Goal: Task Accomplishment & Management: Use online tool/utility

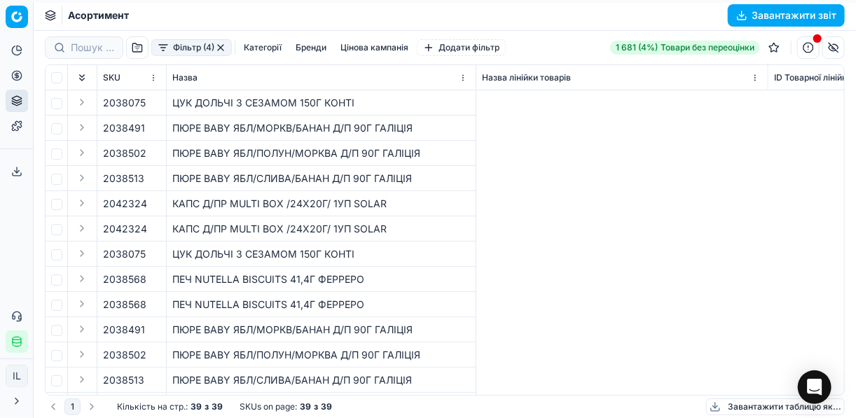
scroll to position [0, 7820]
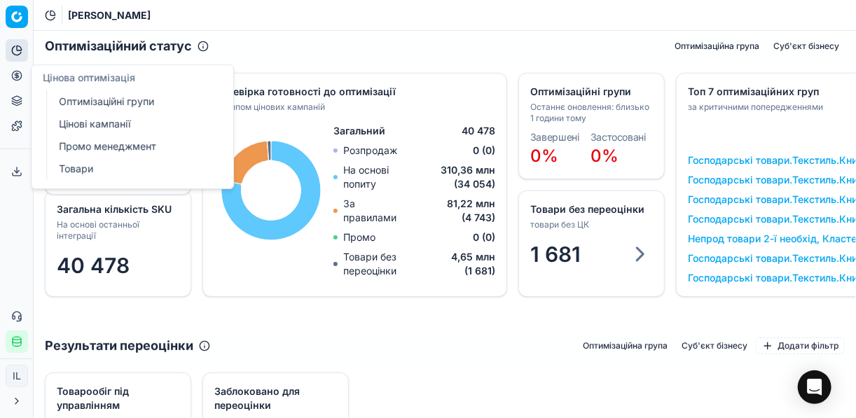
click at [83, 97] on link "Оптимізаційні групи" at bounding box center [134, 102] width 163 height 20
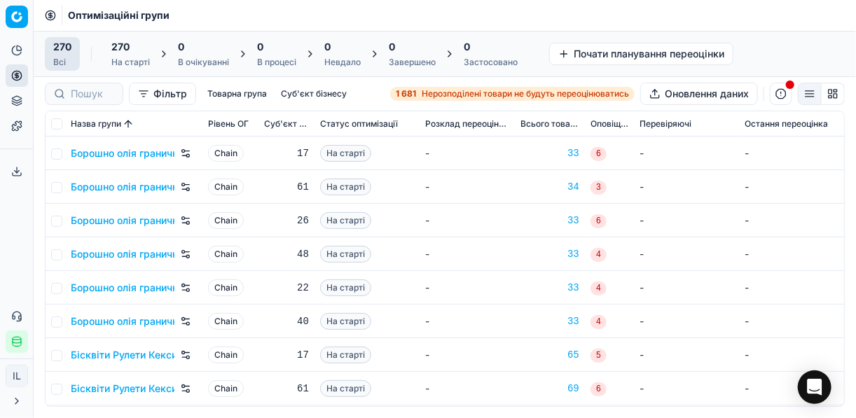
click at [411, 95] on strong "1 681" at bounding box center [406, 93] width 20 height 11
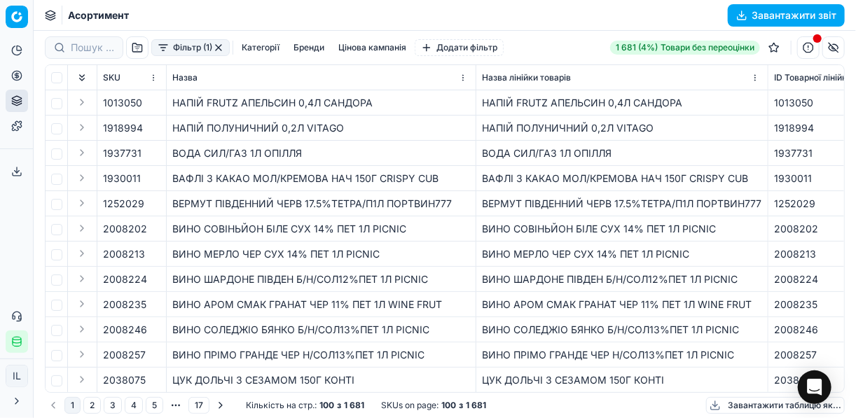
click at [160, 52] on button "Фільтр (1)" at bounding box center [190, 47] width 78 height 17
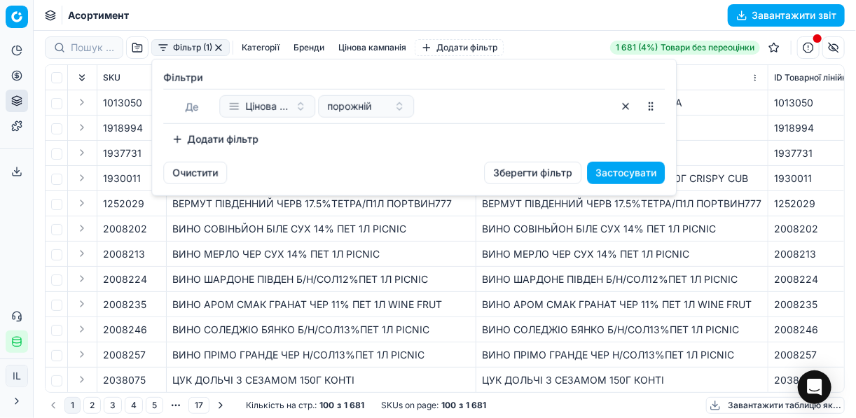
click at [188, 139] on button "Додати фільтр" at bounding box center [215, 139] width 104 height 22
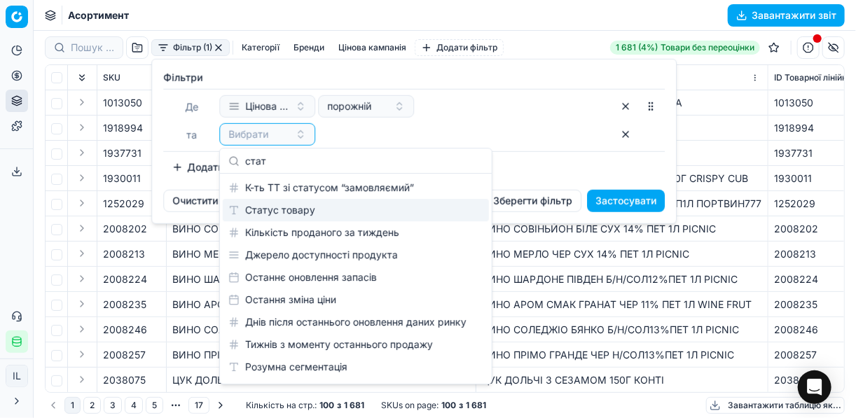
type input "стат"
click at [280, 205] on div "Статус товару" at bounding box center [356, 210] width 266 height 22
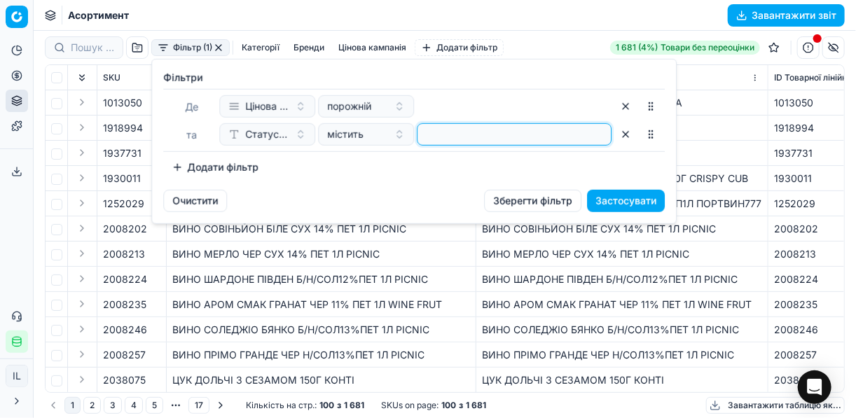
click at [467, 132] on input at bounding box center [514, 134] width 182 height 21
type input "1"
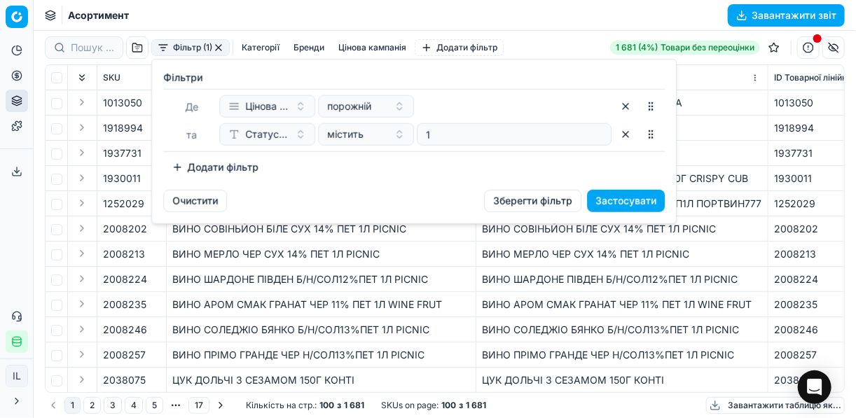
click at [170, 168] on button "Додати фільтр" at bounding box center [215, 167] width 104 height 22
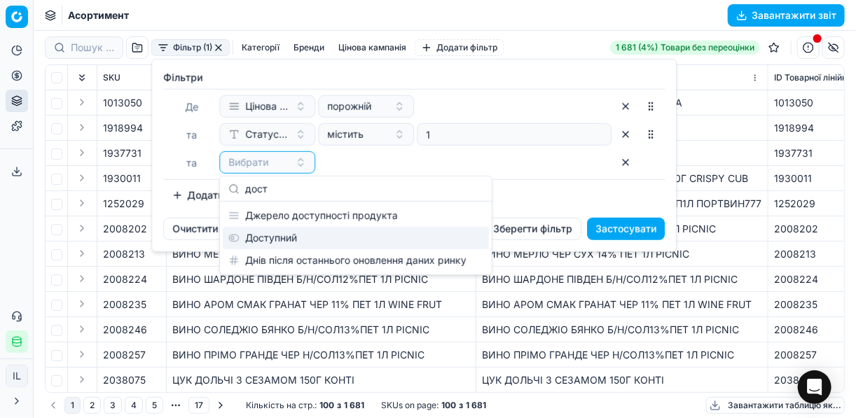
type input "дост"
click at [278, 231] on div "Доступний" at bounding box center [356, 238] width 266 height 22
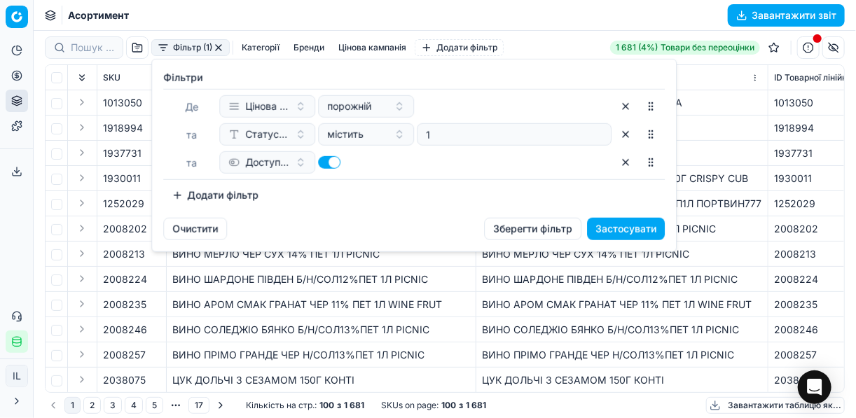
click at [191, 193] on button "Додати фільтр" at bounding box center [215, 195] width 104 height 22
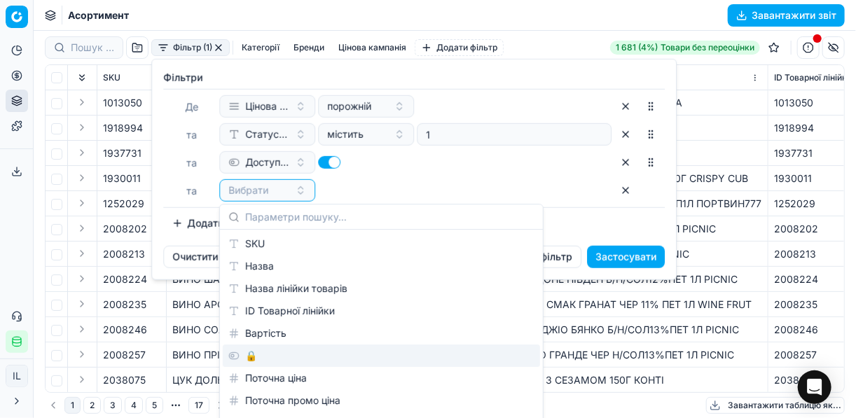
click at [274, 355] on div "🔒" at bounding box center [381, 356] width 317 height 22
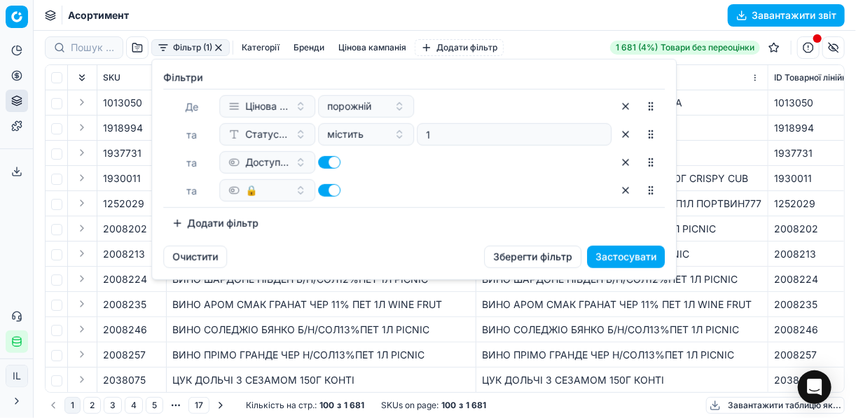
click at [324, 191] on button "button" at bounding box center [329, 190] width 22 height 13
checkbox input "false"
click at [640, 257] on button "Застосувати" at bounding box center [626, 257] width 78 height 22
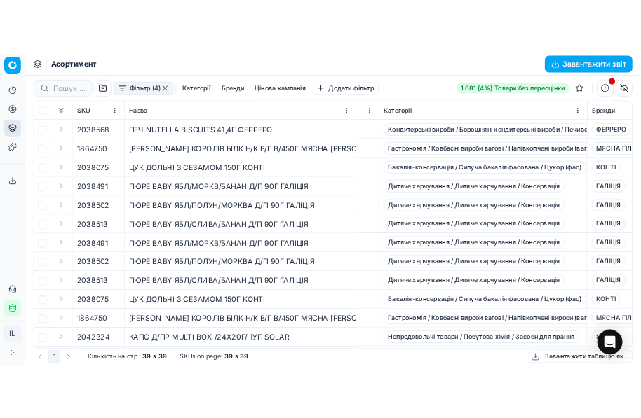
scroll to position [687, 2575]
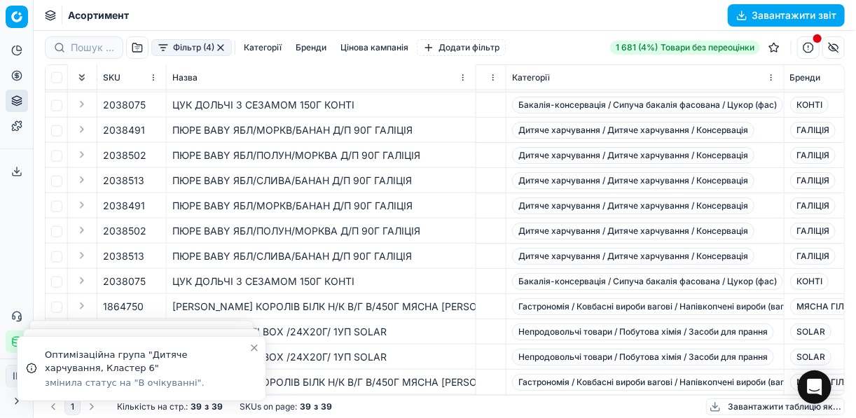
click at [21, 76] on circle at bounding box center [16, 75] width 9 height 9
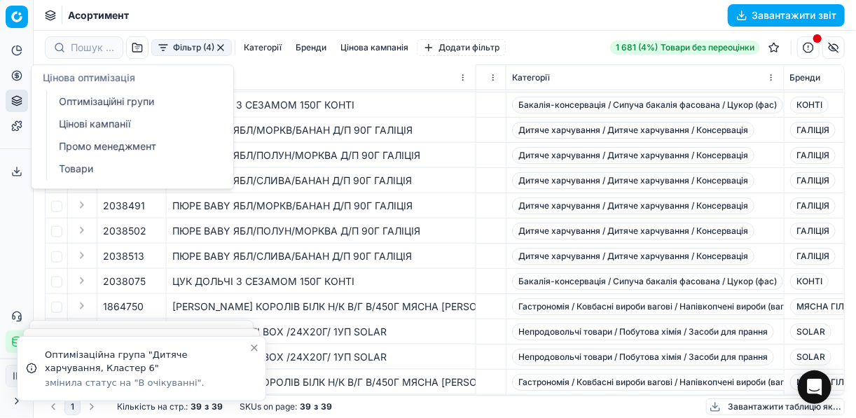
click at [88, 102] on link "Оптимізаційні групи" at bounding box center [134, 102] width 163 height 20
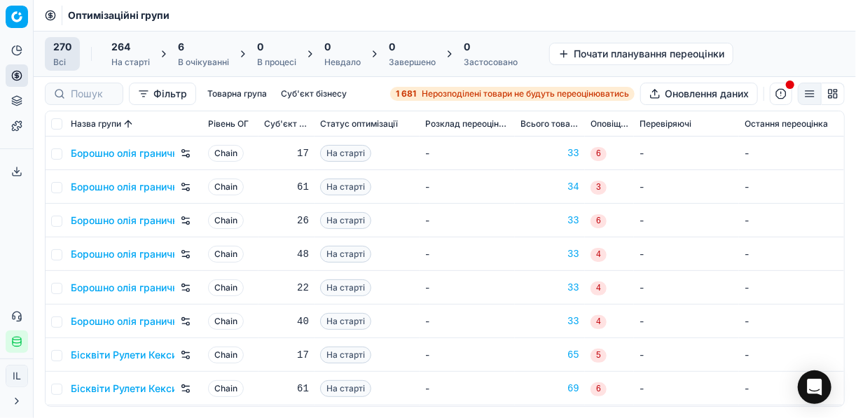
click at [213, 53] on div "6" at bounding box center [203, 47] width 51 height 14
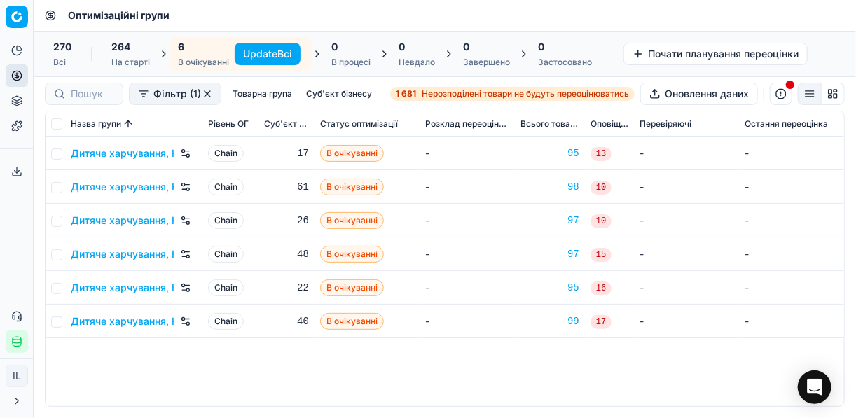
click at [267, 51] on button "Update Всі" at bounding box center [268, 54] width 66 height 22
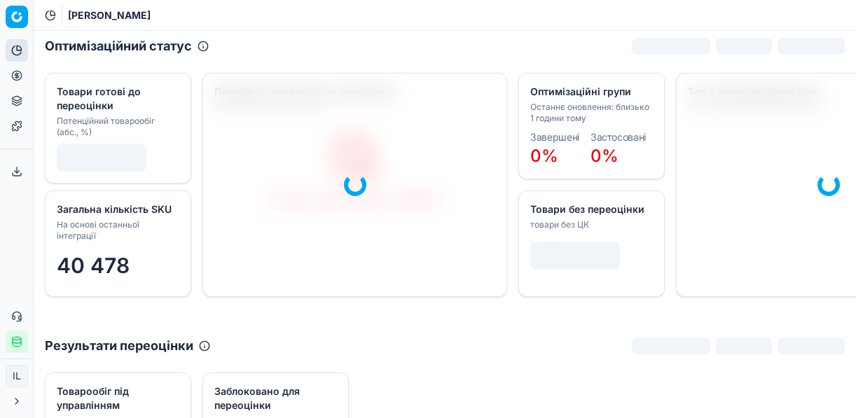
click at [17, 73] on icon at bounding box center [17, 76] width 0 height 6
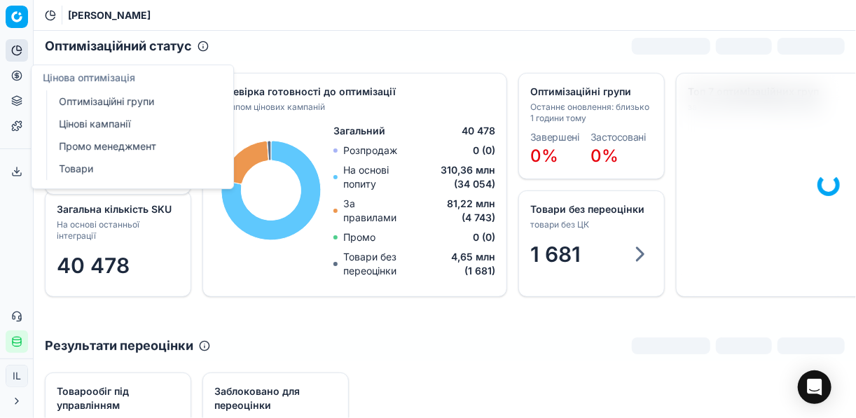
click at [125, 120] on link "Цінові кампанії" at bounding box center [134, 124] width 163 height 20
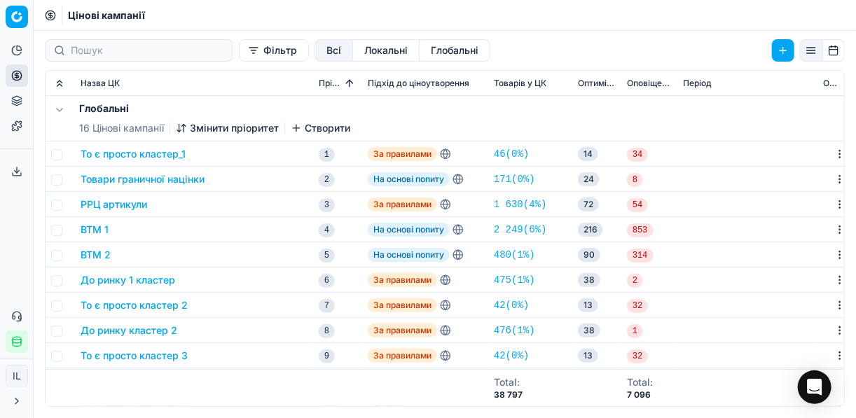
click at [239, 57] on button "Фільтр" at bounding box center [274, 50] width 70 height 22
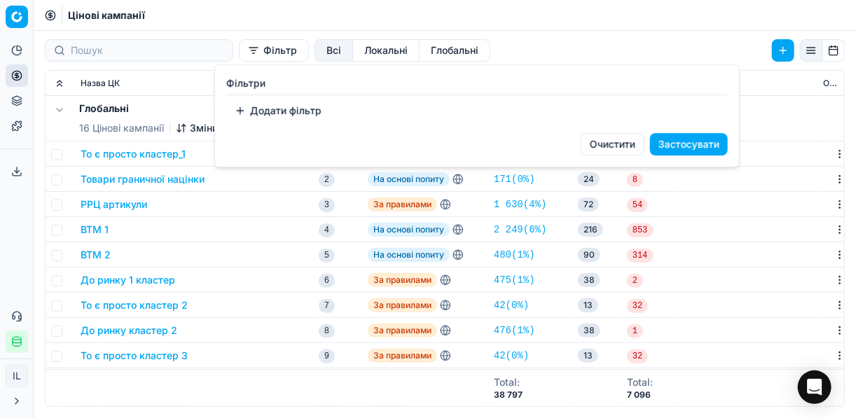
click at [252, 107] on button "Додати фільтр" at bounding box center [278, 111] width 104 height 22
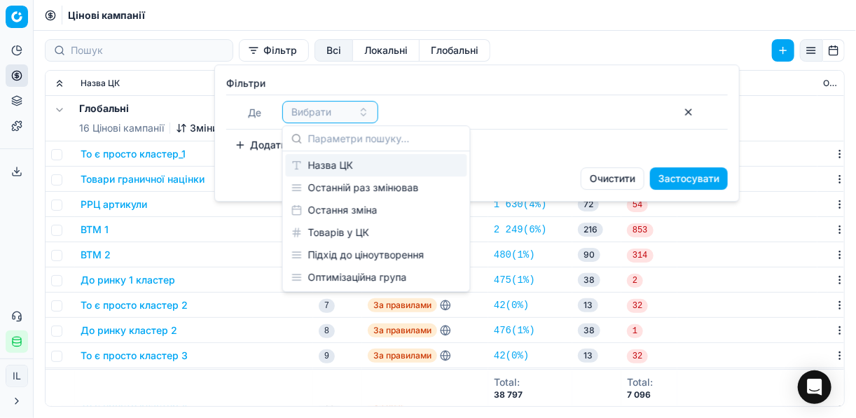
click at [353, 167] on div "Назва ЦК" at bounding box center [377, 165] width 182 height 22
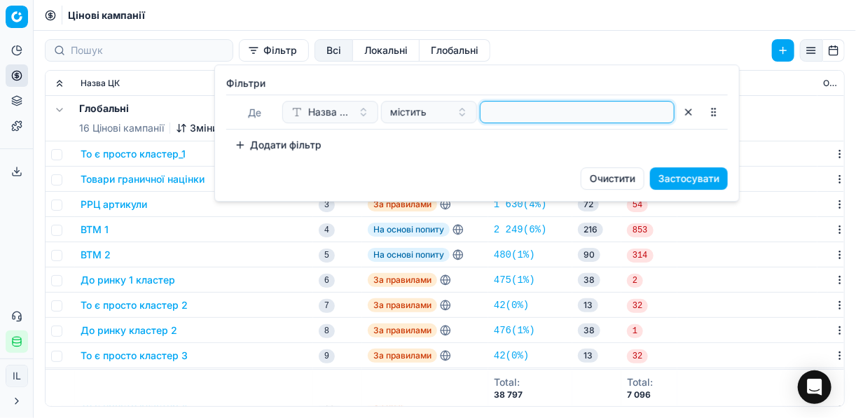
click at [535, 118] on input at bounding box center [577, 112] width 182 height 21
type input "дитяч"
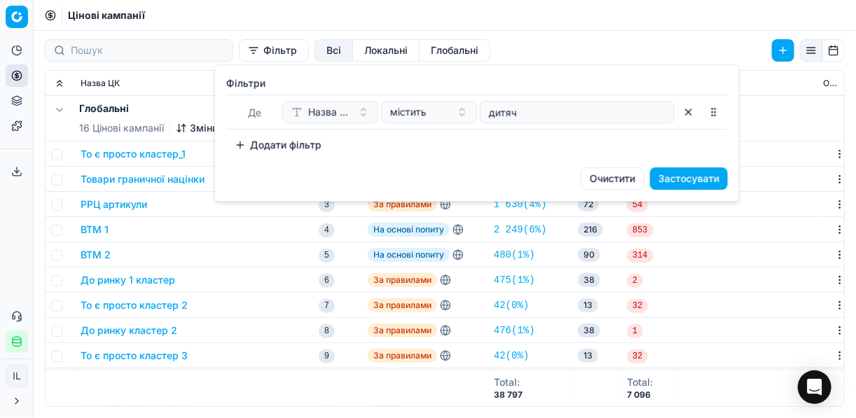
click at [716, 179] on button "Застосувати" at bounding box center [689, 178] width 78 height 22
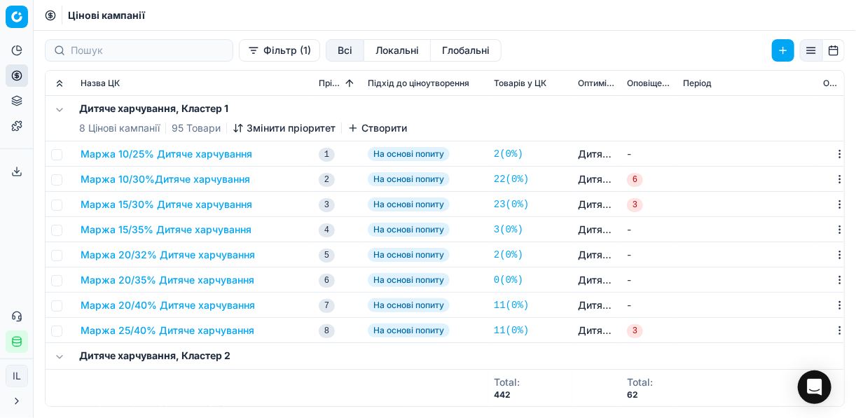
scroll to position [56, 0]
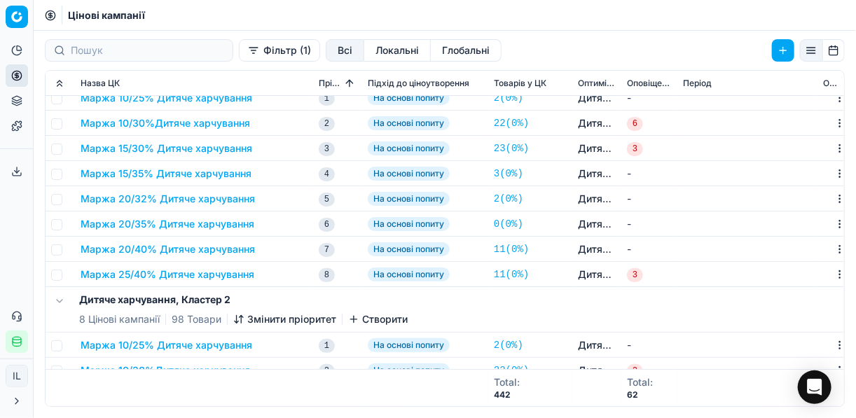
click at [210, 271] on button "Маржа 25/40% Дитяче харчування" at bounding box center [168, 275] width 174 height 14
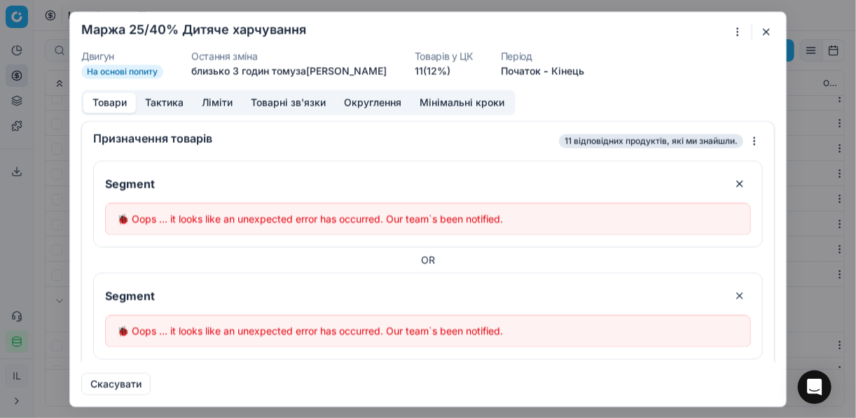
click at [771, 33] on button "button" at bounding box center [766, 31] width 17 height 17
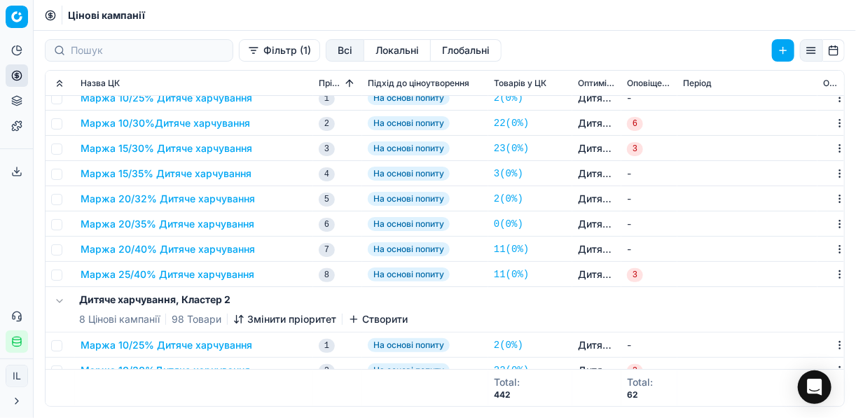
click at [186, 271] on button "Маржа 25/40% Дитяче харчування" at bounding box center [168, 275] width 174 height 14
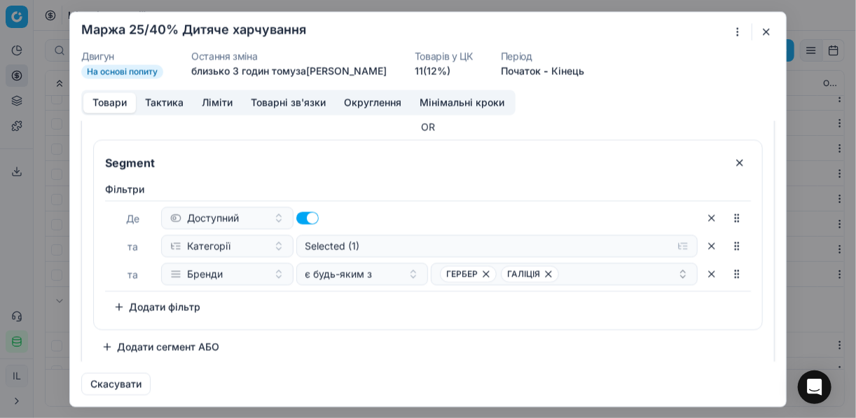
scroll to position [241, 0]
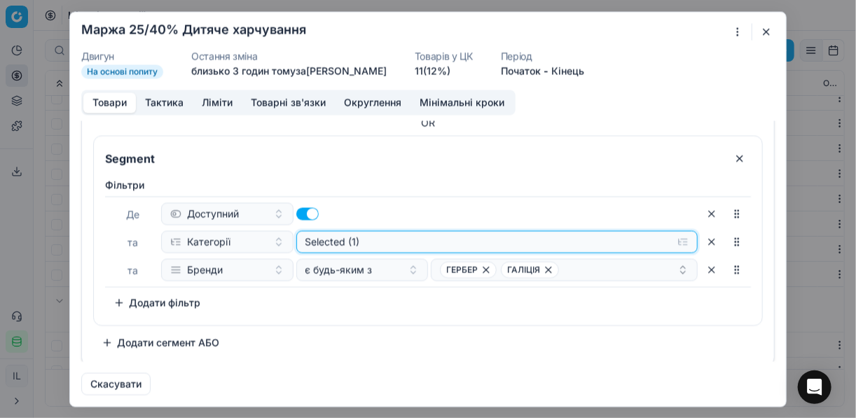
click at [673, 242] on button "Selected (1)" at bounding box center [497, 242] width 402 height 22
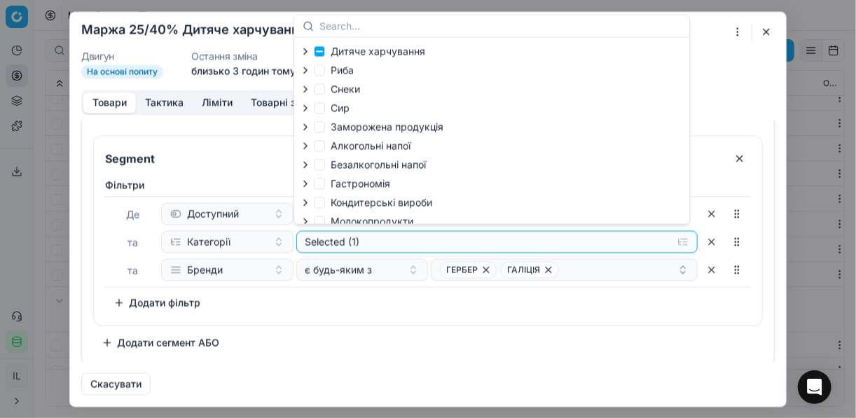
click at [305, 50] on icon "button" at bounding box center [305, 51] width 3 height 6
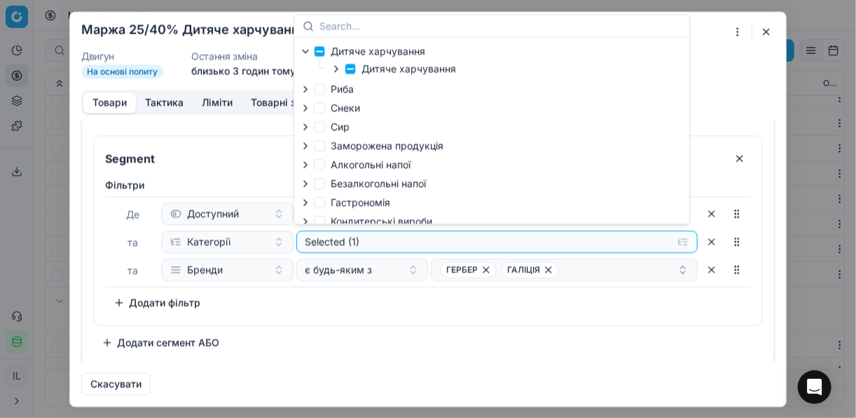
click at [335, 72] on icon "button" at bounding box center [336, 68] width 11 height 11
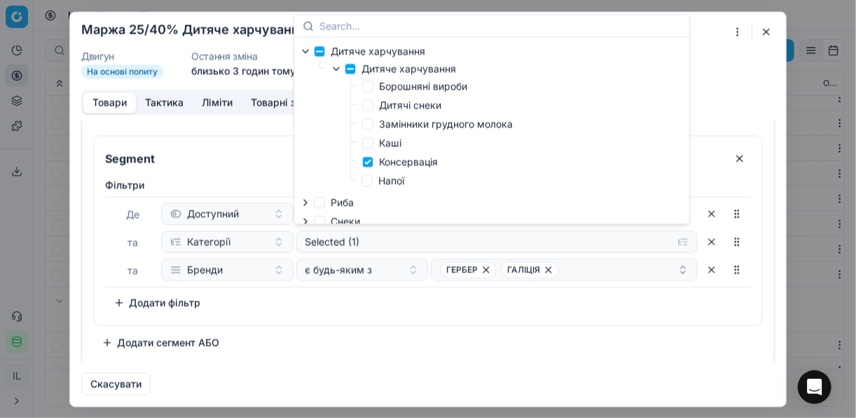
click at [771, 33] on button "button" at bounding box center [766, 31] width 17 height 17
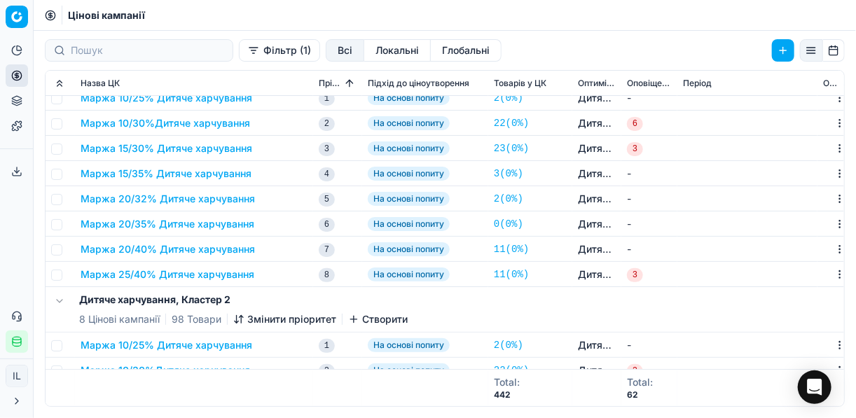
scroll to position [0, 0]
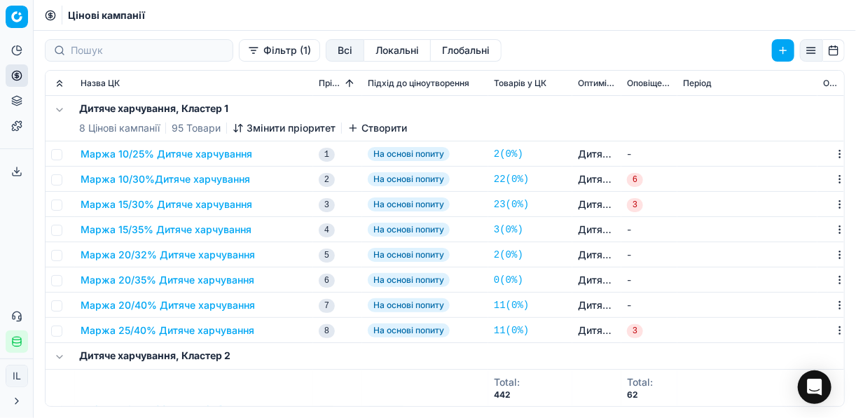
click at [154, 306] on button "Маржа 20/40% Дитяче харчування" at bounding box center [168, 306] width 175 height 14
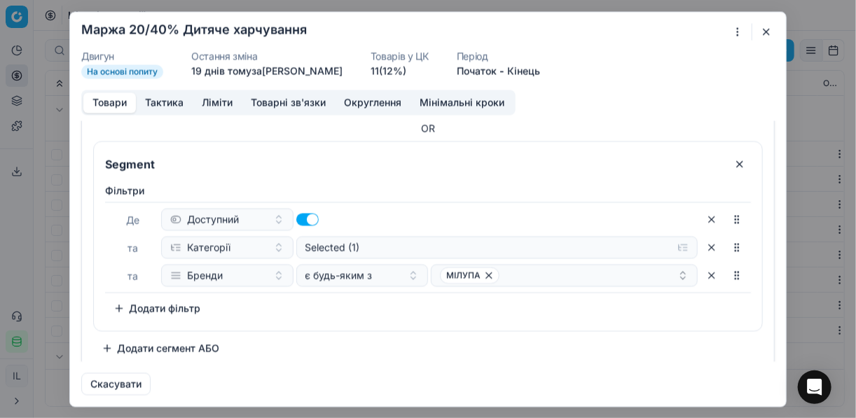
scroll to position [241, 0]
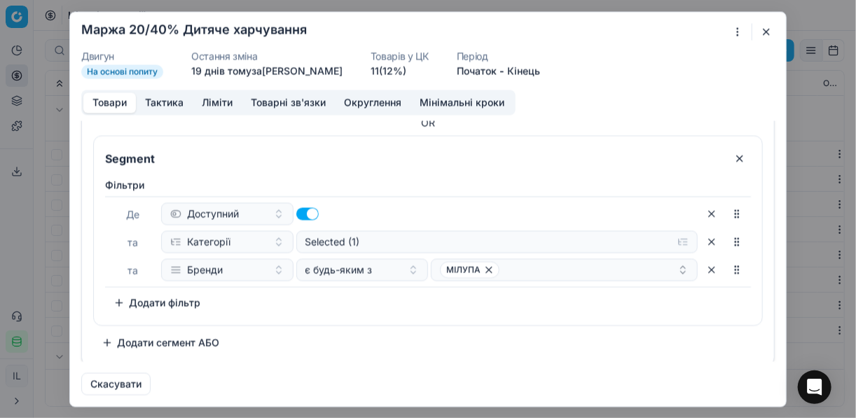
click at [765, 33] on button "button" at bounding box center [766, 31] width 17 height 17
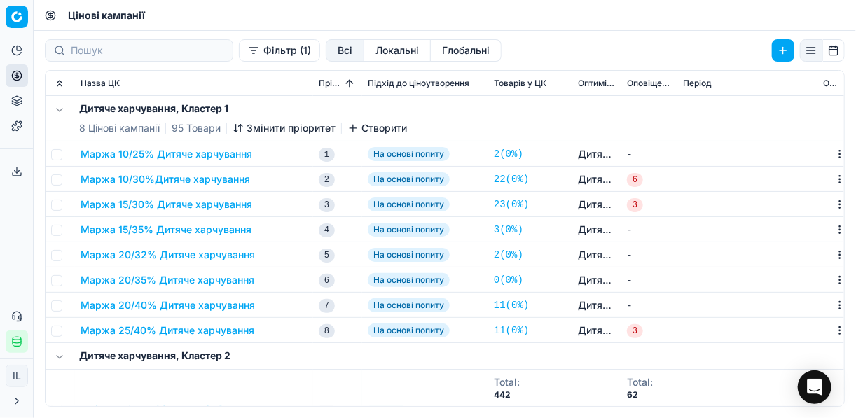
click at [172, 308] on button "Маржа 20/40% Дитяче харчування" at bounding box center [168, 306] width 175 height 14
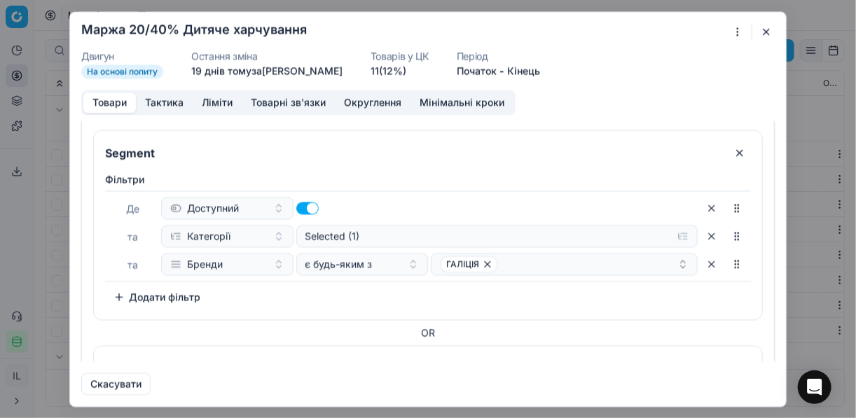
scroll to position [56, 0]
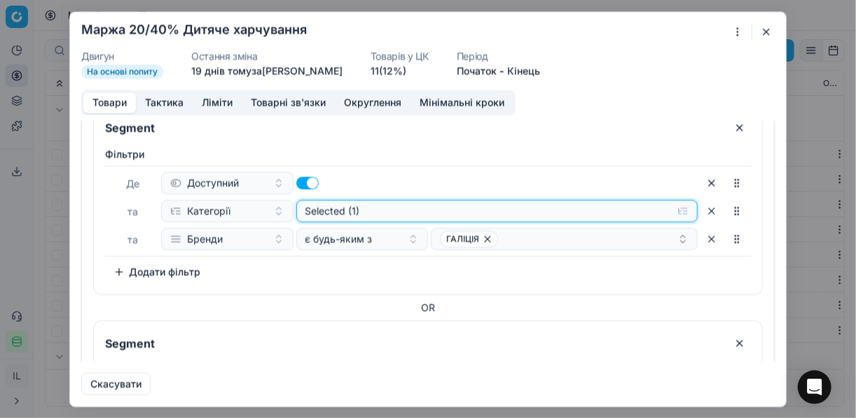
click at [678, 209] on button "Selected (1)" at bounding box center [497, 211] width 402 height 22
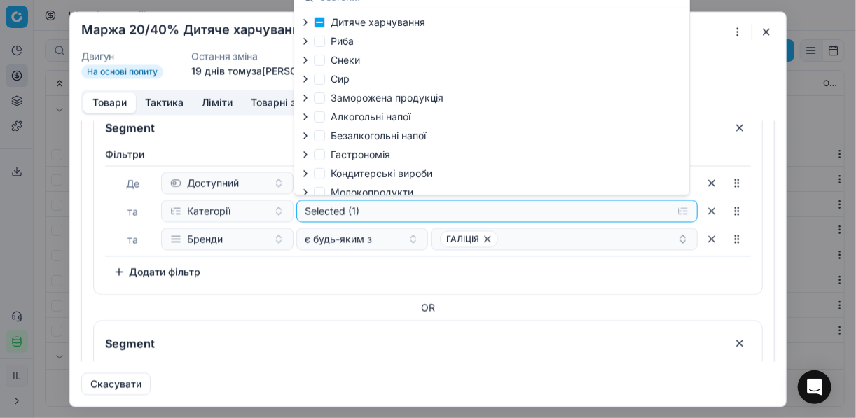
click at [308, 20] on icon "button" at bounding box center [305, 22] width 11 height 11
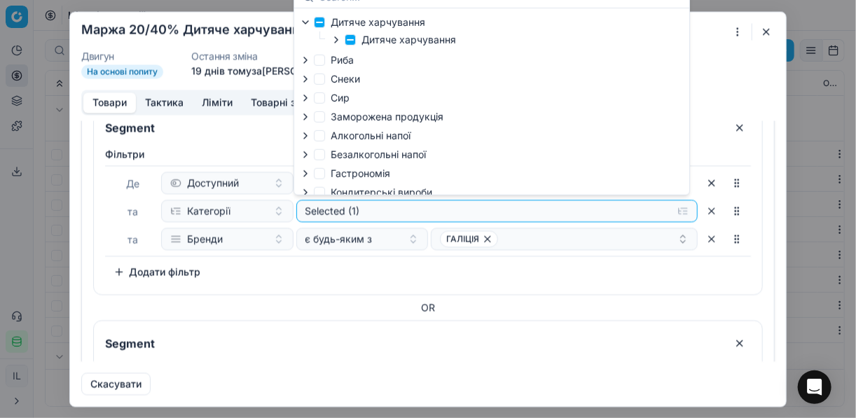
click at [338, 43] on icon "button" at bounding box center [336, 39] width 11 height 11
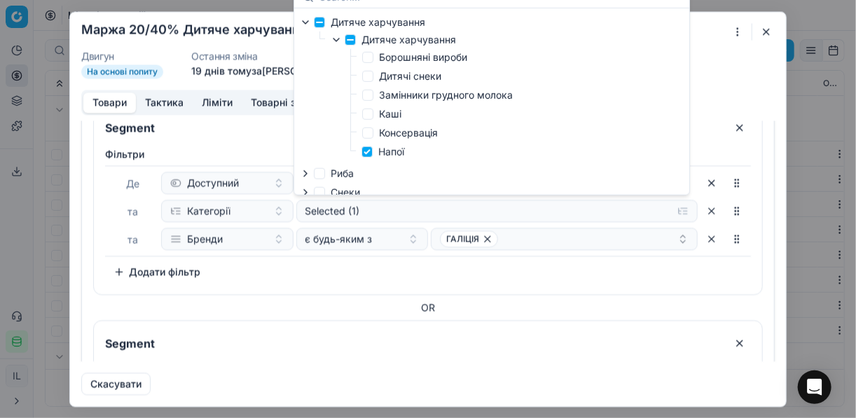
click at [595, 303] on div "OR" at bounding box center [428, 308] width 670 height 14
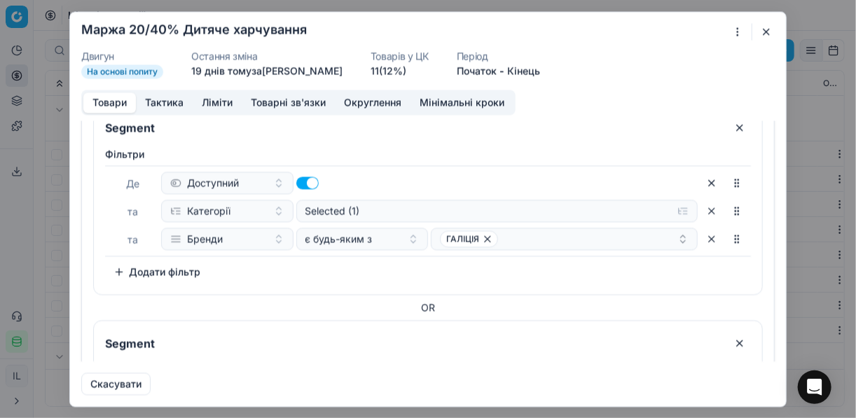
scroll to position [0, 0]
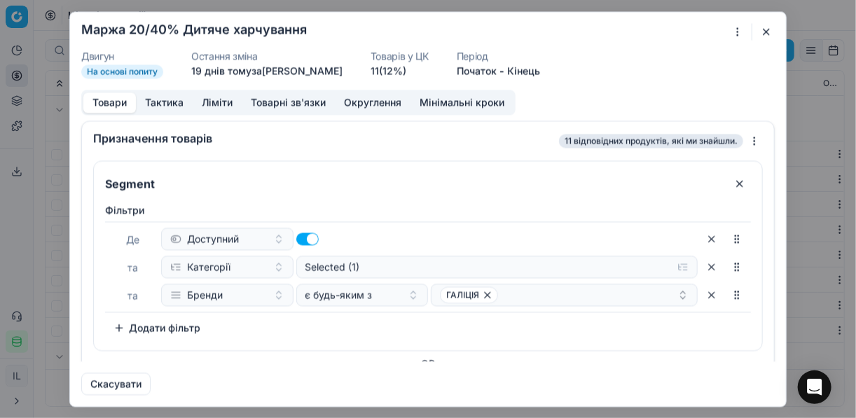
click at [763, 30] on button "button" at bounding box center [766, 31] width 17 height 17
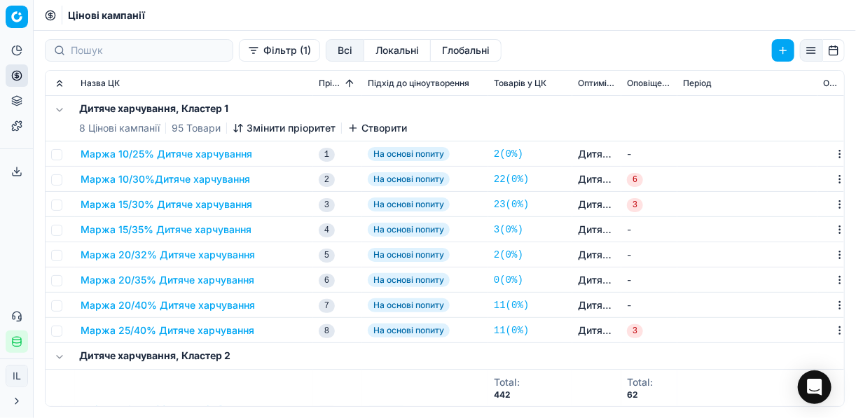
click at [208, 306] on button "Маржа 20/40% Дитяче харчування" at bounding box center [168, 306] width 175 height 14
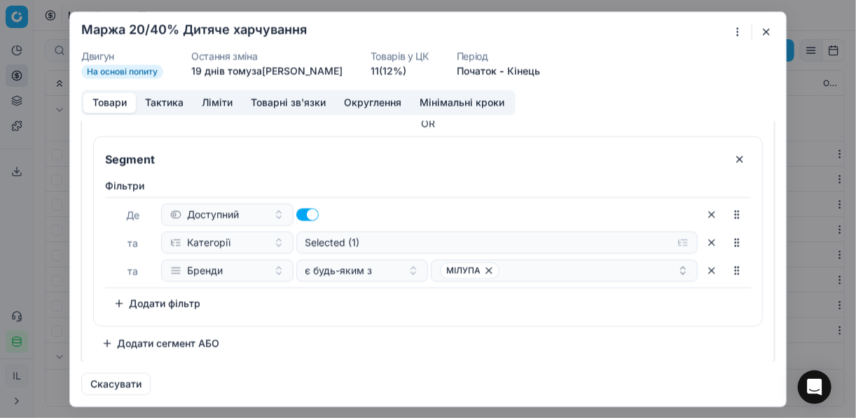
scroll to position [241, 0]
click at [761, 27] on button "button" at bounding box center [766, 31] width 17 height 17
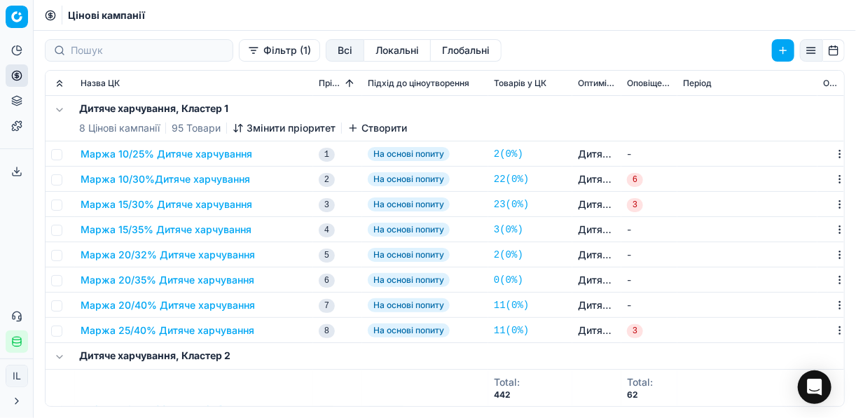
scroll to position [112, 0]
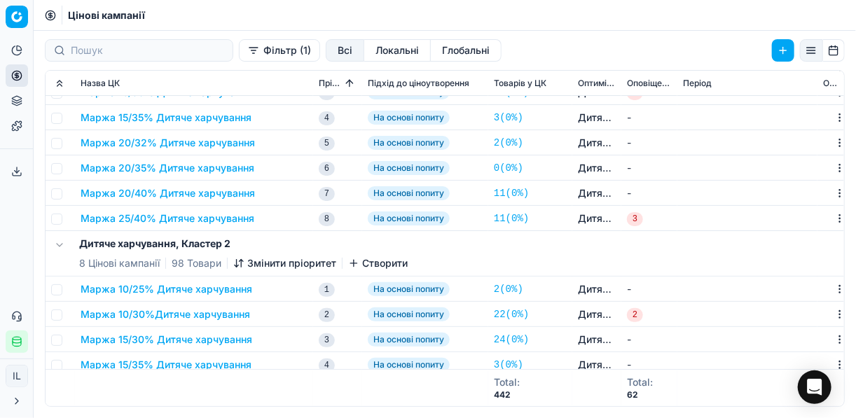
click at [196, 216] on button "Маржа 25/40% Дитяче харчування" at bounding box center [168, 219] width 174 height 14
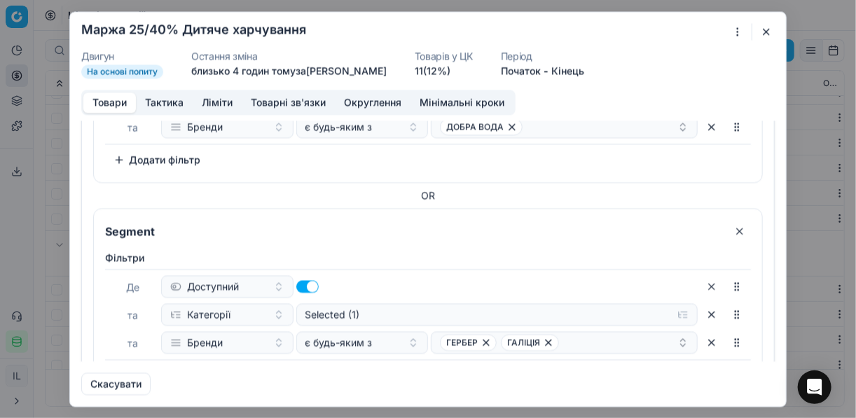
scroll to position [241, 0]
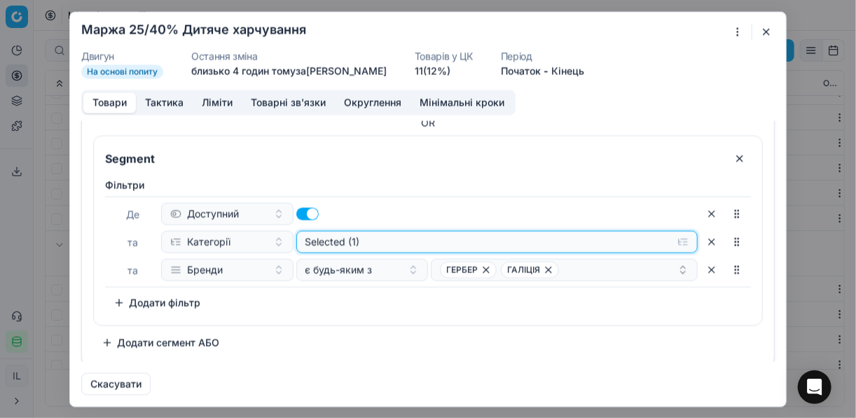
click at [678, 238] on button "Selected (1)" at bounding box center [497, 242] width 402 height 22
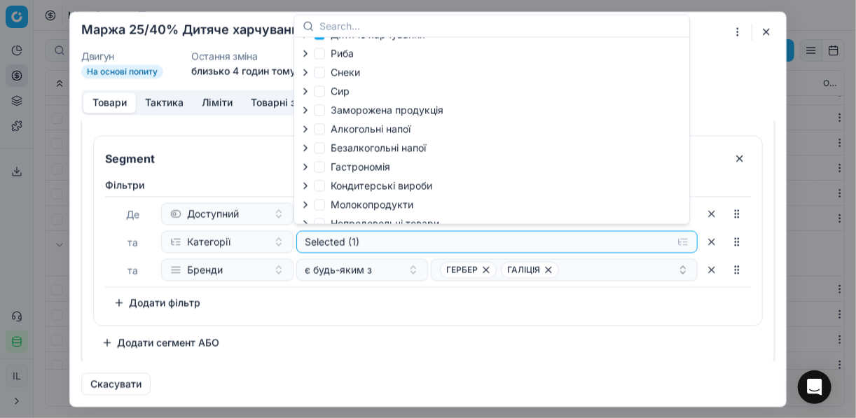
scroll to position [0, 0]
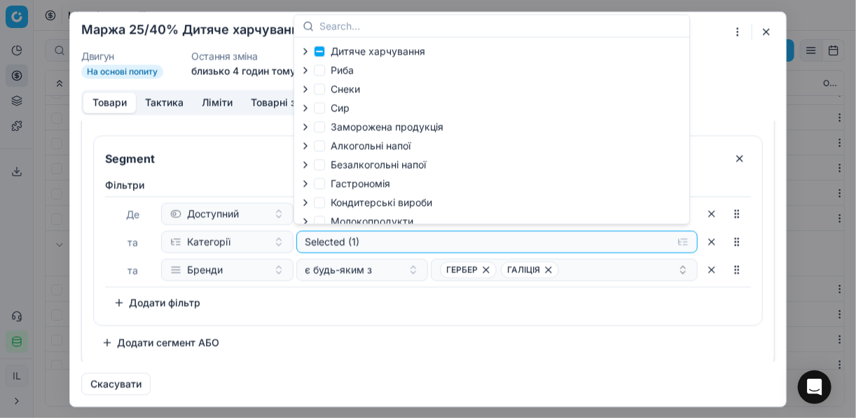
click at [305, 51] on icon "button" at bounding box center [305, 51] width 11 height 11
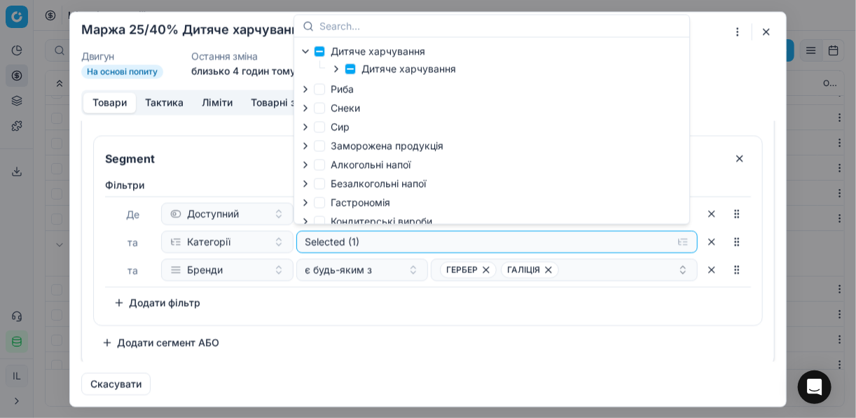
click at [336, 67] on icon "button" at bounding box center [336, 69] width 3 height 6
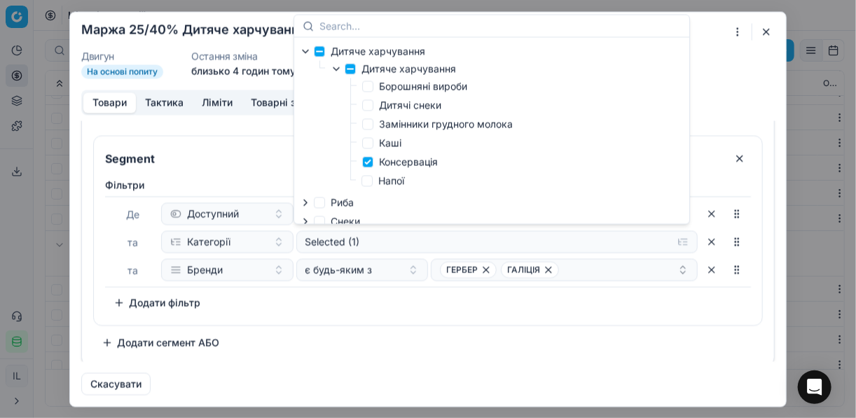
click at [774, 38] on button "button" at bounding box center [766, 31] width 17 height 17
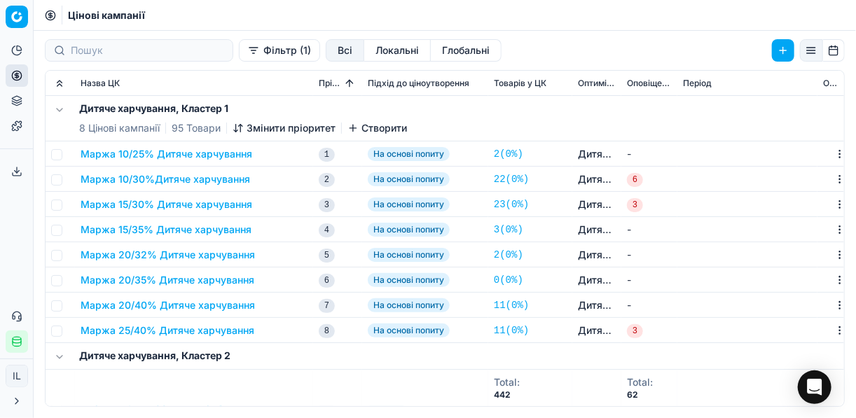
scroll to position [112, 0]
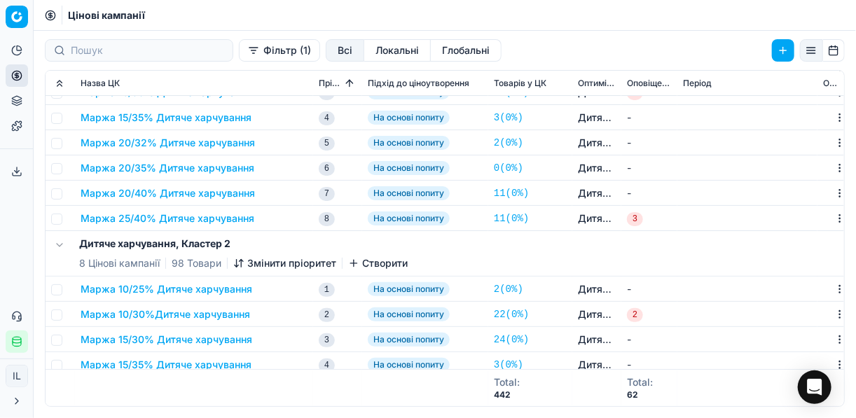
click at [191, 212] on button "Маржа 25/40% Дитяче харчування" at bounding box center [168, 219] width 174 height 14
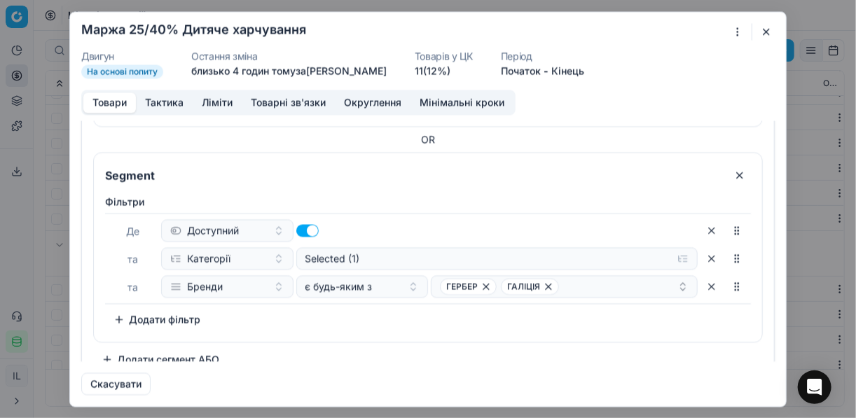
scroll to position [241, 0]
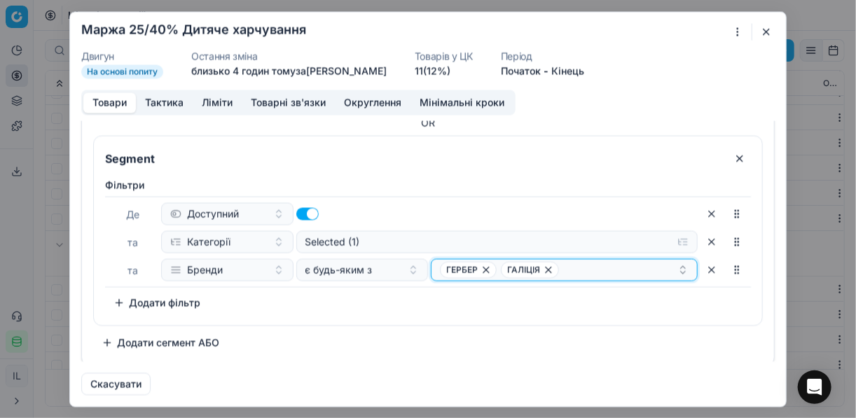
click at [543, 268] on icon "button" at bounding box center [548, 269] width 11 height 11
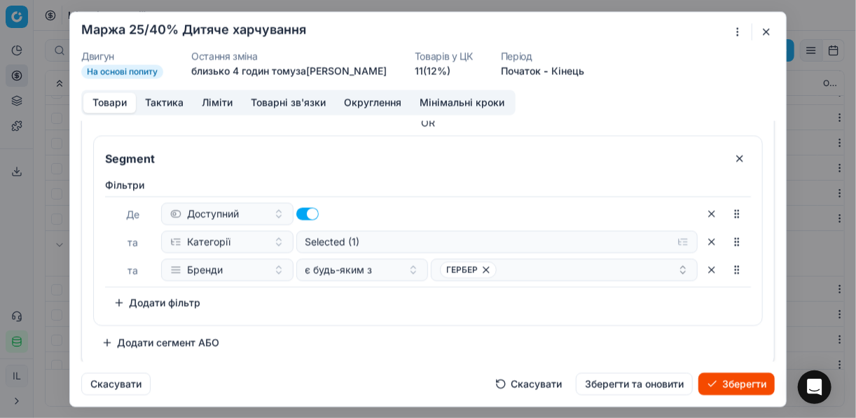
click at [735, 381] on button "Зберегти" at bounding box center [737, 384] width 76 height 22
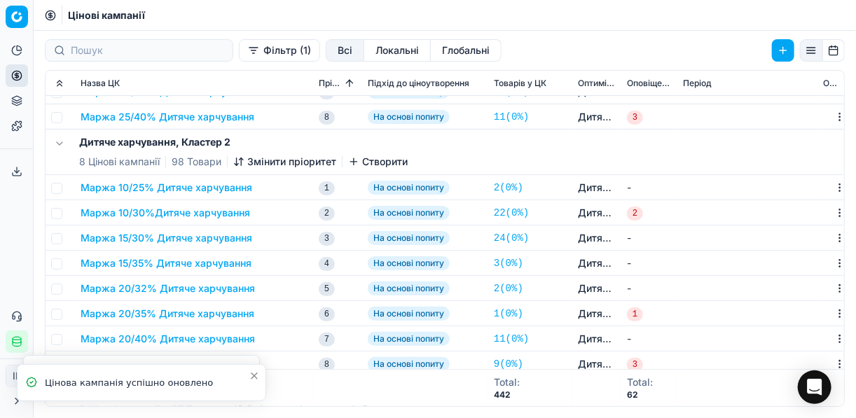
scroll to position [336, 0]
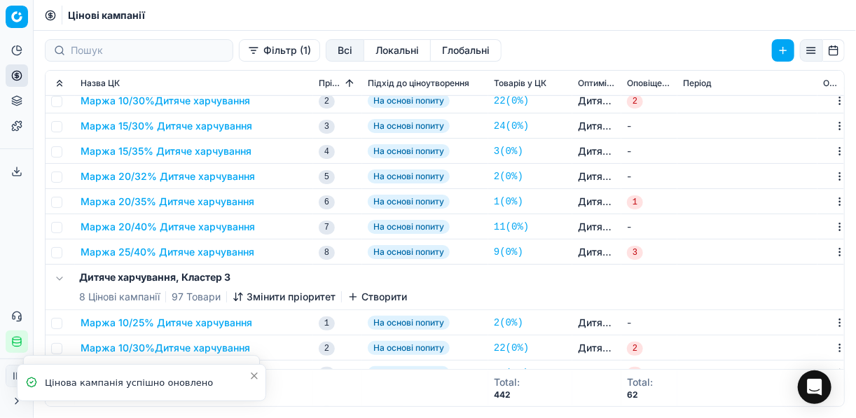
click at [197, 252] on button "Маржа 25/40% Дитяче харчування" at bounding box center [168, 252] width 174 height 14
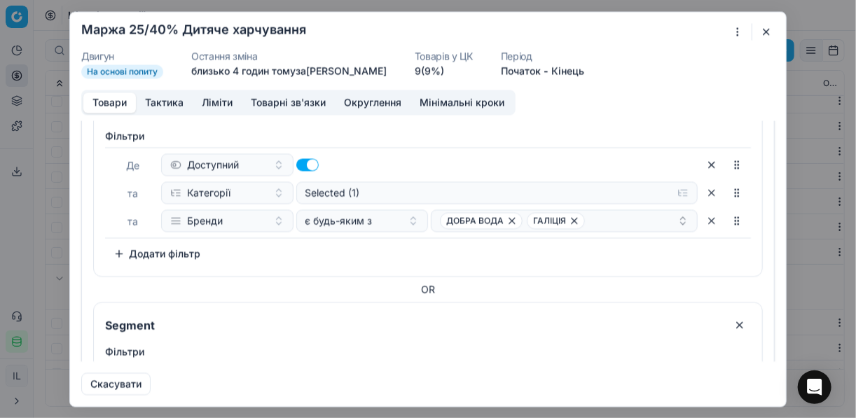
scroll to position [73, 0]
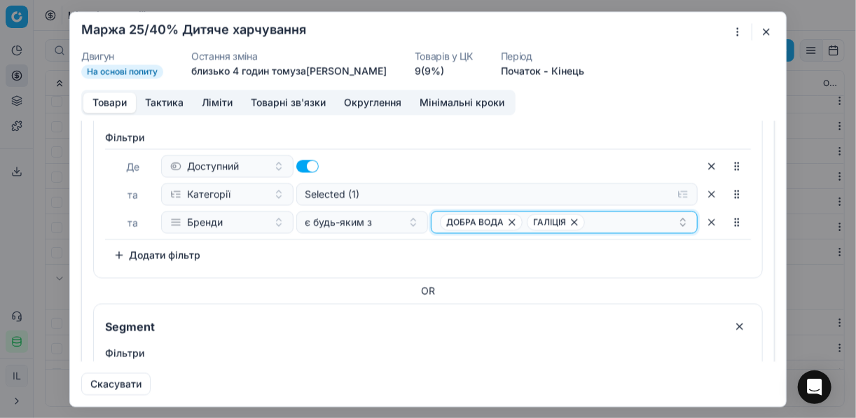
click at [569, 219] on icon "button" at bounding box center [574, 222] width 11 height 11
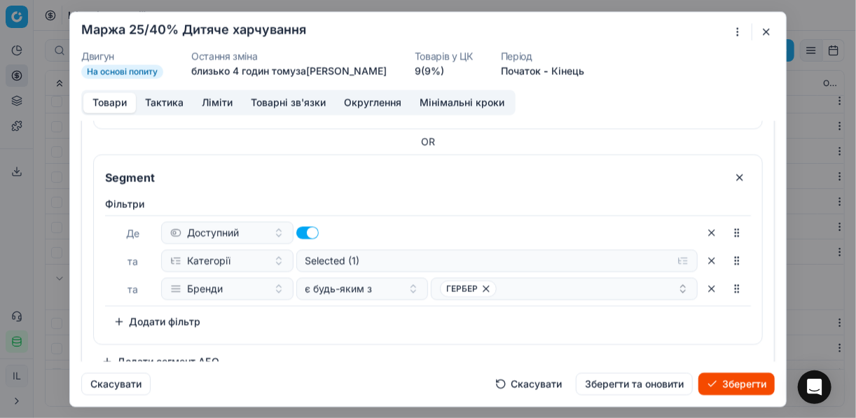
scroll to position [241, 0]
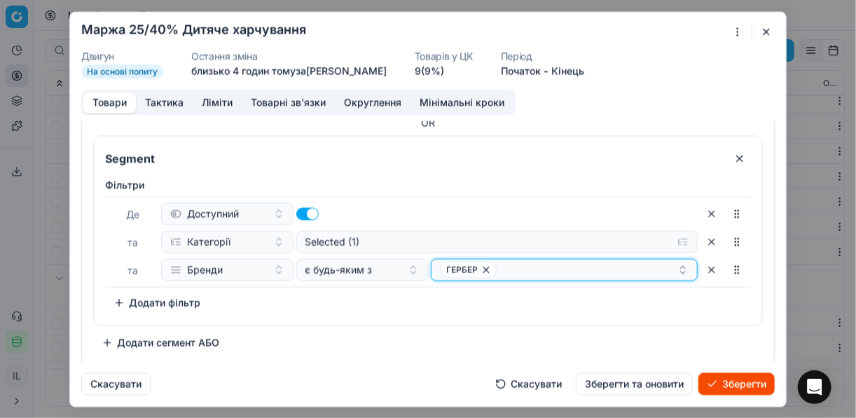
click at [665, 269] on div "ГЕРБЕР" at bounding box center [559, 269] width 238 height 17
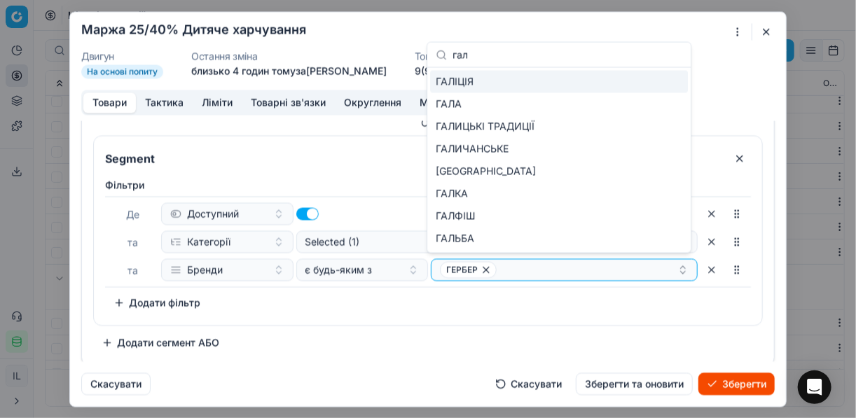
type input "гал"
click at [668, 79] on div "ГАЛІЦІЯ" at bounding box center [559, 82] width 258 height 22
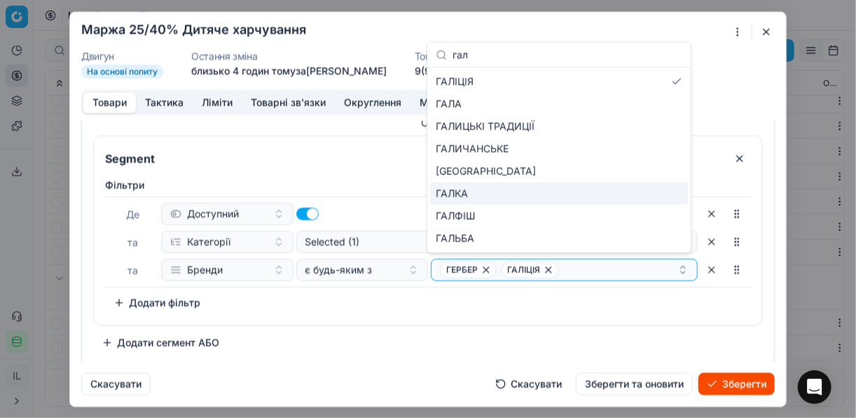
click at [736, 382] on button "Зберегти" at bounding box center [737, 384] width 76 height 22
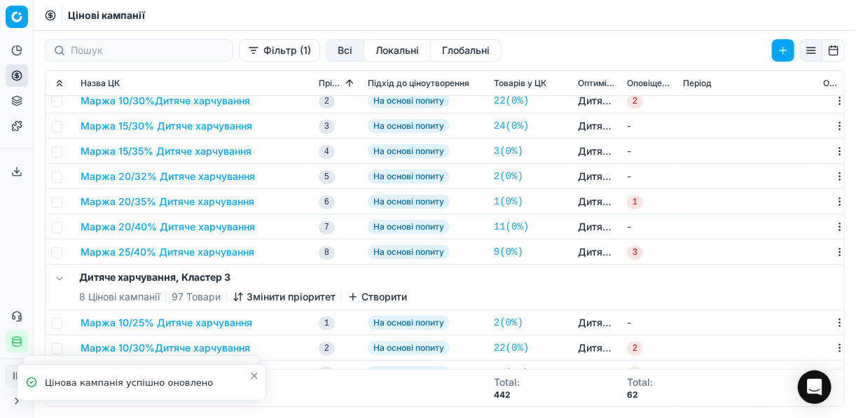
click at [188, 252] on button "Маржа 25/40% Дитяче харчування" at bounding box center [168, 252] width 174 height 14
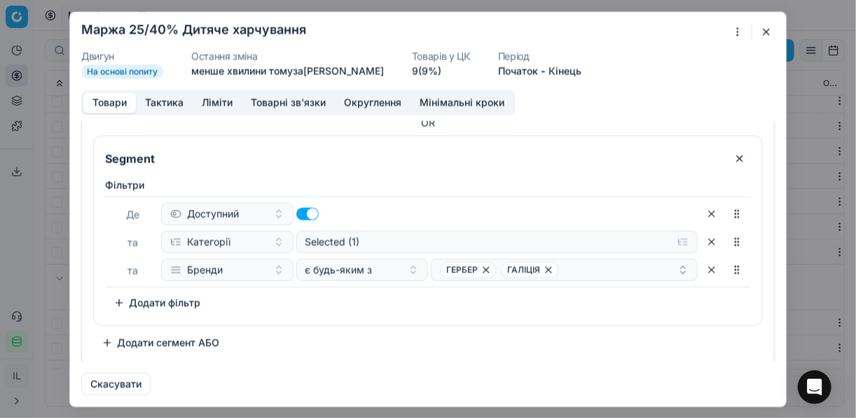
click at [765, 32] on button "button" at bounding box center [766, 31] width 17 height 17
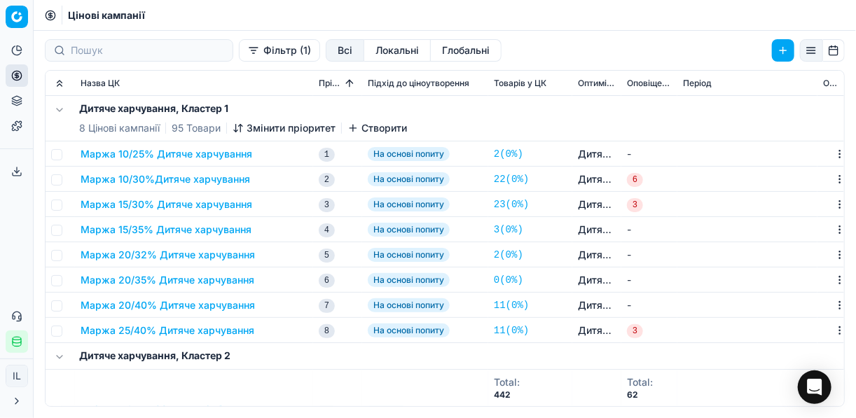
scroll to position [112, 0]
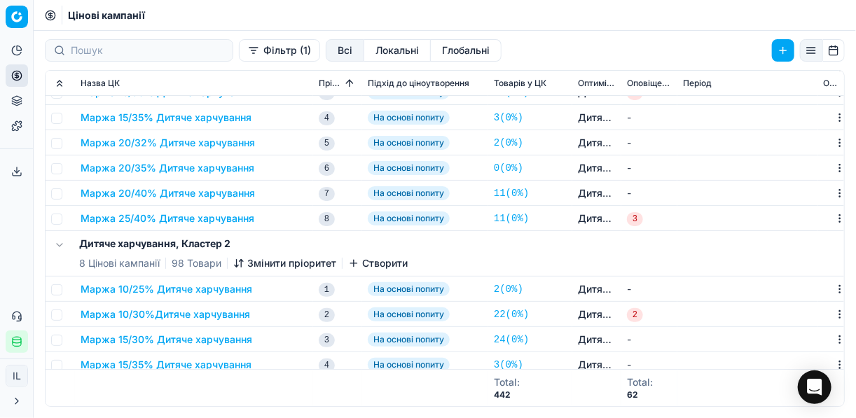
click at [182, 217] on button "Маржа 25/40% Дитяче харчування" at bounding box center [168, 219] width 174 height 14
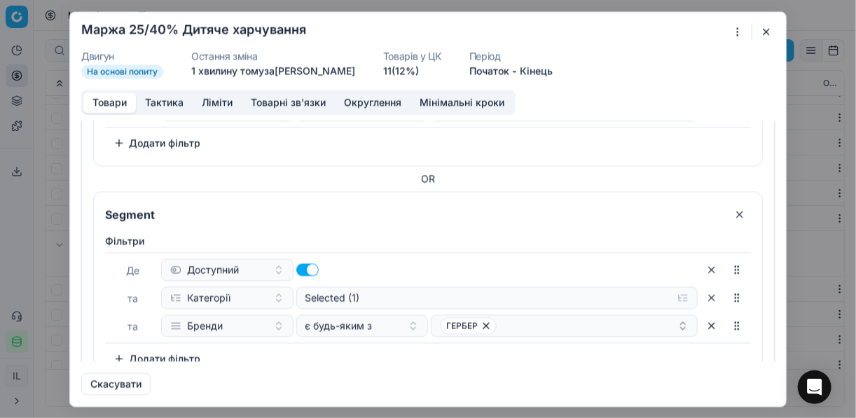
scroll to position [241, 0]
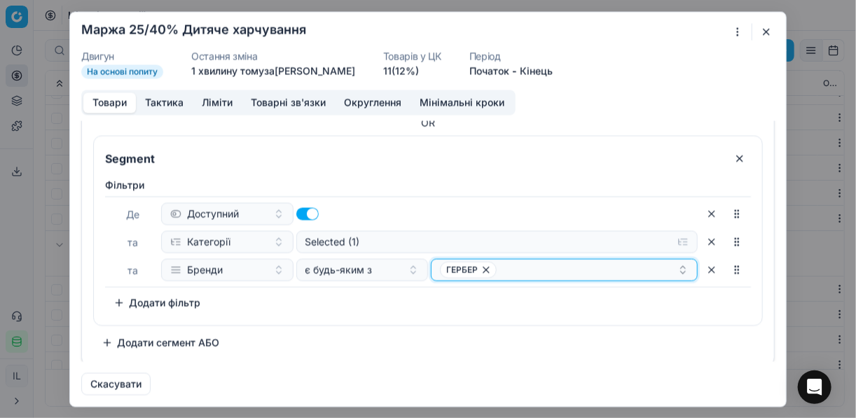
click at [526, 265] on div "ГЕРБЕР" at bounding box center [559, 269] width 238 height 17
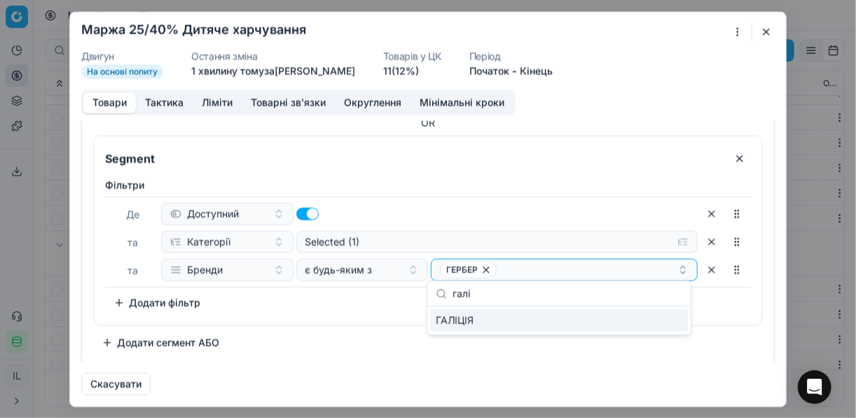
type input "галі"
click at [673, 313] on div "ГАЛІЦІЯ" at bounding box center [559, 321] width 258 height 22
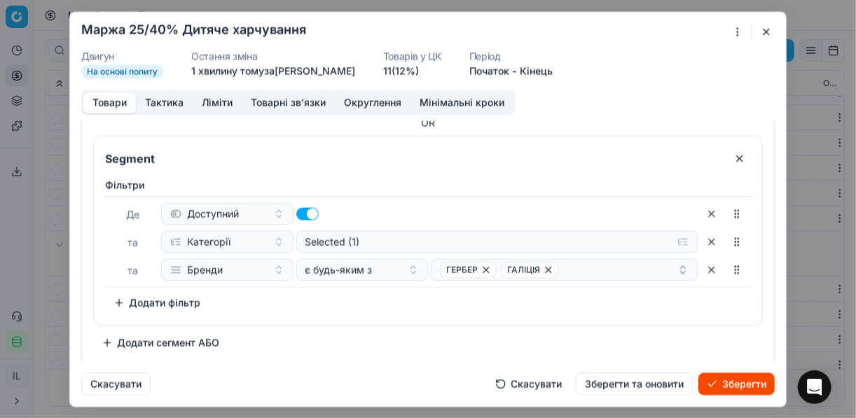
click at [729, 387] on button "Зберегти" at bounding box center [737, 384] width 76 height 22
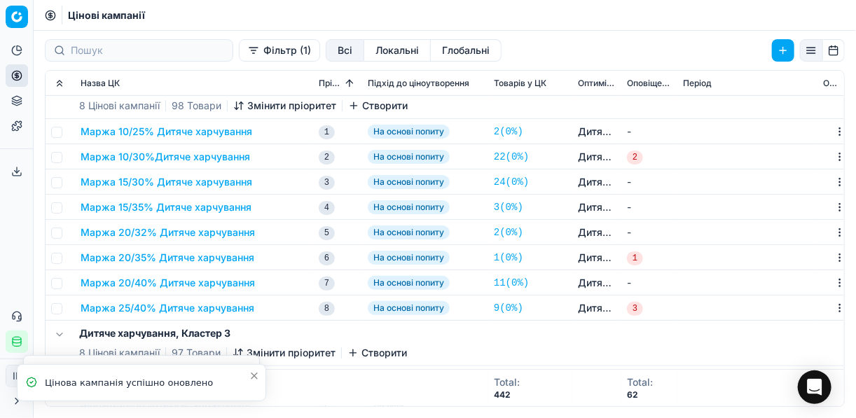
scroll to position [336, 0]
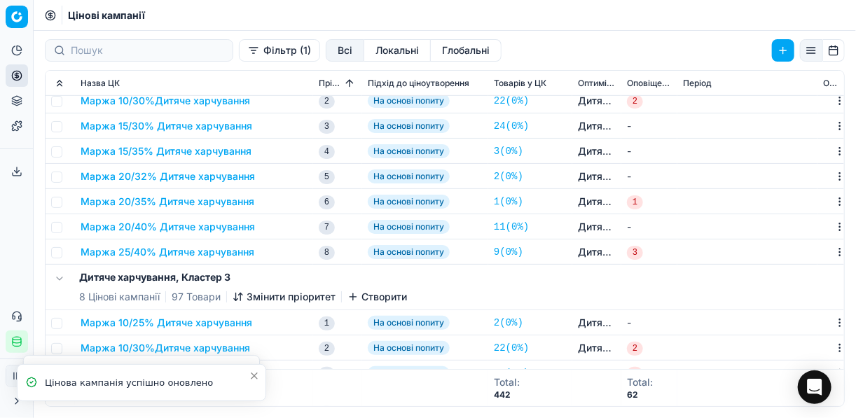
click at [226, 255] on button "Маржа 25/40% Дитяче харчування" at bounding box center [168, 252] width 174 height 14
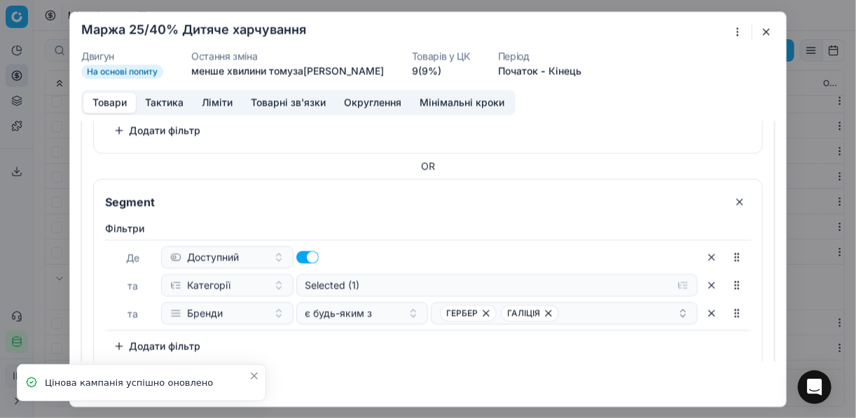
scroll to position [241, 0]
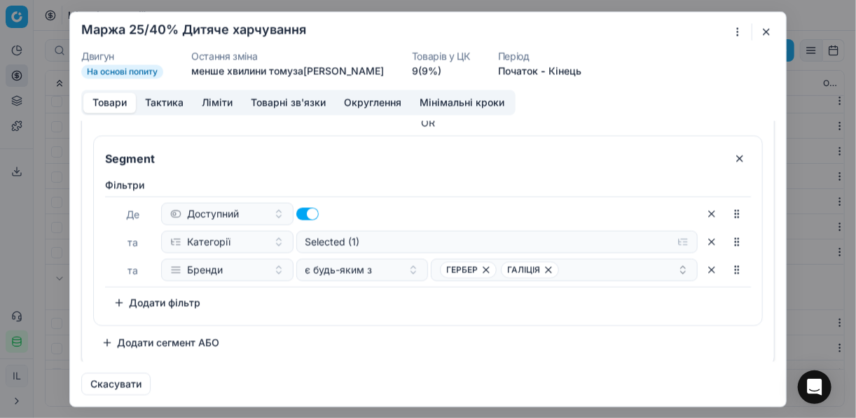
click at [765, 32] on button "button" at bounding box center [766, 31] width 17 height 17
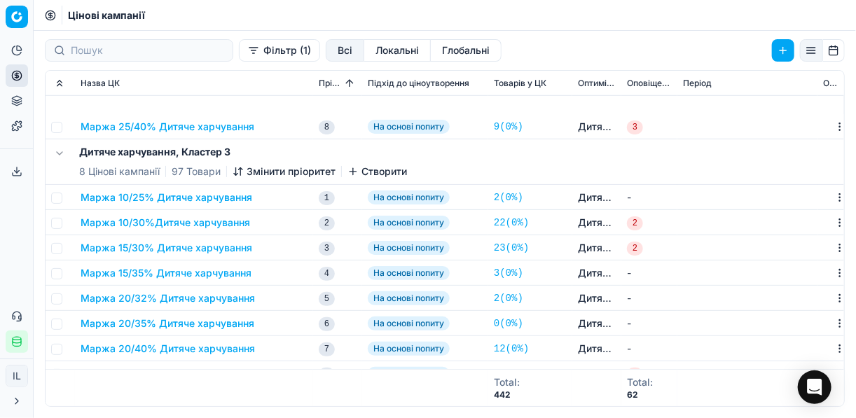
scroll to position [617, 0]
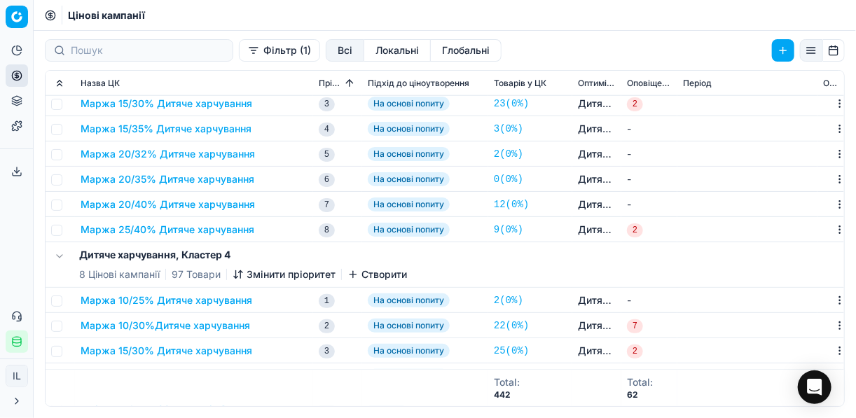
click at [207, 225] on button "Маржа 25/40% Дитяче харчування" at bounding box center [168, 230] width 174 height 14
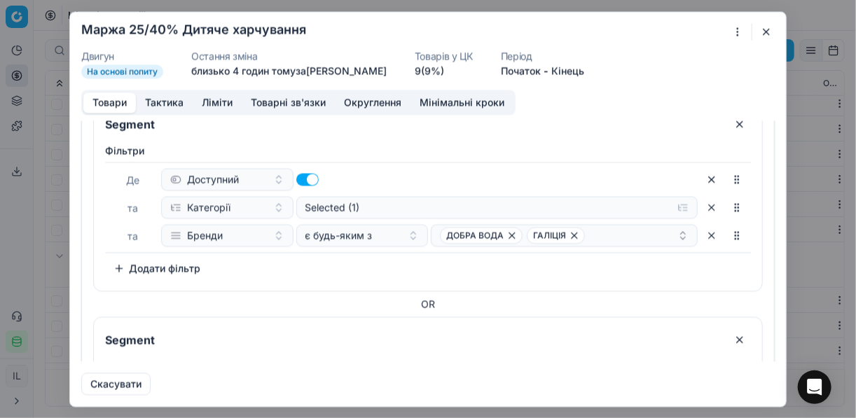
scroll to position [112, 0]
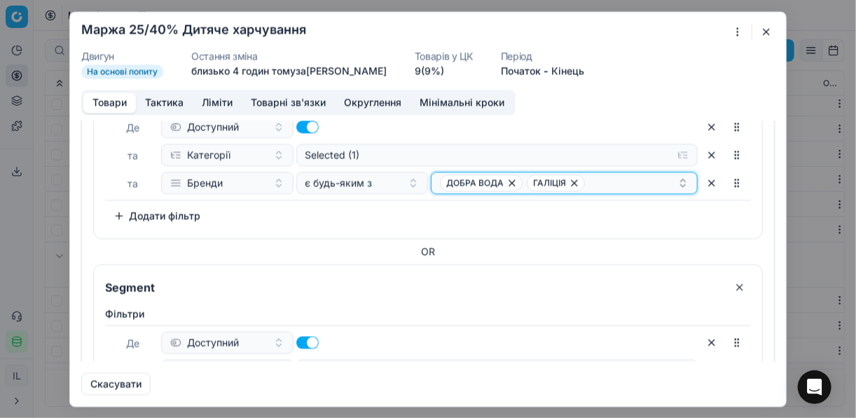
click at [570, 185] on icon "button" at bounding box center [574, 182] width 11 height 11
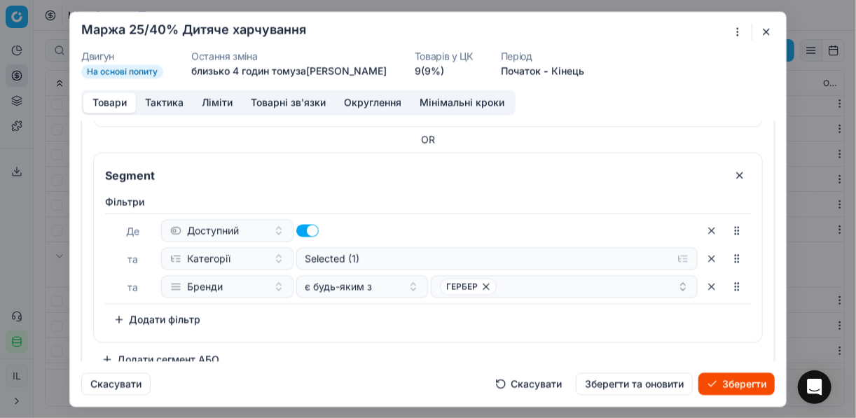
scroll to position [241, 0]
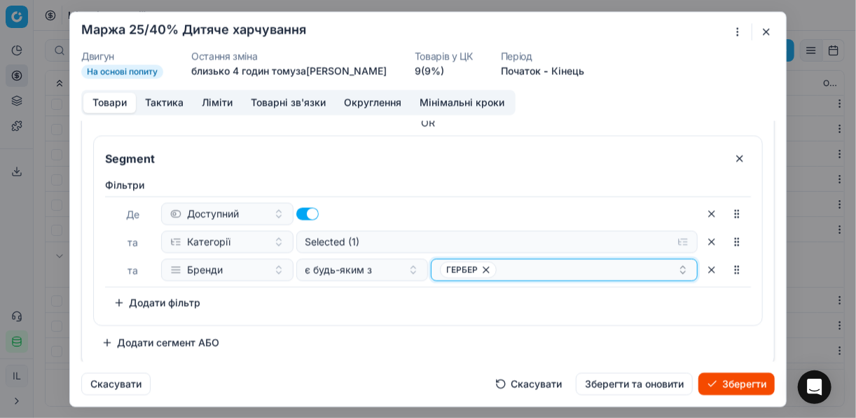
click at [566, 266] on div "ГЕРБЕР" at bounding box center [559, 269] width 238 height 17
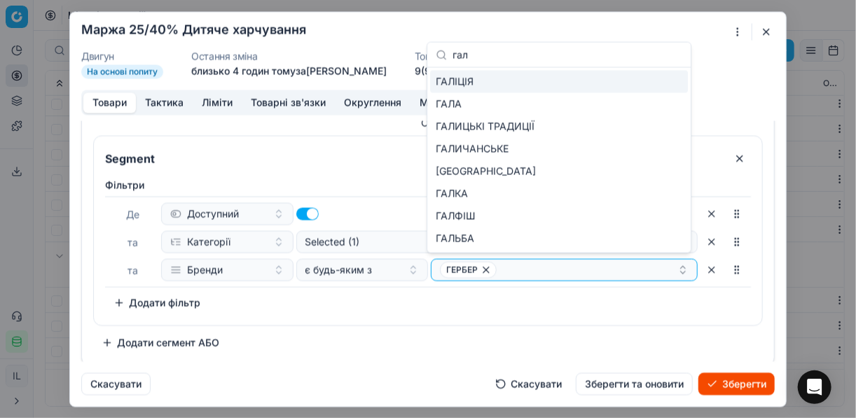
type input "гал"
click at [474, 78] on div "ГАЛІЦІЯ" at bounding box center [559, 82] width 258 height 22
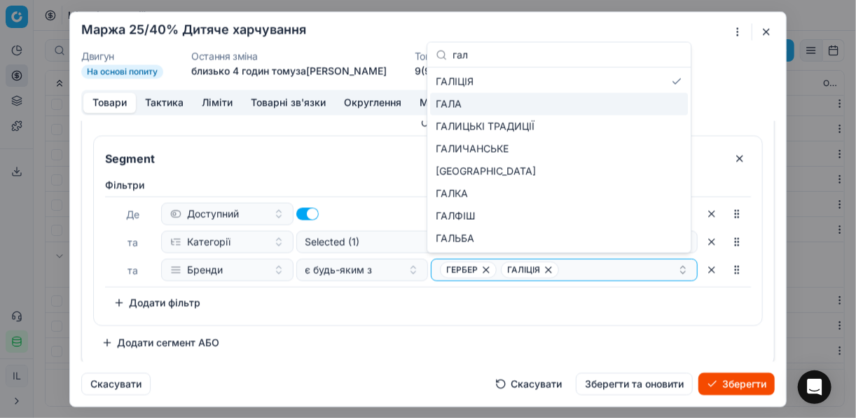
click at [718, 380] on button "Зберегти" at bounding box center [737, 384] width 76 height 22
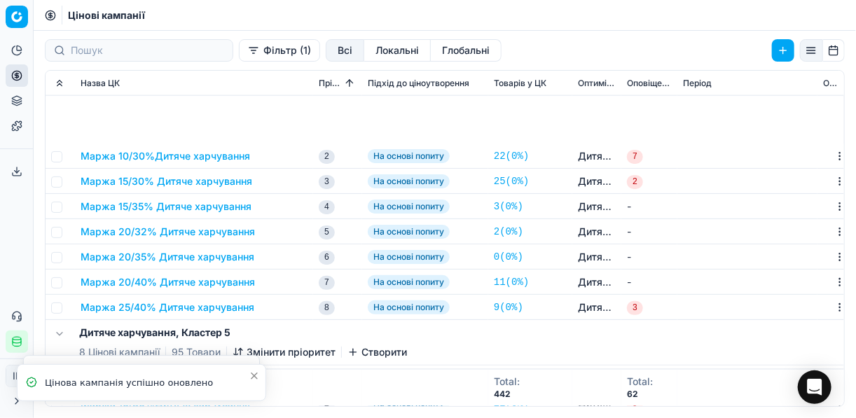
scroll to position [953, 0]
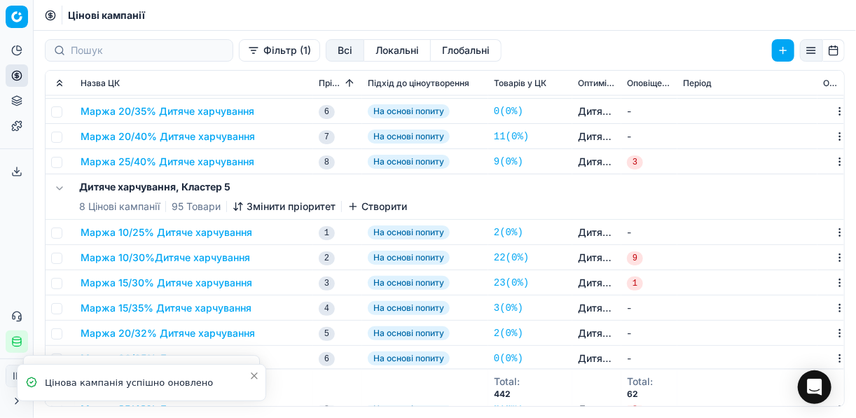
click at [167, 161] on button "Маржа 25/40% Дитяче харчування" at bounding box center [168, 162] width 174 height 14
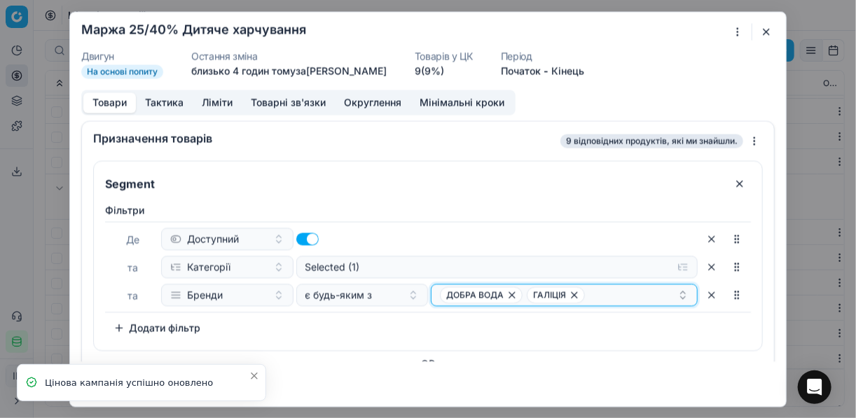
click at [569, 296] on icon "button" at bounding box center [574, 294] width 11 height 11
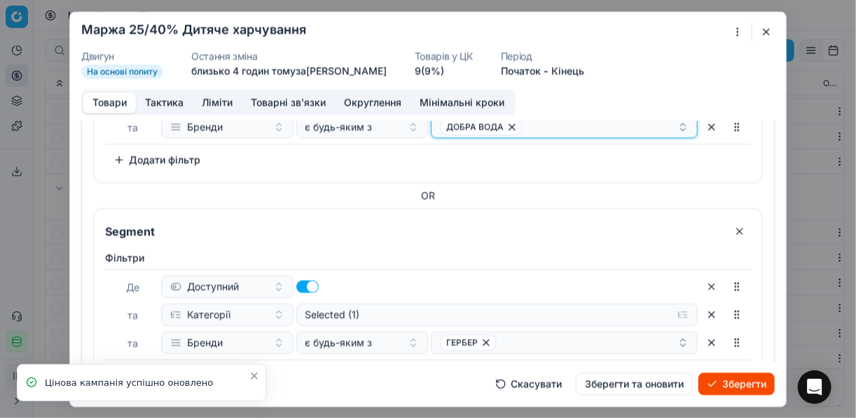
scroll to position [241, 0]
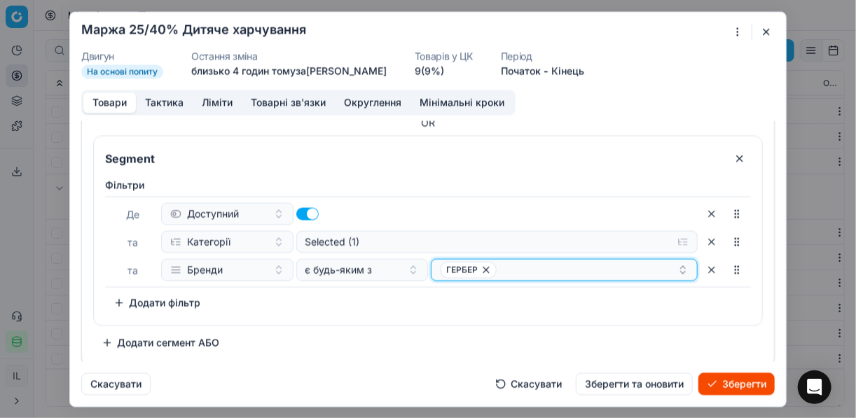
click at [561, 271] on div "ГЕРБЕР" at bounding box center [559, 269] width 238 height 17
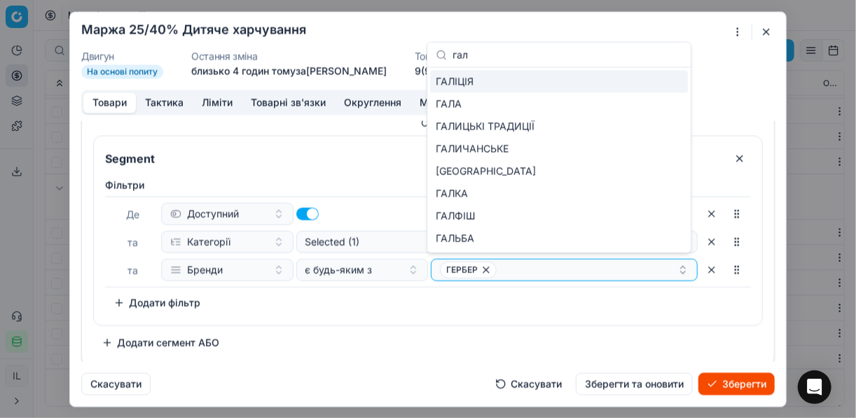
type input "гал"
click at [566, 84] on div "ГАЛІЦІЯ" at bounding box center [559, 82] width 258 height 22
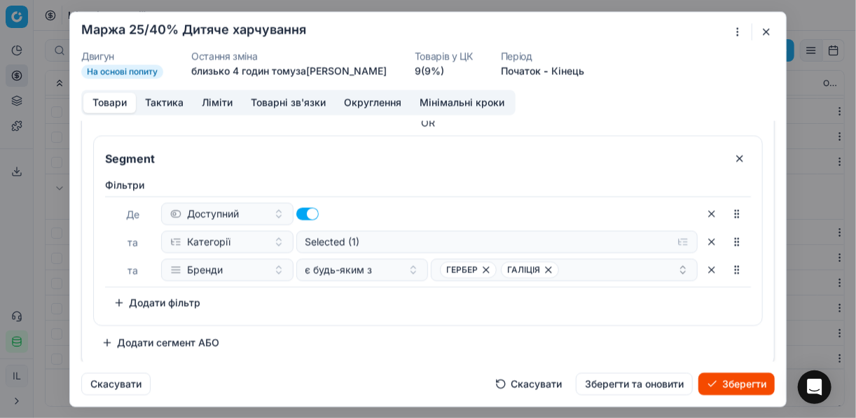
click at [724, 381] on button "Зберегти" at bounding box center [737, 384] width 76 height 22
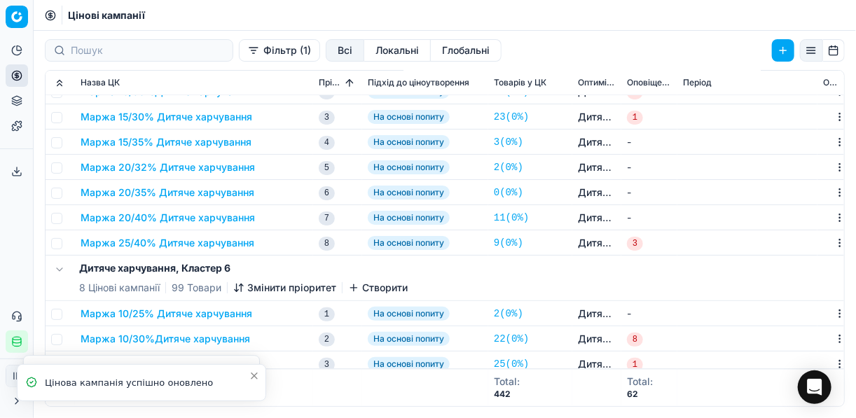
scroll to position [1177, 0]
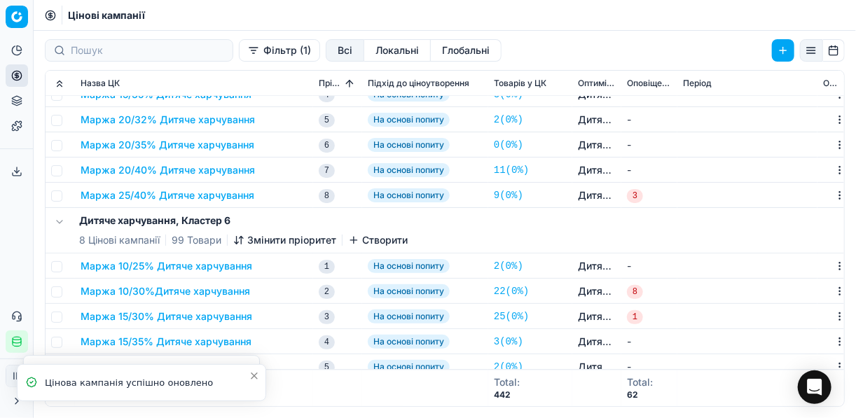
click at [188, 191] on button "Маржа 25/40% Дитяче харчування" at bounding box center [168, 196] width 174 height 14
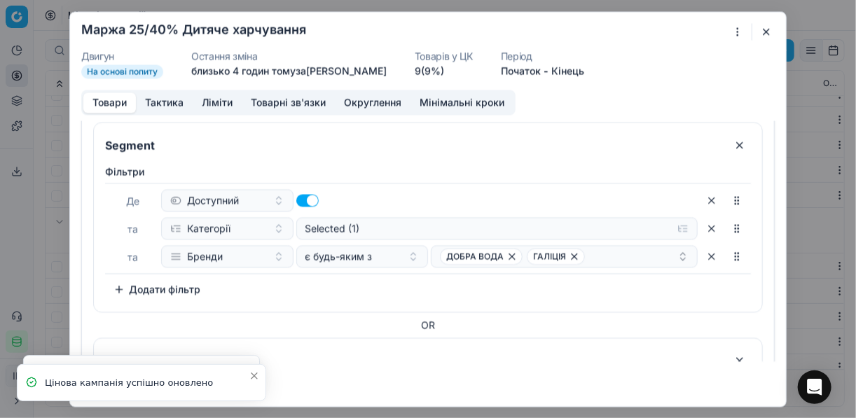
scroll to position [112, 0]
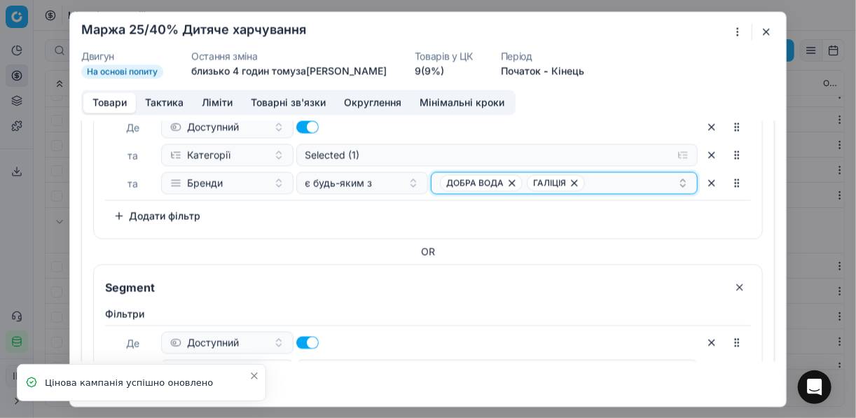
click at [569, 184] on icon "button" at bounding box center [574, 182] width 11 height 11
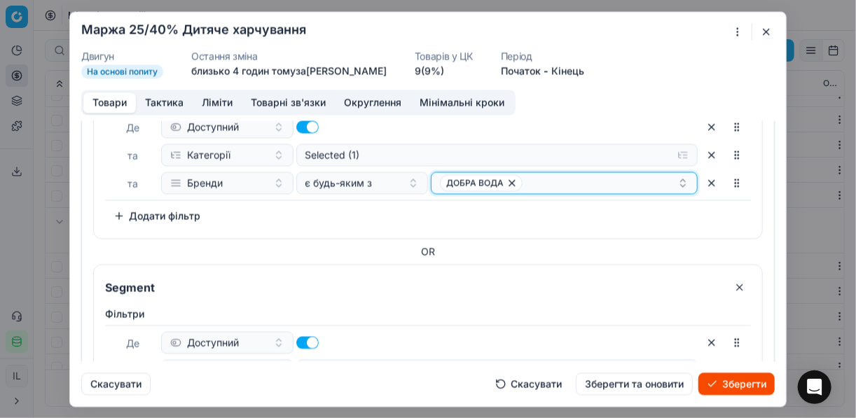
scroll to position [241, 0]
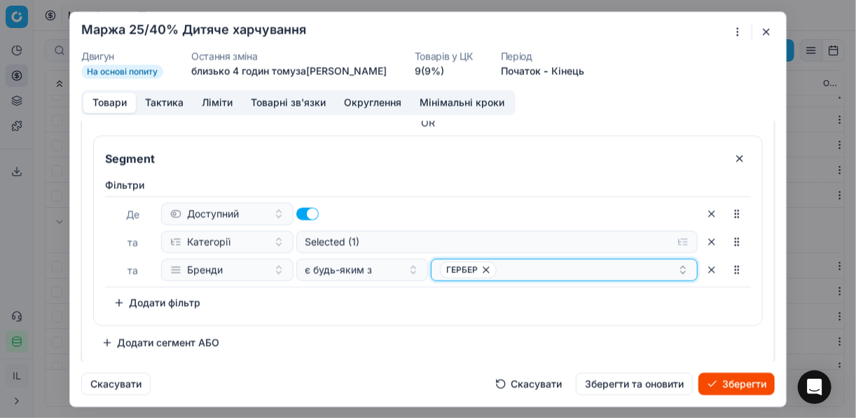
click at [523, 271] on div "ГЕРБЕР" at bounding box center [559, 269] width 238 height 17
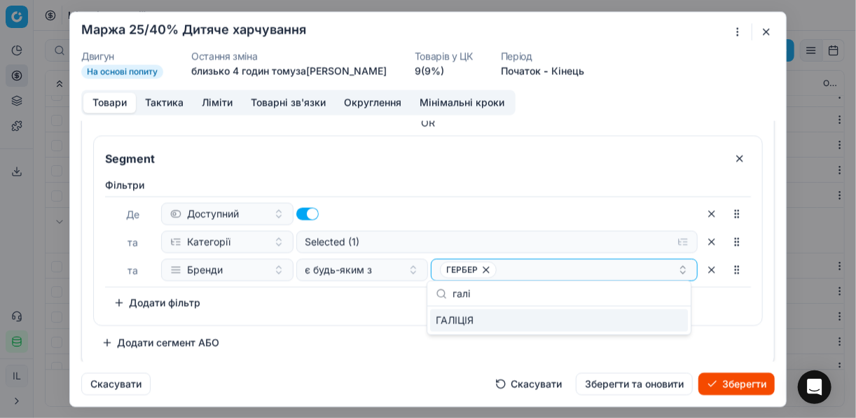
type input "галі"
click at [671, 318] on div "ГАЛІЦІЯ" at bounding box center [559, 321] width 258 height 22
click at [376, 306] on div "Фiльтри Де Доступний та Категорії Selected (1) та Бренди є будь-яким з ГЕРБЕР Г…" at bounding box center [428, 246] width 646 height 136
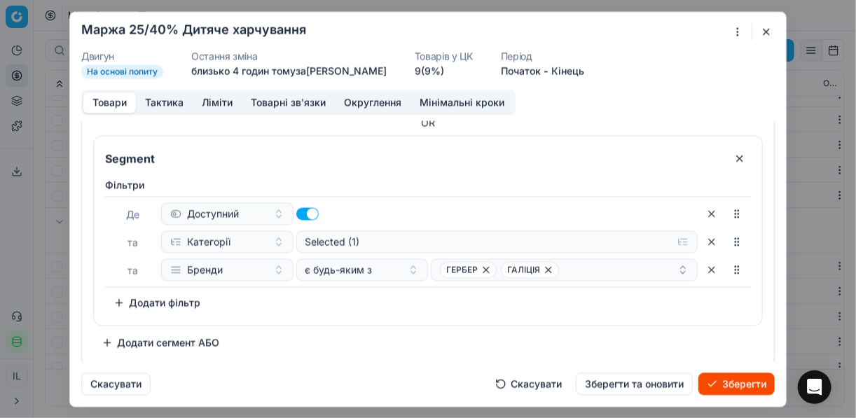
click at [727, 379] on button "Зберегти" at bounding box center [737, 384] width 76 height 22
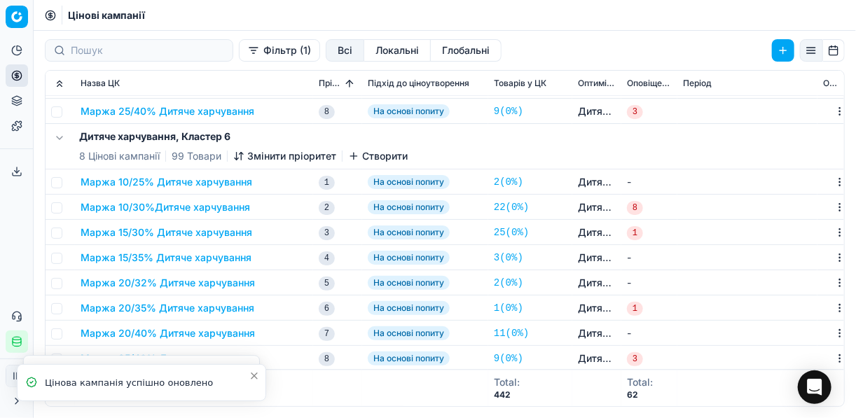
scroll to position [1262, 0]
click at [200, 359] on button "Маржа 25/40% Дитяче харчування" at bounding box center [168, 358] width 174 height 14
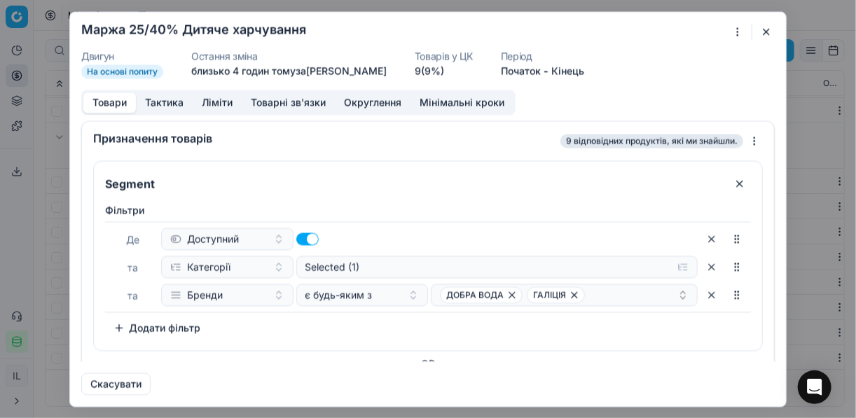
scroll to position [112, 0]
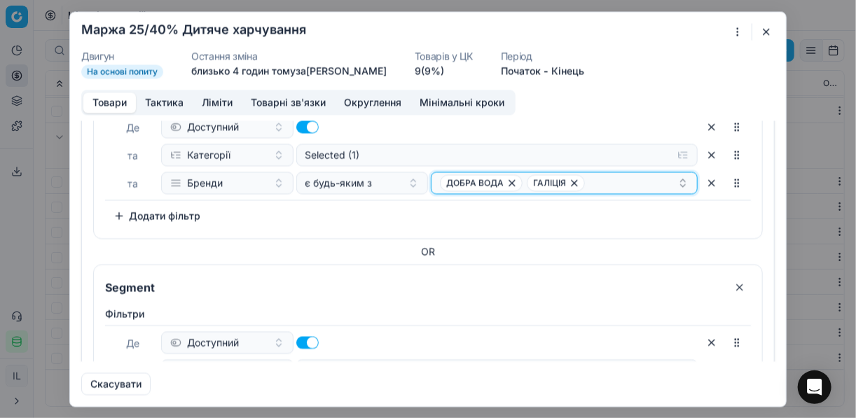
click at [572, 184] on icon "button" at bounding box center [574, 182] width 11 height 11
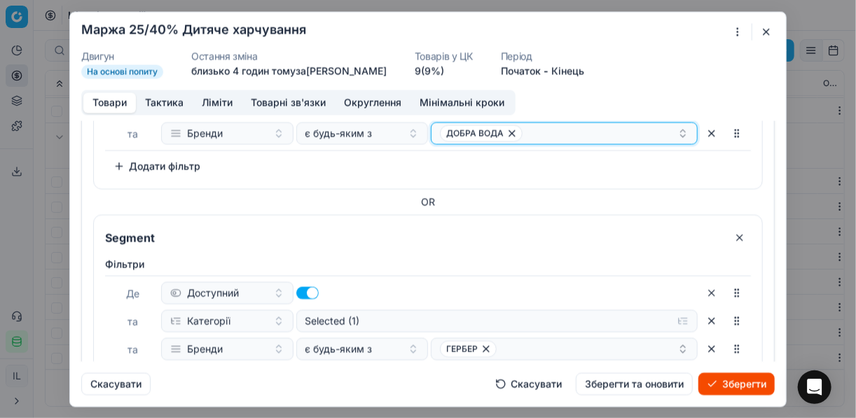
scroll to position [224, 0]
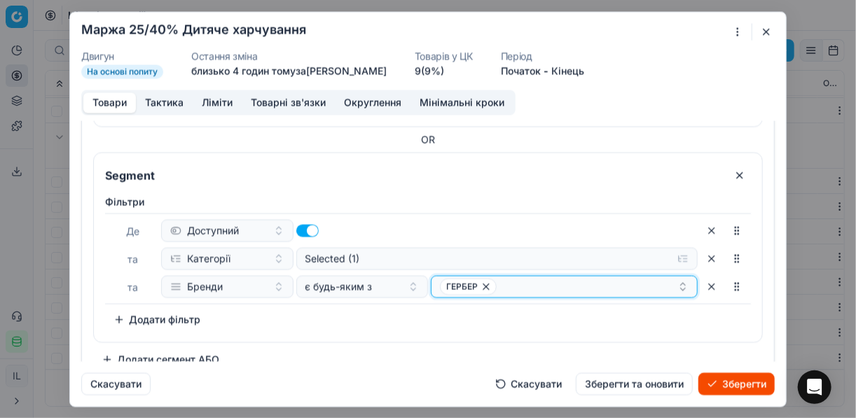
click at [525, 289] on div "ГЕРБЕР" at bounding box center [559, 286] width 238 height 17
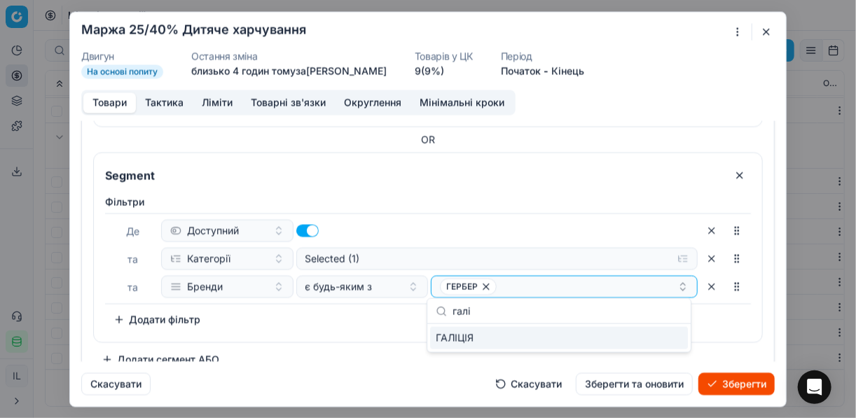
type input "галі"
click at [675, 341] on div "ГАЛІЦІЯ" at bounding box center [559, 338] width 258 height 22
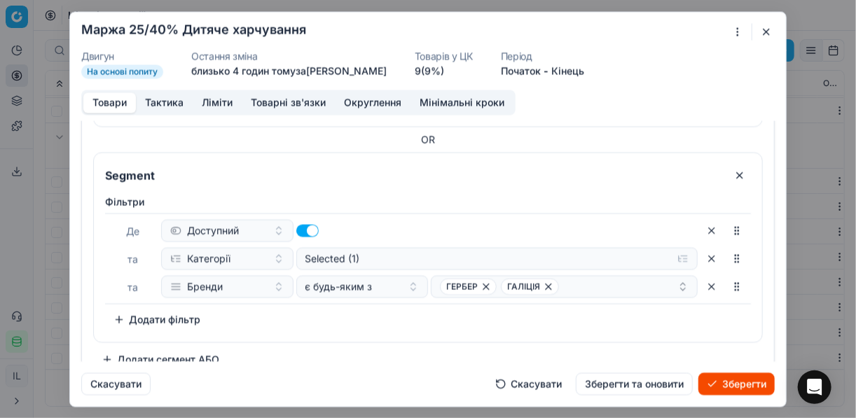
click at [307, 321] on div "Фiльтри Де Доступний та Категорії Selected (1) та Бренди є будь-яким з ГЕРБЕР Г…" at bounding box center [428, 263] width 646 height 136
click at [745, 386] on button "Зберегти" at bounding box center [737, 384] width 76 height 22
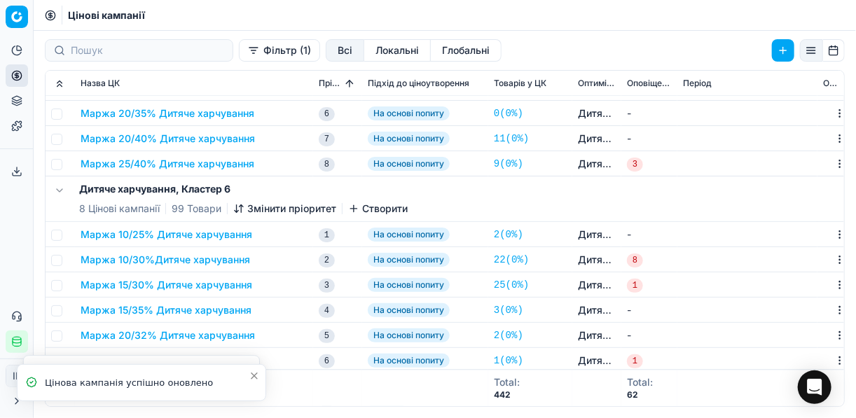
scroll to position [1150, 0]
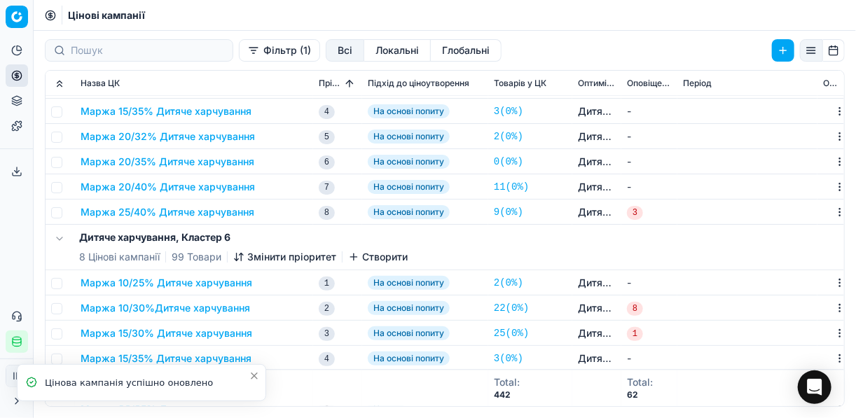
click at [192, 210] on button "Маржа 25/40% Дитяче харчування" at bounding box center [168, 212] width 174 height 14
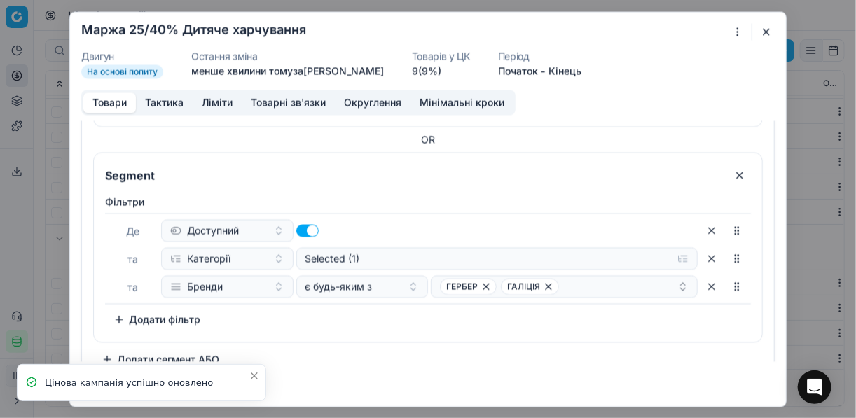
scroll to position [241, 0]
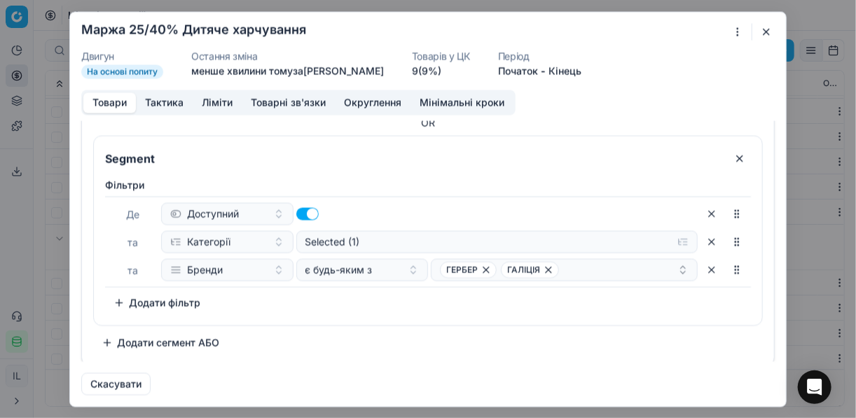
click at [765, 30] on button "button" at bounding box center [766, 31] width 17 height 17
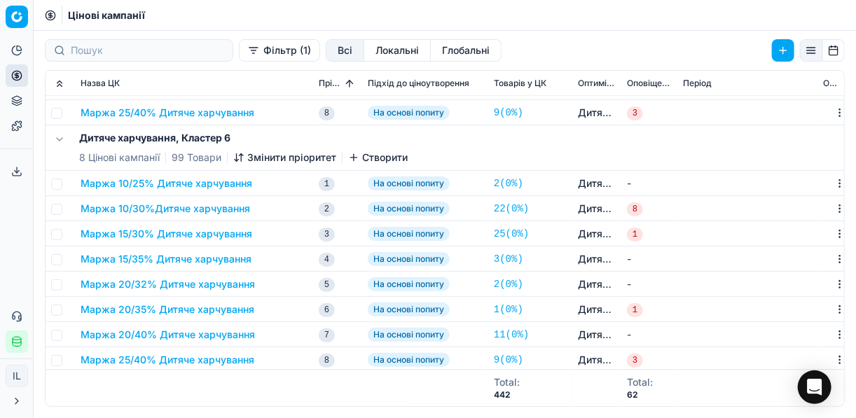
scroll to position [1262, 0]
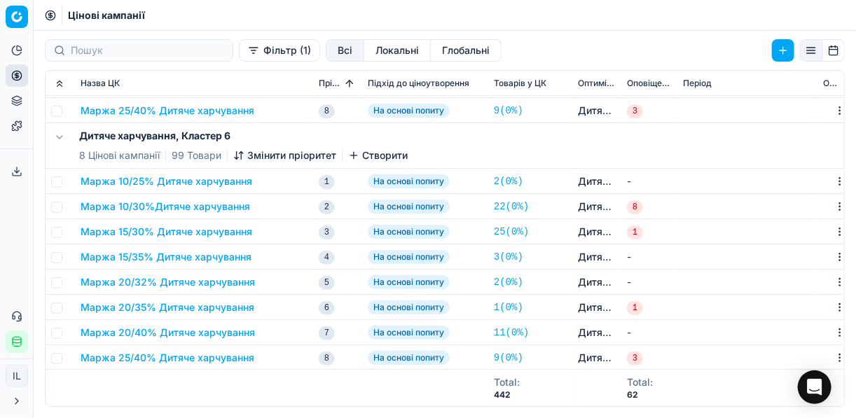
click at [196, 355] on button "Маржа 25/40% Дитяче харчування" at bounding box center [168, 358] width 174 height 14
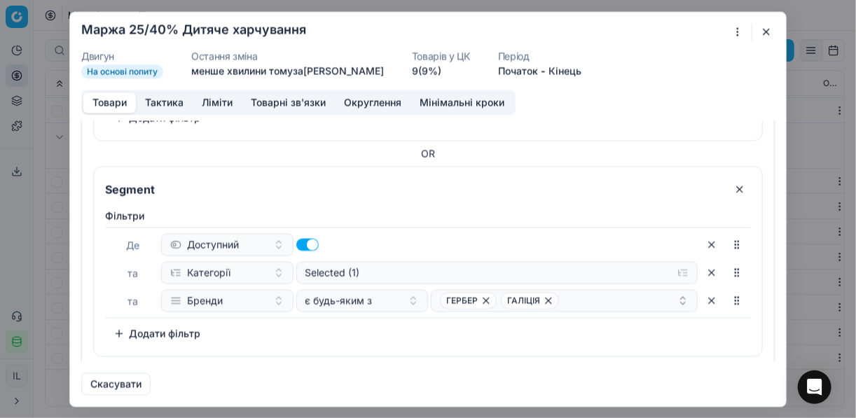
scroll to position [241, 0]
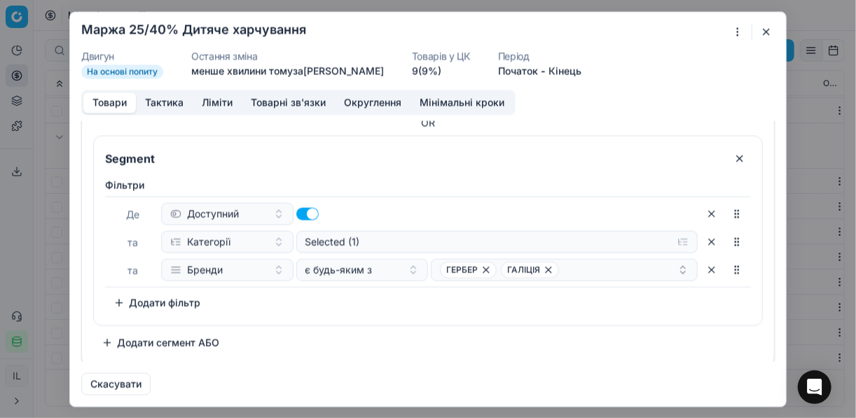
click at [764, 36] on button "button" at bounding box center [766, 31] width 17 height 17
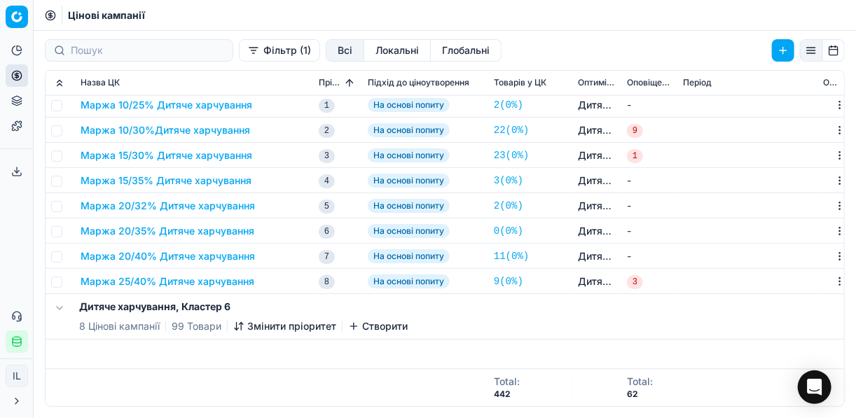
scroll to position [814, 0]
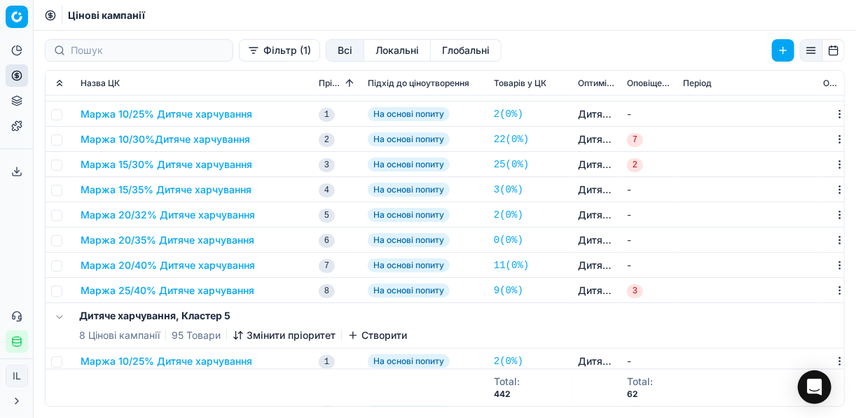
click at [193, 288] on button "Маржа 25/40% Дитяче харчування" at bounding box center [168, 291] width 174 height 14
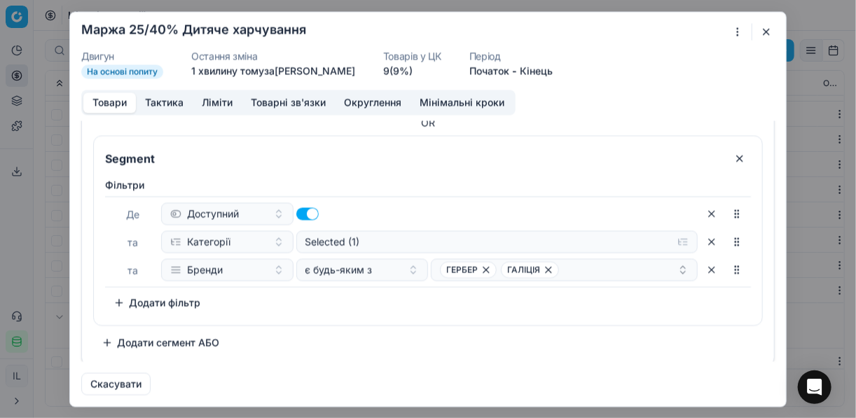
scroll to position [241, 0]
click at [770, 30] on button "button" at bounding box center [766, 31] width 17 height 17
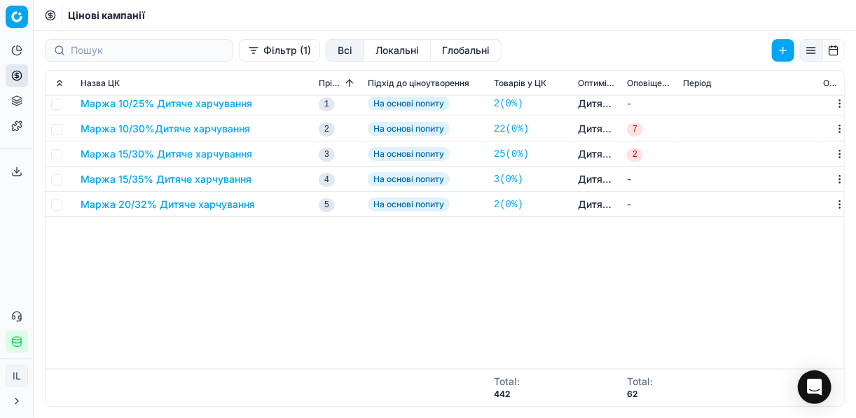
scroll to position [533, 0]
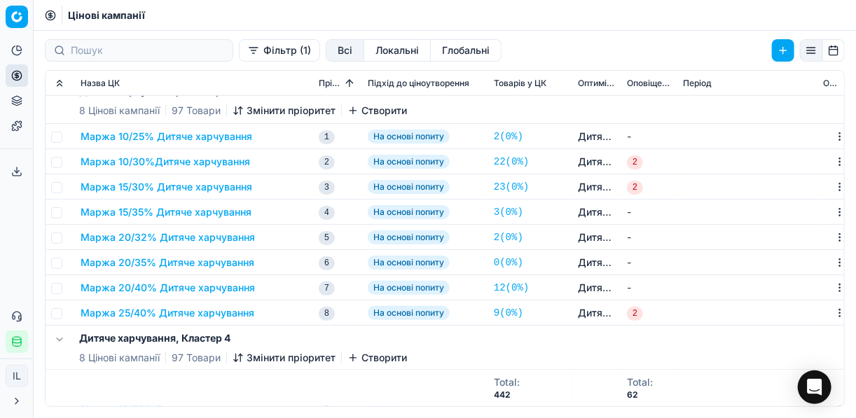
click at [195, 310] on button "Маржа 25/40% Дитяче харчування" at bounding box center [168, 313] width 174 height 14
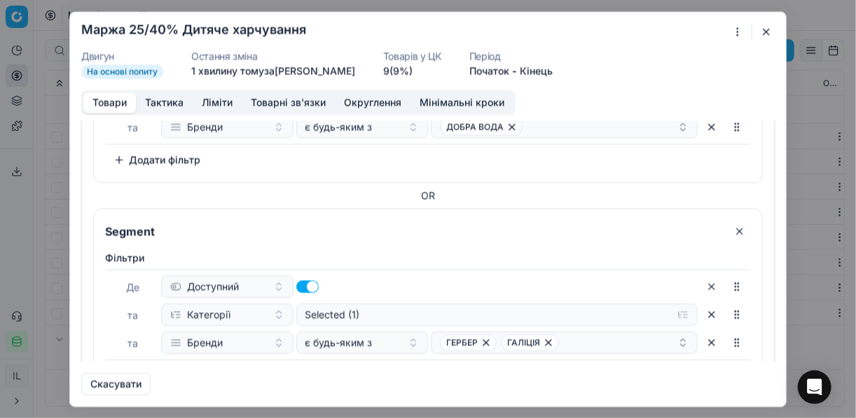
scroll to position [241, 0]
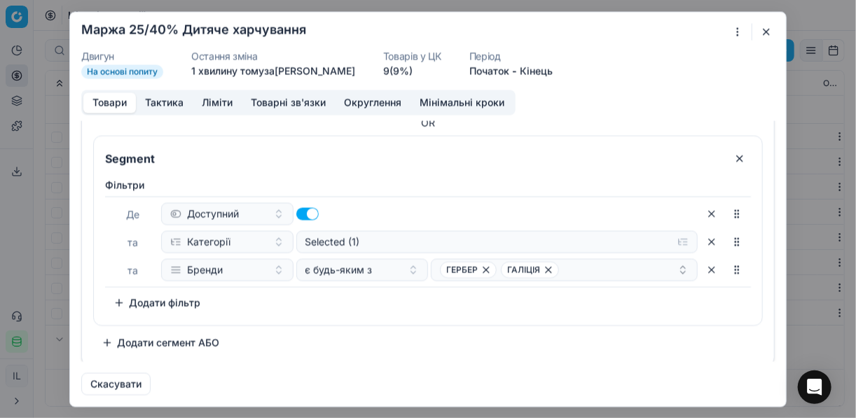
click at [760, 33] on button "button" at bounding box center [766, 31] width 17 height 17
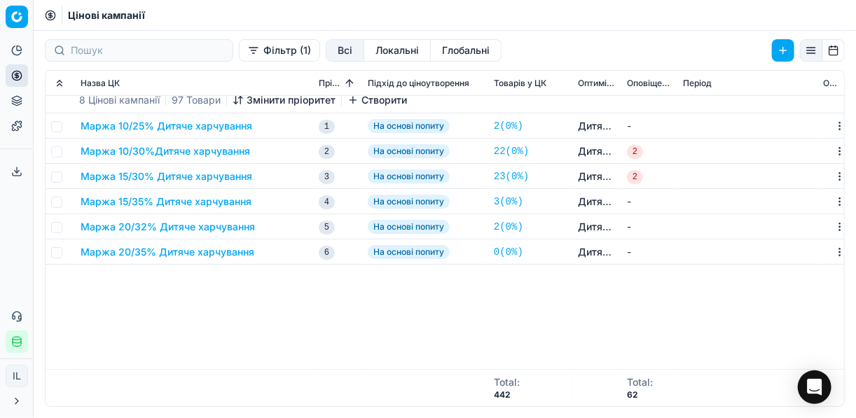
scroll to position [309, 0]
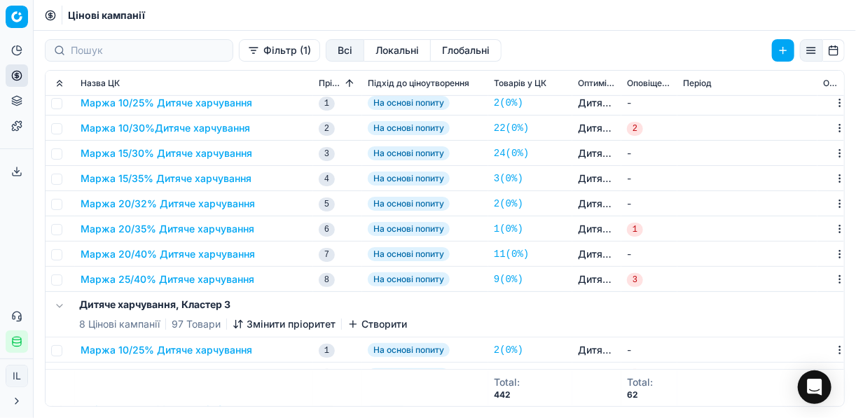
click at [193, 278] on button "Маржа 25/40% Дитяче харчування" at bounding box center [168, 280] width 174 height 14
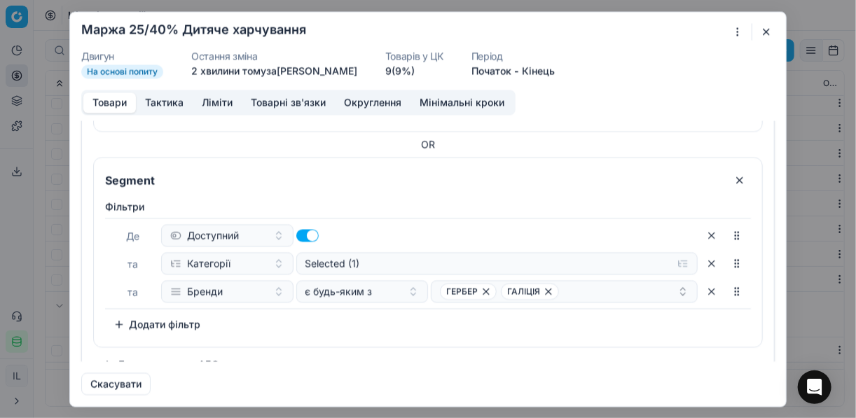
scroll to position [241, 0]
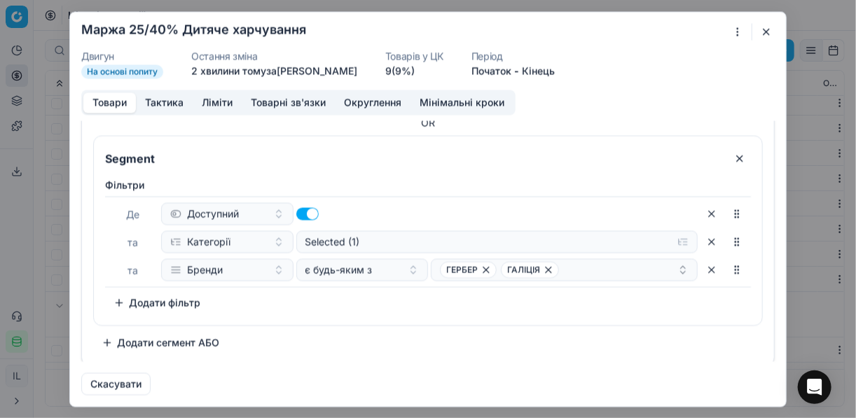
click at [770, 34] on button "button" at bounding box center [766, 31] width 17 height 17
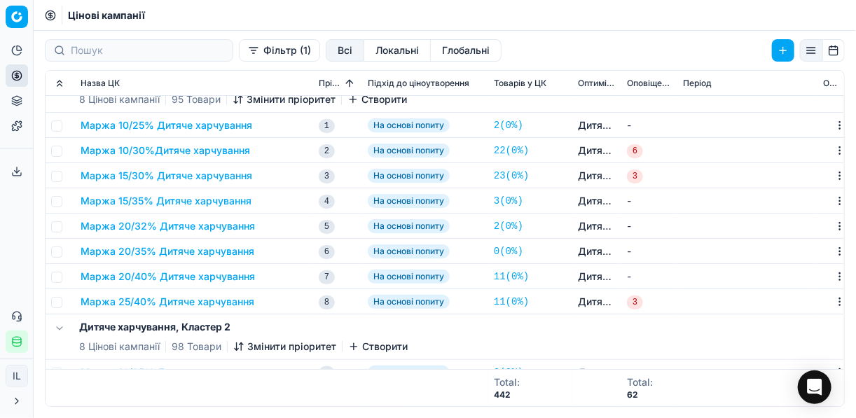
scroll to position [0, 0]
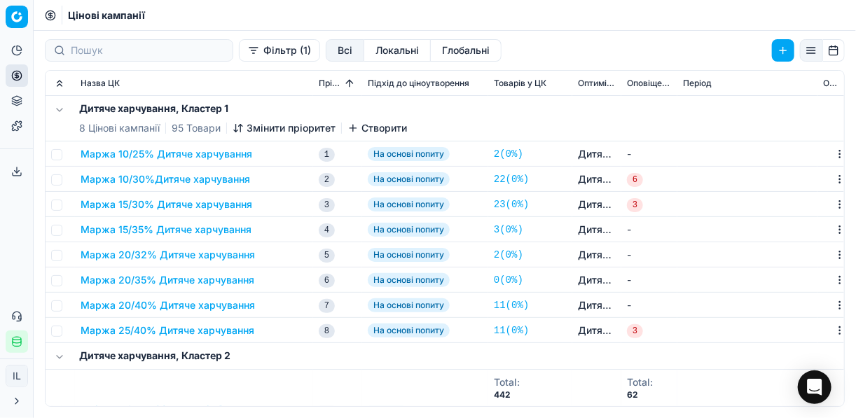
click at [229, 332] on button "Маржа 25/40% Дитяче харчування" at bounding box center [168, 331] width 174 height 14
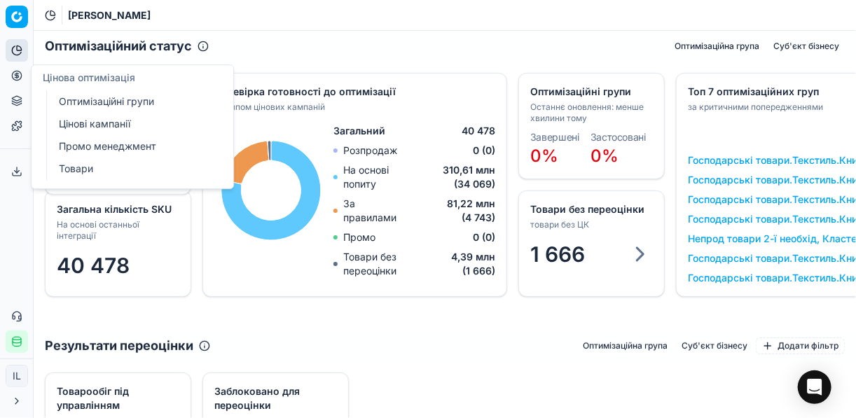
click at [107, 100] on link "Оптимізаційні групи" at bounding box center [134, 102] width 163 height 20
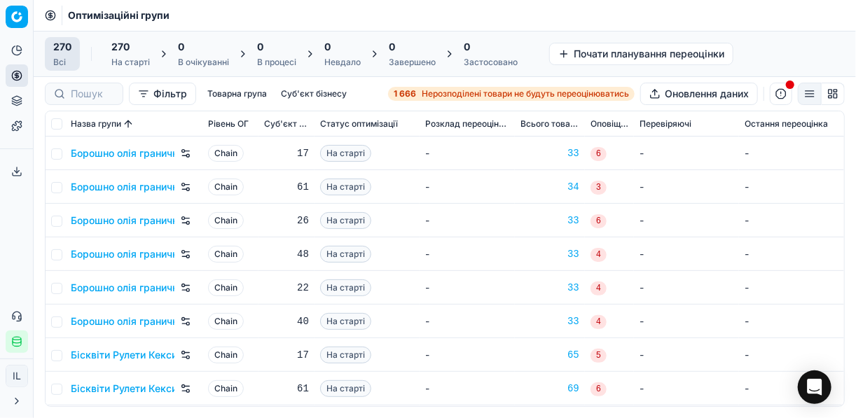
click at [450, 96] on span "Нерозподілені товари не будуть переоцінюватись" at bounding box center [525, 93] width 207 height 11
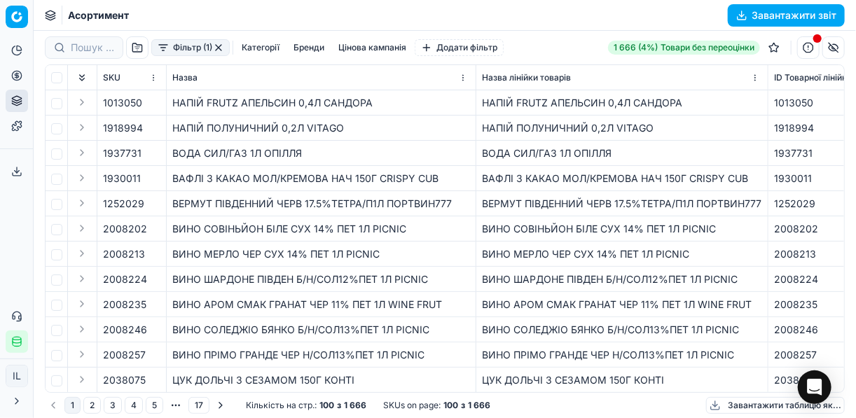
click at [168, 50] on button "Фільтр (1)" at bounding box center [190, 47] width 78 height 17
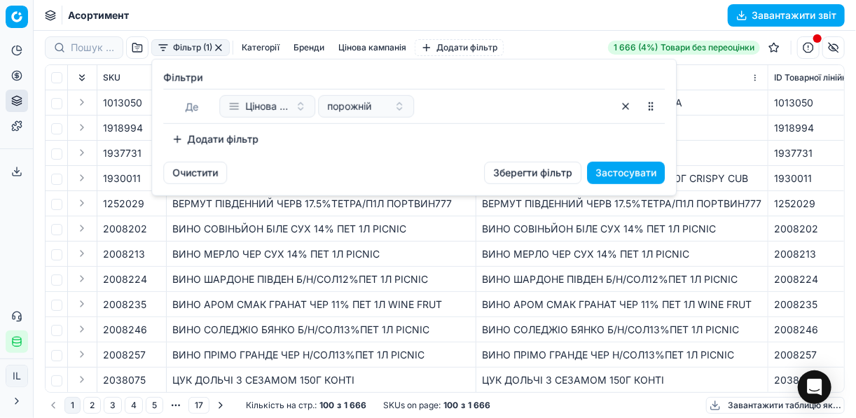
click at [174, 139] on button "Додати фільтр" at bounding box center [215, 139] width 104 height 22
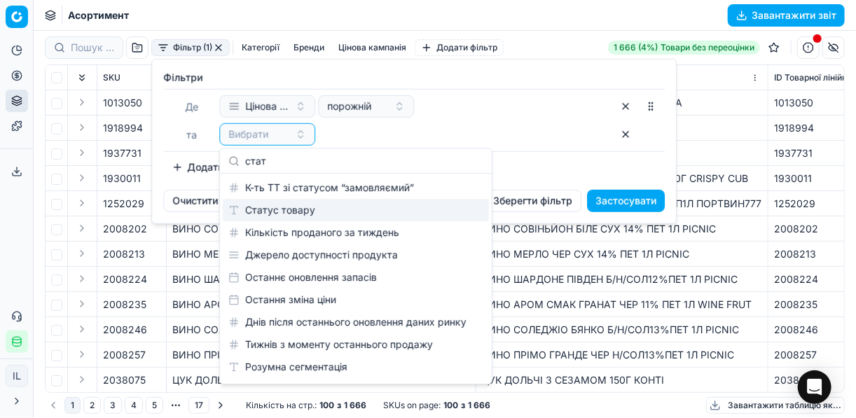
type input "стат"
click at [289, 208] on div "Статус товару" at bounding box center [356, 210] width 266 height 22
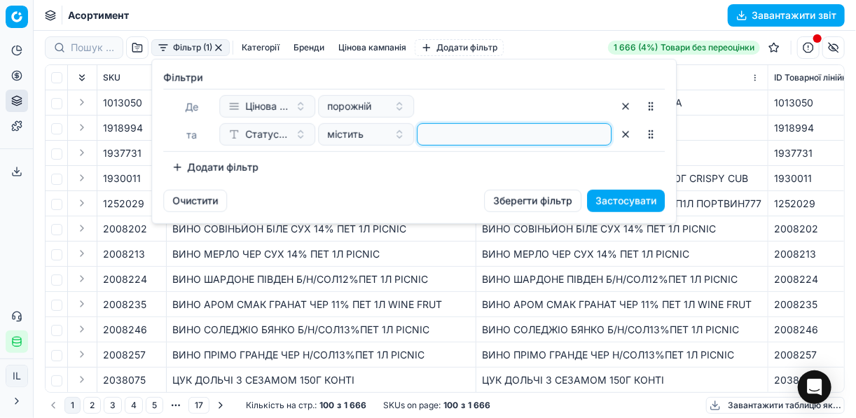
click at [438, 135] on input at bounding box center [514, 134] width 182 height 21
type input "1"
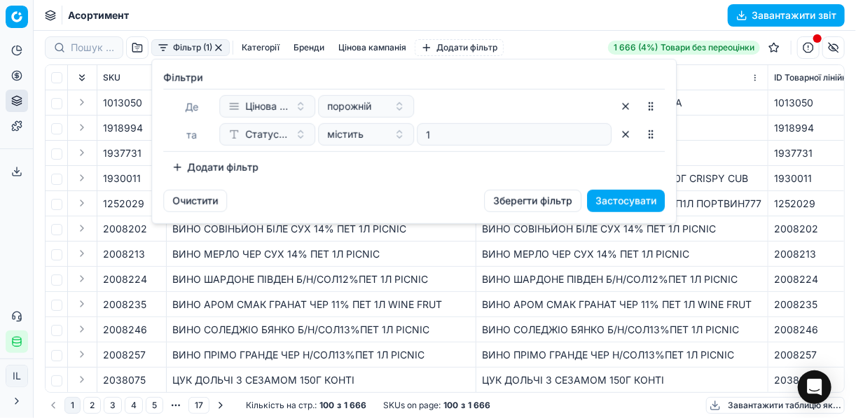
drag, startPoint x: 416, startPoint y: 176, endPoint x: 401, endPoint y: 176, distance: 14.7
click at [412, 176] on div "Додати фільтр" at bounding box center [414, 167] width 502 height 22
click at [170, 164] on button "Додати фільтр" at bounding box center [215, 167] width 104 height 22
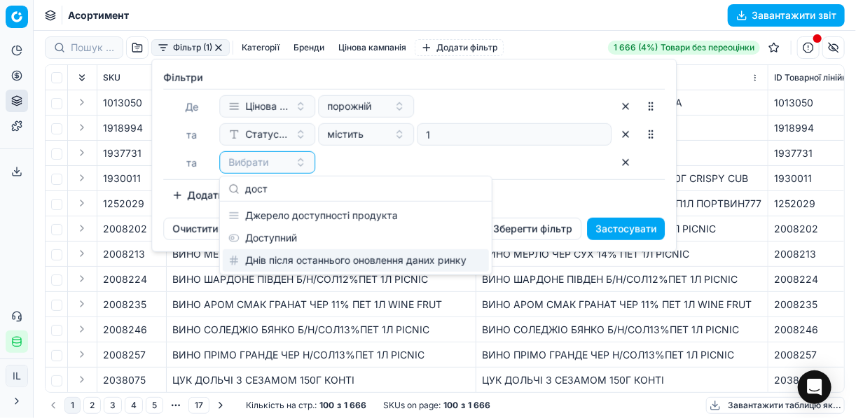
type input "дост"
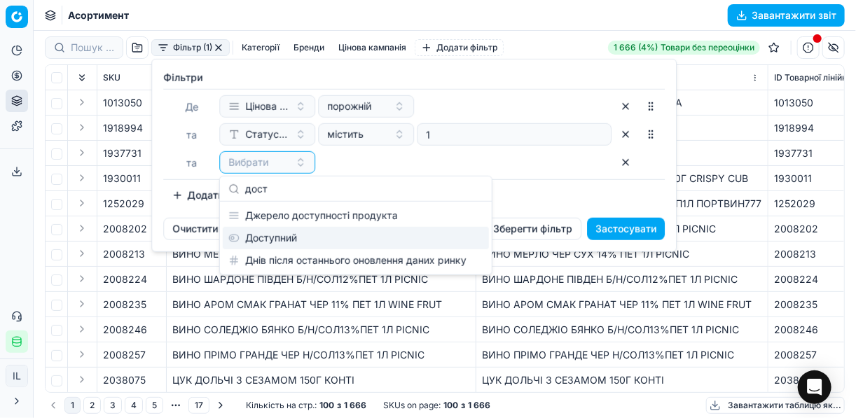
click at [336, 247] on div "Доступний" at bounding box center [356, 238] width 266 height 22
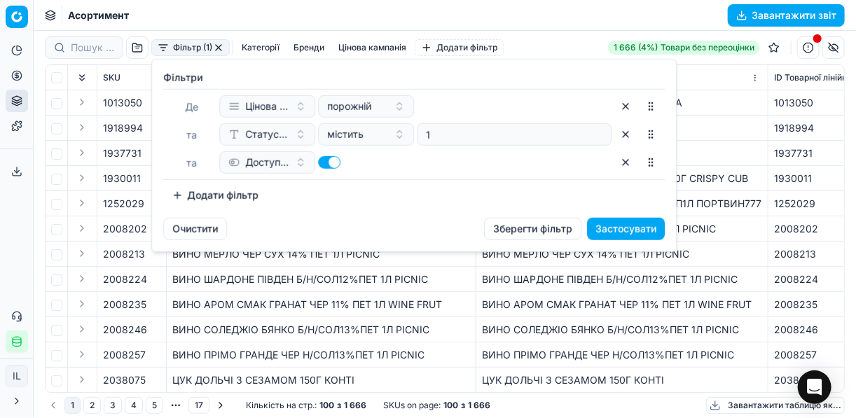
click at [172, 195] on button "Додати фільтр" at bounding box center [215, 195] width 104 height 22
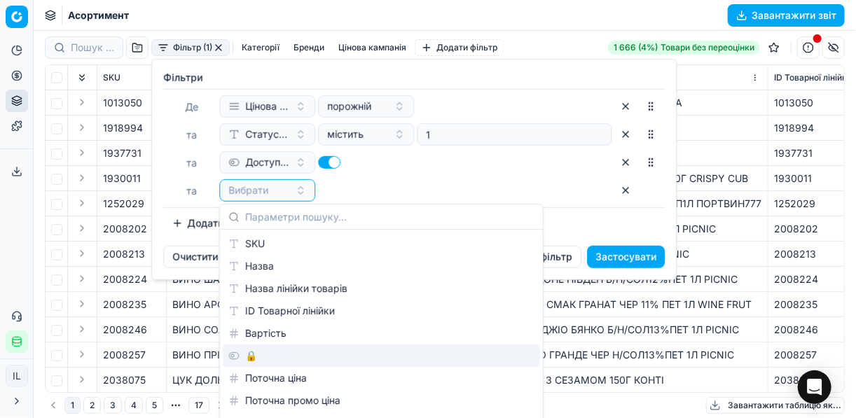
click at [268, 357] on div "🔒" at bounding box center [381, 356] width 317 height 22
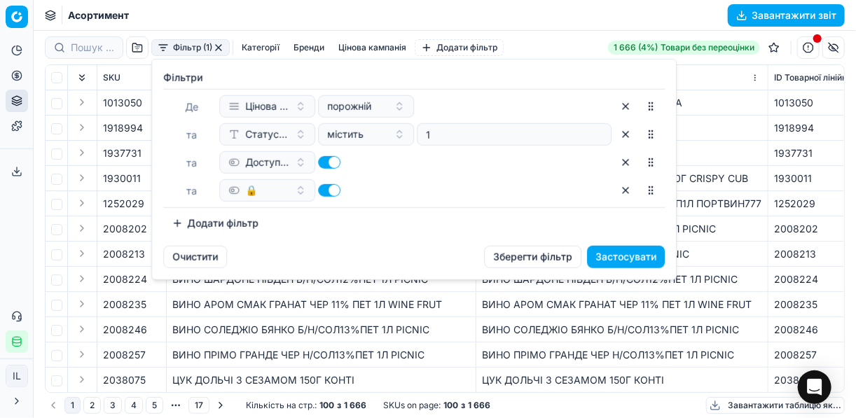
click at [324, 186] on button "button" at bounding box center [329, 190] width 22 height 13
checkbox input "false"
click at [598, 250] on button "Застосувати" at bounding box center [626, 257] width 78 height 22
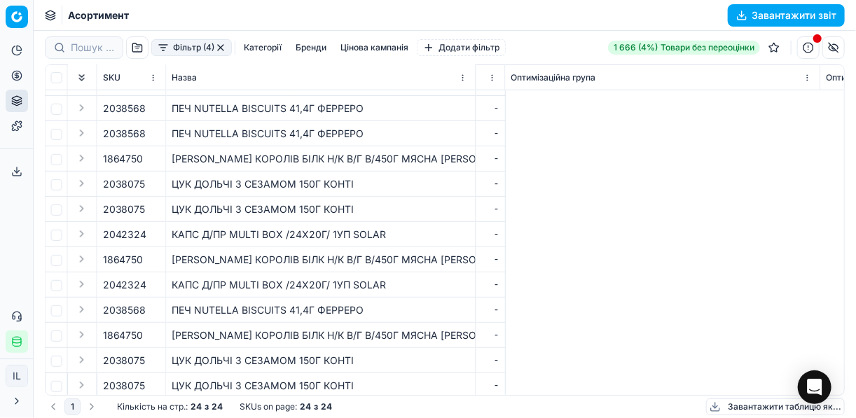
scroll to position [196, 339]
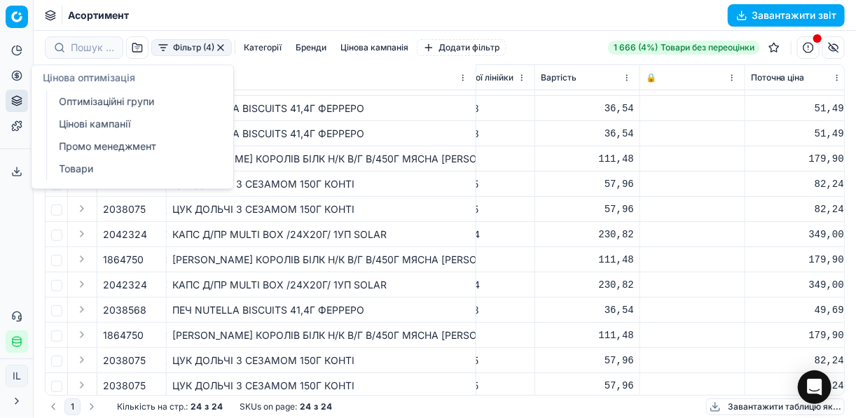
click at [74, 123] on link "Цінові кампанії" at bounding box center [134, 124] width 163 height 20
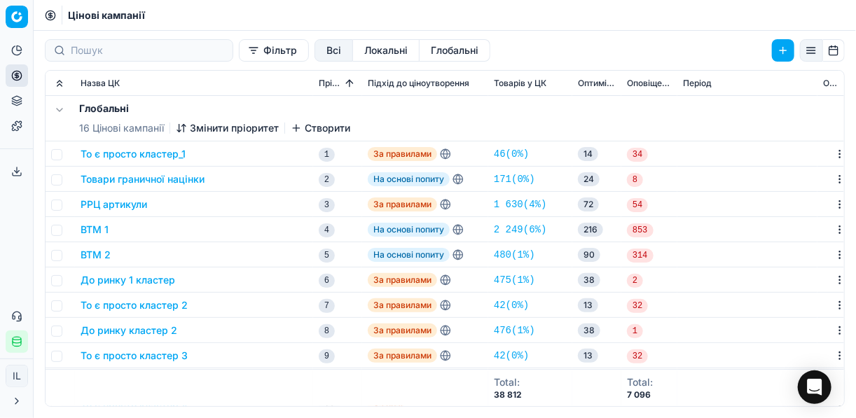
click at [239, 55] on button "Фільтр" at bounding box center [274, 50] width 70 height 22
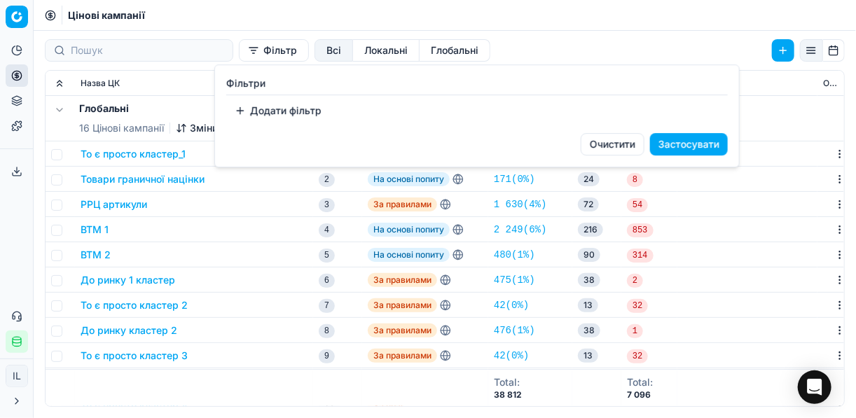
click at [247, 111] on button "Додати фільтр" at bounding box center [278, 111] width 104 height 22
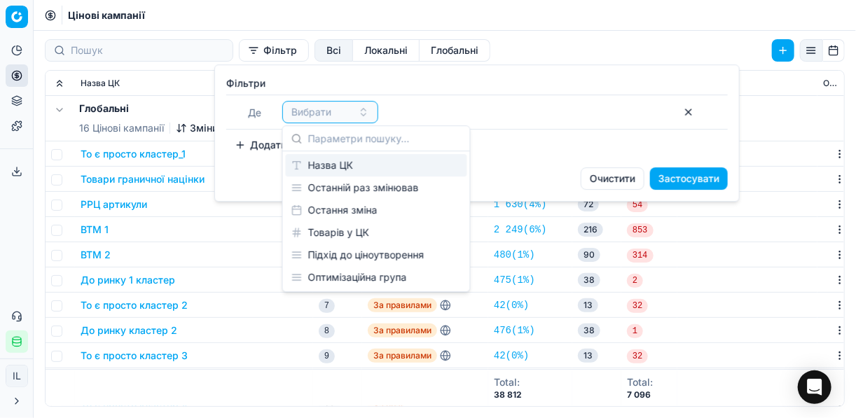
click at [328, 165] on div "Назва ЦК" at bounding box center [377, 165] width 182 height 22
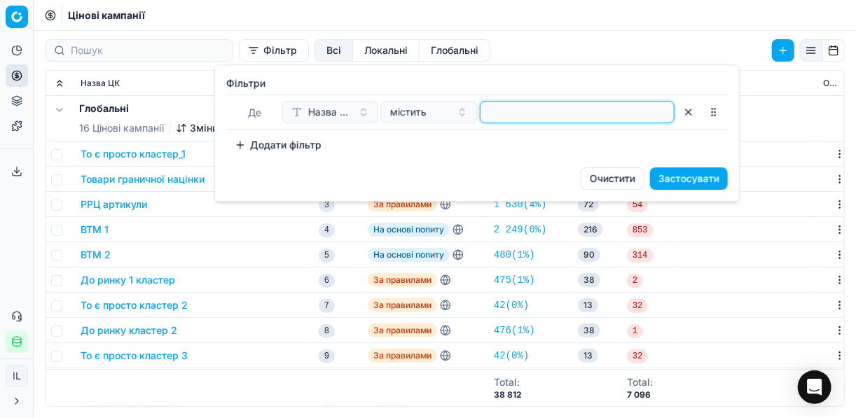
click at [510, 114] on input at bounding box center [577, 112] width 182 height 21
type input "печив"
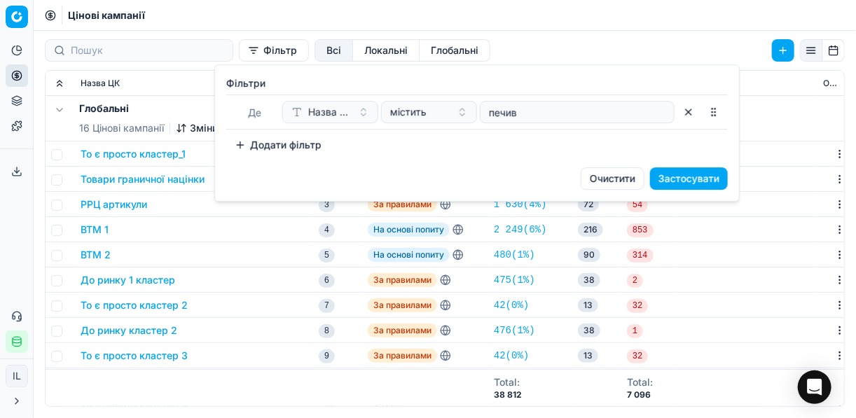
click at [667, 178] on button "Застосувати" at bounding box center [689, 178] width 78 height 22
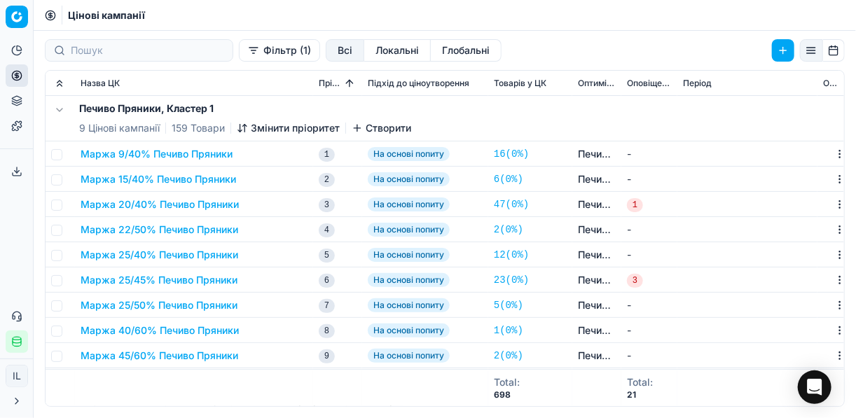
click at [154, 251] on button "Маржа 25/40% Печиво Пряники" at bounding box center [160, 255] width 158 height 14
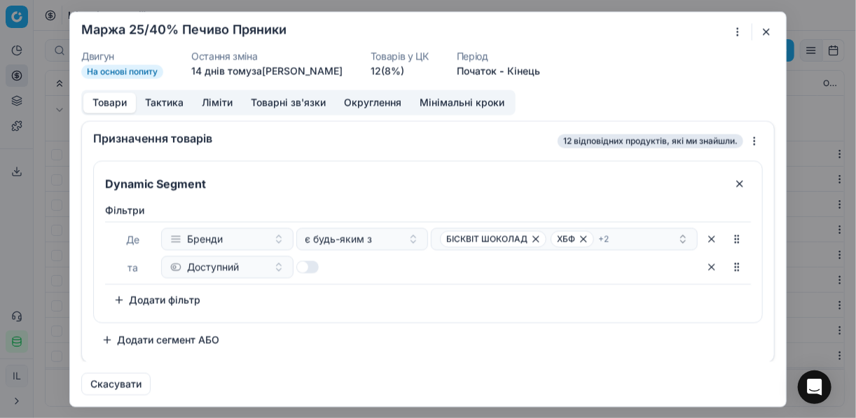
drag, startPoint x: 299, startPoint y: 264, endPoint x: 308, endPoint y: 266, distance: 9.4
click at [308, 266] on button "button" at bounding box center [307, 267] width 22 height 13
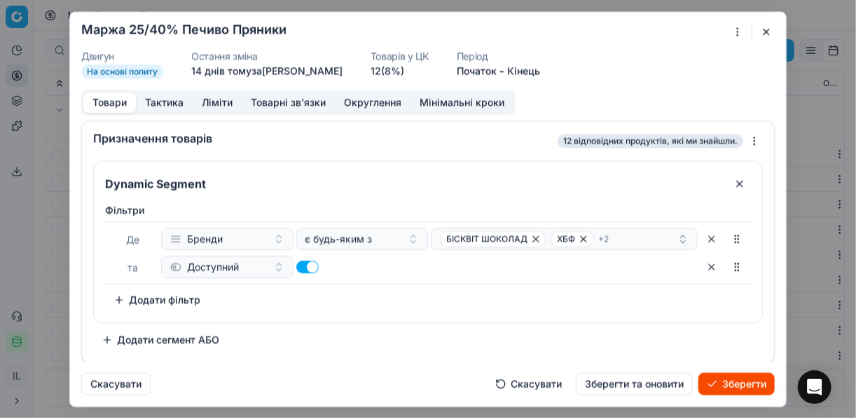
click at [303, 267] on button "button" at bounding box center [307, 267] width 22 height 13
click at [308, 268] on button "button" at bounding box center [307, 267] width 22 height 13
checkbox input "true"
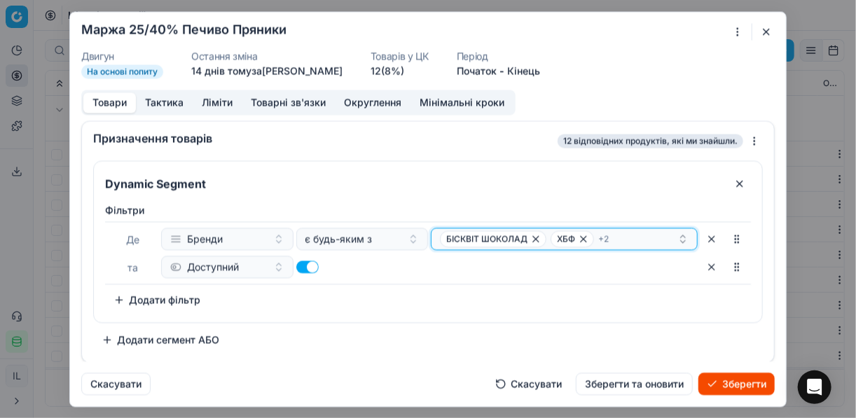
click at [640, 238] on div "БІСКВІТ ШОКОЛАД ХБФ + 2" at bounding box center [559, 239] width 238 height 17
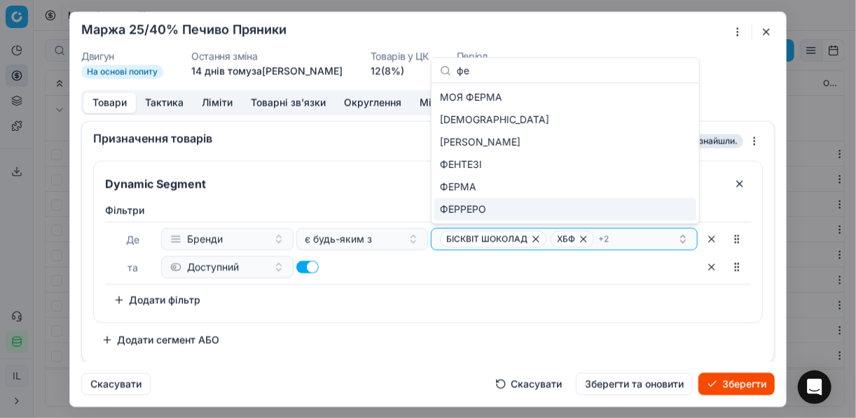
type input "фе"
click at [681, 212] on div "ФЕРРЕРО" at bounding box center [566, 209] width 262 height 22
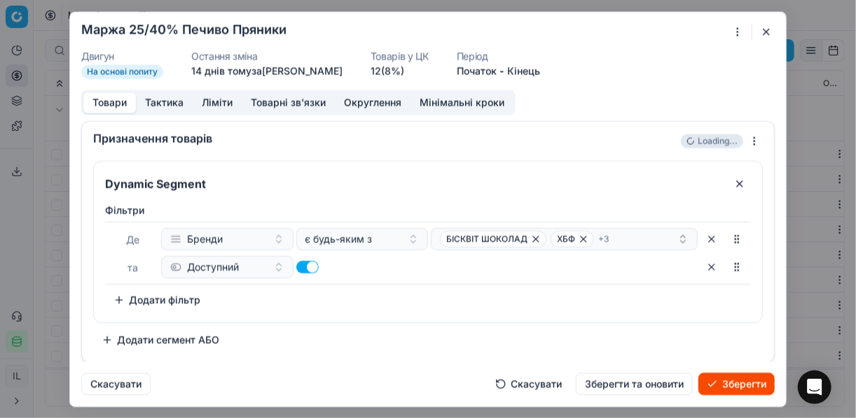
click at [737, 383] on button "Зберегти" at bounding box center [737, 384] width 76 height 22
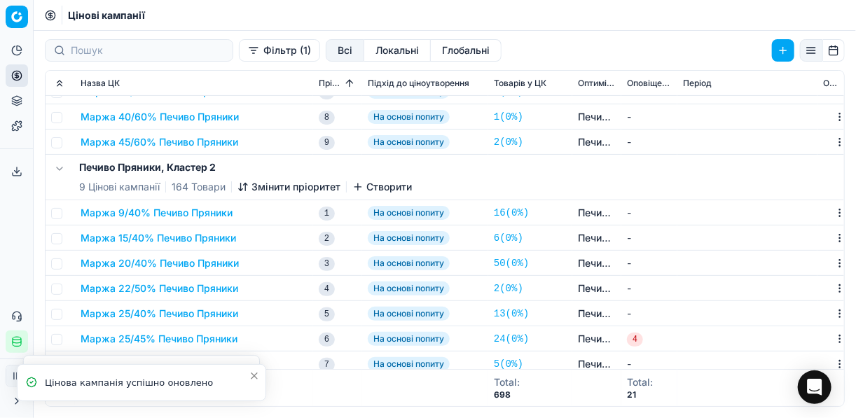
scroll to position [336, 0]
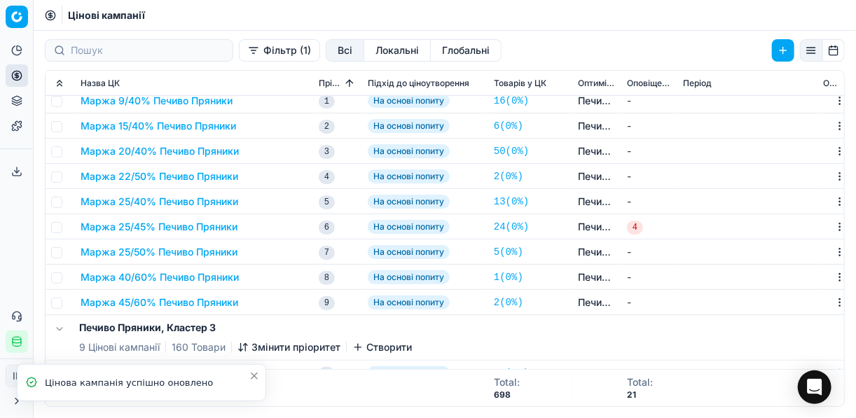
click at [163, 228] on button "Маржа 25/45% Печиво Пряники" at bounding box center [159, 227] width 157 height 14
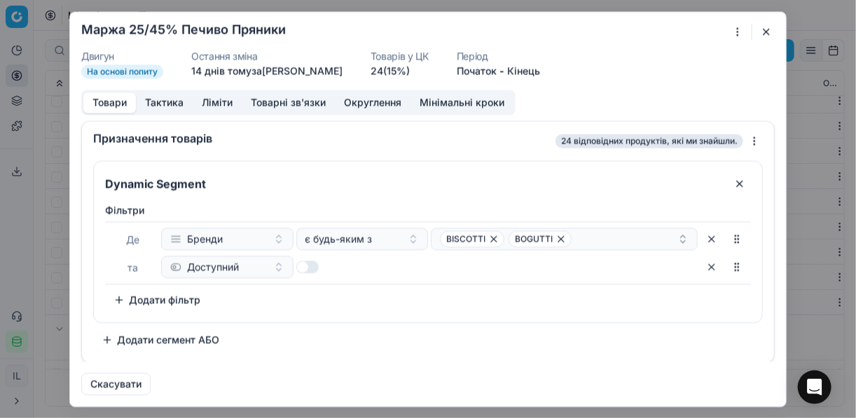
drag, startPoint x: 304, startPoint y: 263, endPoint x: 327, endPoint y: 266, distance: 22.6
click at [315, 264] on button "button" at bounding box center [307, 267] width 22 height 13
checkbox input "true"
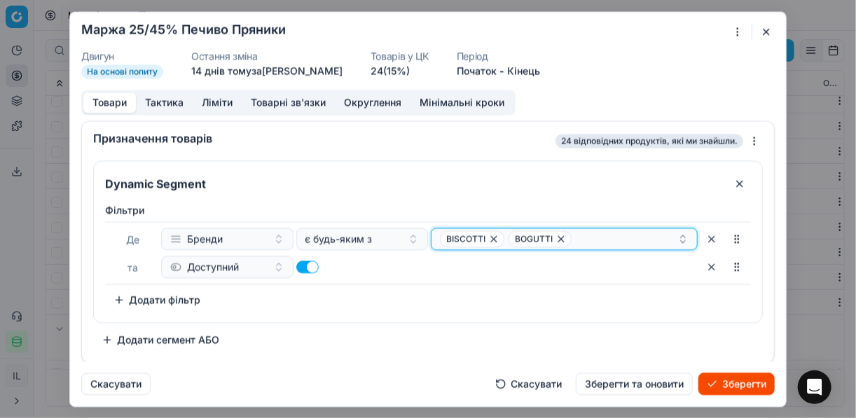
click at [645, 240] on div "BISCOTTI BOGUTTI" at bounding box center [559, 239] width 238 height 17
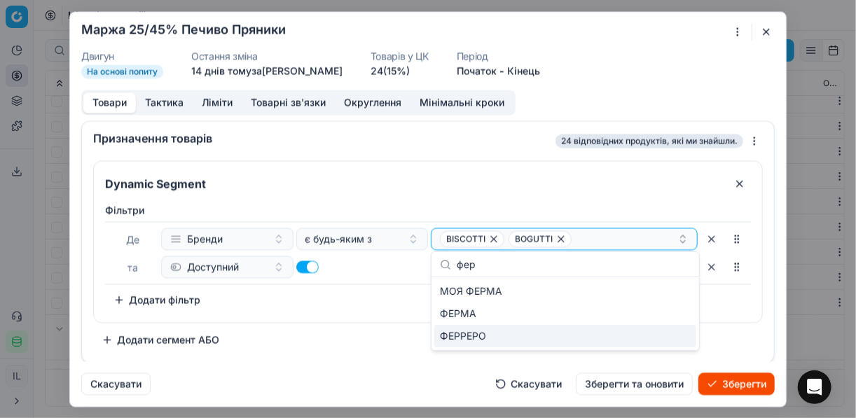
type input "фер"
click at [684, 325] on div "ФЕРРЕРО" at bounding box center [566, 336] width 262 height 22
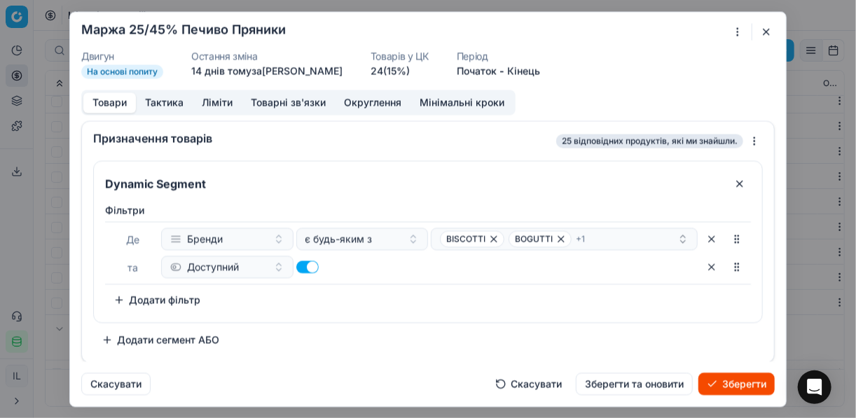
click at [725, 388] on button "Зберегти" at bounding box center [737, 384] width 76 height 22
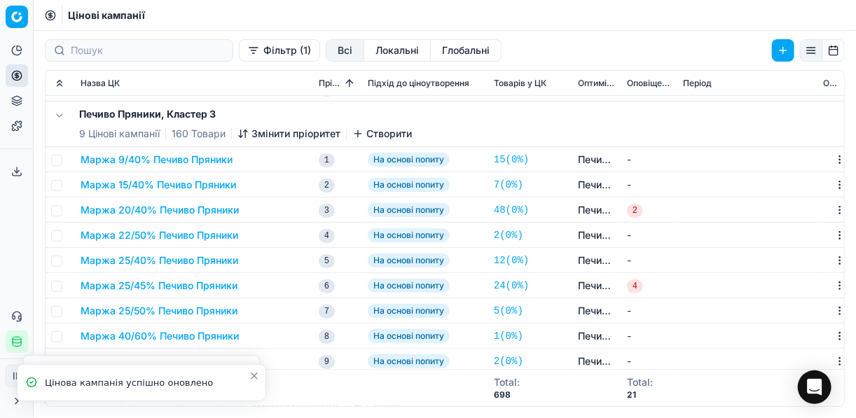
scroll to position [617, 0]
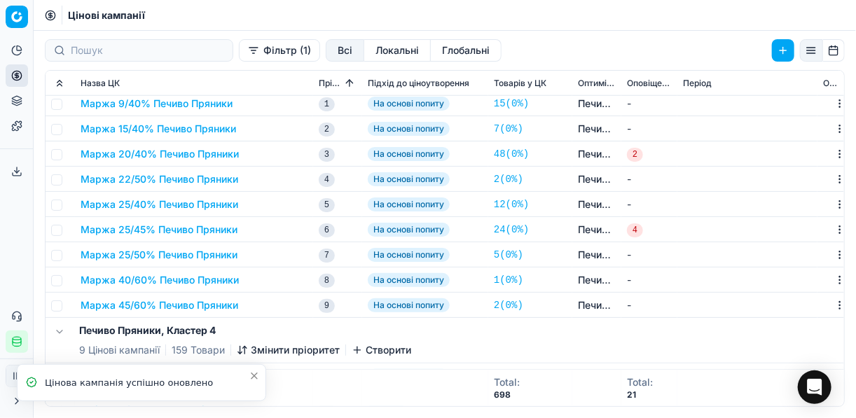
click at [182, 203] on button "Маржа 25/40% Печиво Пряники" at bounding box center [160, 205] width 158 height 14
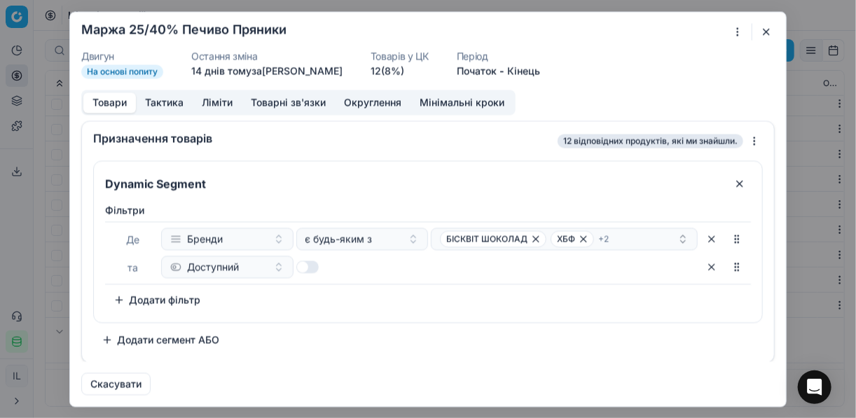
drag, startPoint x: 303, startPoint y: 261, endPoint x: 314, endPoint y: 261, distance: 11.2
click at [314, 261] on button "button" at bounding box center [307, 267] width 22 height 13
checkbox input "true"
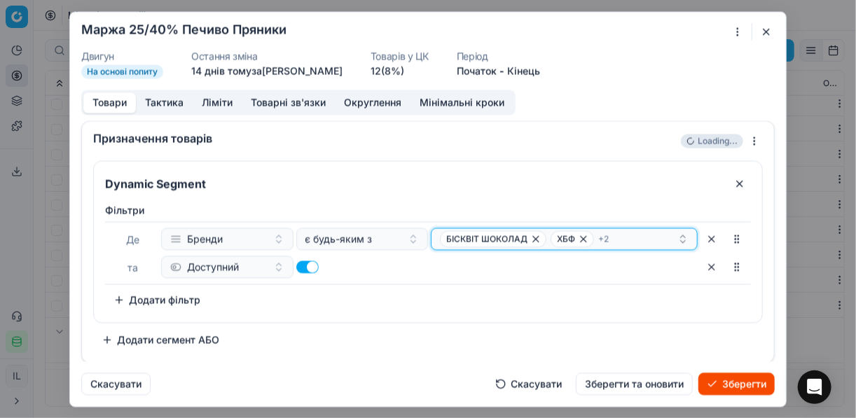
click at [620, 236] on div "БІСКВІТ ШОКОЛАД ХБФ + 2" at bounding box center [559, 239] width 238 height 17
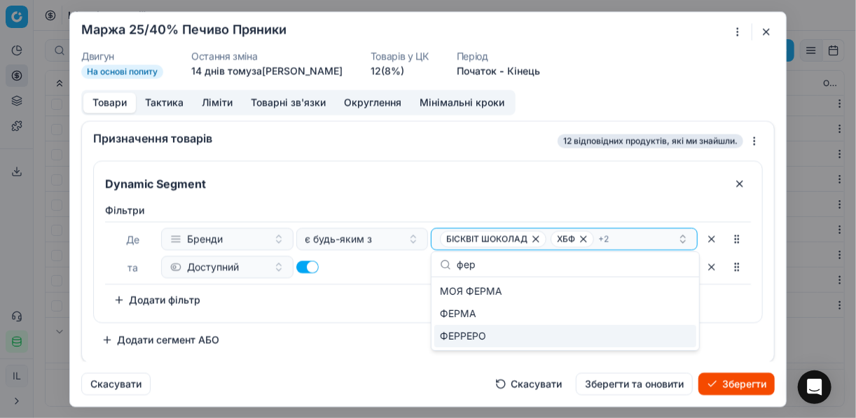
type input "фер"
click at [686, 343] on div "ФЕРРЕРО" at bounding box center [566, 336] width 262 height 22
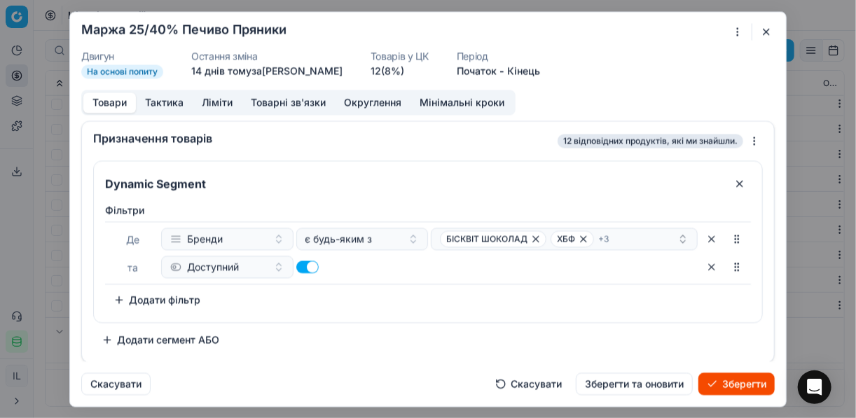
click at [724, 378] on button "Зберегти" at bounding box center [737, 384] width 76 height 22
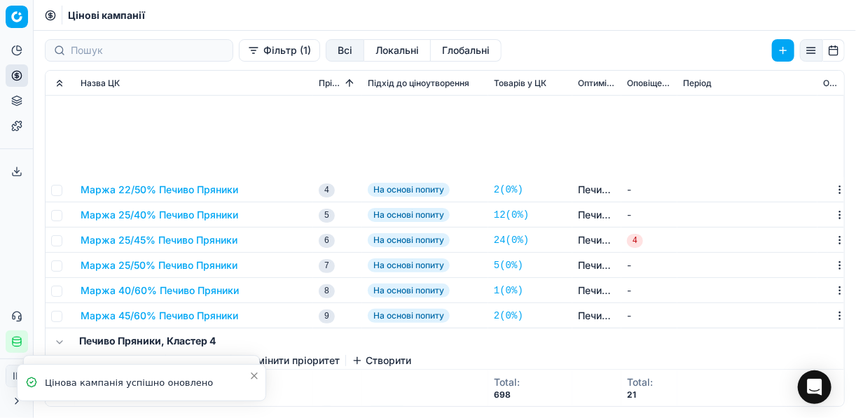
scroll to position [841, 0]
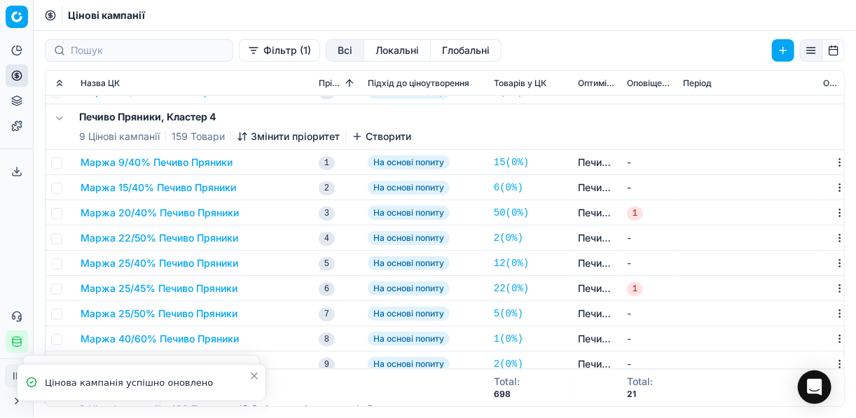
click at [213, 267] on button "Маржа 25/40% Печиво Пряники" at bounding box center [160, 264] width 158 height 14
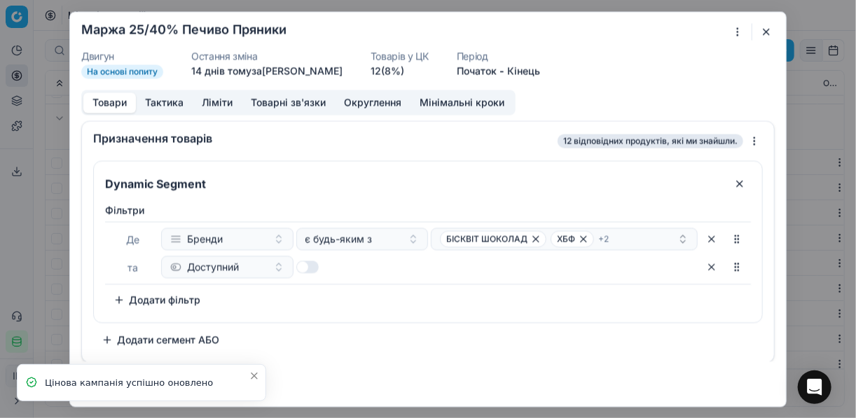
click at [306, 265] on button "button" at bounding box center [307, 267] width 22 height 13
checkbox input "true"
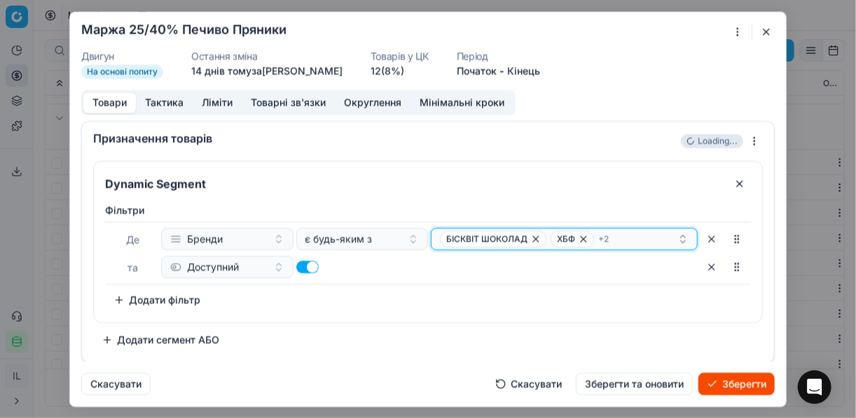
click at [629, 238] on div "БІСКВІТ ШОКОЛАД ХБФ + 2" at bounding box center [559, 239] width 238 height 17
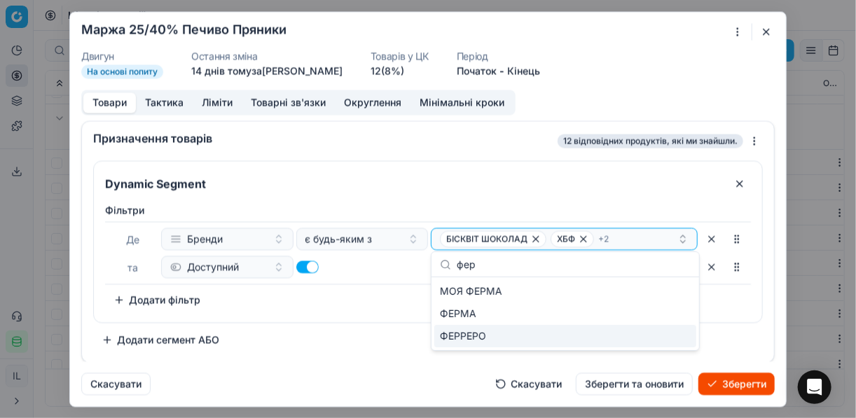
type input "фер"
click at [678, 336] on div "ФЕРРЕРО" at bounding box center [566, 336] width 262 height 22
click at [720, 378] on button "Зберегти" at bounding box center [737, 384] width 76 height 22
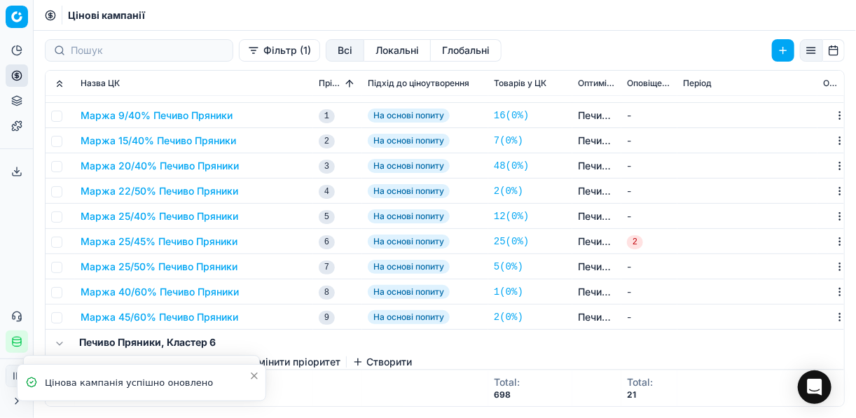
scroll to position [1233, 0]
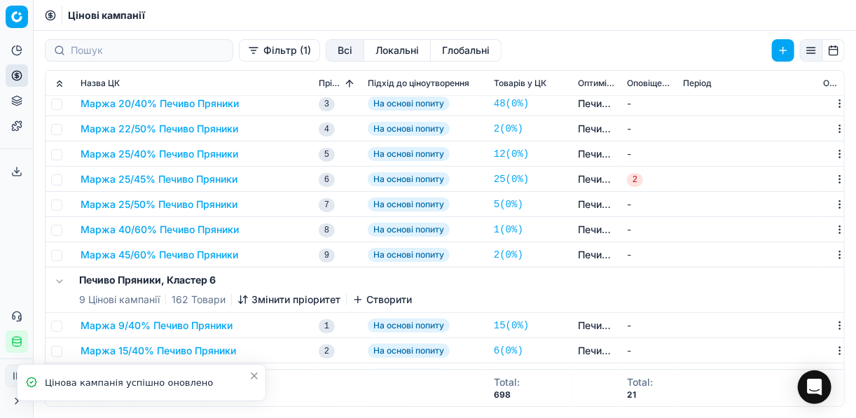
click at [186, 155] on button "Маржа 25/40% Печиво Пряники" at bounding box center [160, 154] width 158 height 14
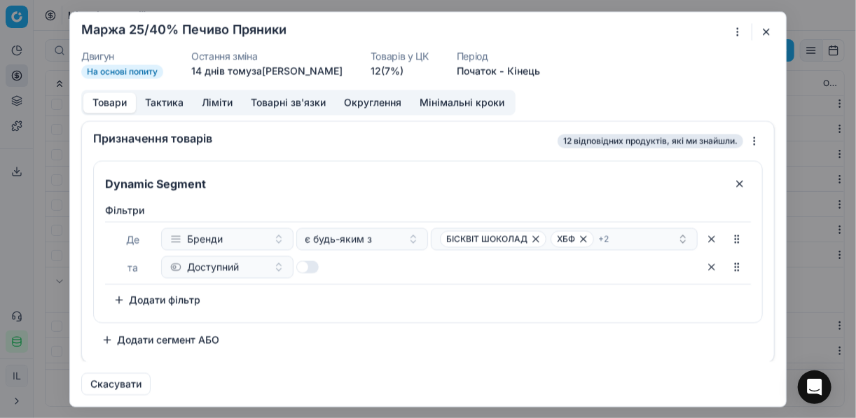
click at [317, 268] on button "button" at bounding box center [307, 267] width 22 height 13
checkbox input "true"
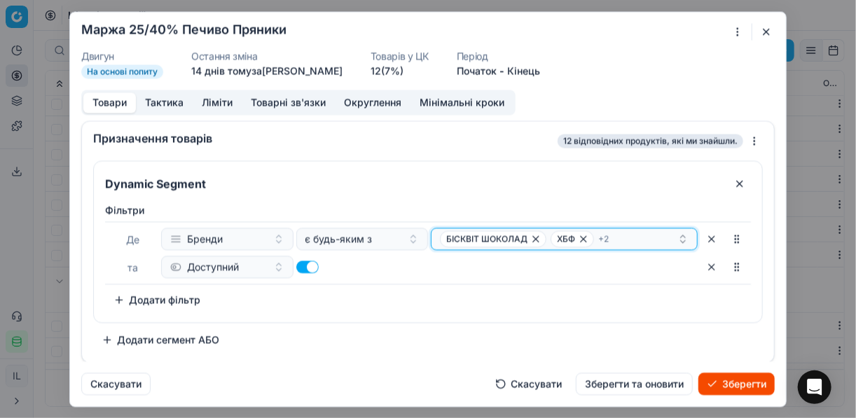
click at [659, 240] on div "БІСКВІТ ШОКОЛАД ХБФ + 2" at bounding box center [559, 239] width 238 height 17
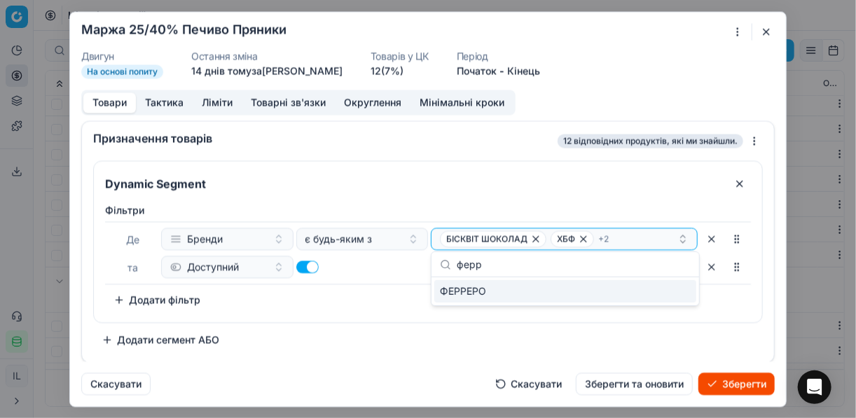
type input "ферр"
click at [684, 287] on div "ФЕРРЕРО" at bounding box center [566, 291] width 262 height 22
click at [724, 385] on button "Зберегти" at bounding box center [737, 384] width 76 height 22
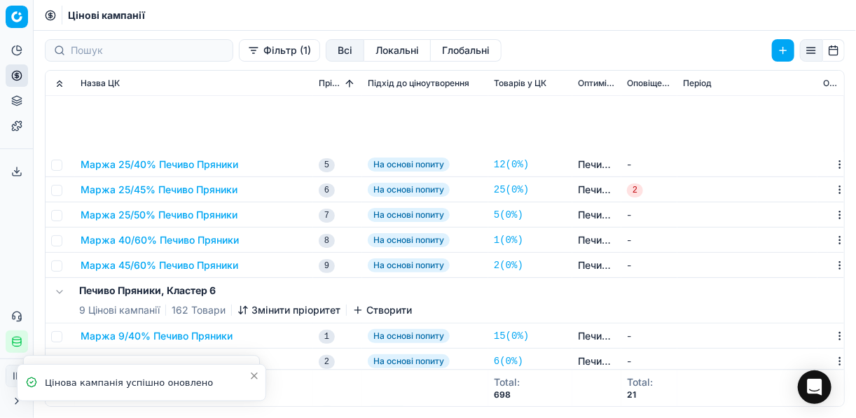
scroll to position [1414, 0]
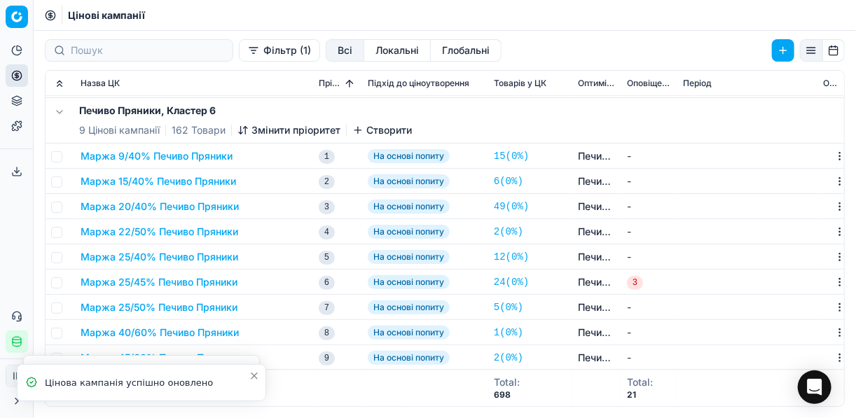
click at [189, 254] on button "Маржа 25/40% Печиво Пряники" at bounding box center [160, 257] width 158 height 14
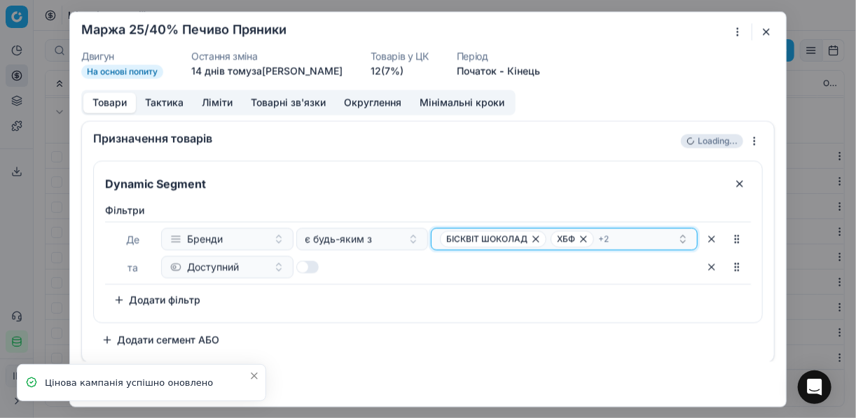
click at [638, 240] on div "БІСКВІТ ШОКОЛАД ХБФ + 2" at bounding box center [559, 239] width 238 height 17
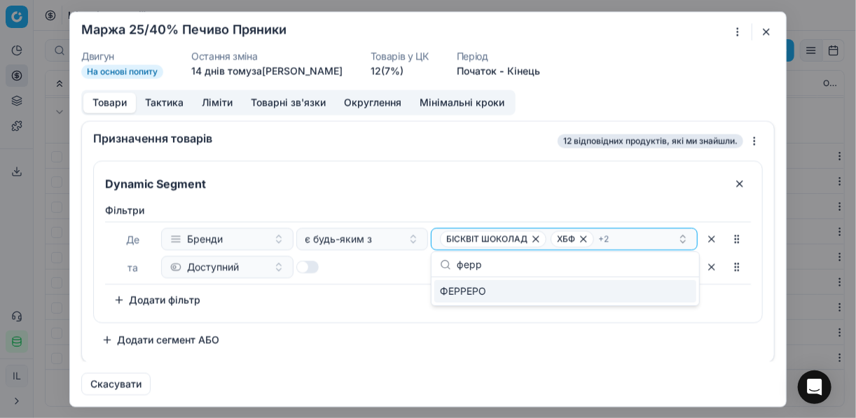
type input "ферр"
click at [685, 293] on div "ФЕРРЕРО" at bounding box center [566, 291] width 262 height 22
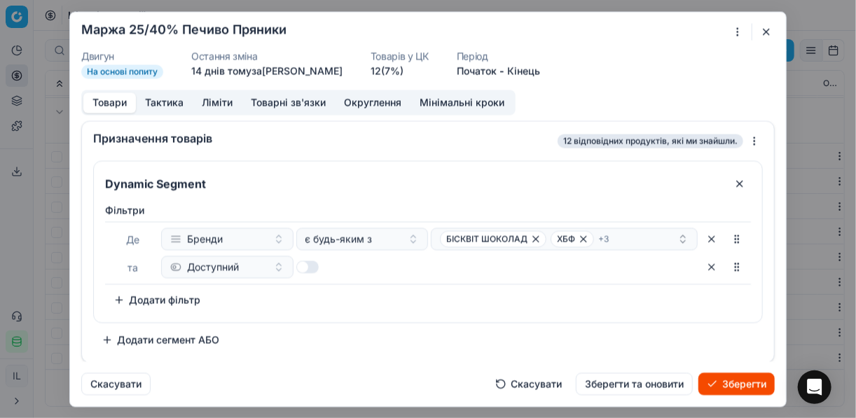
click at [315, 292] on div "Фiльтри Де Бренди є будь-яким з БІСКВІТ ШОКОЛАД ХБФ + 3 та Доступний To pick up…" at bounding box center [428, 257] width 646 height 108
click at [313, 266] on button "button" at bounding box center [307, 267] width 22 height 13
checkbox input "true"
click at [753, 385] on button "Зберегти" at bounding box center [737, 384] width 76 height 22
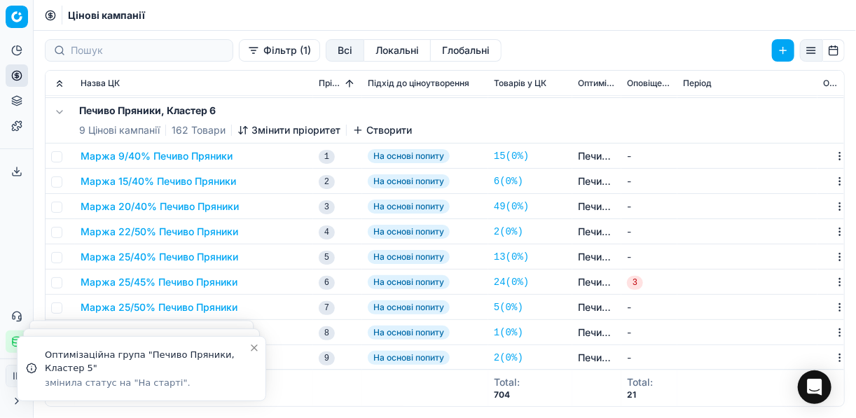
click at [164, 160] on button "Маржа 9/40% Печиво Пряники" at bounding box center [157, 156] width 152 height 14
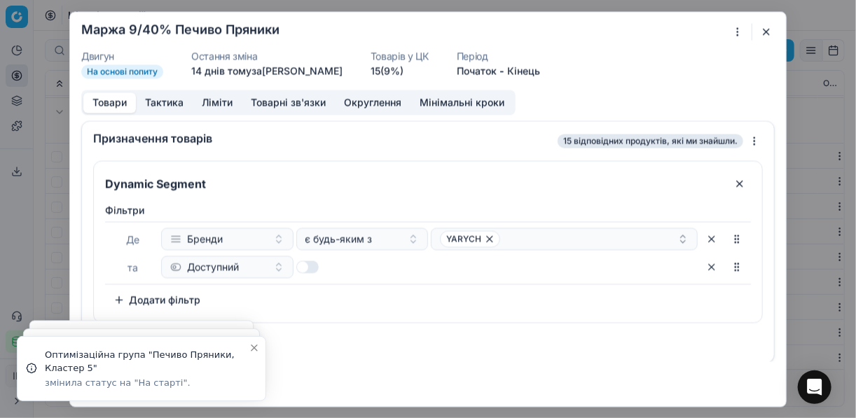
click at [310, 269] on button "button" at bounding box center [307, 267] width 22 height 13
checkbox input "true"
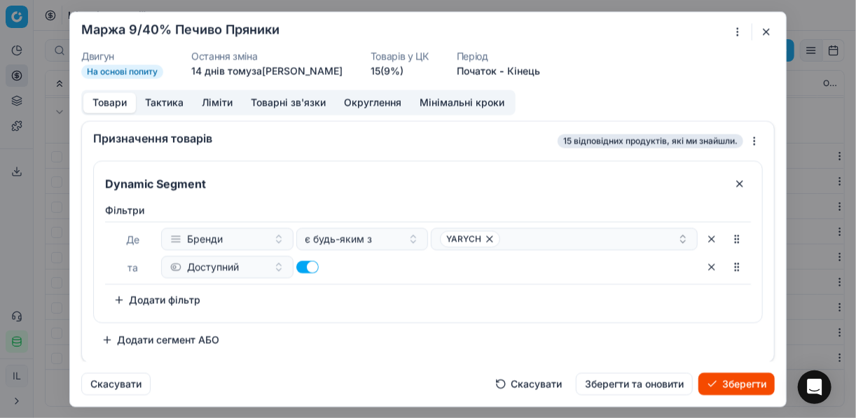
click at [734, 385] on button "Зберегти" at bounding box center [737, 384] width 76 height 22
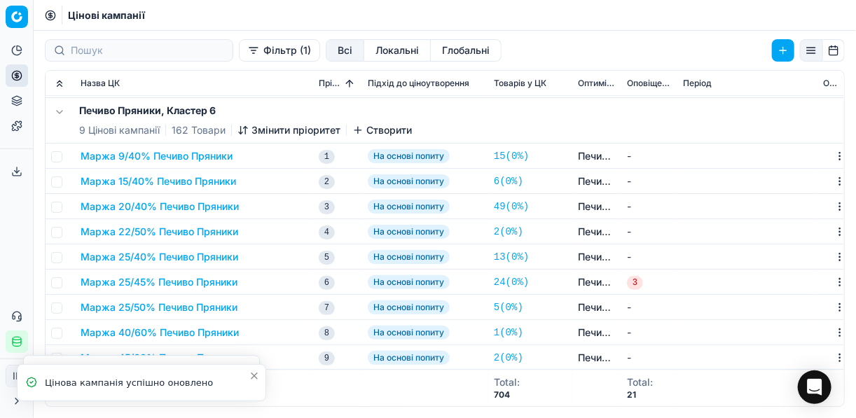
click at [187, 187] on button "Маржа 15/40% Печиво Пряники" at bounding box center [159, 182] width 156 height 14
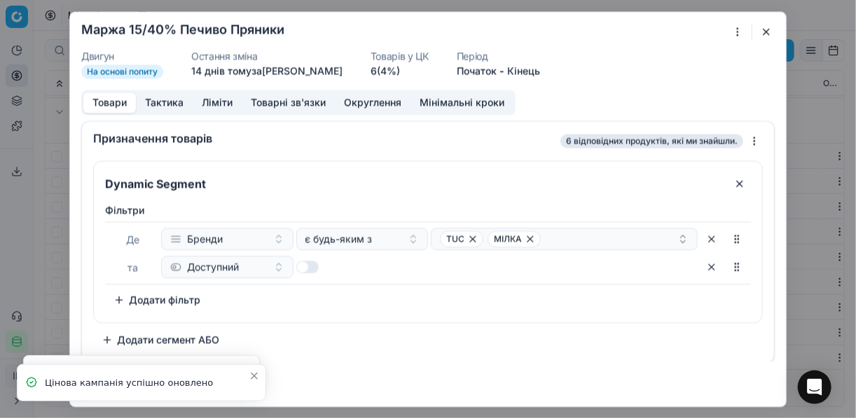
click at [313, 271] on button "button" at bounding box center [307, 267] width 22 height 13
checkbox input "true"
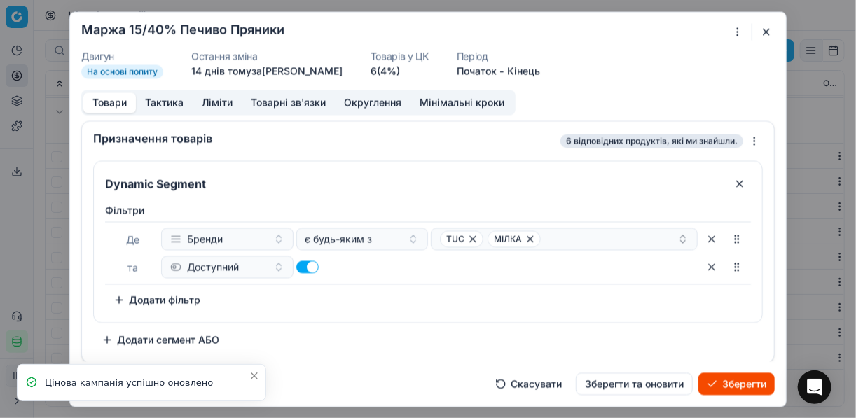
click at [741, 378] on button "Зберегти" at bounding box center [737, 384] width 76 height 22
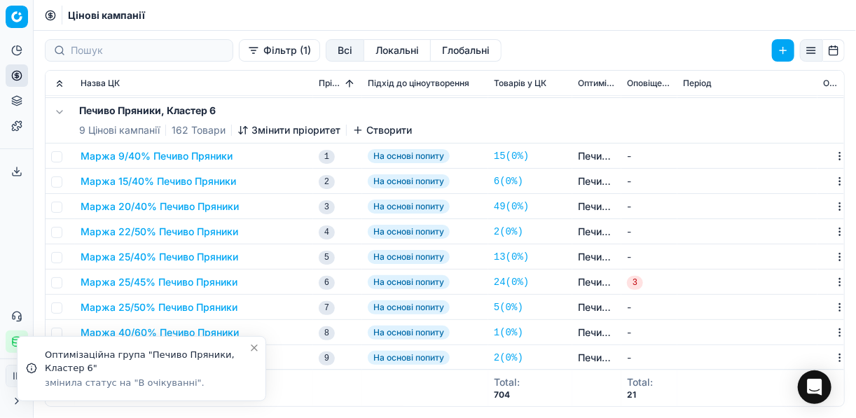
click at [148, 208] on button "Маржа 20/40% Печиво Пряники" at bounding box center [160, 207] width 158 height 14
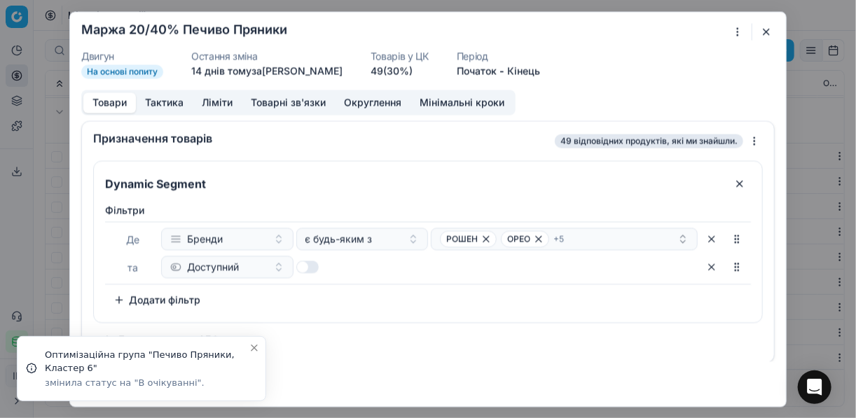
click at [314, 266] on button "button" at bounding box center [307, 267] width 22 height 13
checkbox input "true"
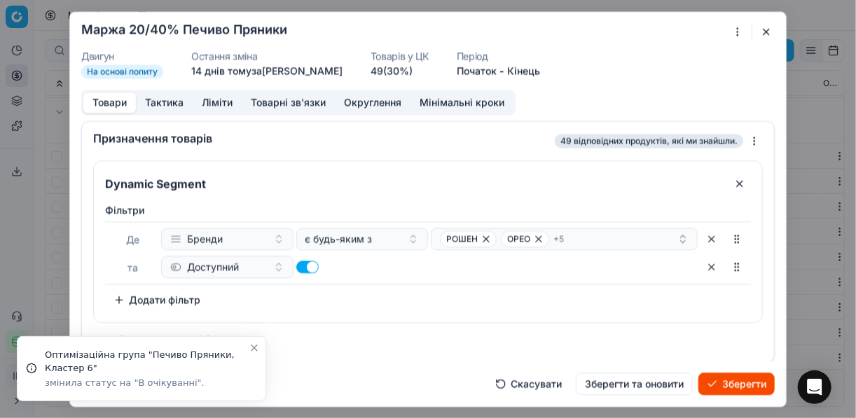
click at [713, 384] on button "Зберегти" at bounding box center [737, 384] width 76 height 22
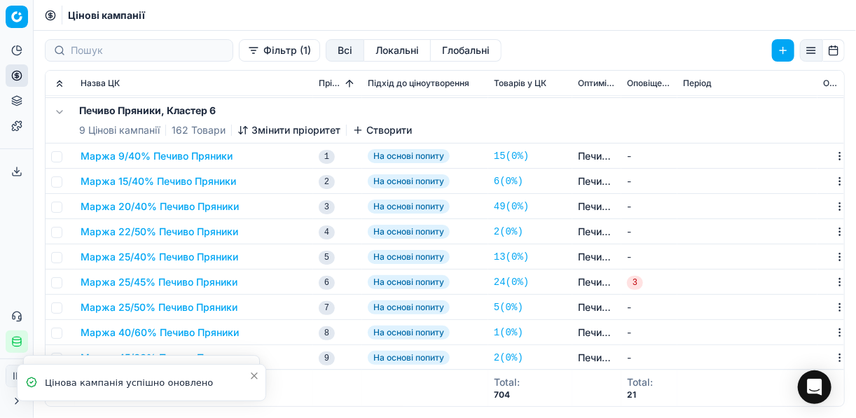
click at [137, 233] on button "Маржа 22/50% Печиво Пряники" at bounding box center [160, 232] width 158 height 14
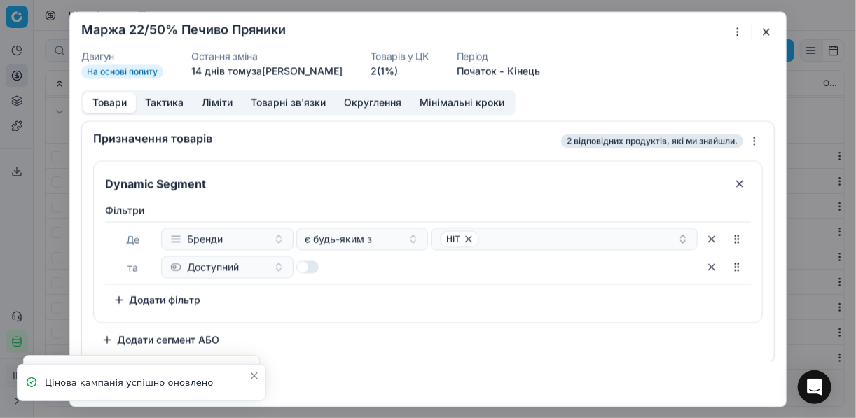
click at [309, 266] on button "button" at bounding box center [307, 267] width 22 height 13
checkbox input "true"
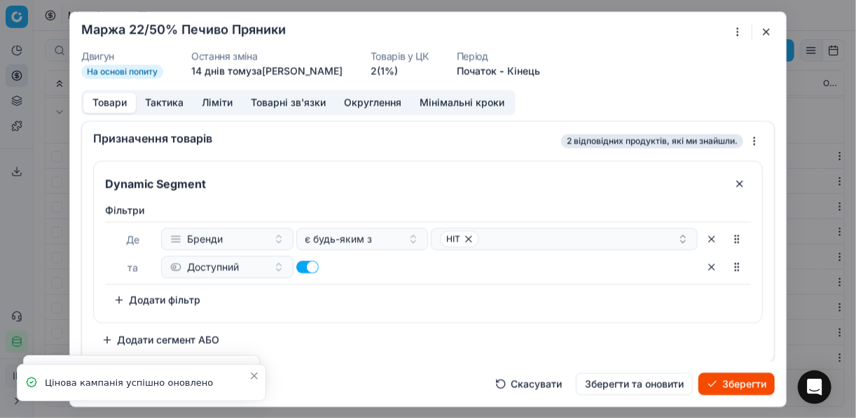
click at [726, 385] on button "Зберегти" at bounding box center [737, 384] width 76 height 22
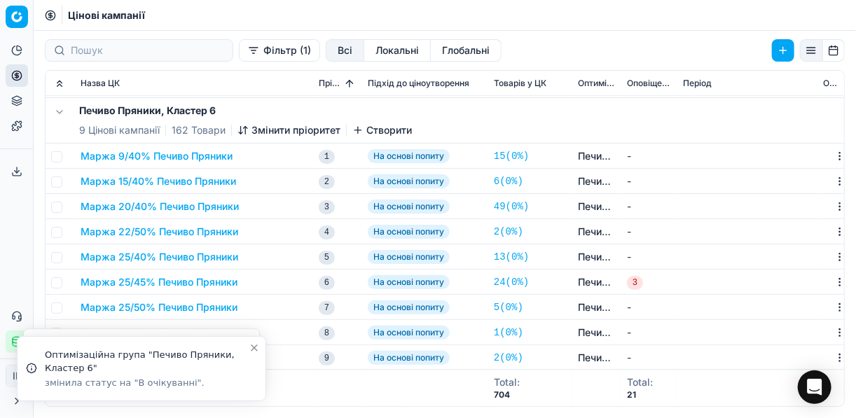
click at [156, 232] on button "Маржа 22/50% Печиво Пряники" at bounding box center [160, 232] width 158 height 14
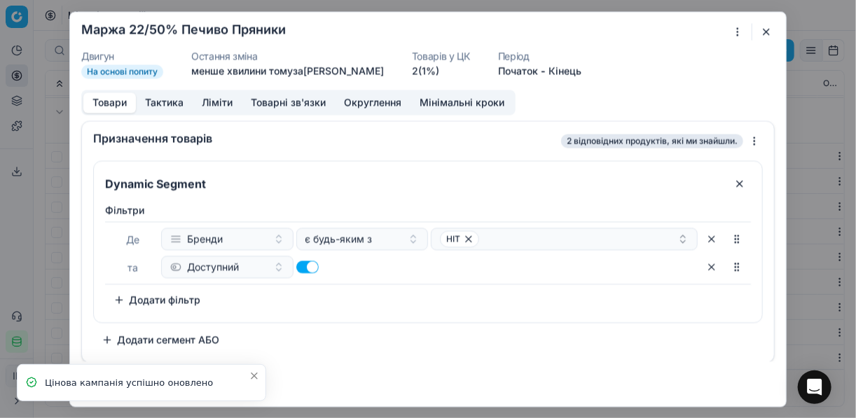
click at [772, 32] on button "button" at bounding box center [766, 31] width 17 height 17
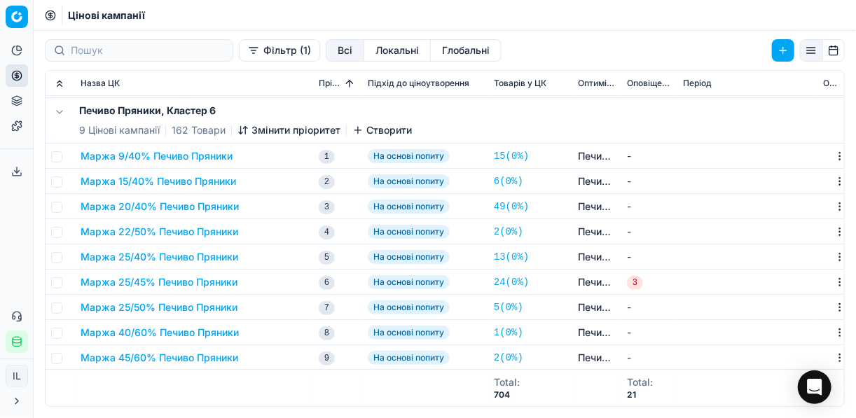
click at [133, 282] on button "Маржа 25/45% Печиво Пряники" at bounding box center [159, 282] width 157 height 14
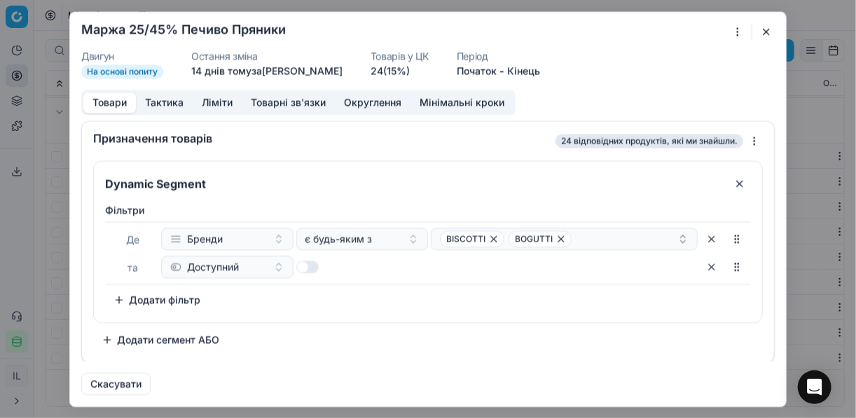
click at [313, 267] on button "button" at bounding box center [307, 267] width 22 height 13
checkbox input "true"
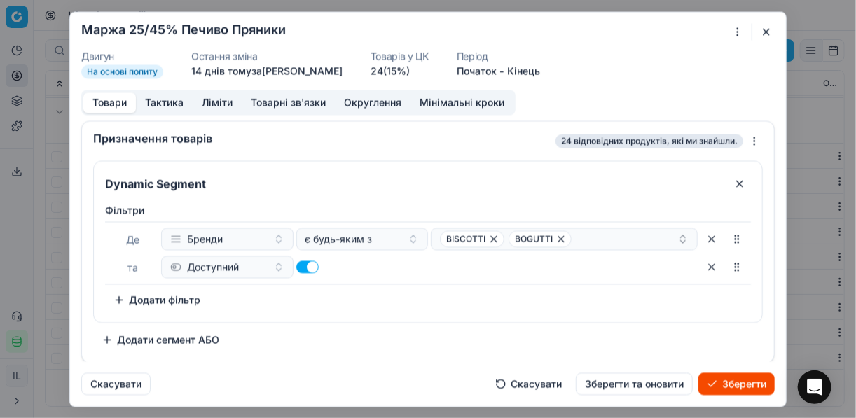
click at [741, 383] on button "Зберегти" at bounding box center [737, 384] width 76 height 22
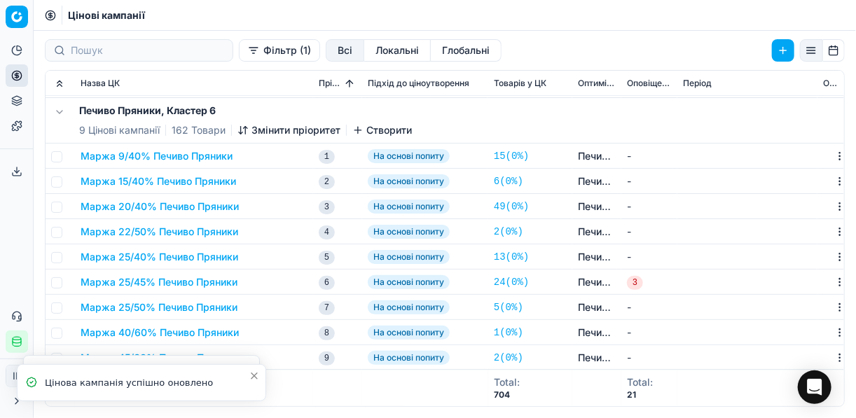
click at [144, 282] on button "Маржа 25/45% Печиво Пряники" at bounding box center [159, 282] width 157 height 14
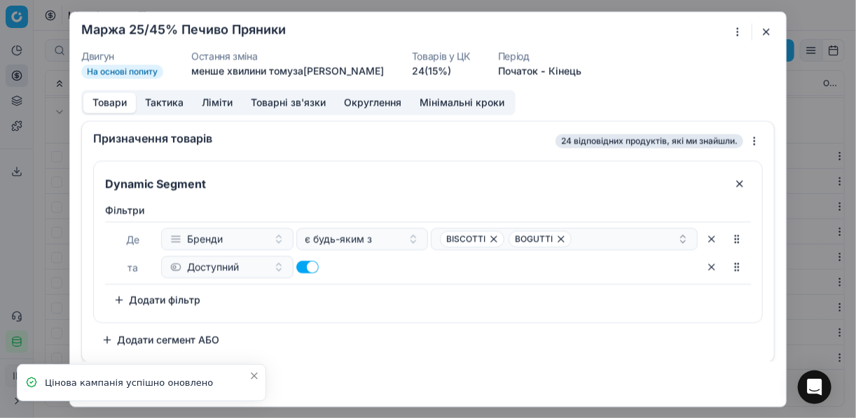
click at [768, 25] on button "button" at bounding box center [766, 31] width 17 height 17
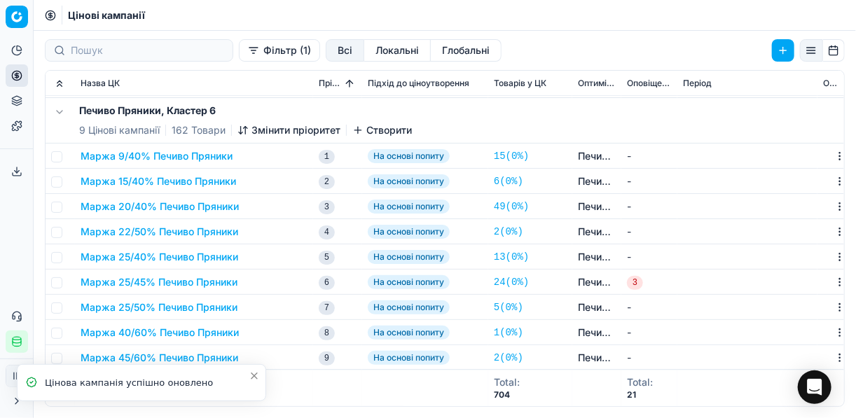
click at [175, 311] on button "Маржа 25/50% Печиво Пряники" at bounding box center [159, 308] width 157 height 14
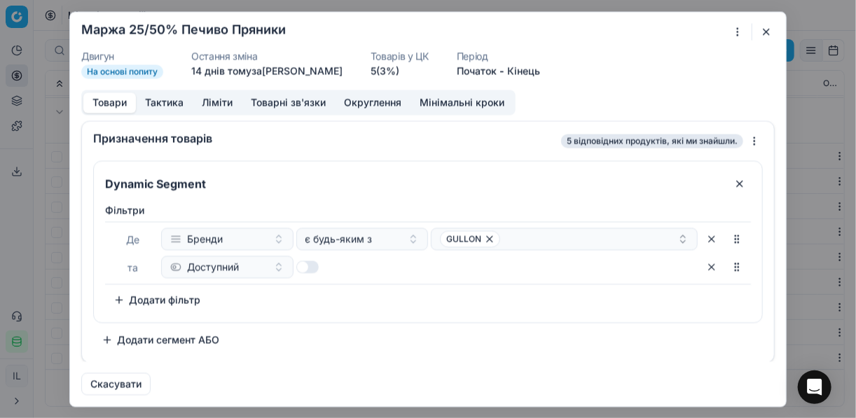
click at [315, 264] on button "button" at bounding box center [307, 267] width 22 height 13
checkbox input "true"
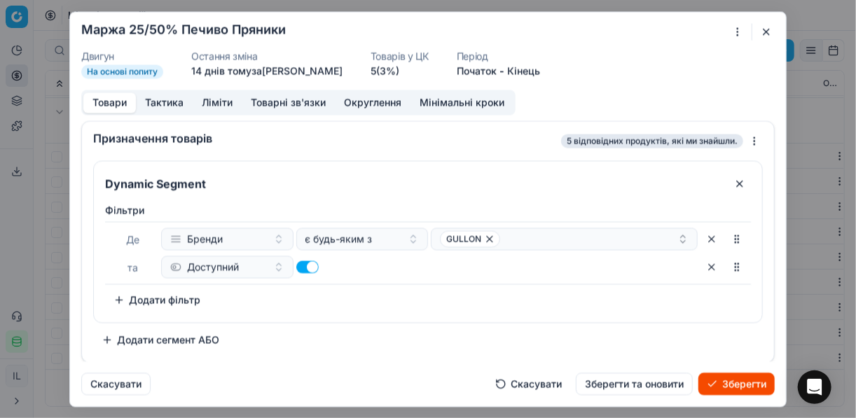
click at [723, 390] on button "Зберегти" at bounding box center [737, 384] width 76 height 22
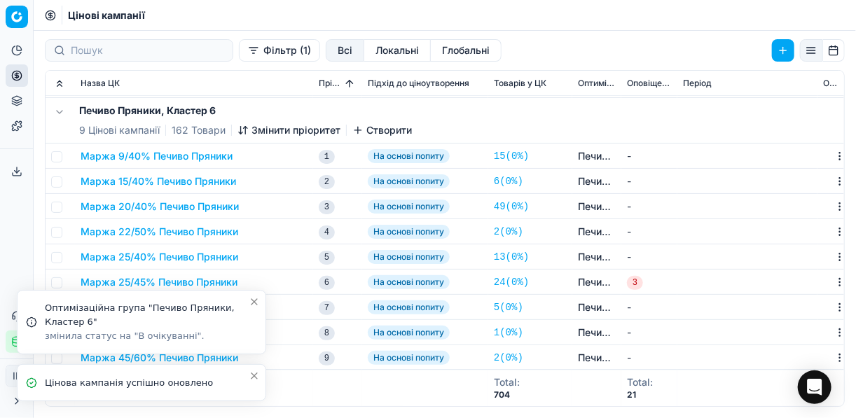
click at [255, 306] on icon "Close toast" at bounding box center [254, 301] width 11 height 11
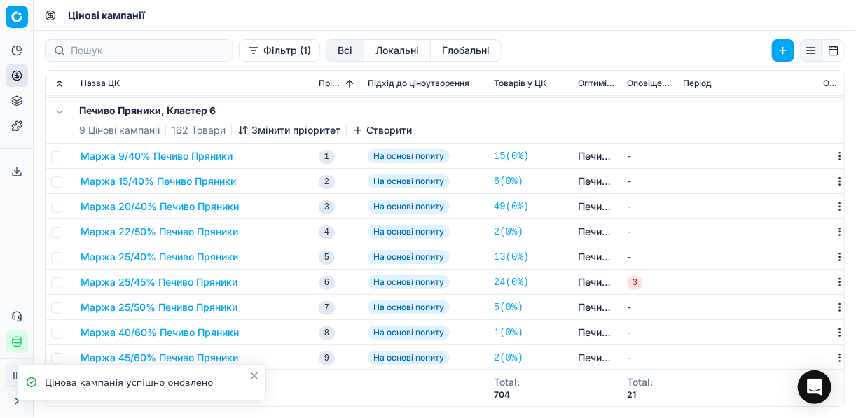
click at [175, 334] on button "Маржа 40/60% Печиво Пряники" at bounding box center [160, 333] width 158 height 14
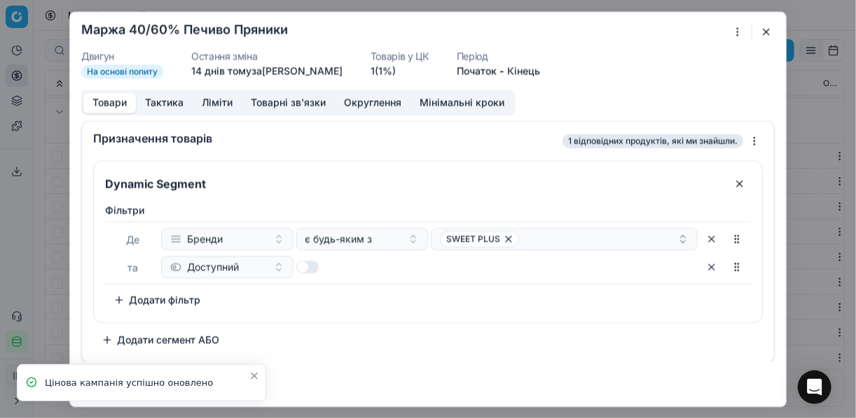
click at [306, 273] on div at bounding box center [362, 267] width 132 height 22
click at [308, 270] on button "button" at bounding box center [307, 267] width 22 height 13
checkbox input "true"
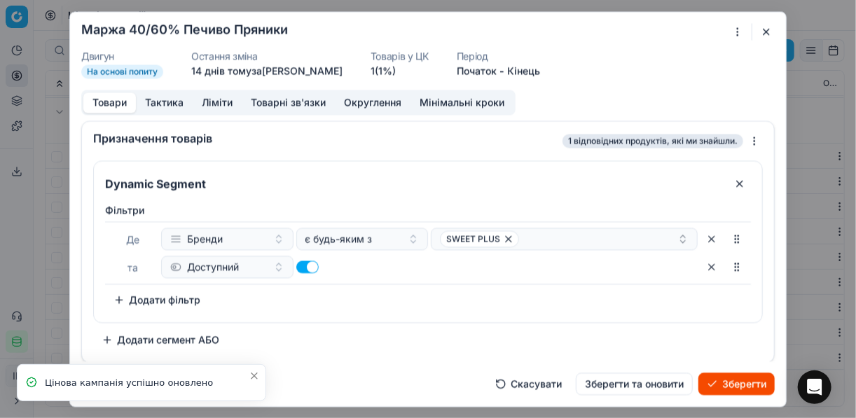
click at [746, 383] on button "Зберегти" at bounding box center [737, 384] width 76 height 22
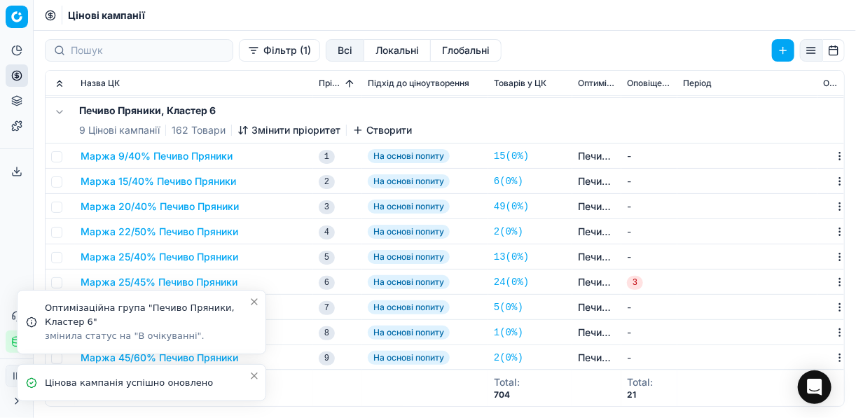
click at [249, 308] on button "Close toast" at bounding box center [254, 302] width 17 height 17
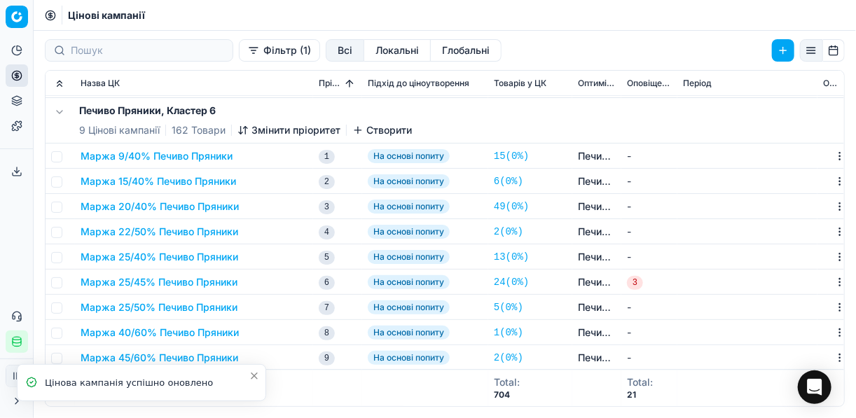
click at [172, 354] on button "Маржа 45/60% Печиво Пряники" at bounding box center [160, 358] width 158 height 14
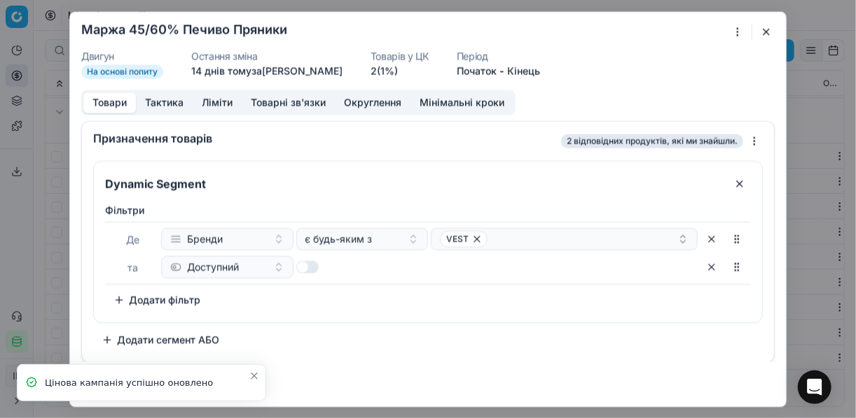
click at [319, 262] on div at bounding box center [362, 267] width 132 height 22
click at [315, 266] on button "button" at bounding box center [307, 267] width 22 height 13
checkbox input "true"
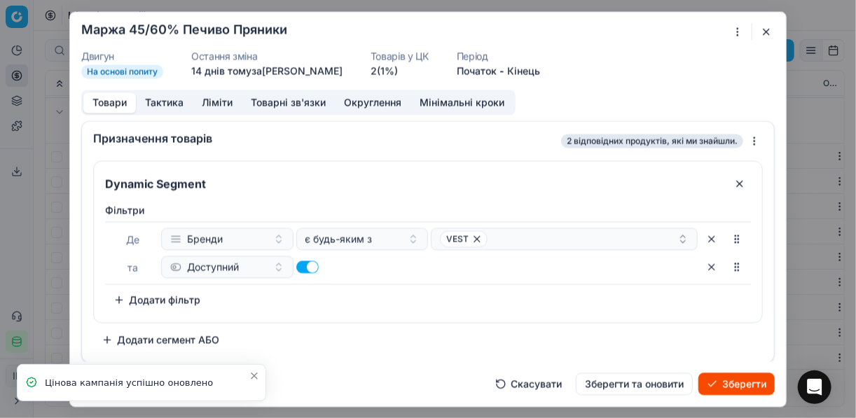
click at [740, 384] on button "Зберегти" at bounding box center [737, 384] width 76 height 22
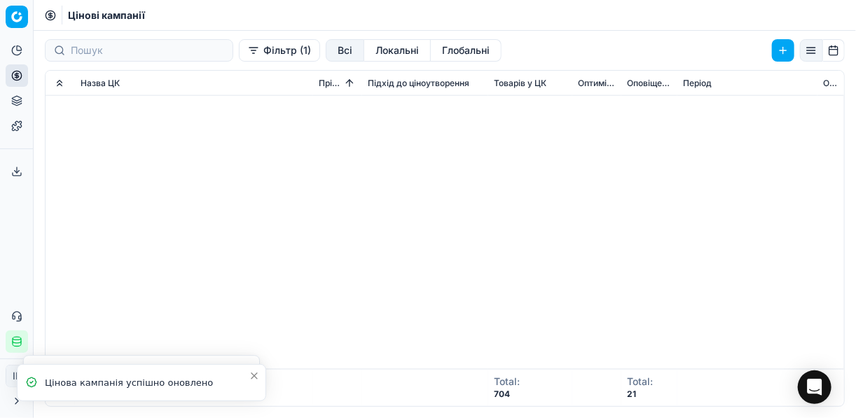
scroll to position [0, 0]
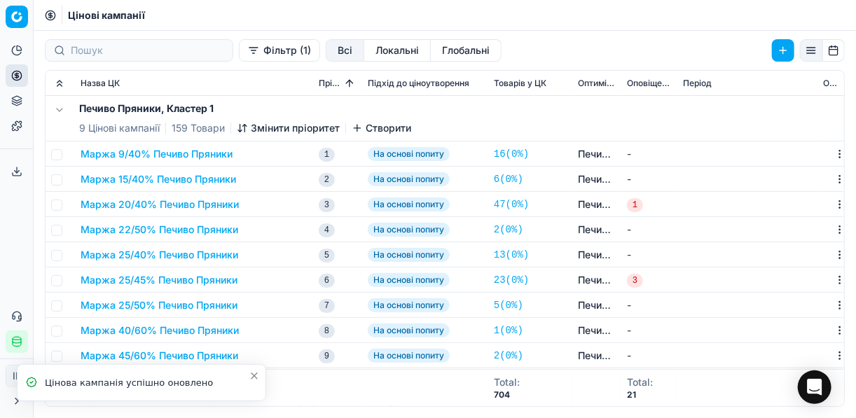
click at [111, 155] on button "Маржа 9/40% Печиво Пряники" at bounding box center [157, 154] width 152 height 14
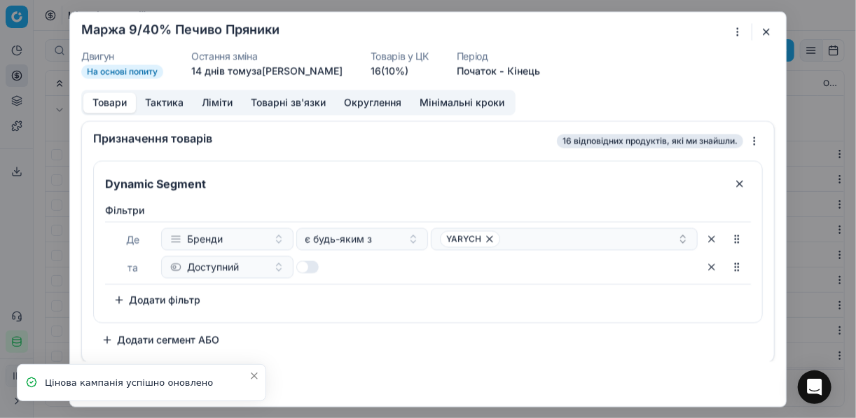
click at [310, 269] on button "button" at bounding box center [307, 267] width 22 height 13
checkbox input "true"
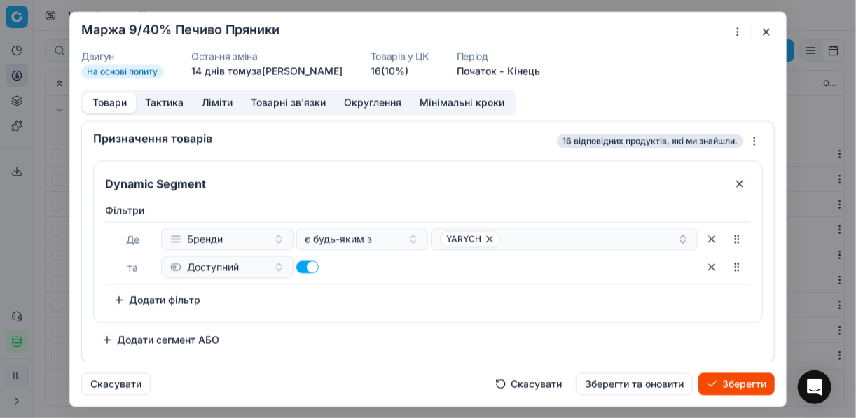
click at [723, 383] on button "Зберегти" at bounding box center [737, 384] width 76 height 22
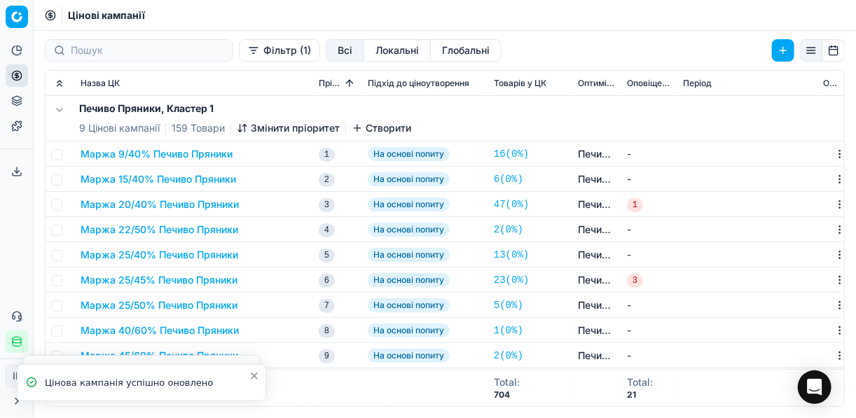
click at [129, 182] on button "Маржа 15/40% Печиво Пряники" at bounding box center [159, 179] width 156 height 14
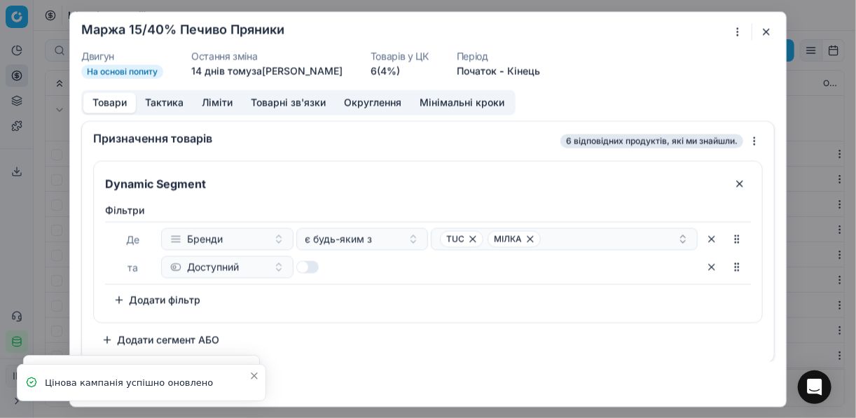
click at [308, 261] on button "button" at bounding box center [307, 267] width 22 height 13
checkbox input "true"
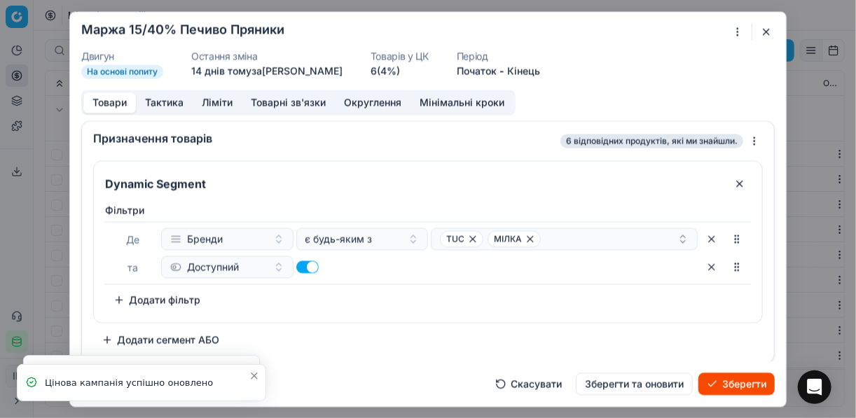
click at [713, 378] on button "Зберегти" at bounding box center [737, 384] width 76 height 22
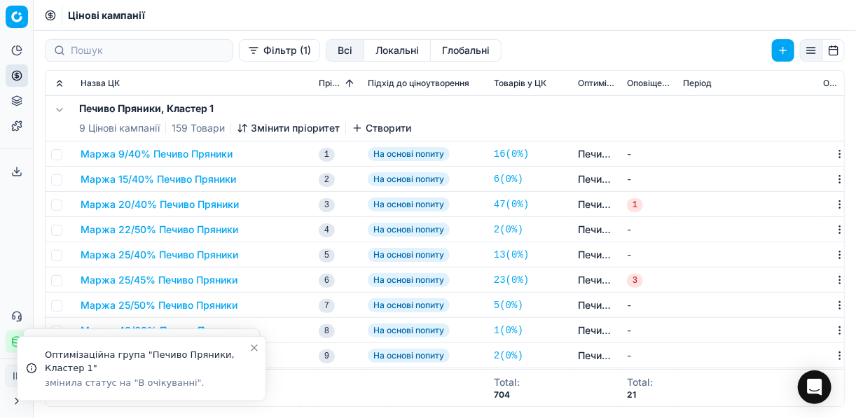
click at [163, 200] on button "Маржа 20/40% Печиво Пряники" at bounding box center [160, 205] width 158 height 14
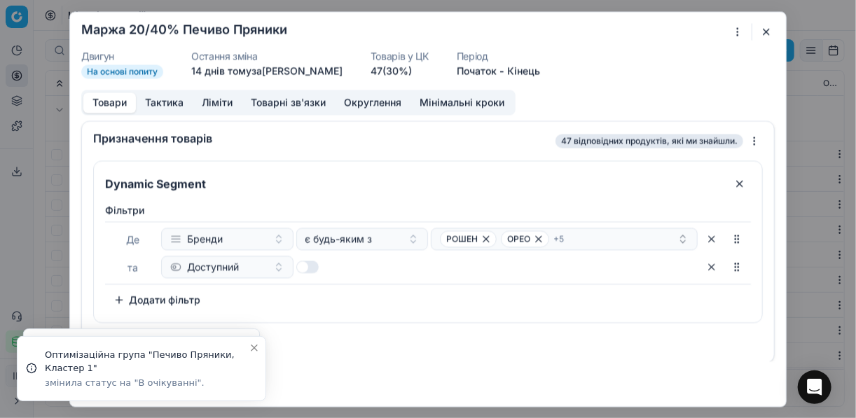
click at [310, 267] on button "button" at bounding box center [307, 267] width 22 height 13
checkbox input "true"
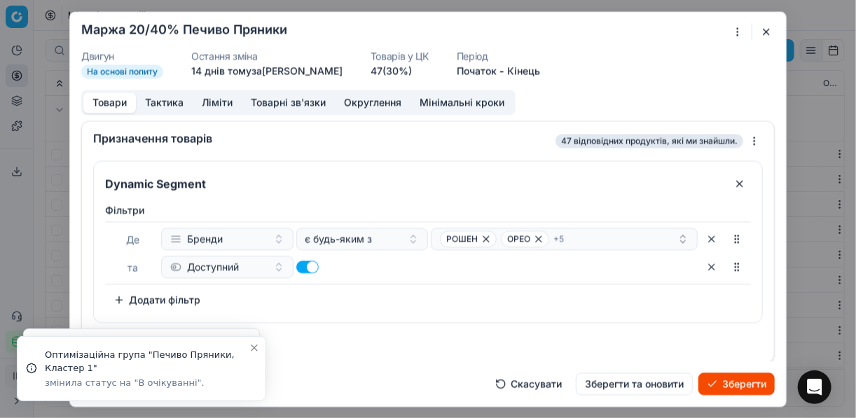
click at [729, 390] on button "Зберегти" at bounding box center [737, 384] width 76 height 22
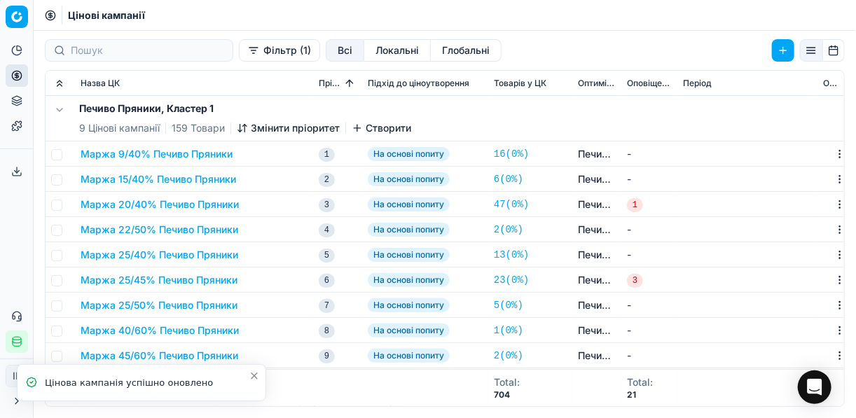
click at [156, 205] on button "Маржа 20/40% Печиво Пряники" at bounding box center [160, 205] width 158 height 14
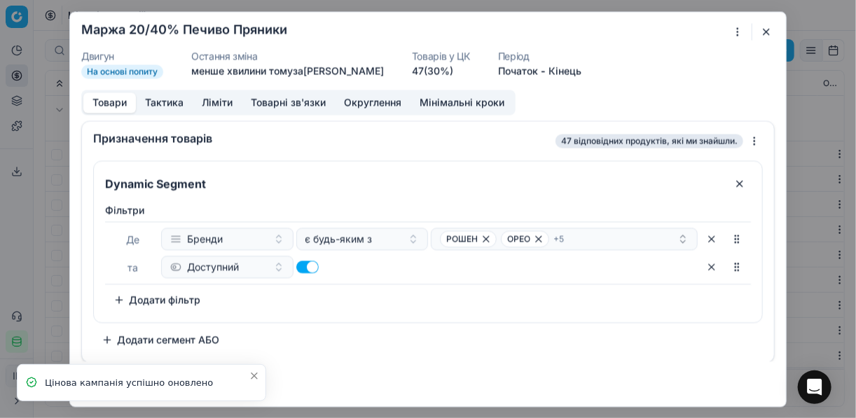
click at [765, 34] on button "button" at bounding box center [766, 31] width 17 height 17
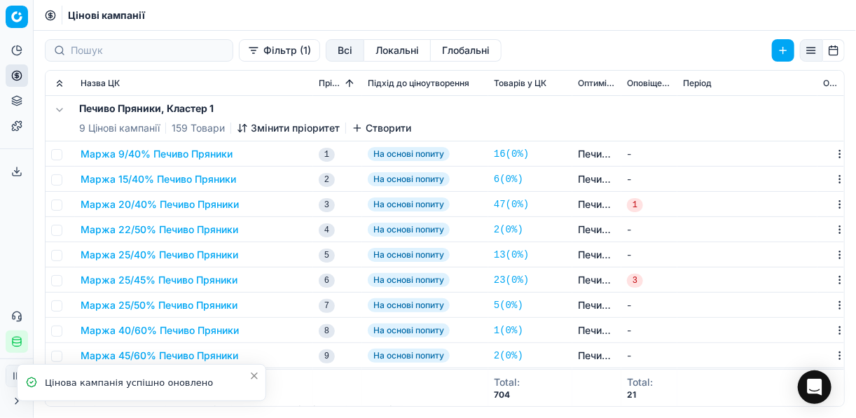
click at [178, 228] on button "Маржа 22/50% Печиво Пряники" at bounding box center [160, 230] width 158 height 14
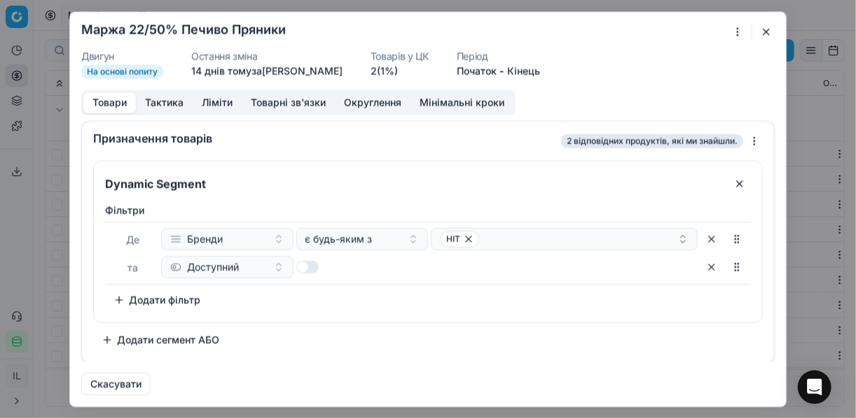
click at [308, 271] on button "button" at bounding box center [307, 267] width 22 height 13
checkbox input "true"
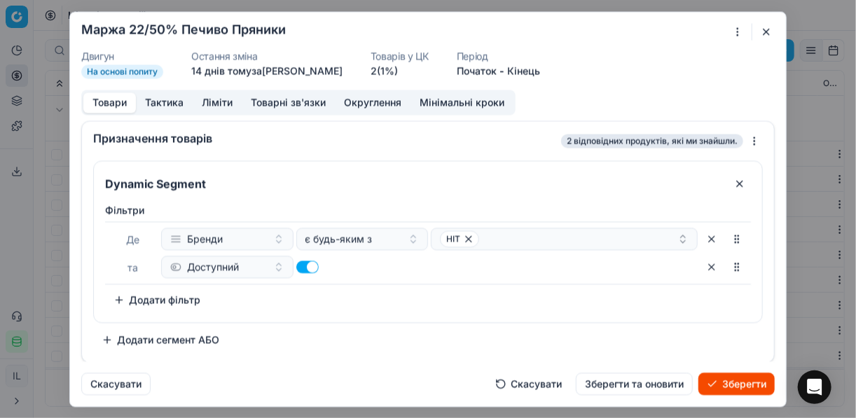
click at [739, 390] on button "Зберегти" at bounding box center [737, 384] width 76 height 22
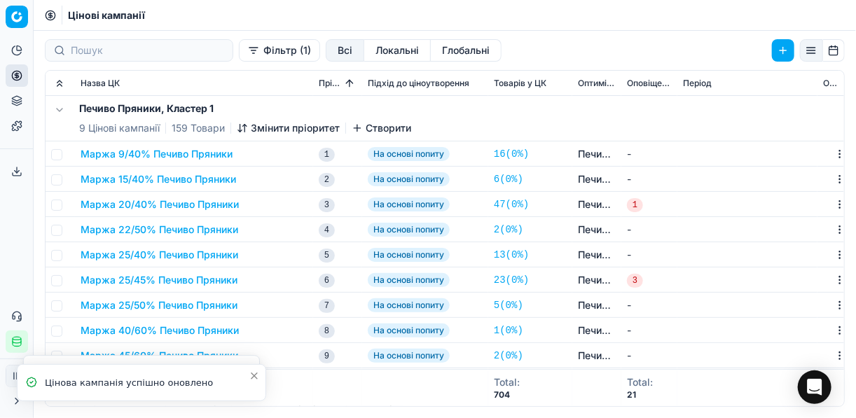
click at [105, 226] on button "Маржа 22/50% Печиво Пряники" at bounding box center [160, 230] width 158 height 14
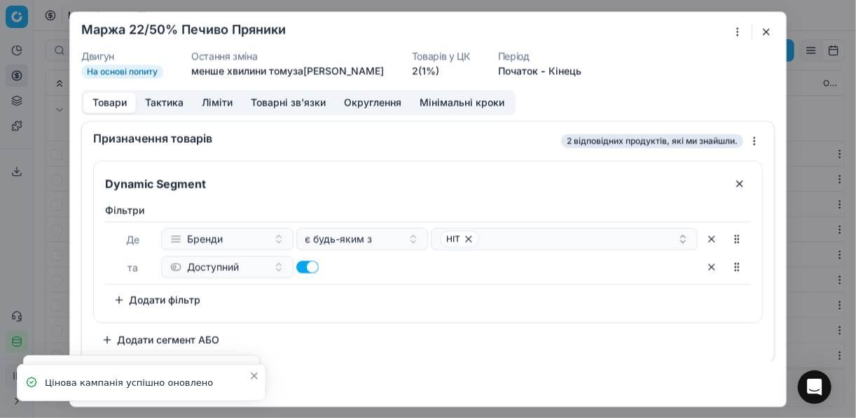
click at [760, 32] on button "button" at bounding box center [766, 31] width 17 height 17
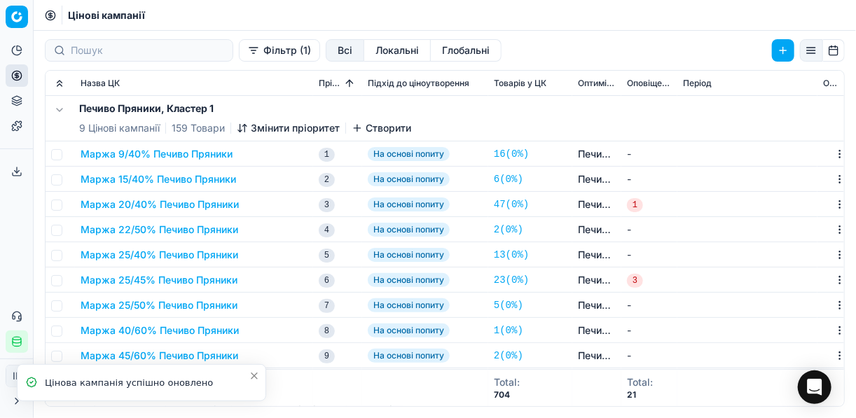
click at [154, 253] on button "Маржа 25/40% Печиво Пряники" at bounding box center [160, 255] width 158 height 14
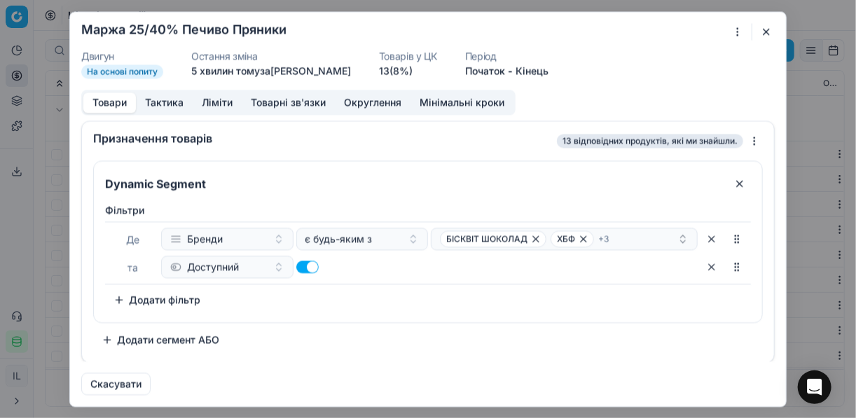
click at [763, 34] on button "button" at bounding box center [766, 31] width 17 height 17
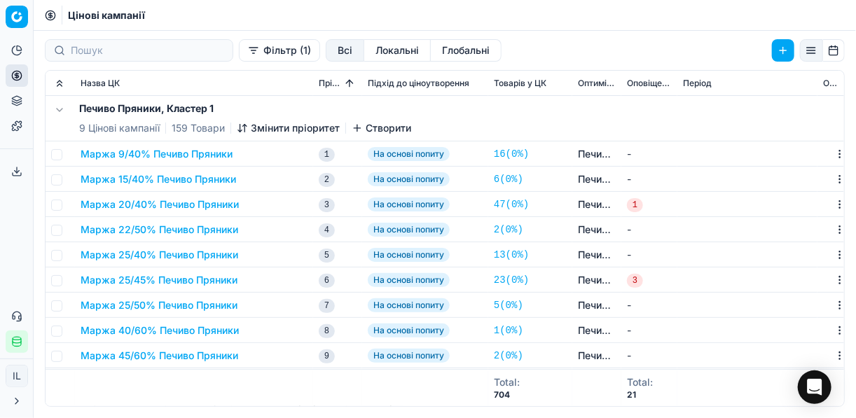
click at [168, 283] on button "Маржа 25/45% Печиво Пряники" at bounding box center [159, 280] width 157 height 14
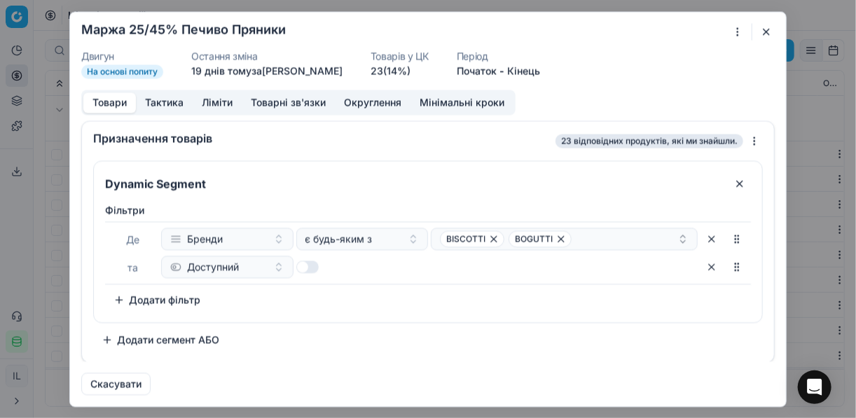
click at [313, 261] on button "button" at bounding box center [307, 267] width 22 height 13
checkbox input "true"
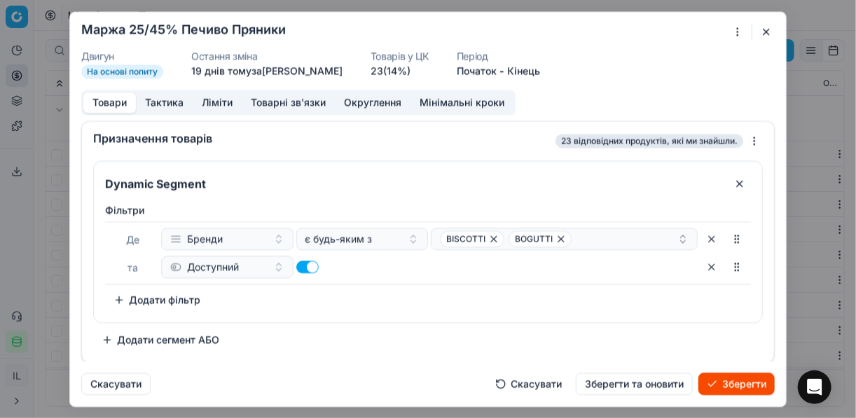
click at [737, 381] on button "Зберегти" at bounding box center [737, 384] width 76 height 22
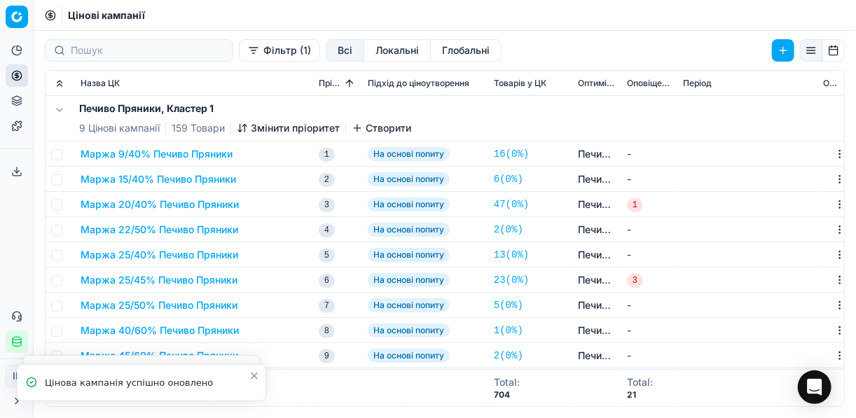
scroll to position [112, 0]
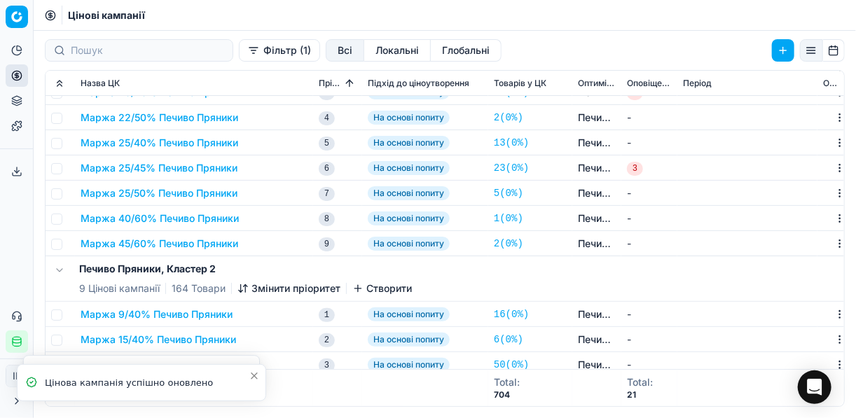
click at [167, 216] on button "Маржа 40/60% Печиво Пряники" at bounding box center [160, 219] width 158 height 14
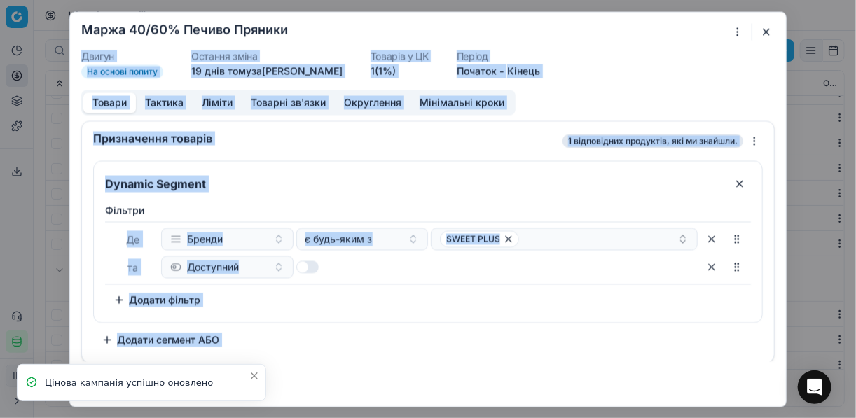
click at [761, 25] on div "Ми зберігаємо налаштування ЦК. Будь ласка, зачекайте, це може зайняти декілька …" at bounding box center [428, 209] width 718 height 396
click at [763, 33] on button "button" at bounding box center [766, 31] width 17 height 17
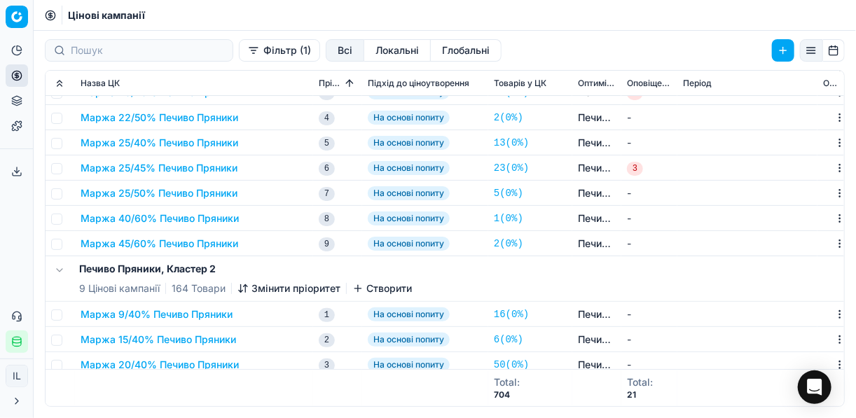
click at [144, 194] on button "Маржа 25/50% Печиво Пряники" at bounding box center [159, 193] width 157 height 14
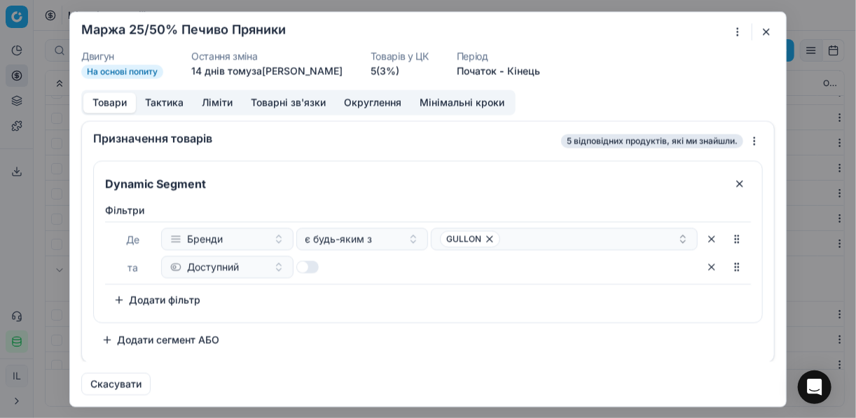
click at [307, 266] on button "button" at bounding box center [307, 267] width 22 height 13
checkbox input "true"
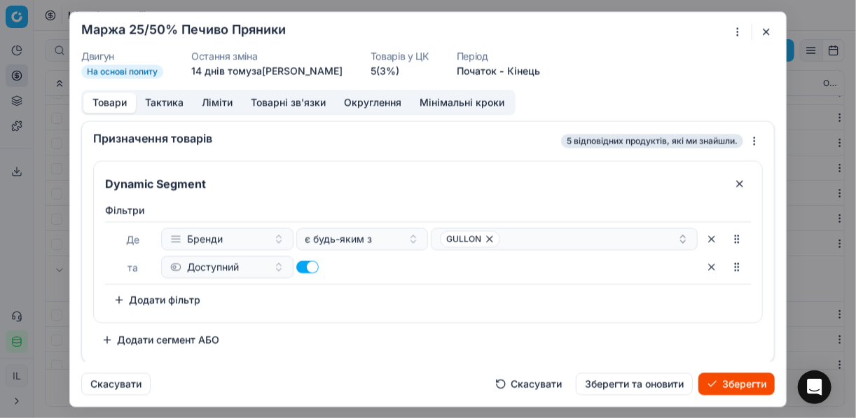
click at [702, 384] on button "Зберегти" at bounding box center [737, 384] width 76 height 22
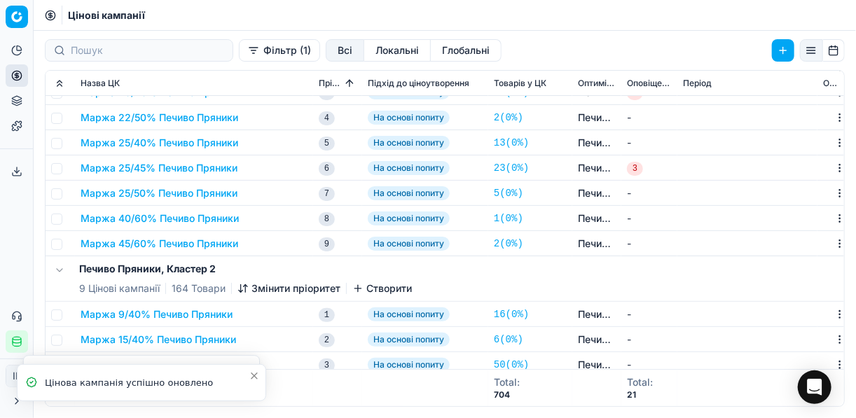
click at [123, 217] on button "Маржа 40/60% Печиво Пряники" at bounding box center [160, 219] width 158 height 14
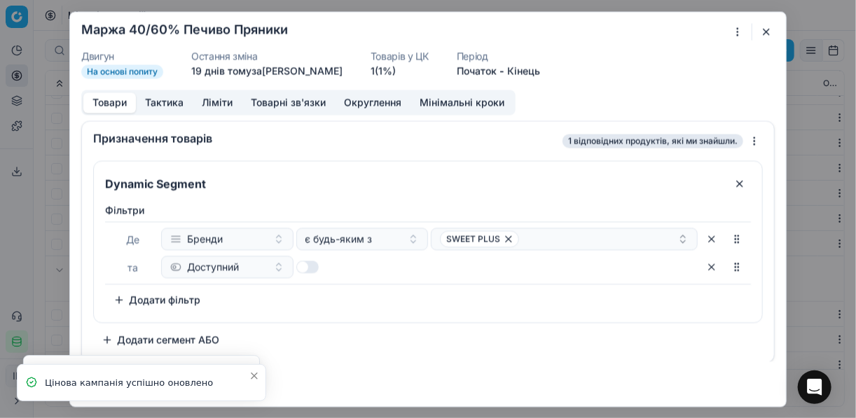
click at [303, 268] on button "button" at bounding box center [307, 267] width 22 height 13
checkbox input "true"
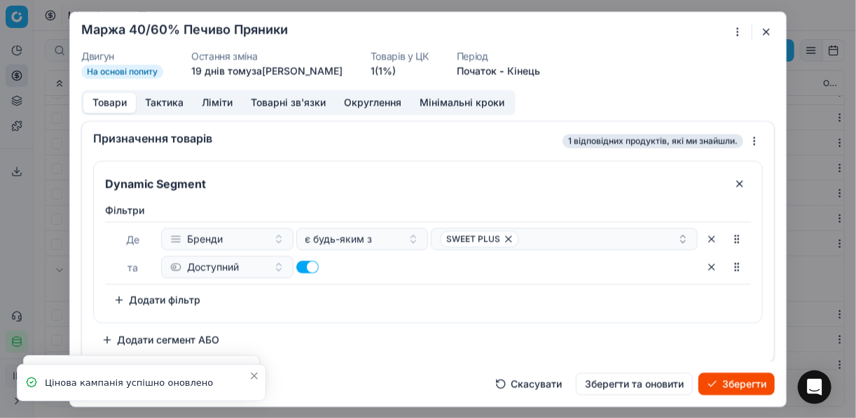
click at [730, 378] on button "Зберегти" at bounding box center [737, 384] width 76 height 22
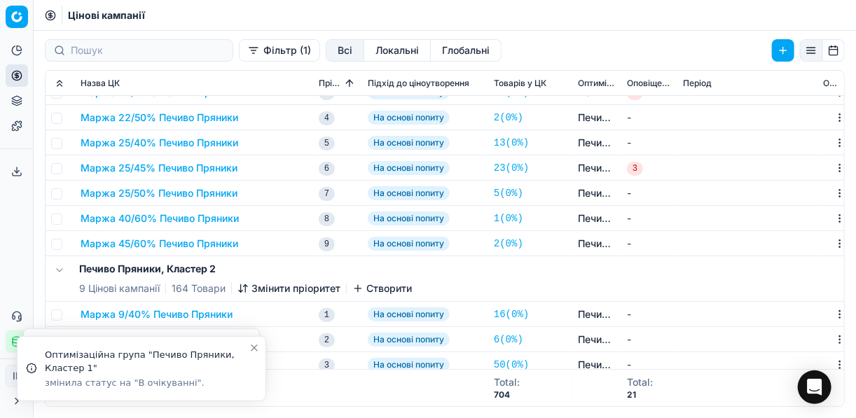
click at [130, 244] on button "Маржа 45/60% Печиво Пряники" at bounding box center [160, 244] width 158 height 14
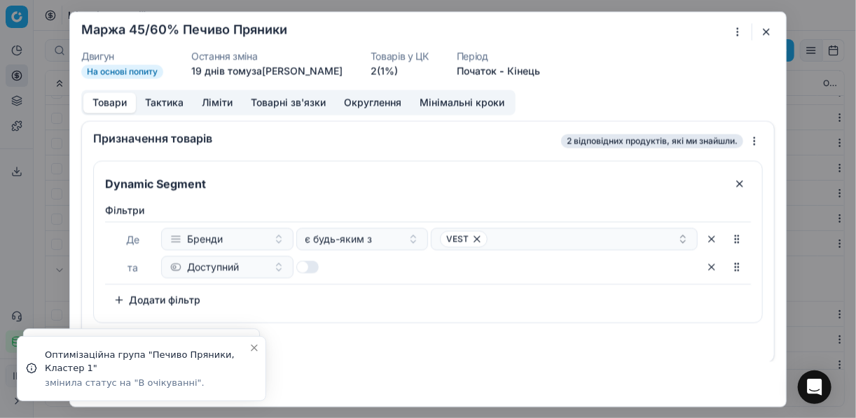
click at [308, 267] on button "button" at bounding box center [307, 267] width 22 height 13
checkbox input "true"
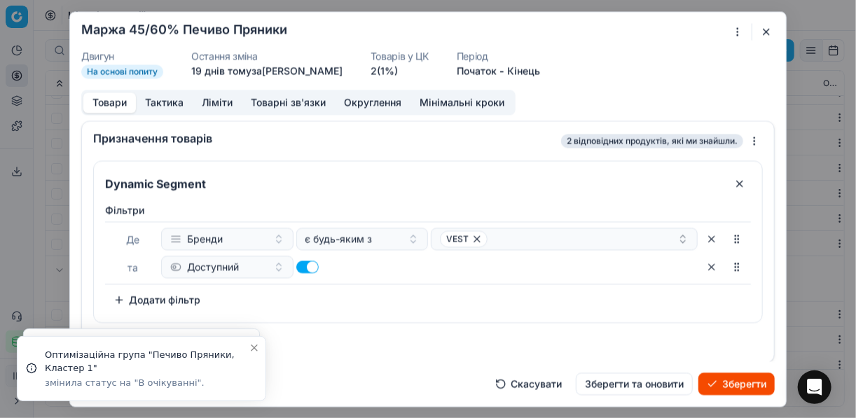
click at [706, 385] on button "Зберегти" at bounding box center [737, 384] width 76 height 22
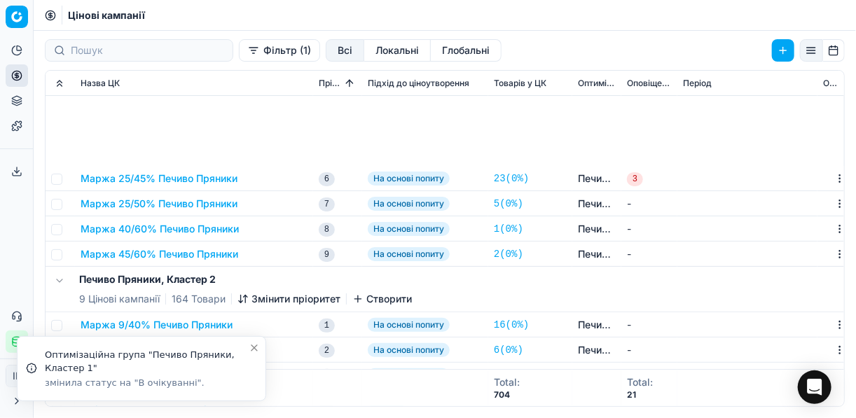
scroll to position [280, 0]
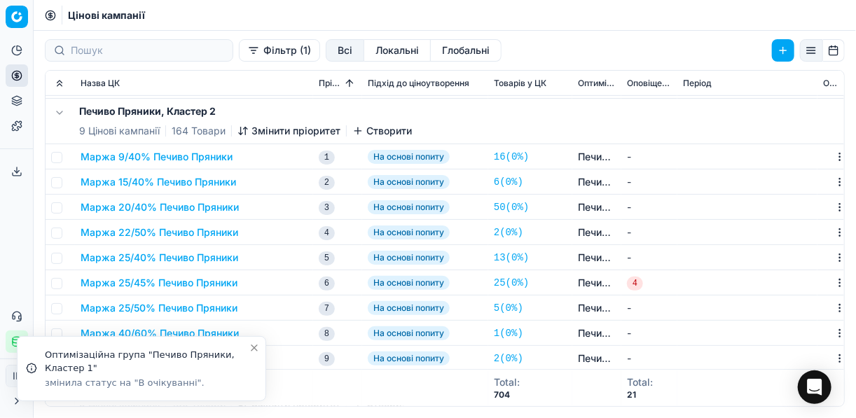
click at [151, 160] on button "Маржа 9/40% Печиво Пряники" at bounding box center [157, 157] width 152 height 14
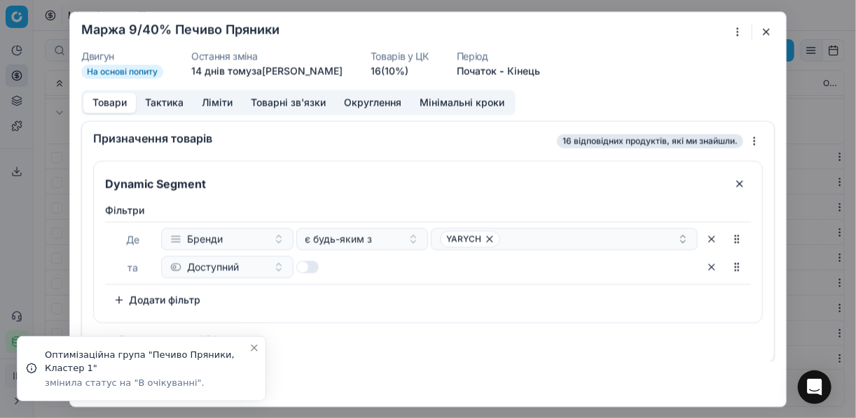
click at [304, 264] on button "button" at bounding box center [307, 267] width 22 height 13
checkbox input "true"
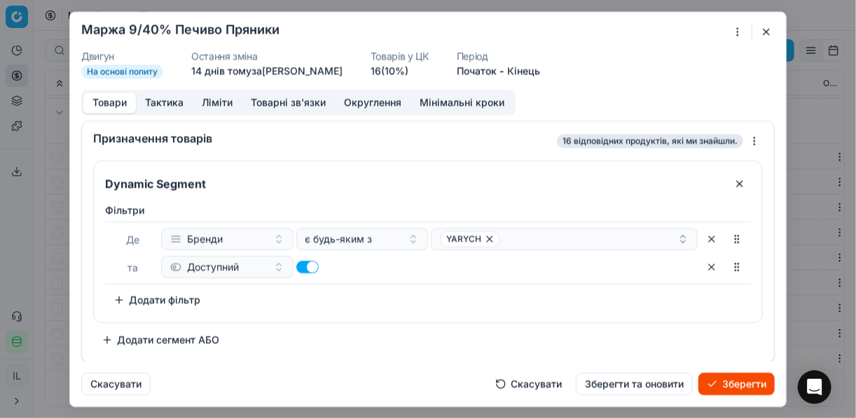
click at [741, 383] on button "Зберегти" at bounding box center [737, 384] width 76 height 22
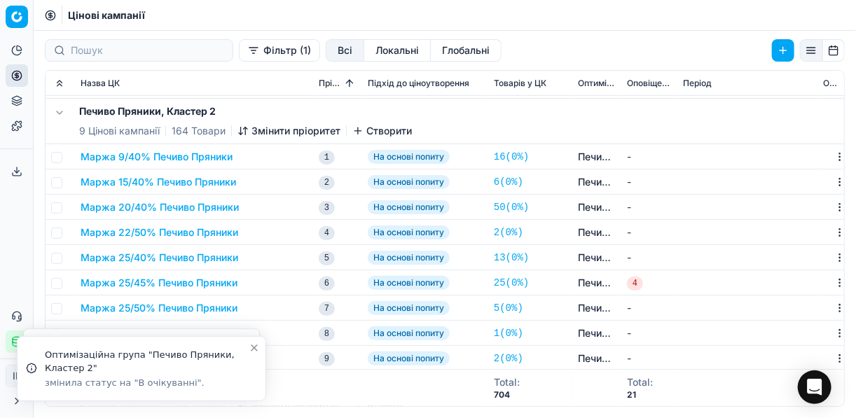
click at [135, 182] on button "Маржа 15/40% Печиво Пряники" at bounding box center [159, 182] width 156 height 14
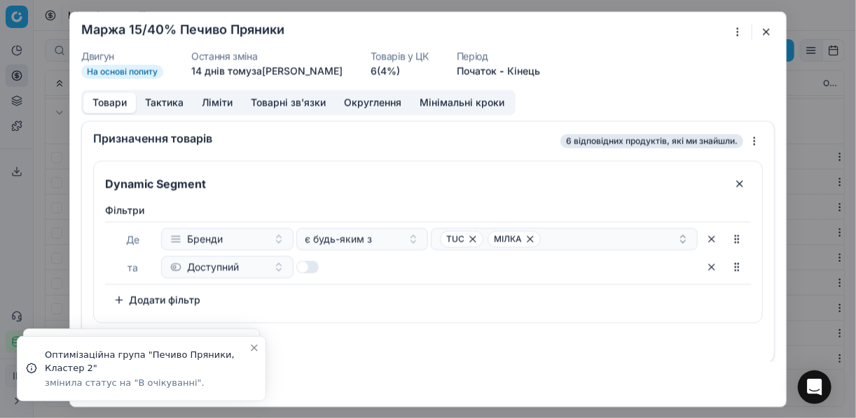
click at [310, 264] on button "button" at bounding box center [307, 267] width 22 height 13
checkbox input "true"
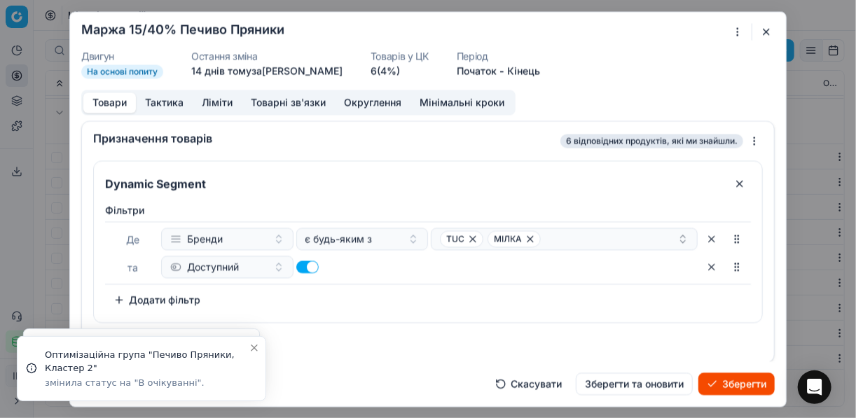
click at [752, 384] on button "Зберегти" at bounding box center [737, 384] width 76 height 22
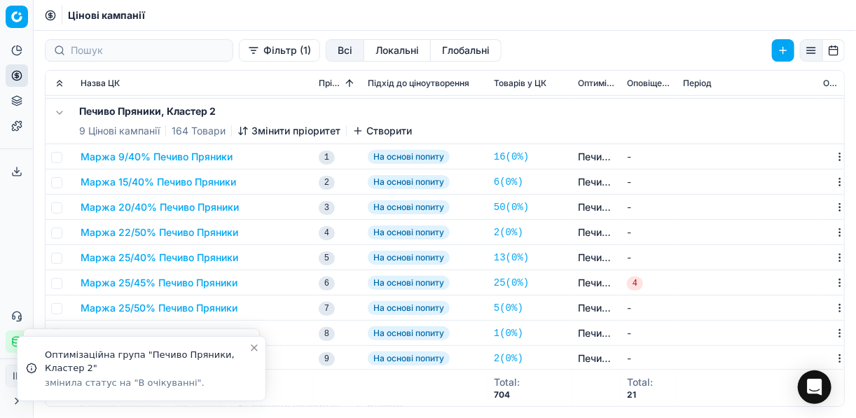
click at [135, 202] on button "Маржа 20/40% Печиво Пряники" at bounding box center [160, 207] width 158 height 14
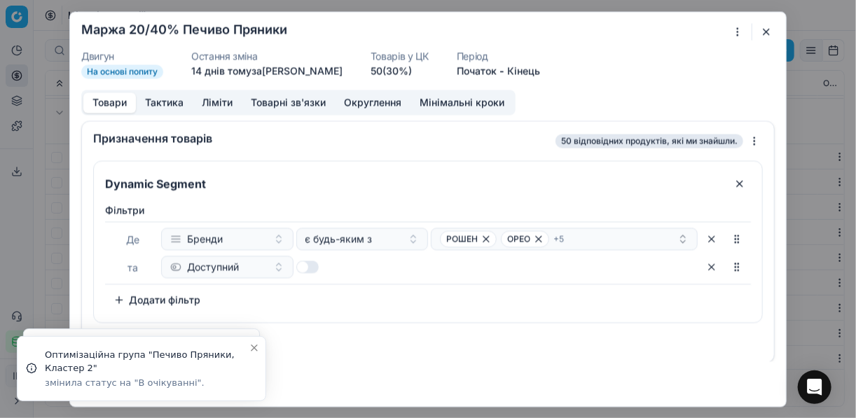
click at [317, 262] on button "button" at bounding box center [307, 267] width 22 height 13
checkbox input "true"
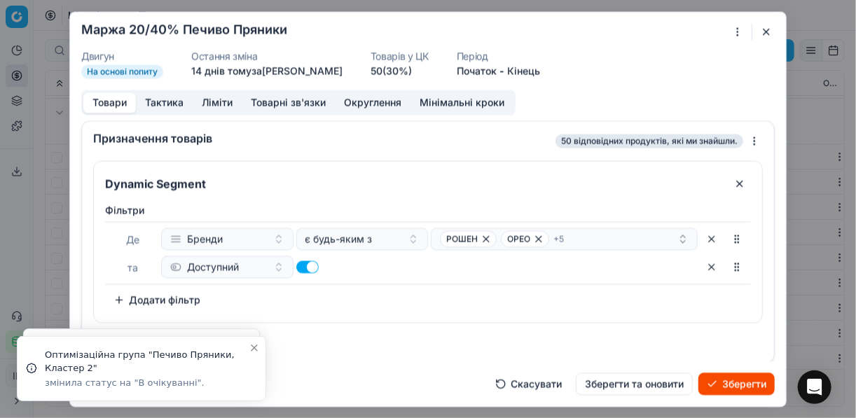
click at [727, 376] on button "Зберегти" at bounding box center [737, 384] width 76 height 22
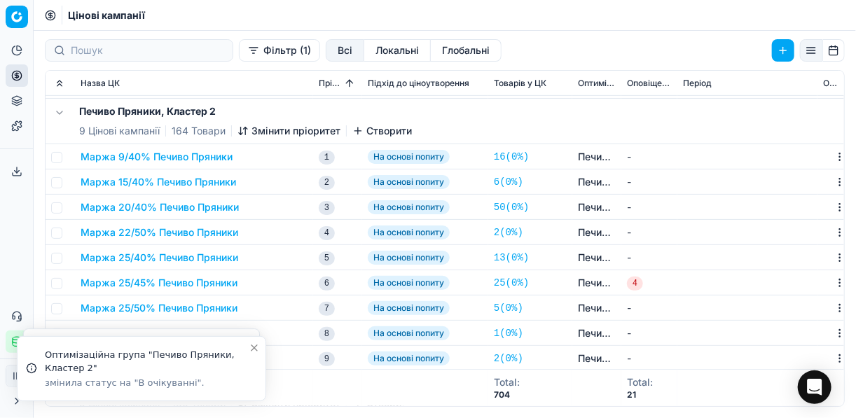
click at [170, 237] on button "Маржа 22/50% Печиво Пряники" at bounding box center [160, 233] width 158 height 14
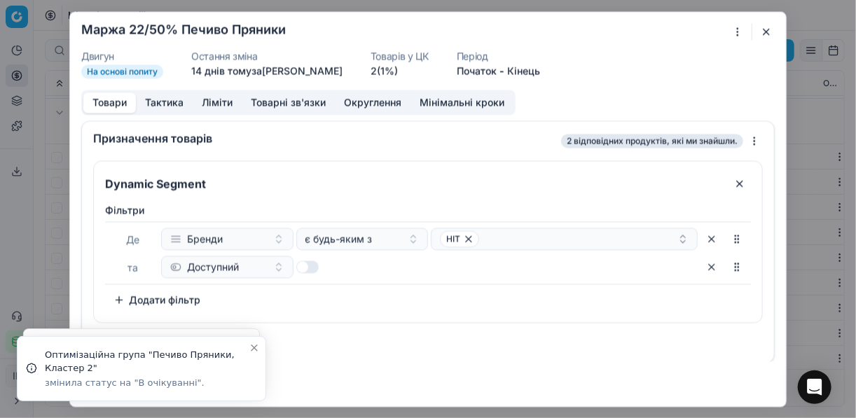
click at [312, 265] on button "button" at bounding box center [307, 267] width 22 height 13
checkbox input "true"
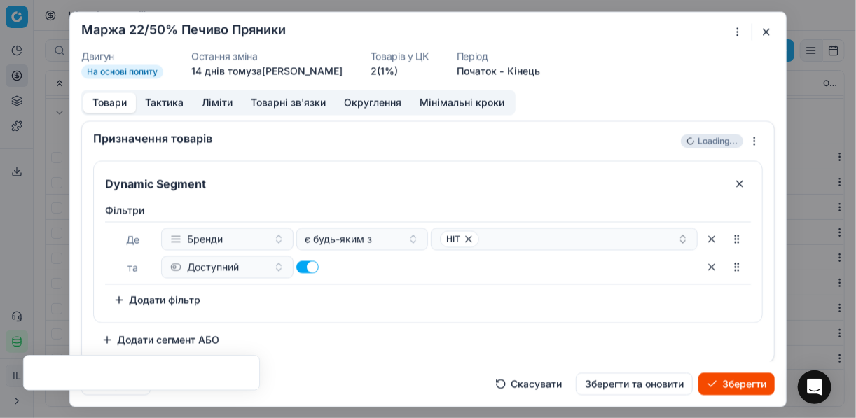
click at [713, 380] on button "Зберегти" at bounding box center [737, 384] width 76 height 22
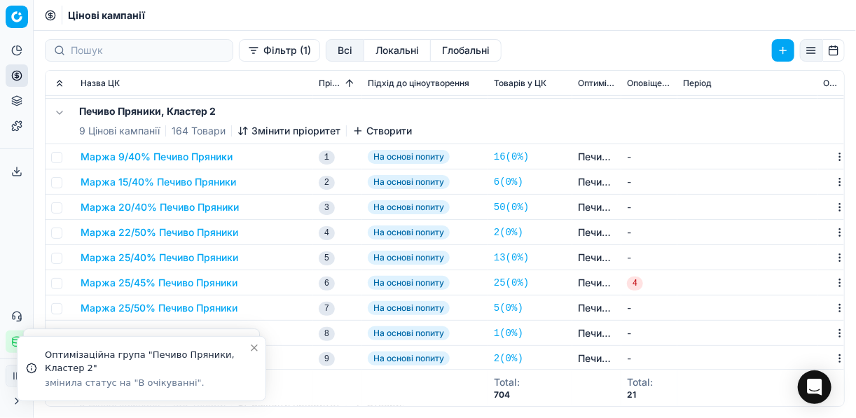
click at [121, 235] on button "Маржа 22/50% Печиво Пряники" at bounding box center [160, 233] width 158 height 14
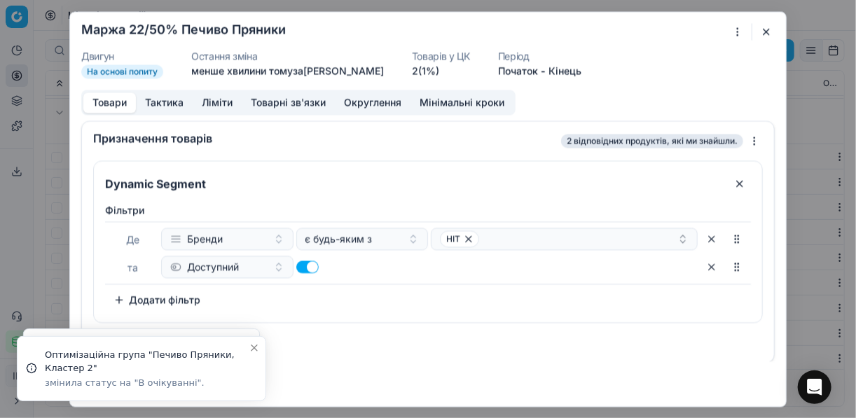
click at [765, 38] on button "button" at bounding box center [766, 31] width 17 height 17
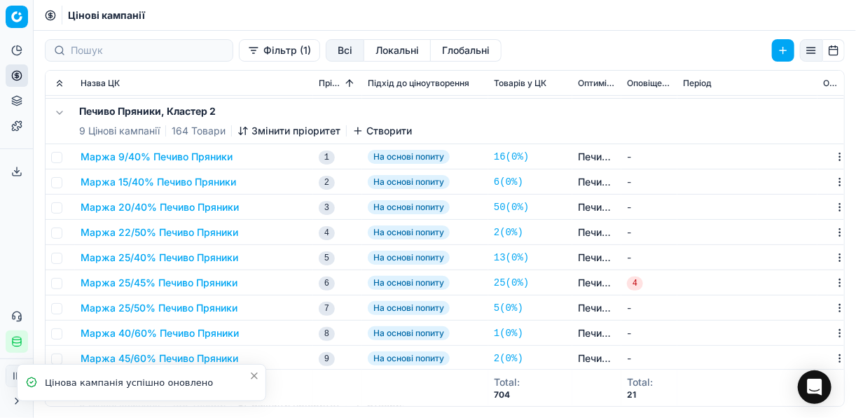
scroll to position [336, 0]
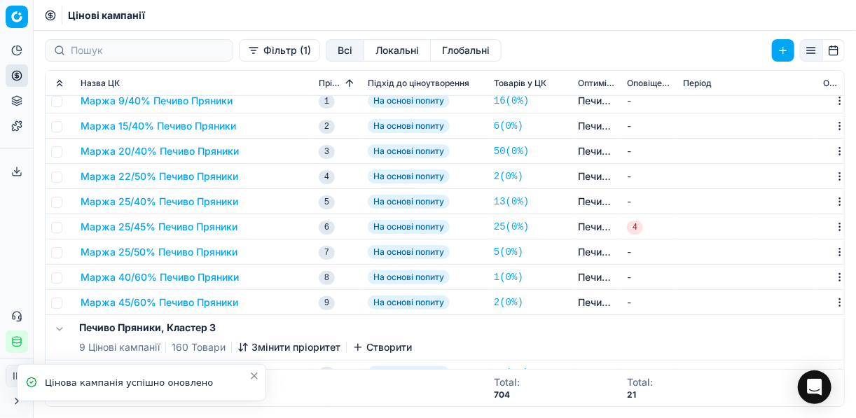
click at [143, 196] on button "Маржа 25/40% Печиво Пряники" at bounding box center [160, 202] width 158 height 14
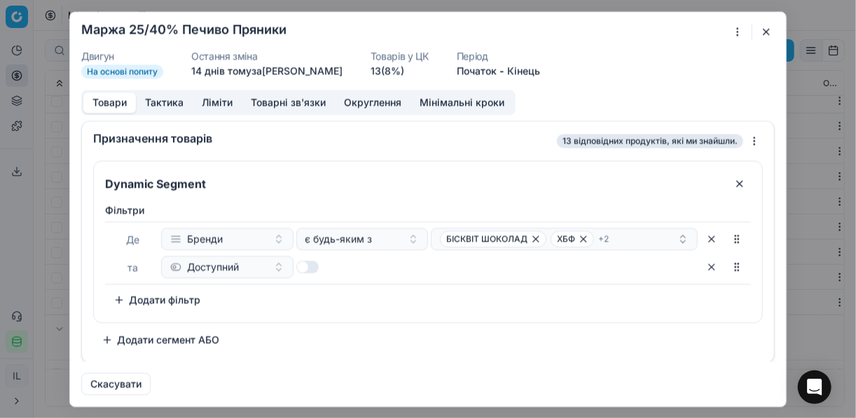
click at [313, 266] on button "button" at bounding box center [307, 267] width 22 height 13
checkbox input "true"
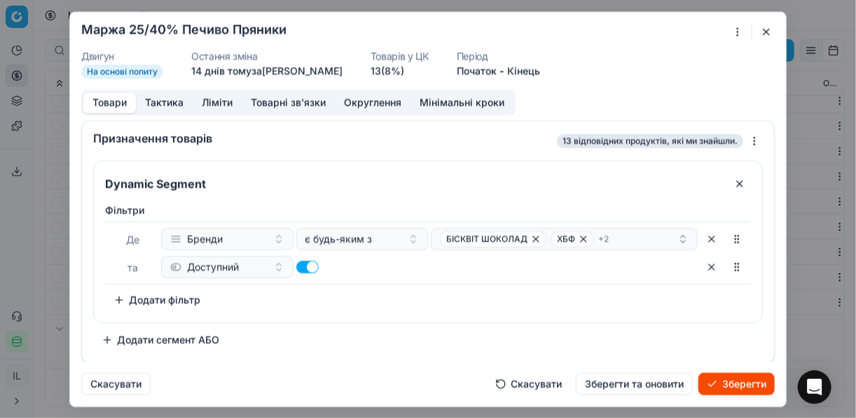
click at [723, 388] on button "Зберегти" at bounding box center [737, 384] width 76 height 22
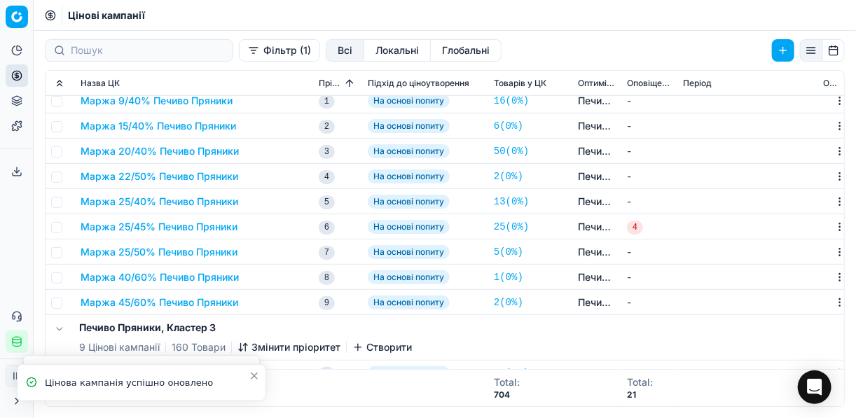
click at [147, 226] on button "Маржа 25/45% Печиво Пряники" at bounding box center [159, 227] width 157 height 14
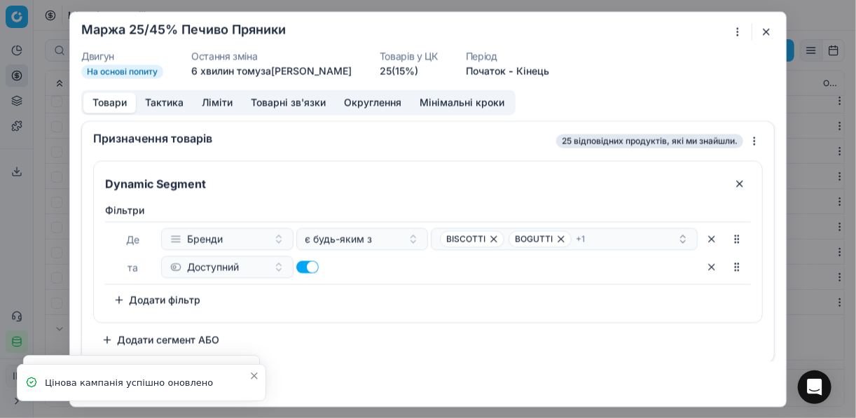
click at [758, 30] on button "button" at bounding box center [766, 31] width 17 height 17
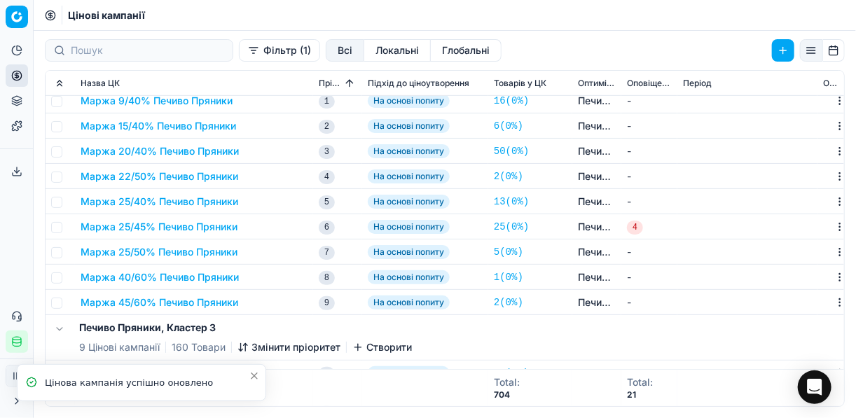
click at [164, 254] on button "Маржа 25/50% Печиво Пряники" at bounding box center [159, 252] width 157 height 14
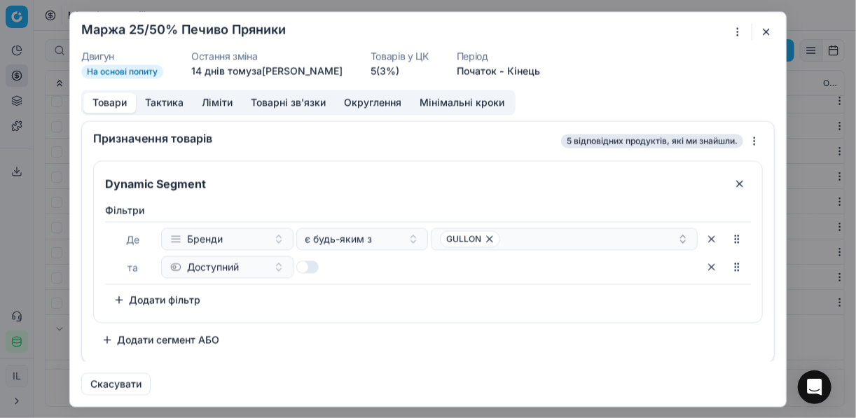
click at [308, 269] on button "button" at bounding box center [307, 267] width 22 height 13
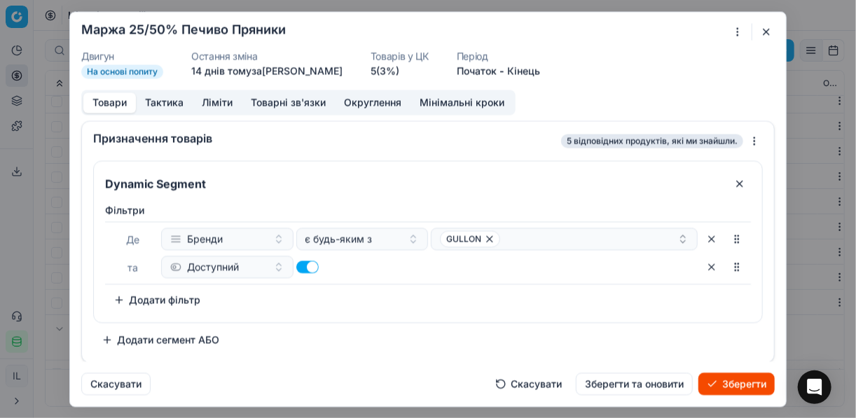
checkbox input "true"
click at [718, 384] on button "Зберегти" at bounding box center [737, 384] width 76 height 22
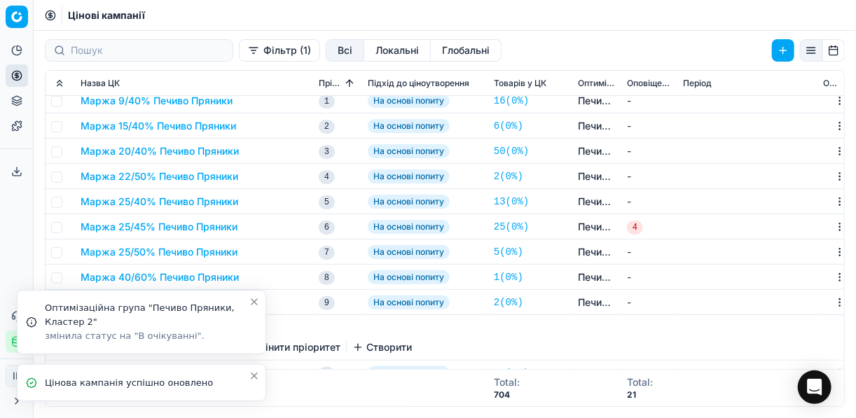
click at [177, 290] on li "Оптимізаційна група "Печиво Пряники, Кластер 2" змінила статус на "В очікуванні…" at bounding box center [141, 322] width 249 height 64
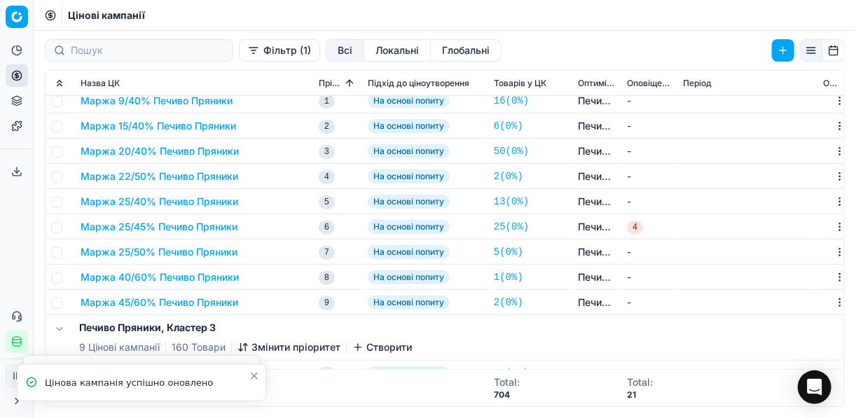
click at [209, 277] on button "Маржа 40/60% Печиво Пряники" at bounding box center [160, 278] width 158 height 14
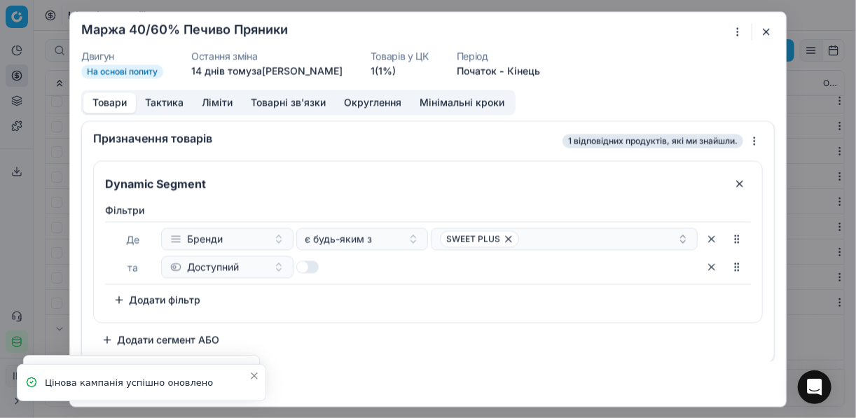
click at [310, 269] on button "button" at bounding box center [307, 267] width 22 height 13
checkbox input "true"
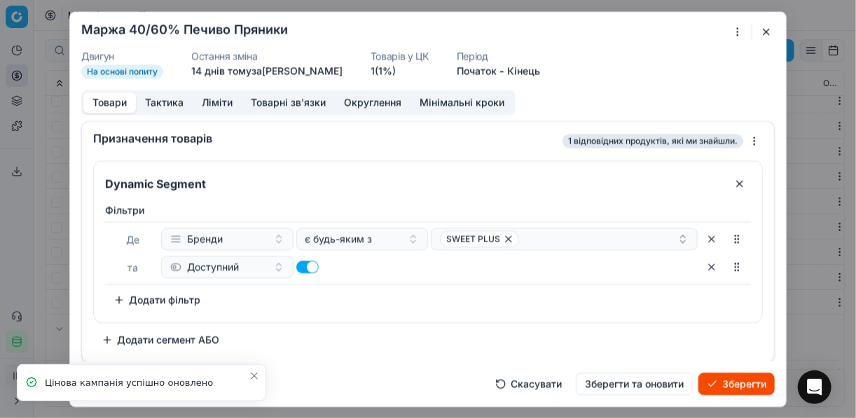
click at [740, 381] on button "Зберегти" at bounding box center [737, 384] width 76 height 22
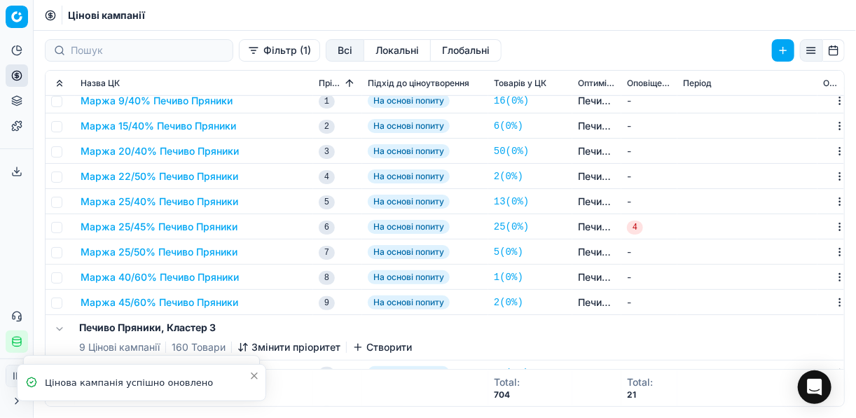
click at [167, 296] on button "Маржа 45/60% Печиво Пряники" at bounding box center [160, 303] width 158 height 14
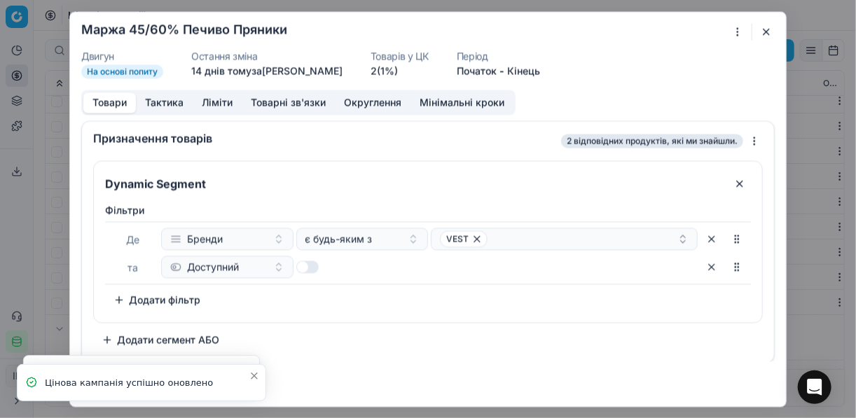
click at [305, 267] on button "button" at bounding box center [307, 267] width 22 height 13
checkbox input "true"
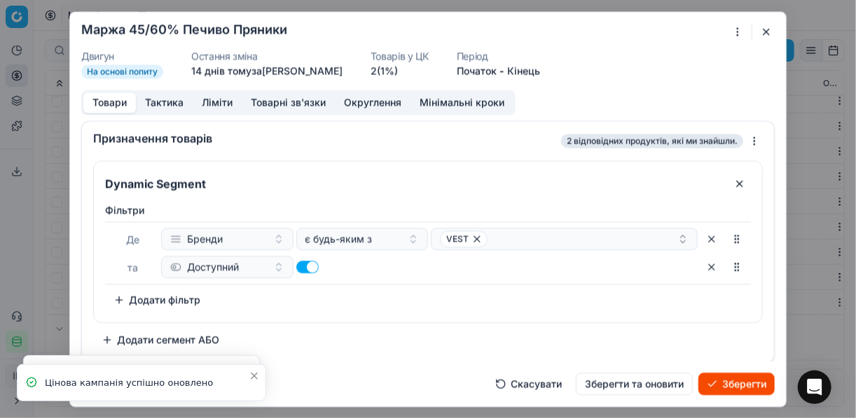
click at [752, 383] on button "Зберегти" at bounding box center [737, 384] width 76 height 22
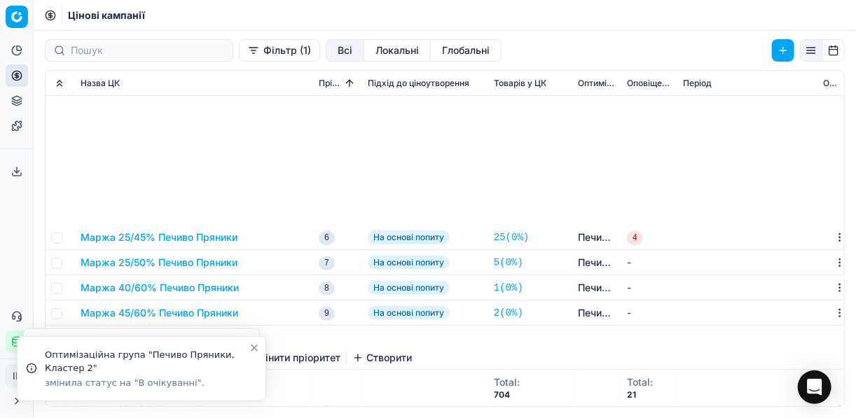
scroll to position [561, 0]
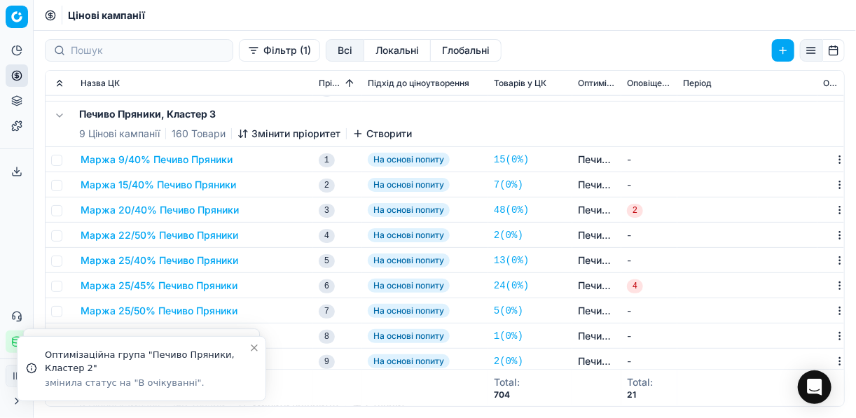
click at [179, 162] on button "Маржа 9/40% Печиво Пряники" at bounding box center [157, 160] width 152 height 14
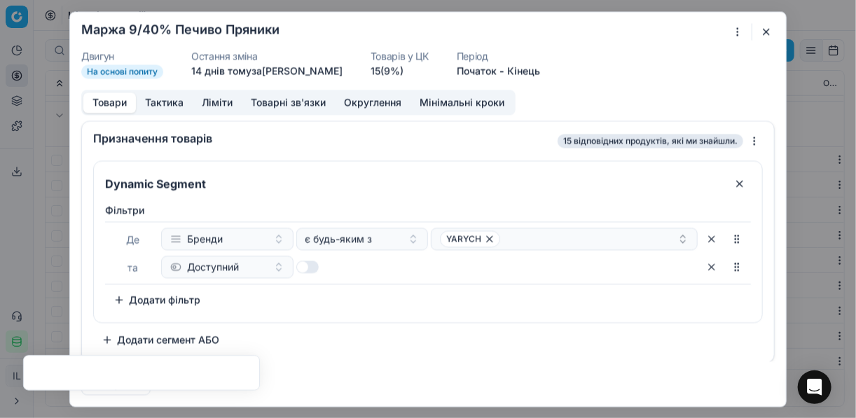
click at [316, 266] on button "button" at bounding box center [307, 267] width 22 height 13
checkbox input "true"
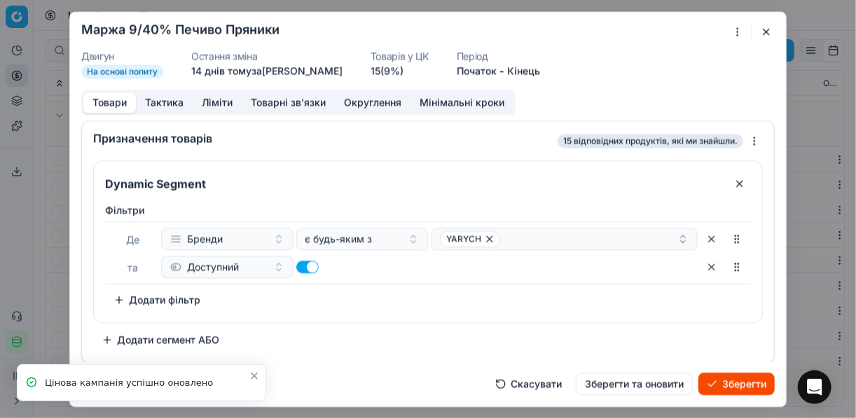
click at [744, 388] on button "Зберегти" at bounding box center [737, 384] width 76 height 22
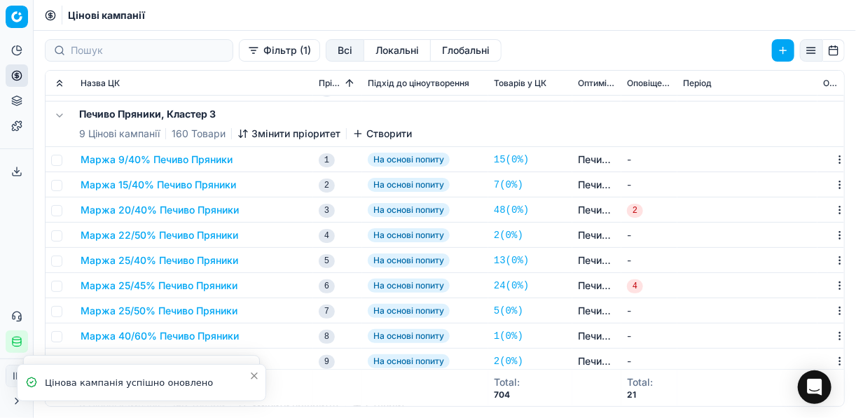
click at [167, 190] on button "Маржа 15/40% Печиво Пряники" at bounding box center [159, 185] width 156 height 14
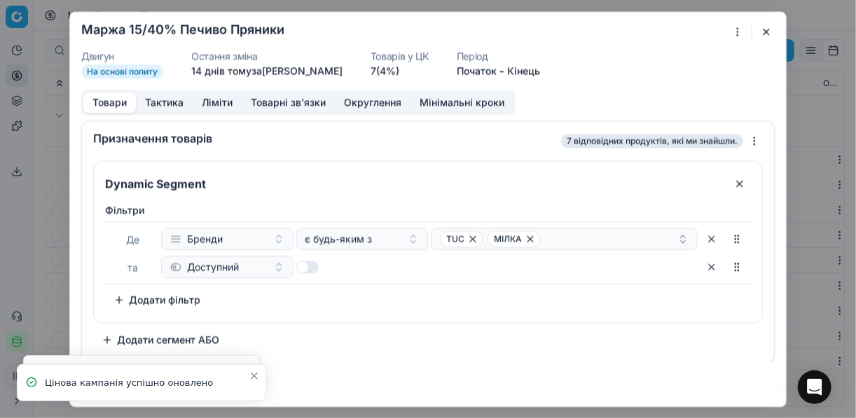
click at [320, 261] on div at bounding box center [362, 267] width 132 height 22
click at [316, 266] on button "button" at bounding box center [307, 267] width 22 height 13
checkbox input "true"
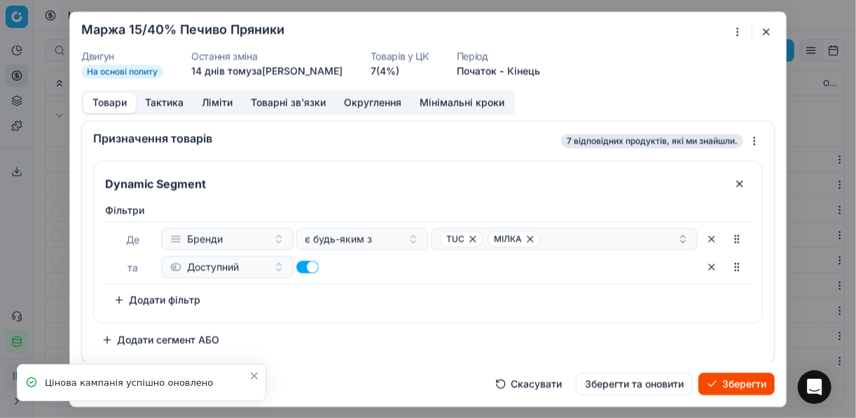
click at [745, 374] on button "Зберегти" at bounding box center [737, 384] width 76 height 22
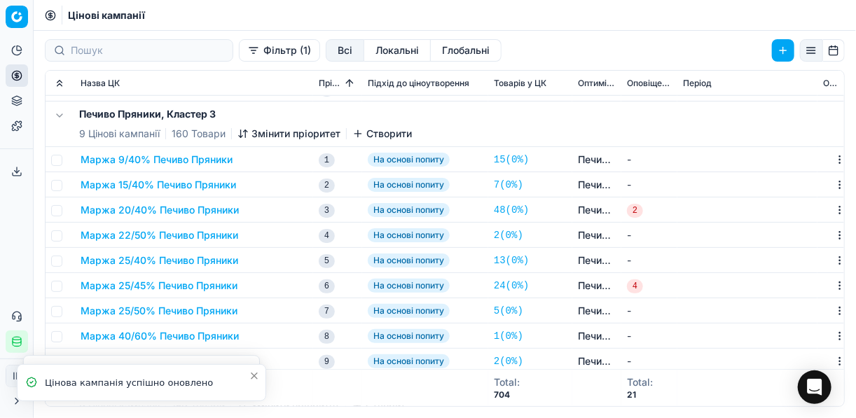
click at [201, 214] on button "Маржа 20/40% Печиво Пряники" at bounding box center [160, 210] width 158 height 14
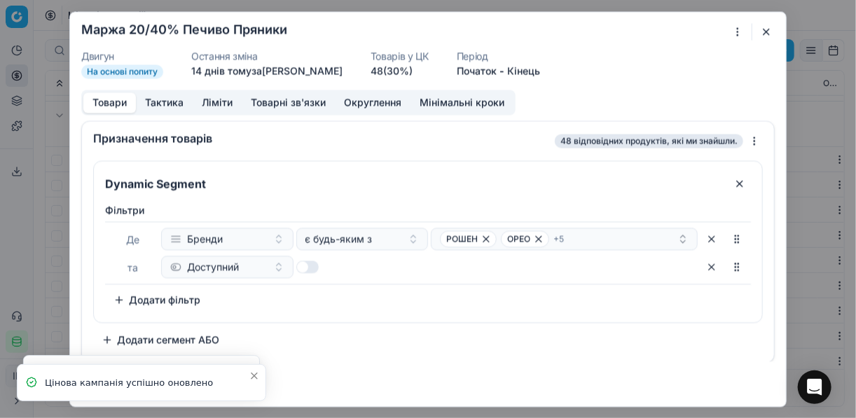
click at [303, 267] on button "button" at bounding box center [307, 267] width 22 height 13
checkbox input "true"
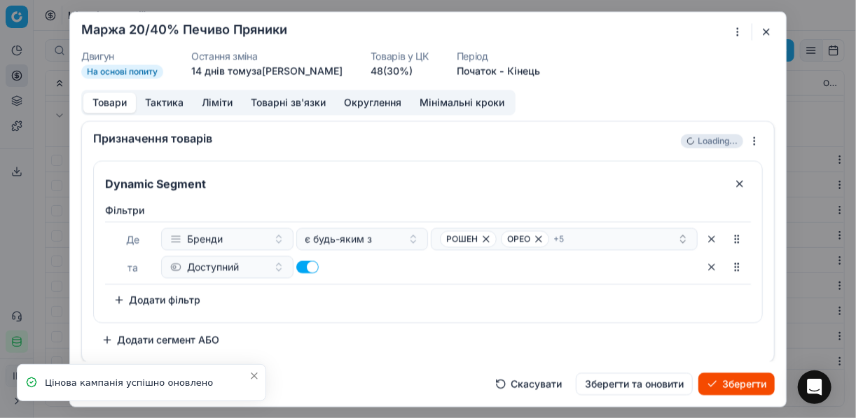
click at [712, 390] on button "Зберегти" at bounding box center [737, 384] width 76 height 22
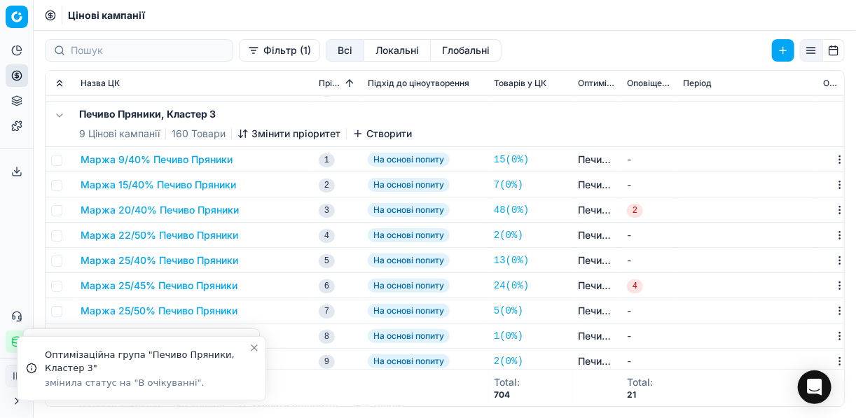
click at [123, 240] on button "Маржа 22/50% Печиво Пряники" at bounding box center [160, 235] width 158 height 14
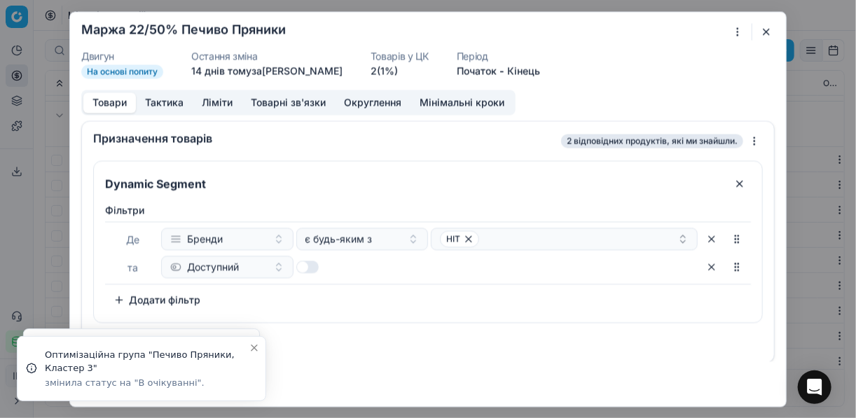
click at [308, 268] on button "button" at bounding box center [307, 267] width 22 height 13
checkbox input "true"
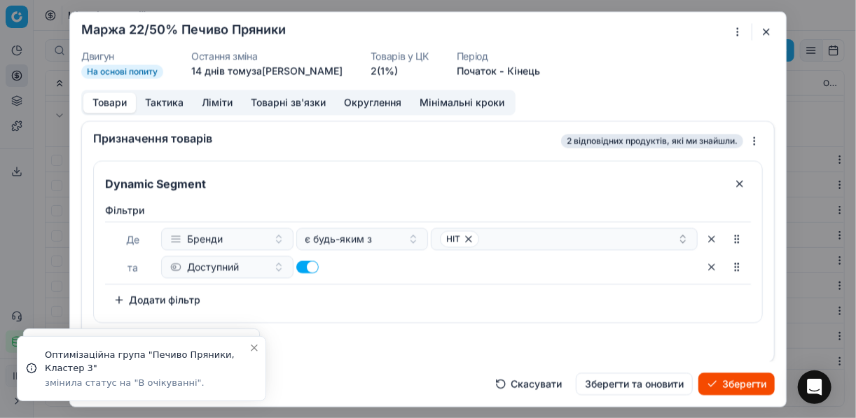
click at [706, 379] on button "Зберегти" at bounding box center [737, 384] width 76 height 22
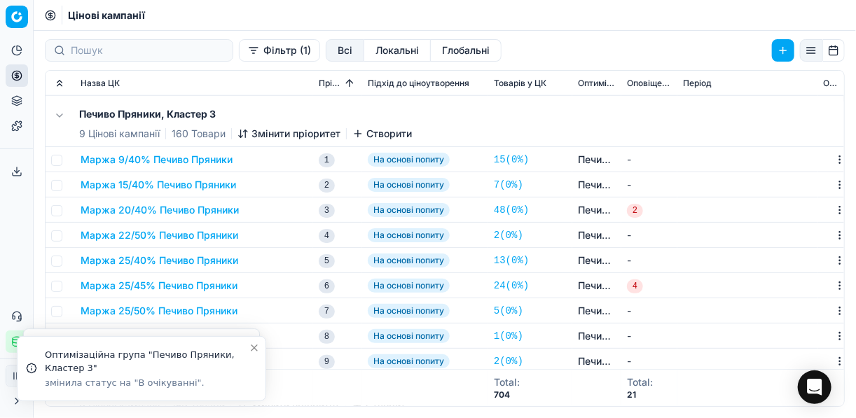
scroll to position [673, 0]
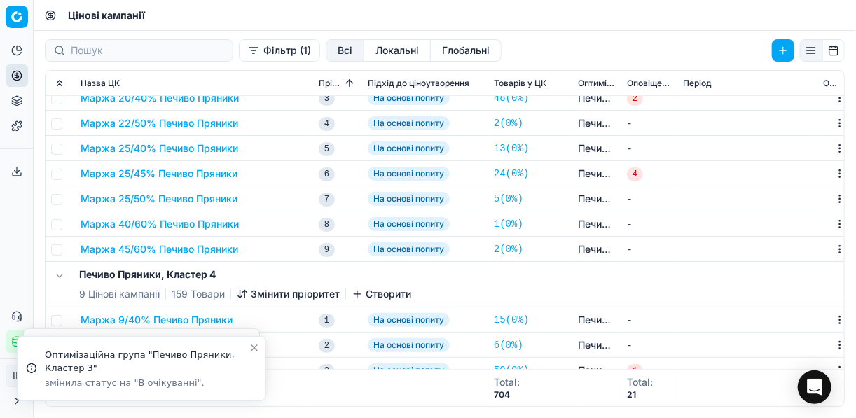
click at [151, 122] on button "Маржа 22/50% Печиво Пряники" at bounding box center [160, 123] width 158 height 14
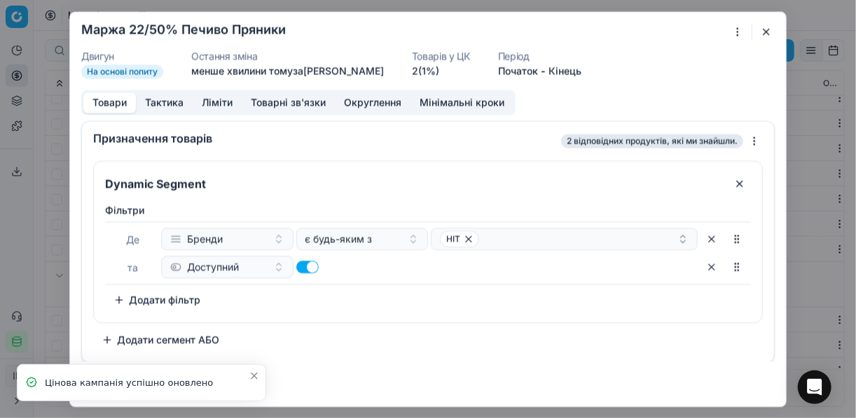
click at [764, 34] on button "button" at bounding box center [766, 31] width 17 height 17
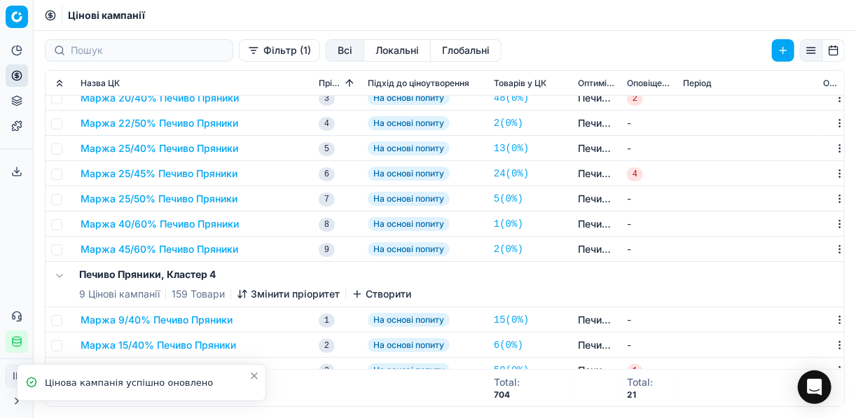
click at [166, 169] on button "Маржа 25/45% Печиво Пряники" at bounding box center [159, 174] width 157 height 14
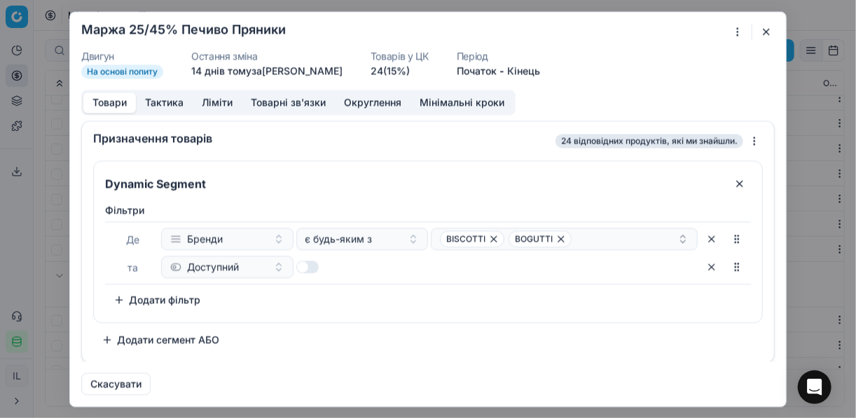
click at [317, 265] on button "button" at bounding box center [307, 267] width 22 height 13
checkbox input "true"
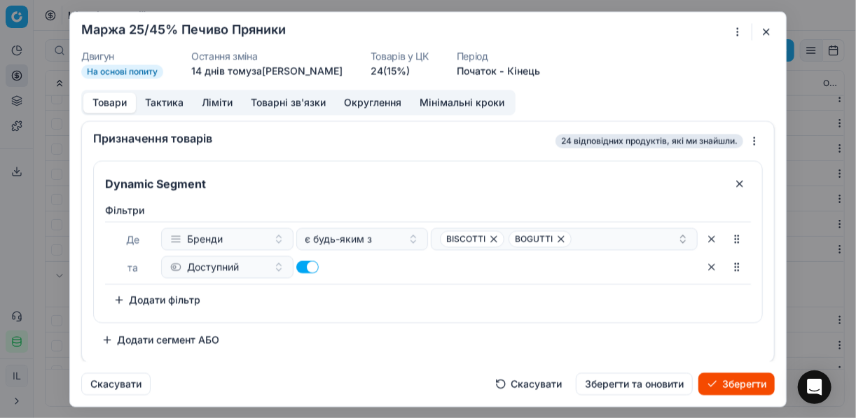
click at [727, 376] on button "Зберегти" at bounding box center [737, 384] width 76 height 22
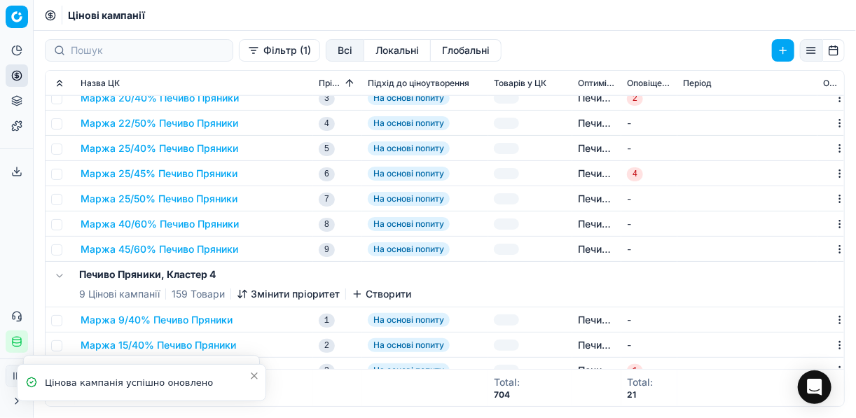
click at [182, 178] on button "Маржа 25/45% Печиво Пряники" at bounding box center [159, 174] width 157 height 14
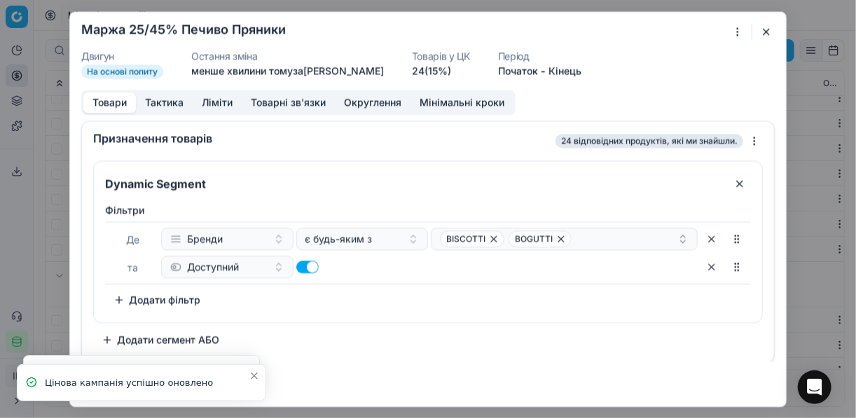
click at [772, 29] on button "button" at bounding box center [766, 31] width 17 height 17
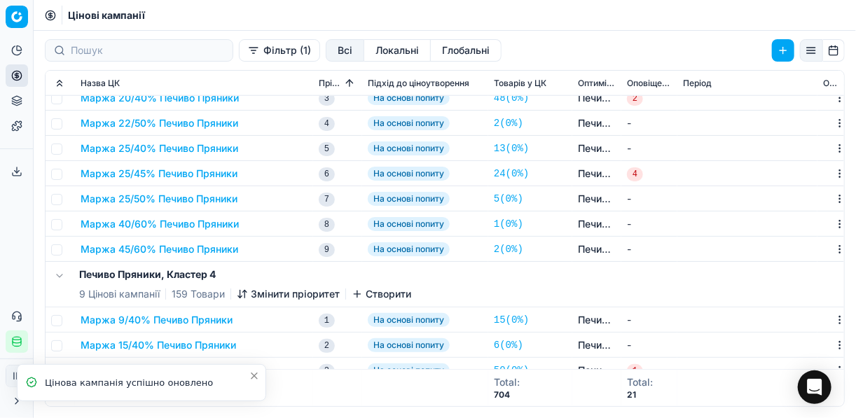
click at [121, 203] on button "Маржа 25/50% Печиво Пряники" at bounding box center [159, 199] width 157 height 14
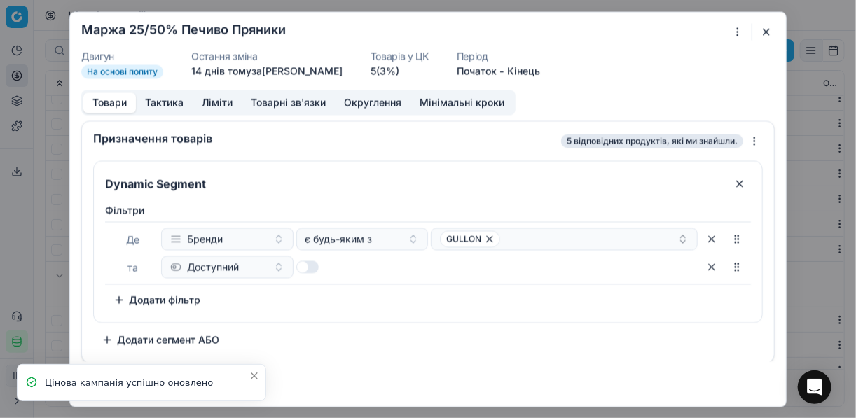
click at [308, 269] on button "button" at bounding box center [307, 267] width 22 height 13
checkbox input "true"
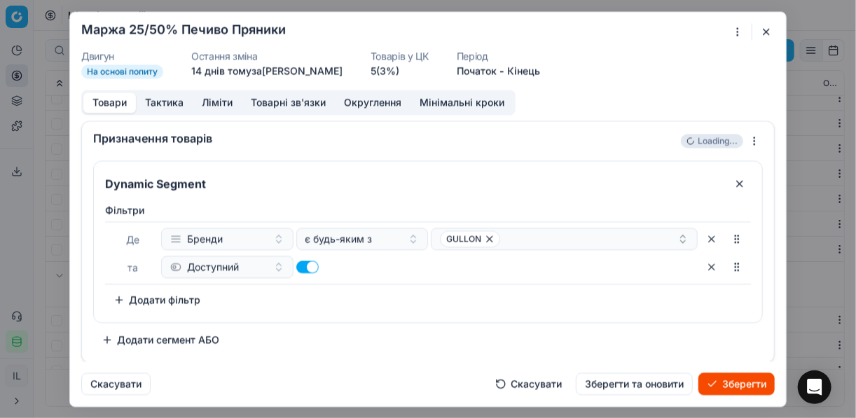
click at [723, 385] on button "Зберегти" at bounding box center [737, 384] width 76 height 22
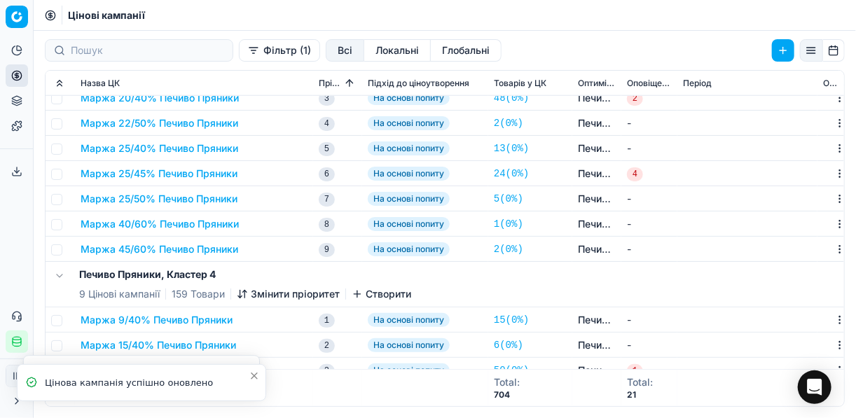
click at [175, 218] on button "Маржа 40/60% Печиво Пряники" at bounding box center [160, 224] width 158 height 14
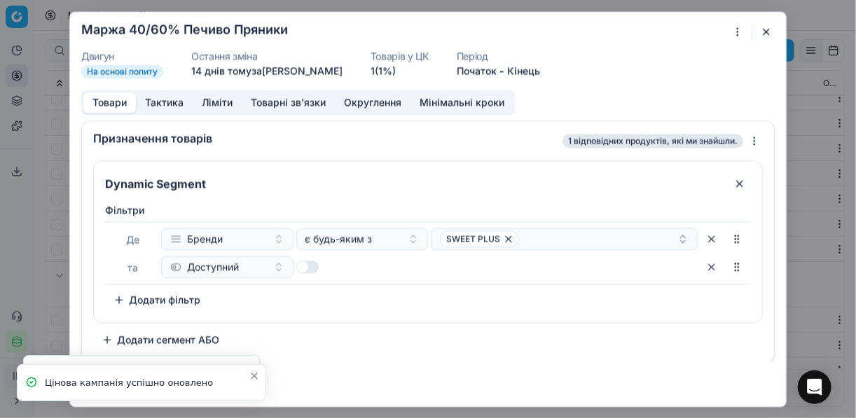
click at [310, 266] on button "button" at bounding box center [307, 267] width 22 height 13
checkbox input "true"
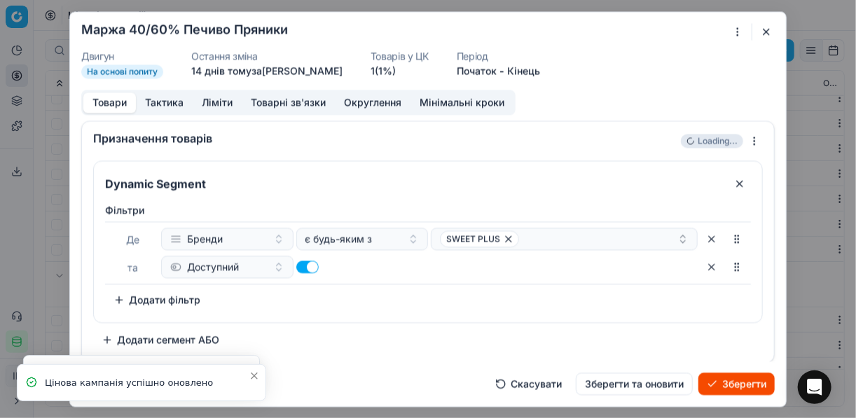
click at [720, 383] on button "Зберегти" at bounding box center [737, 384] width 76 height 22
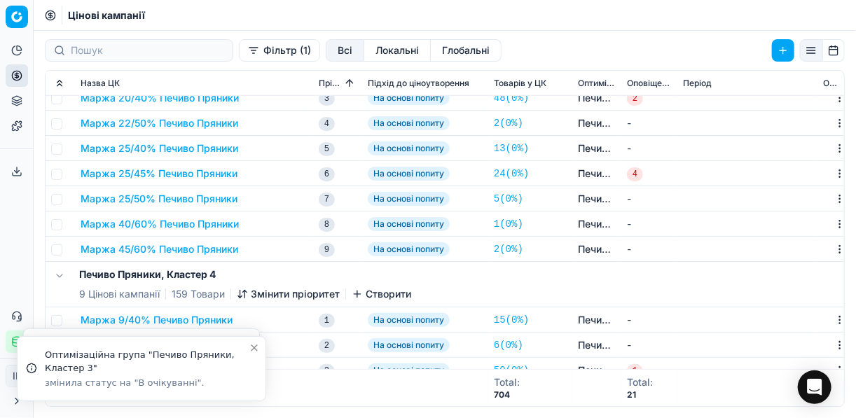
click at [156, 251] on button "Маржа 45/60% Печиво Пряники" at bounding box center [160, 249] width 158 height 14
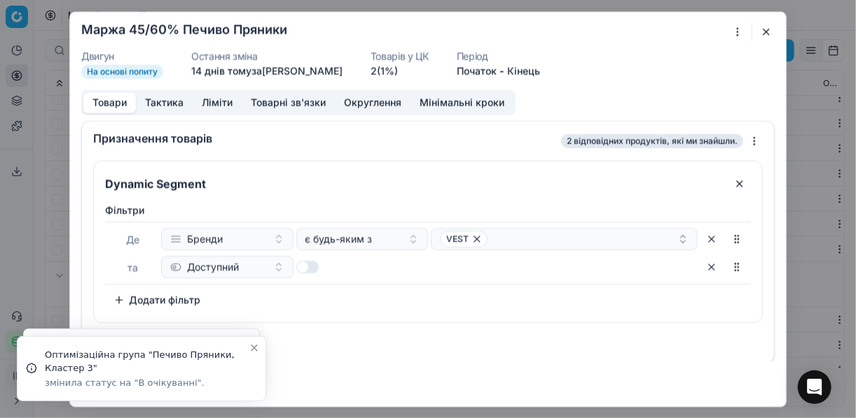
click at [315, 269] on button "button" at bounding box center [307, 267] width 22 height 13
checkbox input "true"
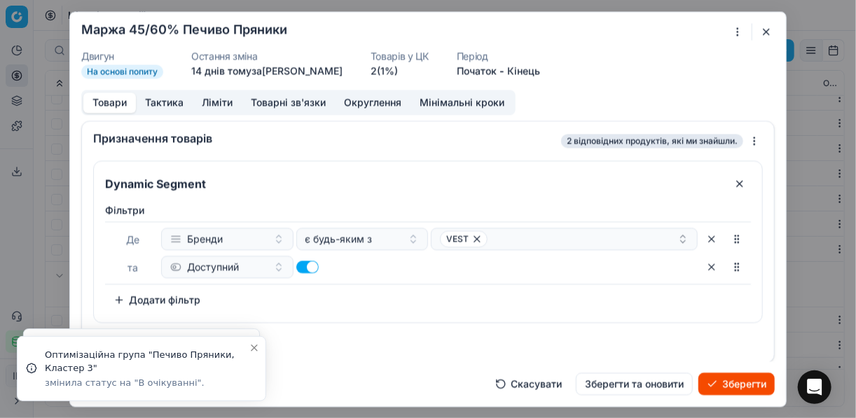
click at [746, 388] on button "Зберегти" at bounding box center [737, 384] width 76 height 22
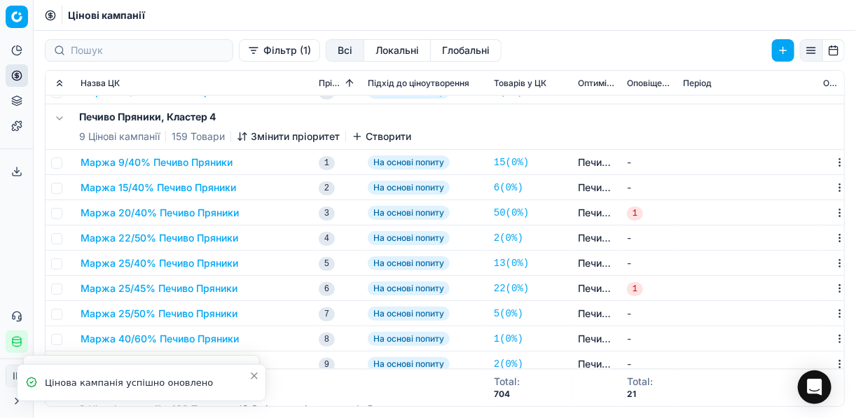
scroll to position [897, 0]
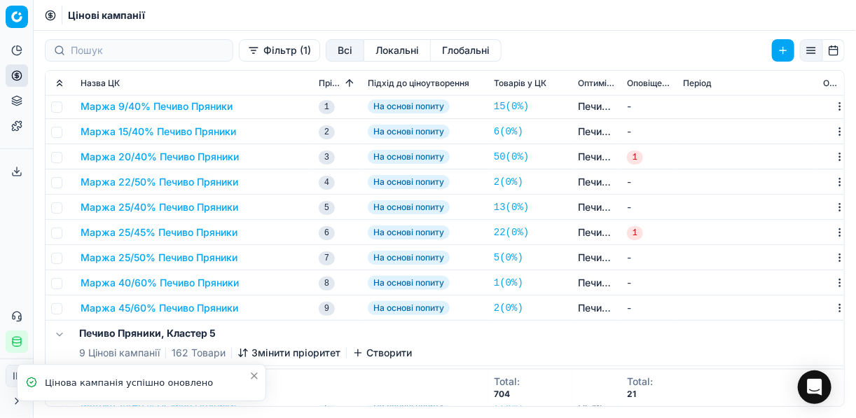
click at [151, 108] on button "Маржа 9/40% Печиво Пряники" at bounding box center [157, 107] width 152 height 14
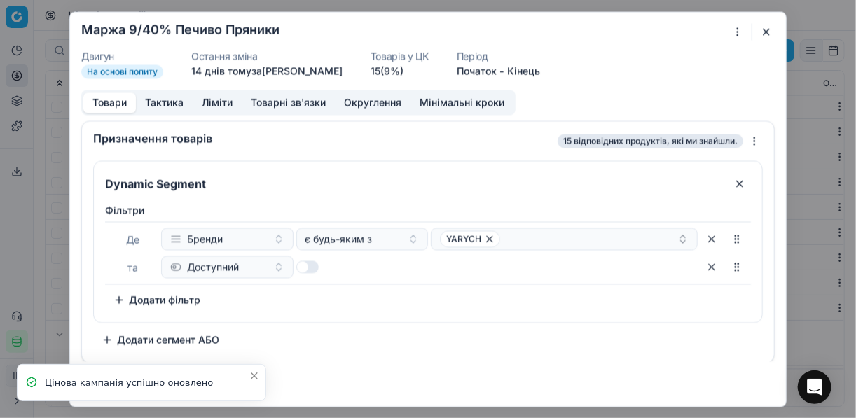
click at [305, 268] on button "button" at bounding box center [307, 267] width 22 height 13
checkbox input "true"
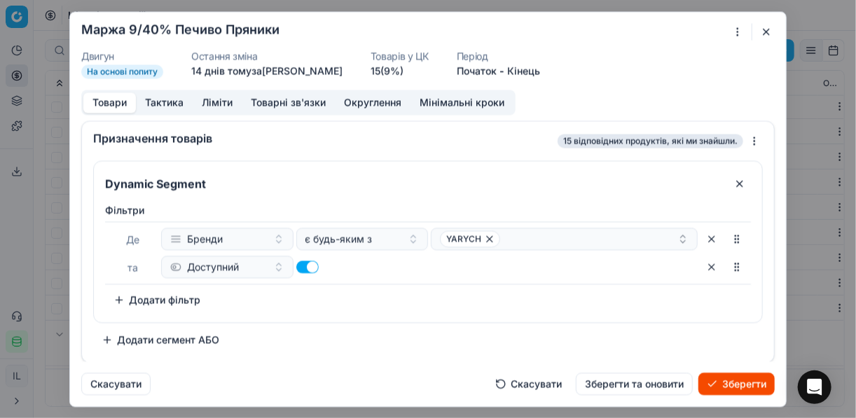
click at [741, 388] on button "Зберегти" at bounding box center [737, 384] width 76 height 22
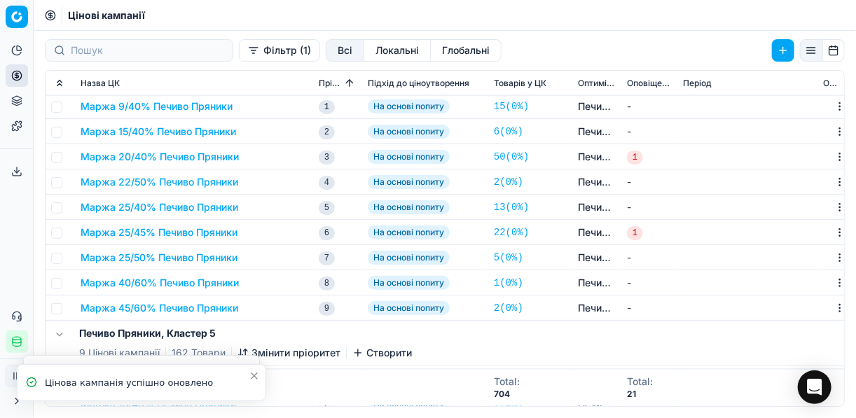
click at [172, 126] on button "Маржа 15/40% Печиво Пряники" at bounding box center [159, 132] width 156 height 14
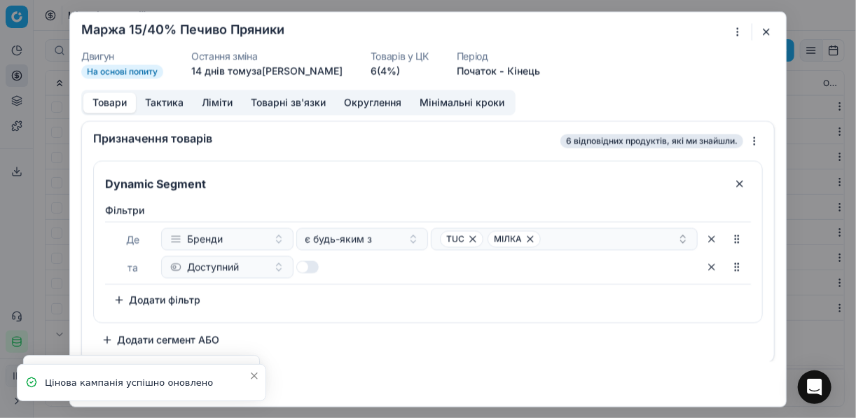
click at [306, 264] on button "button" at bounding box center [307, 267] width 22 height 13
checkbox input "true"
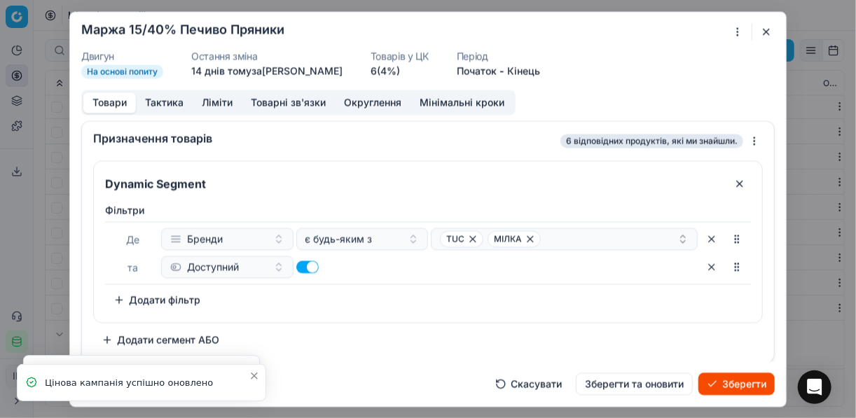
click at [720, 386] on button "Зберегти" at bounding box center [737, 384] width 76 height 22
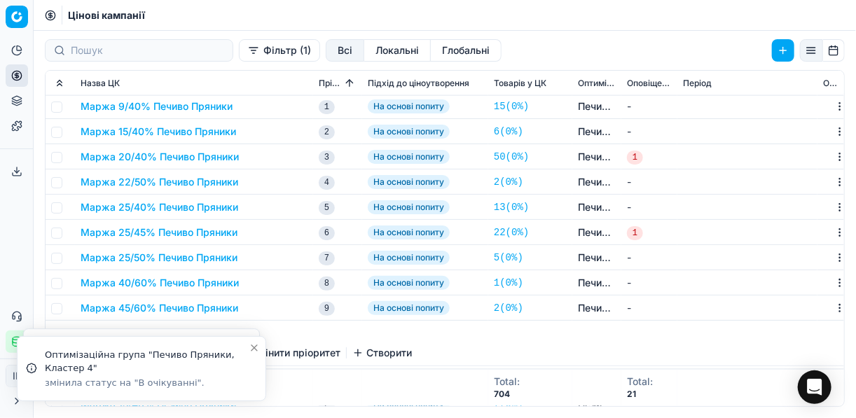
click at [160, 160] on button "Маржа 20/40% Печиво Пряники" at bounding box center [160, 157] width 158 height 14
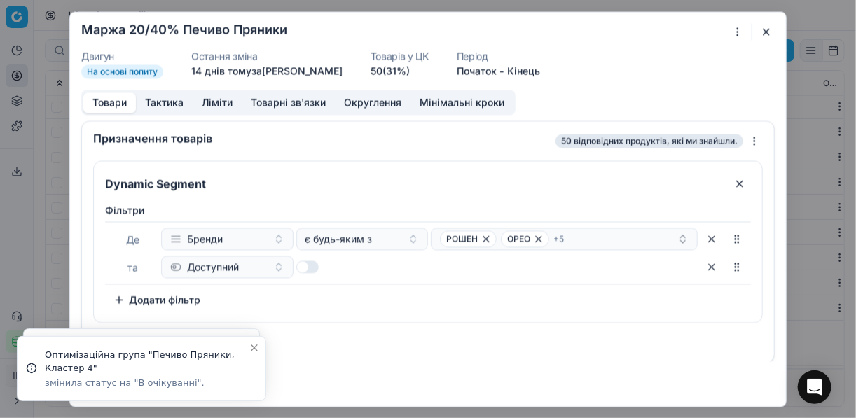
click at [308, 264] on button "button" at bounding box center [307, 267] width 22 height 13
checkbox input "true"
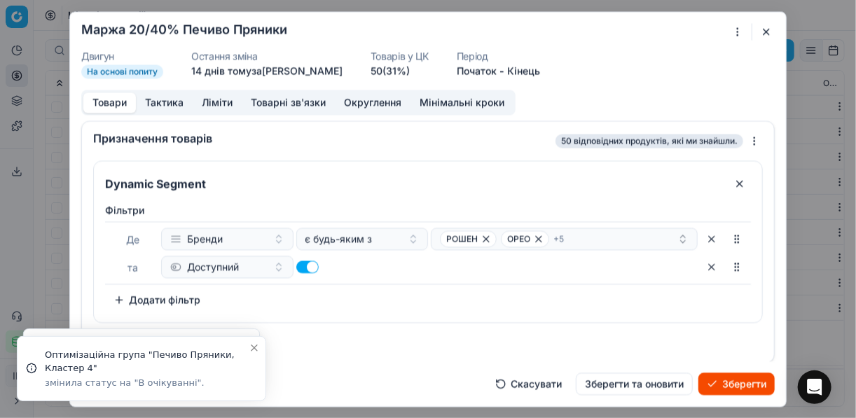
click at [734, 385] on button "Зберегти" at bounding box center [737, 384] width 76 height 22
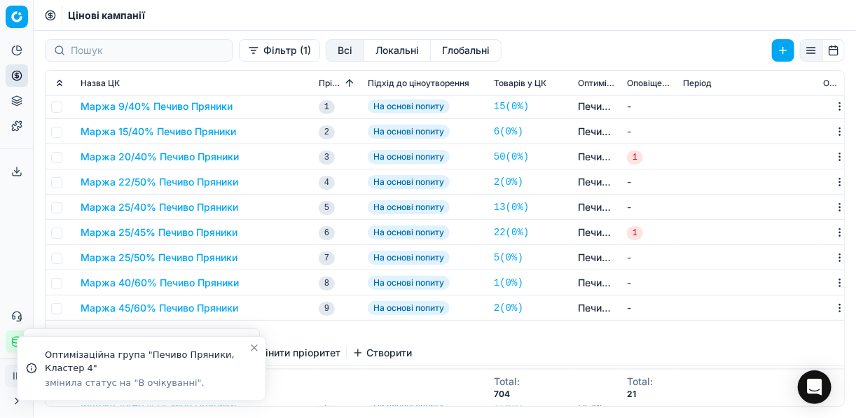
click at [224, 192] on td "Маржа 22/50% Печиво Пряники" at bounding box center [194, 182] width 238 height 25
click at [211, 181] on button "Маржа 22/50% Печиво Пряники" at bounding box center [160, 182] width 158 height 14
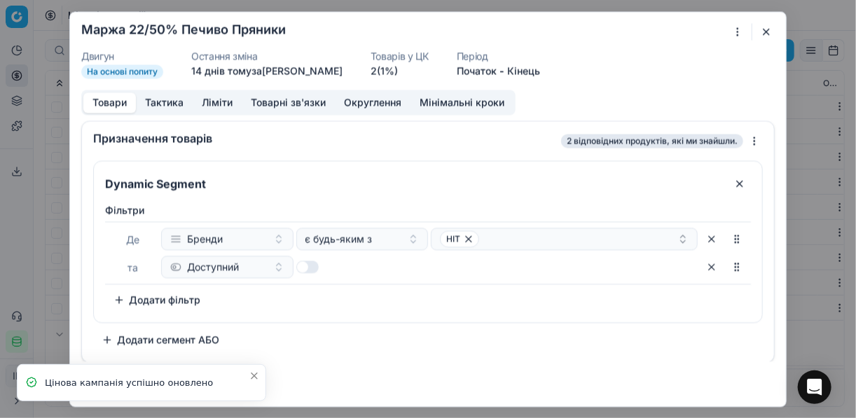
click at [308, 267] on button "button" at bounding box center [307, 267] width 22 height 13
checkbox input "true"
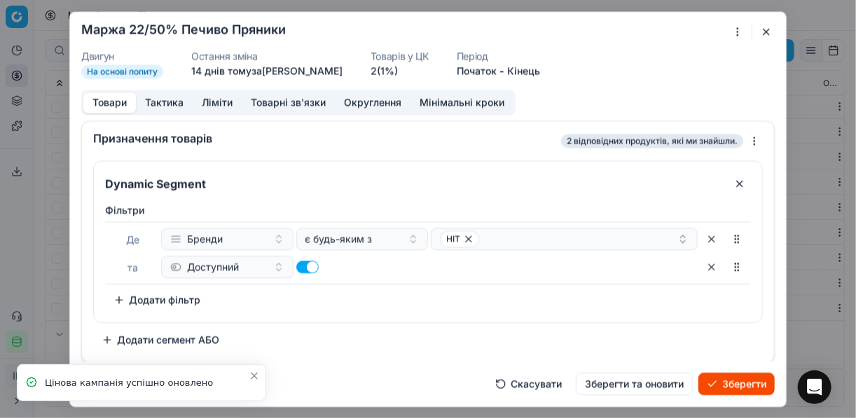
click at [716, 381] on button "Зберегти" at bounding box center [737, 384] width 76 height 22
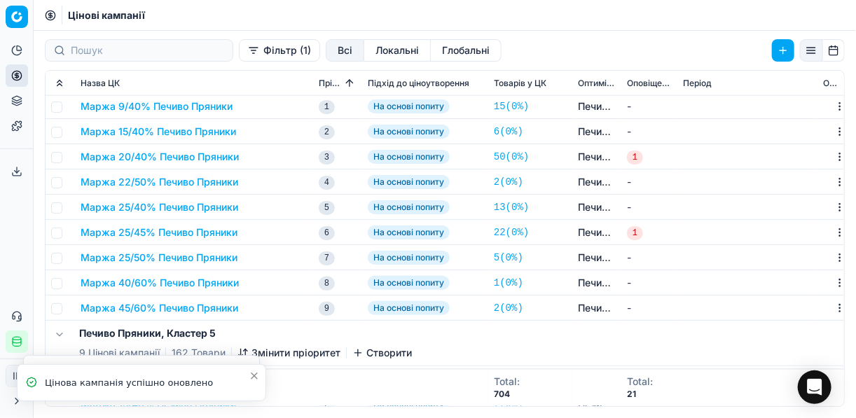
click at [205, 175] on button "Маржа 22/50% Печиво Пряники" at bounding box center [160, 182] width 158 height 14
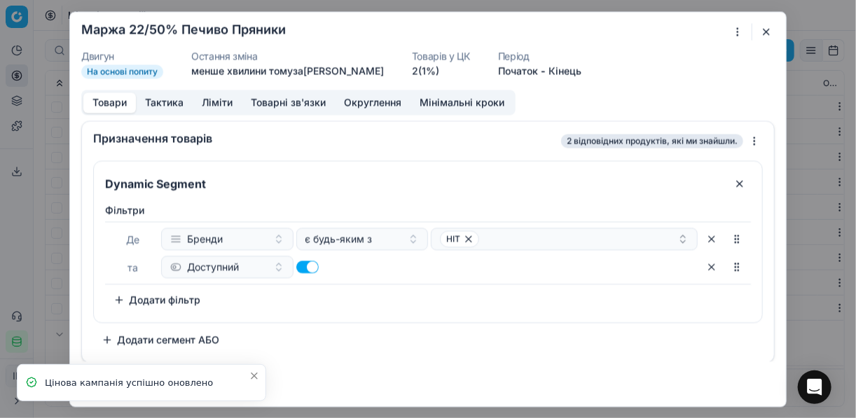
click at [763, 34] on button "button" at bounding box center [766, 31] width 17 height 17
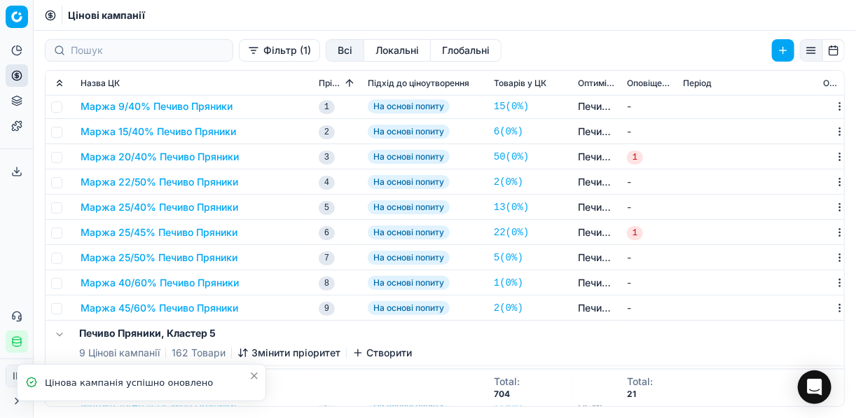
click at [131, 203] on button "Маржа 25/40% Печиво Пряники" at bounding box center [160, 207] width 158 height 14
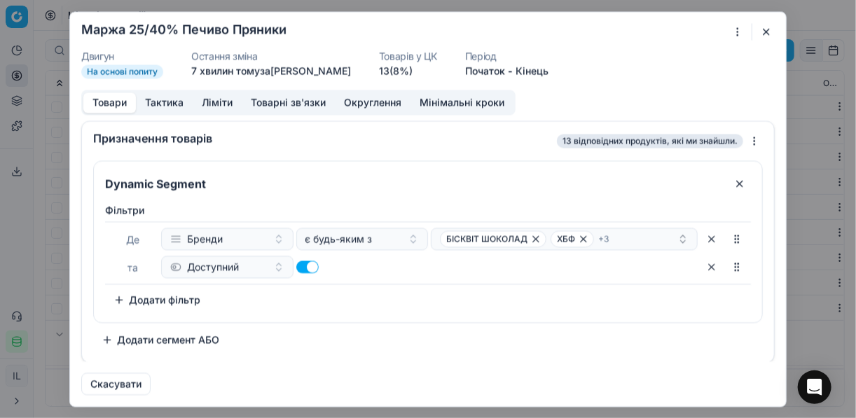
click at [763, 28] on button "button" at bounding box center [766, 31] width 17 height 17
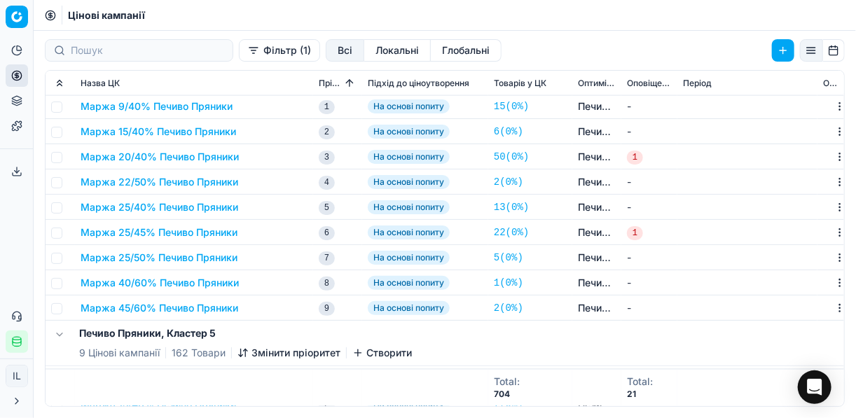
click at [107, 233] on button "Маржа 25/45% Печиво Пряники" at bounding box center [159, 233] width 157 height 14
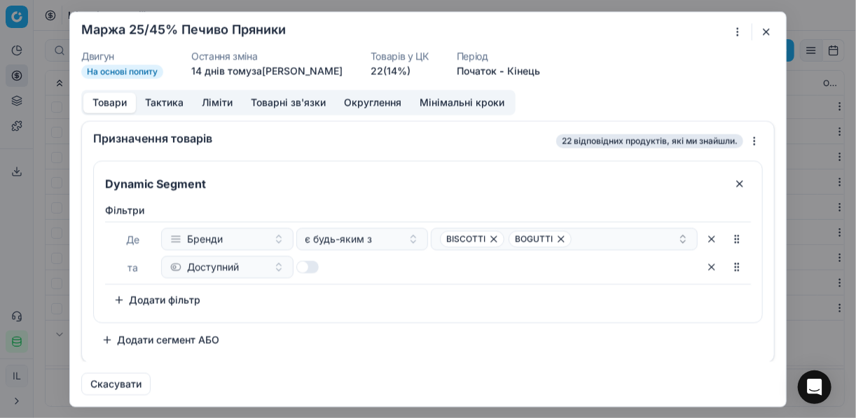
click at [315, 266] on button "button" at bounding box center [307, 267] width 22 height 13
checkbox input "true"
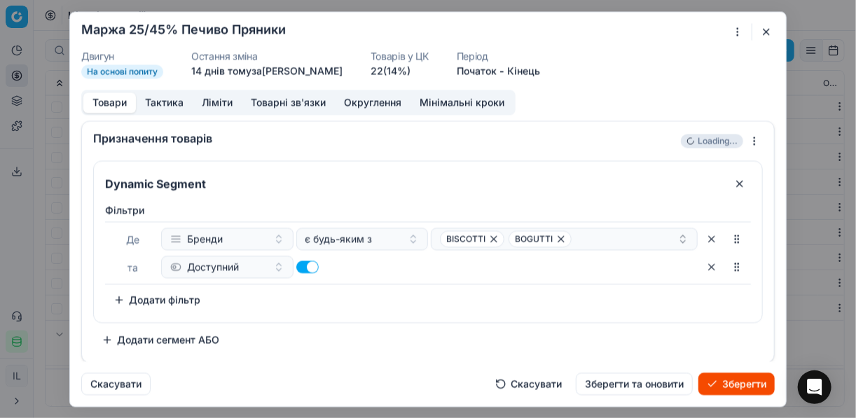
click at [744, 381] on button "Зберегти" at bounding box center [737, 384] width 76 height 22
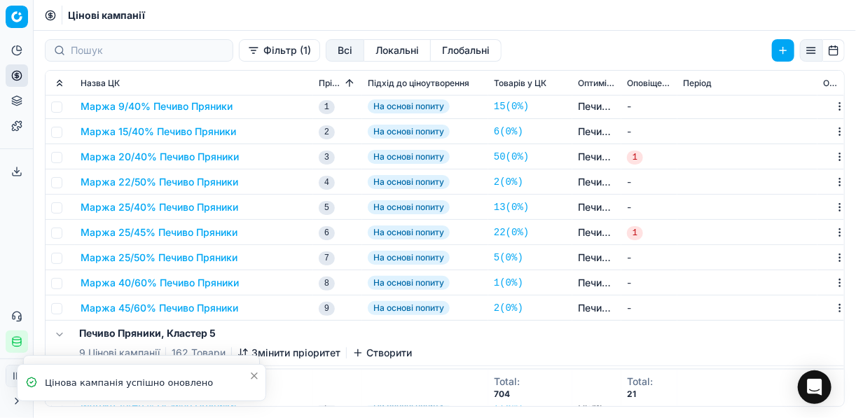
scroll to position [953, 0]
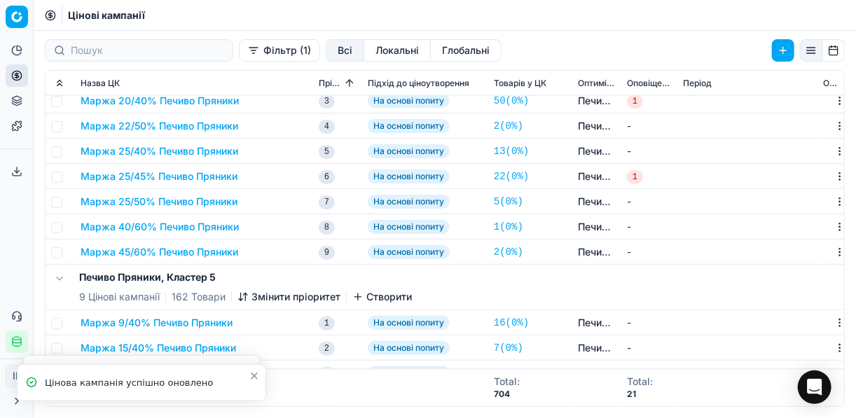
click at [151, 200] on button "Маржа 25/50% Печиво Пряники" at bounding box center [159, 202] width 157 height 14
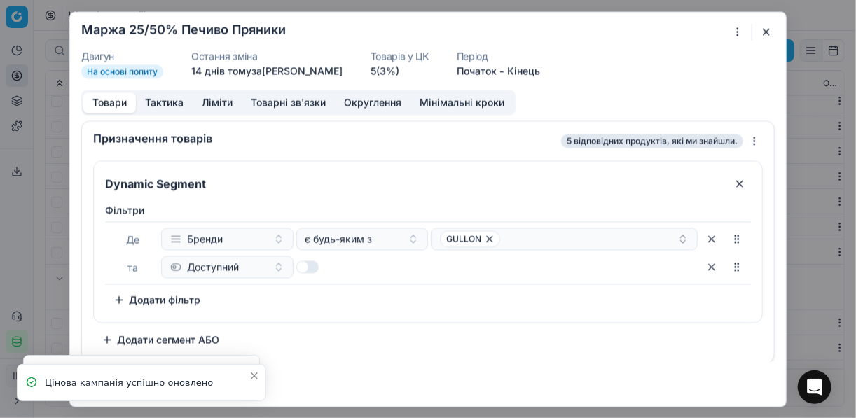
click at [308, 268] on button "button" at bounding box center [307, 267] width 22 height 13
checkbox input "true"
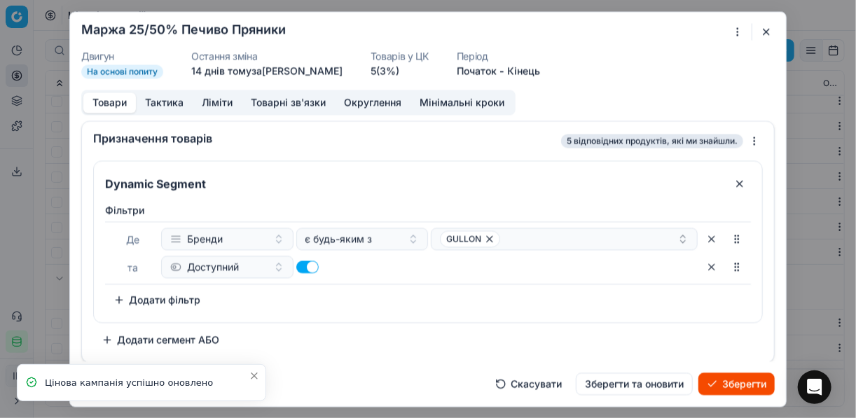
click at [748, 379] on button "Зберегти" at bounding box center [737, 384] width 76 height 22
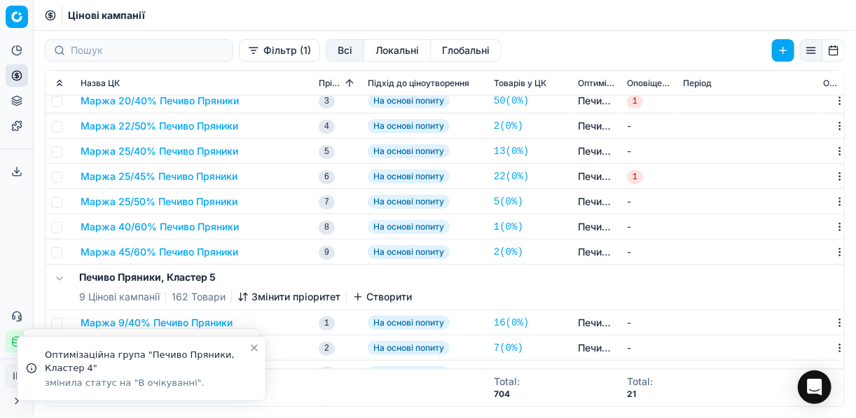
click at [165, 231] on button "Маржа 40/60% Печиво Пряники" at bounding box center [160, 227] width 158 height 14
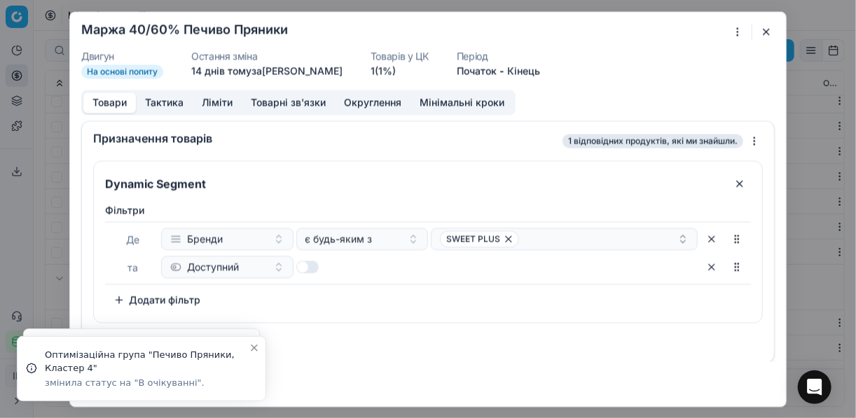
click at [314, 268] on button "button" at bounding box center [307, 267] width 22 height 13
checkbox input "true"
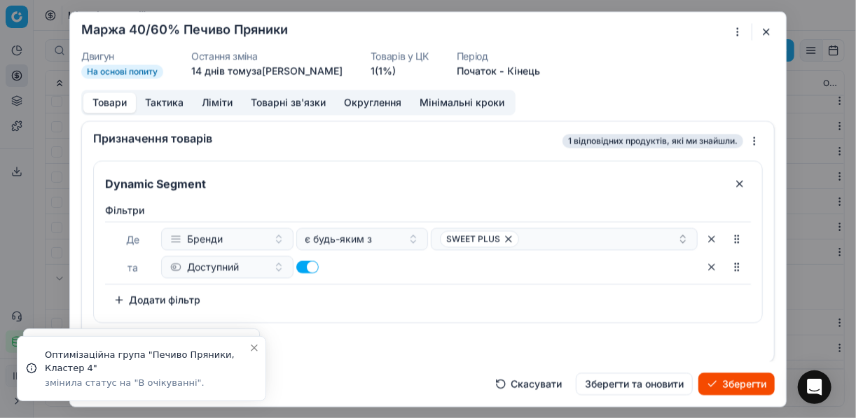
click at [730, 387] on button "Зберегти" at bounding box center [737, 384] width 76 height 22
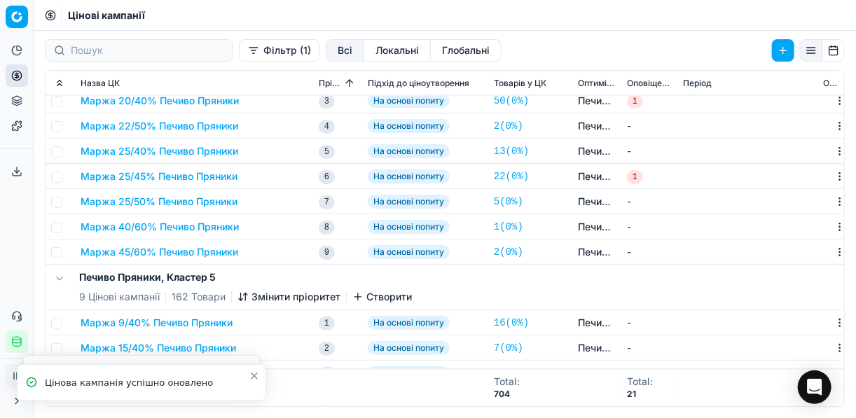
click at [165, 249] on button "Маржа 45/60% Печиво Пряники" at bounding box center [160, 252] width 158 height 14
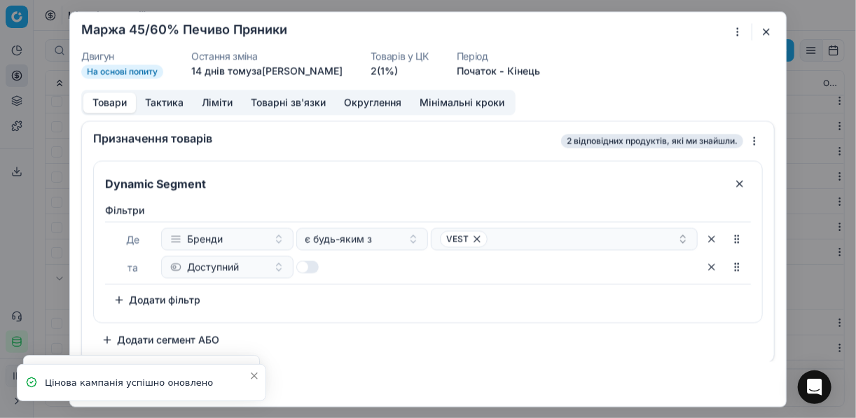
click at [308, 264] on button "button" at bounding box center [307, 267] width 22 height 13
checkbox input "true"
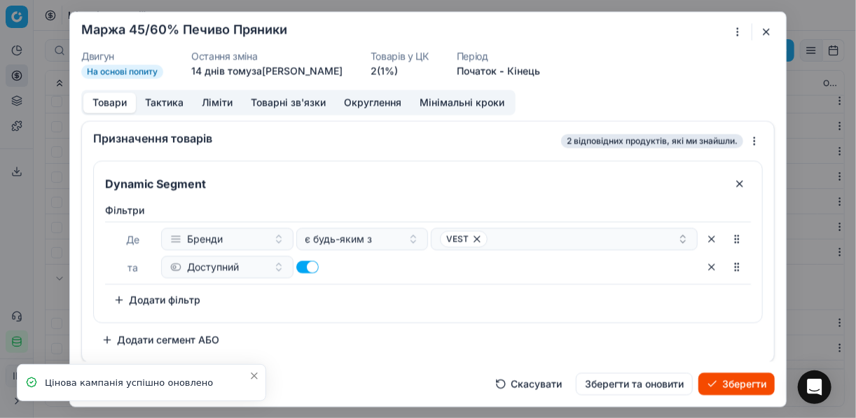
click at [738, 387] on button "Зберегти" at bounding box center [737, 384] width 76 height 22
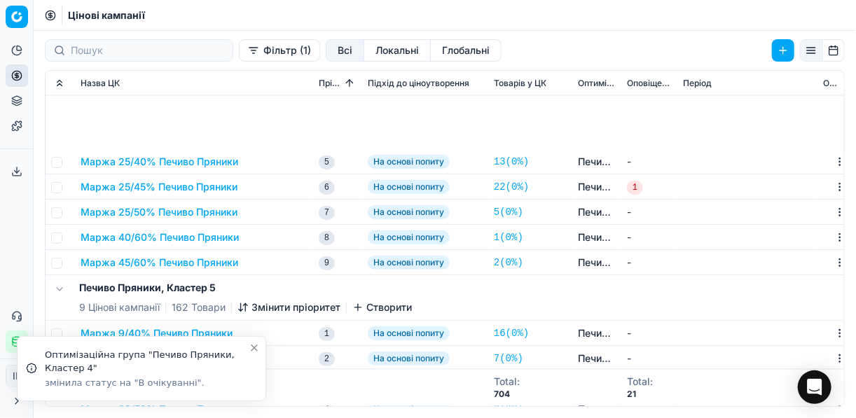
scroll to position [1177, 0]
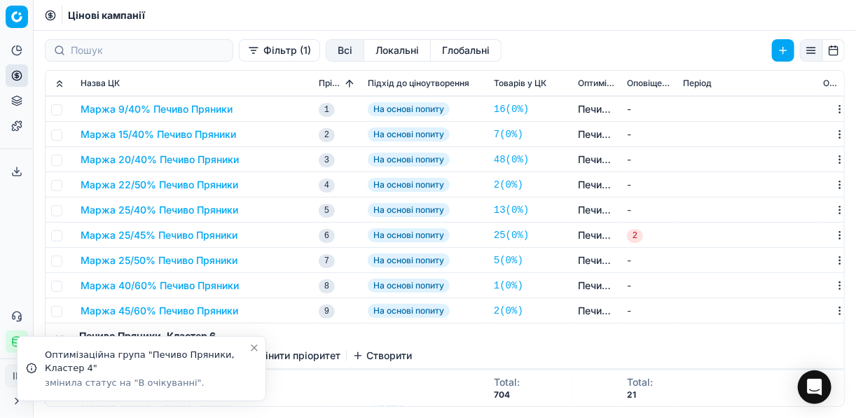
click at [185, 111] on button "Маржа 9/40% Печиво Пряники" at bounding box center [157, 109] width 152 height 14
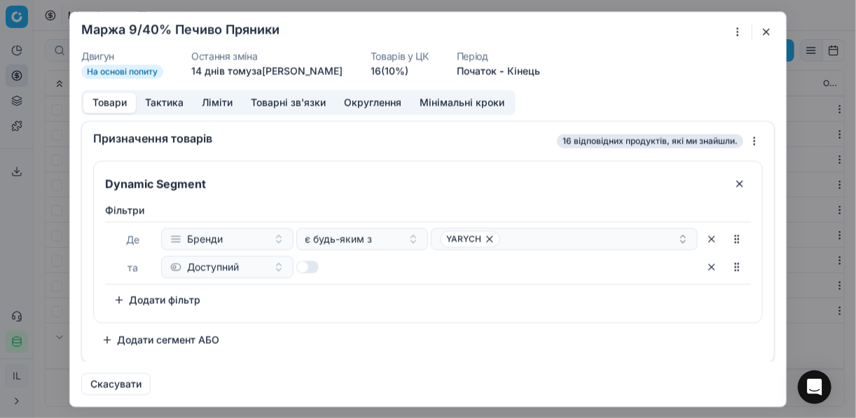
click at [317, 268] on button "button" at bounding box center [307, 267] width 22 height 13
checkbox input "true"
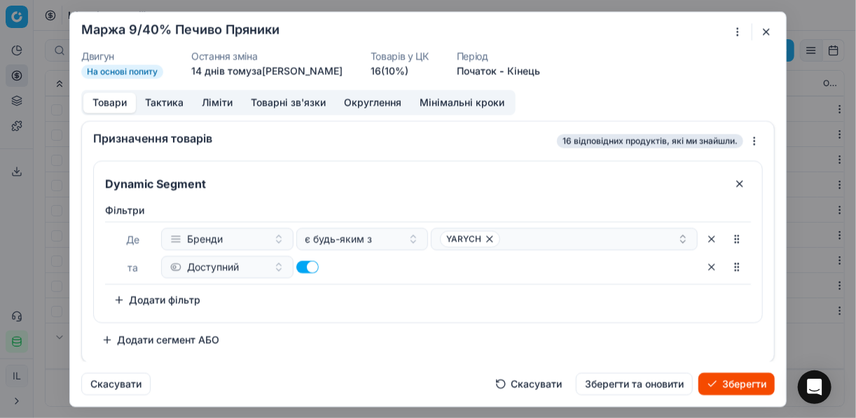
click at [725, 390] on button "Зберегти" at bounding box center [737, 384] width 76 height 22
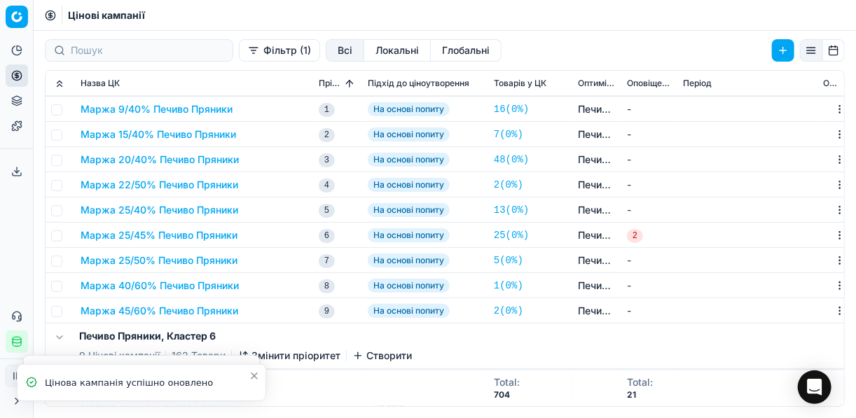
click at [183, 133] on button "Маржа 15/40% Печиво Пряники" at bounding box center [159, 135] width 156 height 14
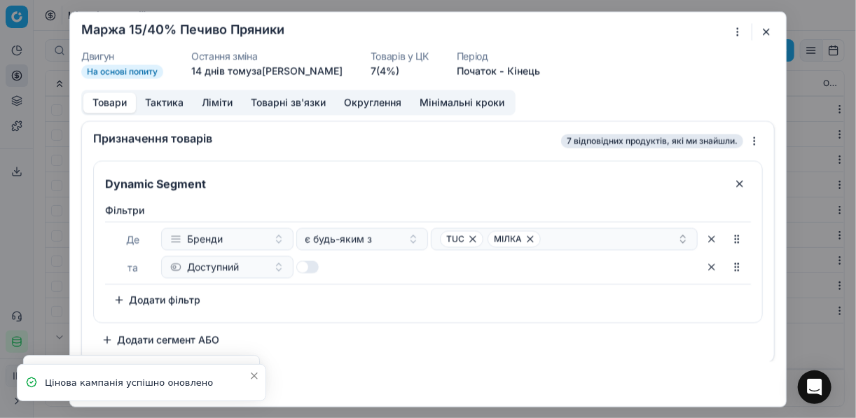
click at [314, 262] on button "button" at bounding box center [307, 267] width 22 height 13
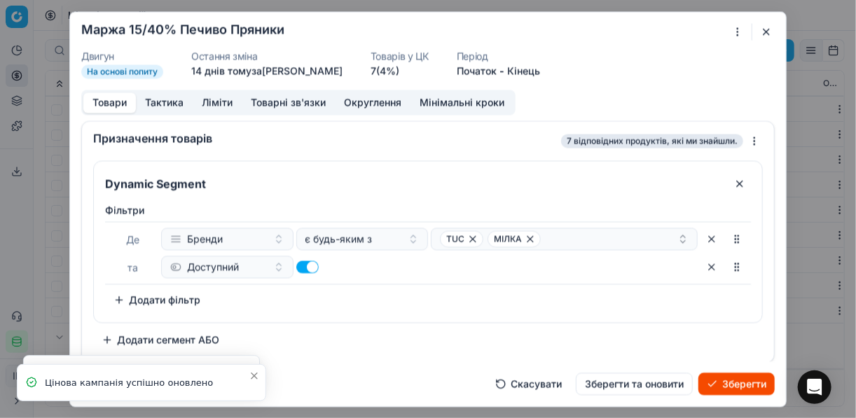
checkbox input "true"
click at [749, 386] on button "Зберегти" at bounding box center [737, 384] width 76 height 22
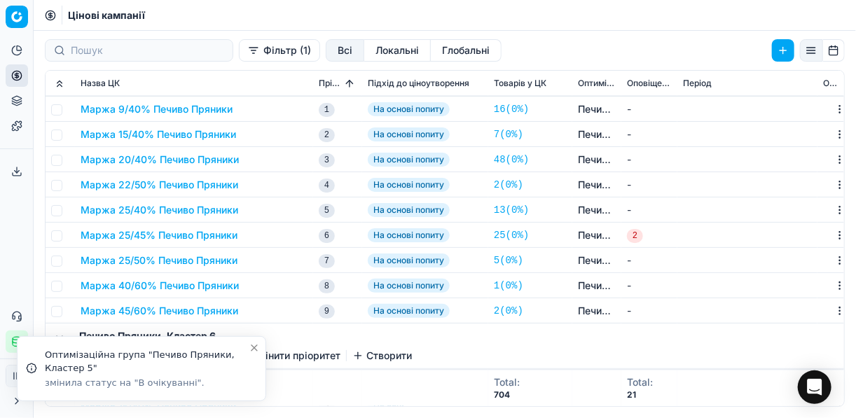
click at [160, 155] on button "Маржа 20/40% Печиво Пряники" at bounding box center [160, 160] width 158 height 14
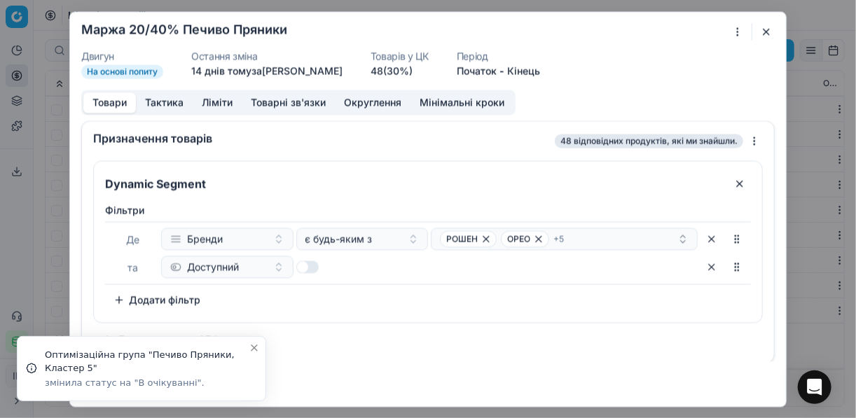
click at [310, 264] on button "button" at bounding box center [307, 267] width 22 height 13
checkbox input "true"
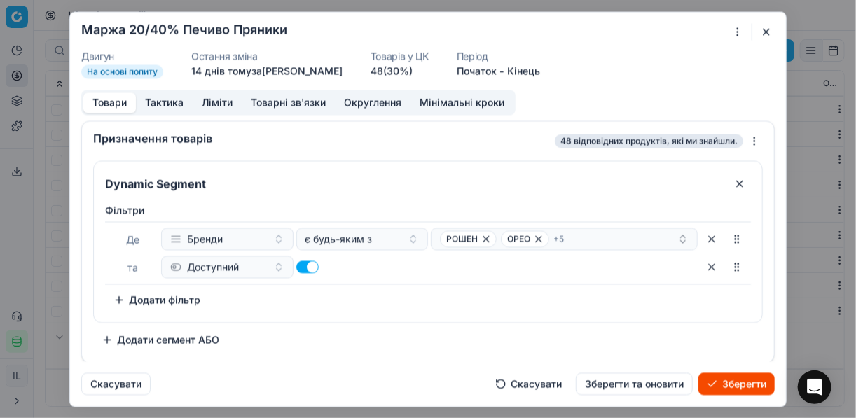
click at [720, 383] on button "Зберегти" at bounding box center [737, 384] width 76 height 22
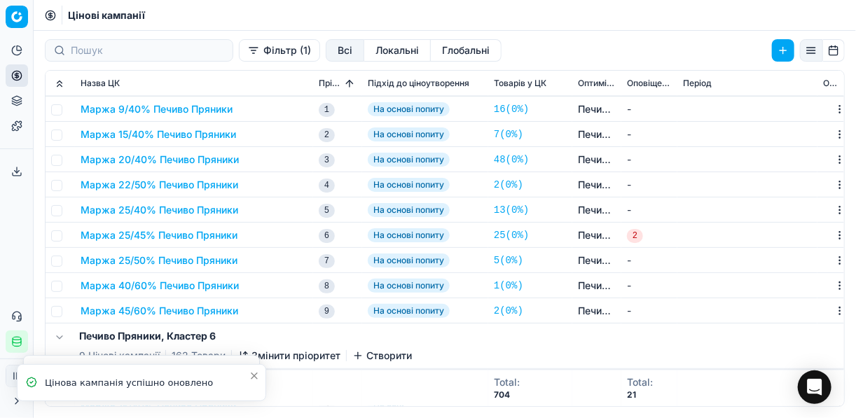
click at [172, 182] on button "Маржа 22/50% Печиво Пряники" at bounding box center [160, 185] width 158 height 14
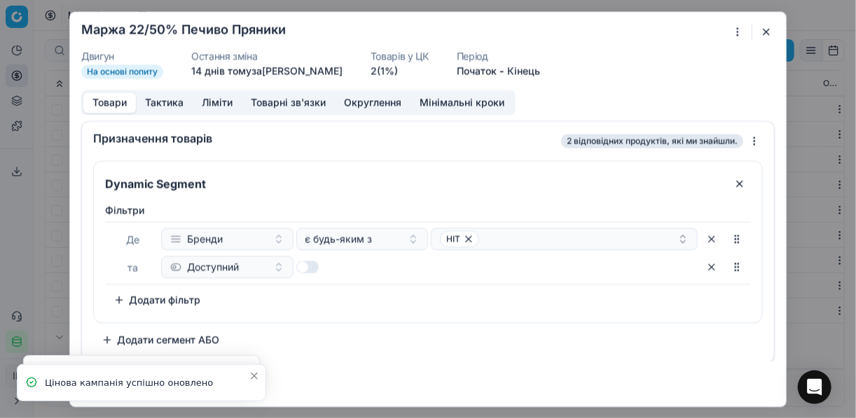
click at [315, 261] on button "button" at bounding box center [307, 267] width 22 height 13
checkbox input "true"
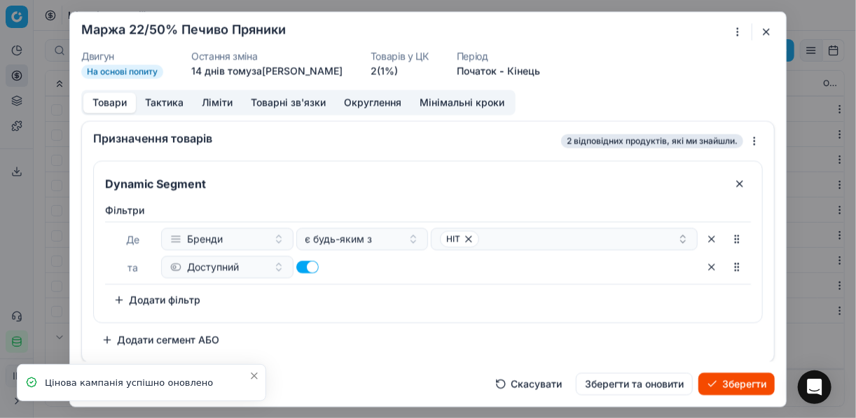
click at [725, 381] on button "Зберегти" at bounding box center [737, 384] width 76 height 22
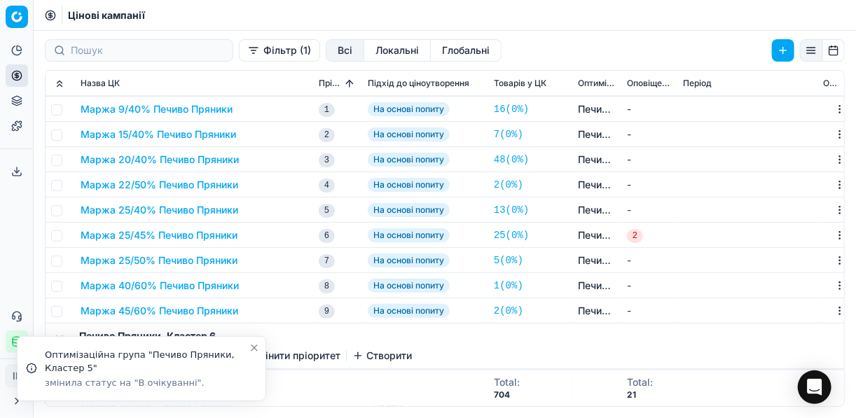
click at [165, 186] on button "Маржа 22/50% Печиво Пряники" at bounding box center [160, 185] width 158 height 14
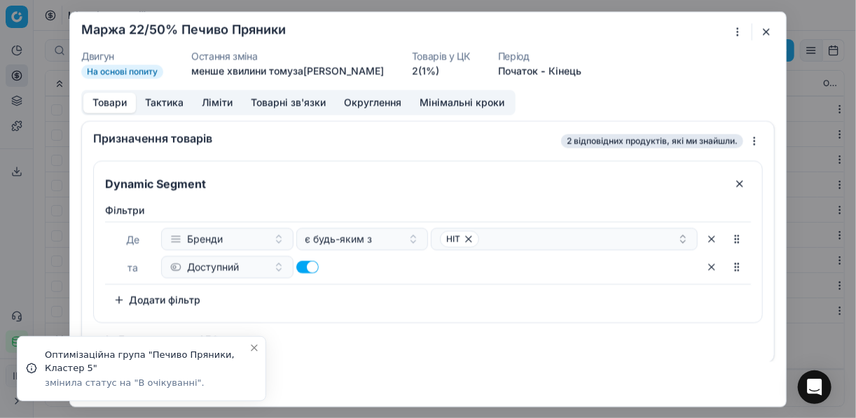
click at [757, 36] on div at bounding box center [744, 31] width 29 height 17
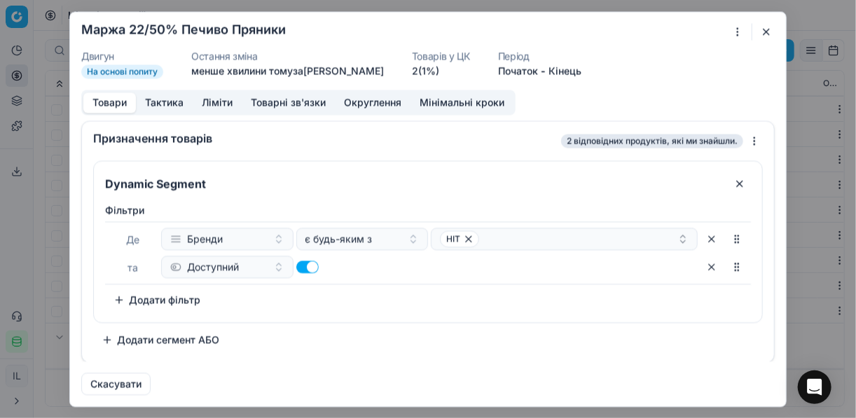
click at [764, 30] on button "button" at bounding box center [766, 31] width 17 height 17
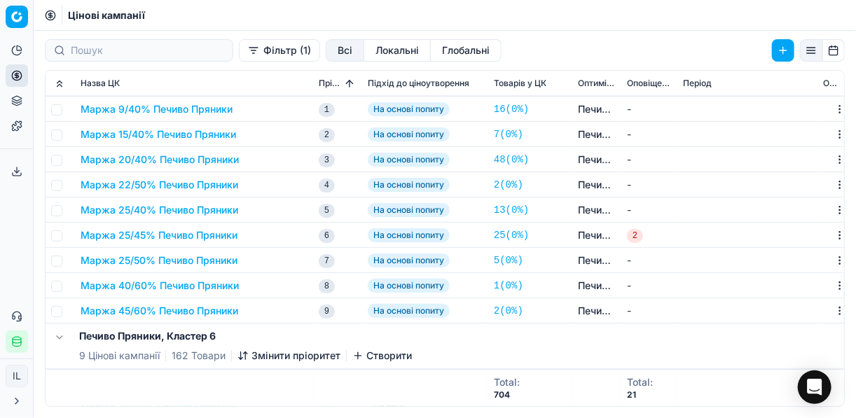
click at [144, 210] on button "Маржа 25/40% Печиво Пряники" at bounding box center [160, 210] width 158 height 14
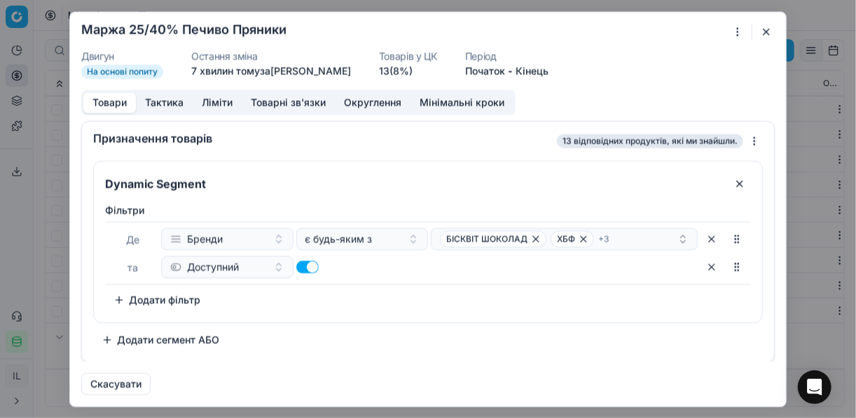
click at [760, 29] on button "button" at bounding box center [766, 31] width 17 height 17
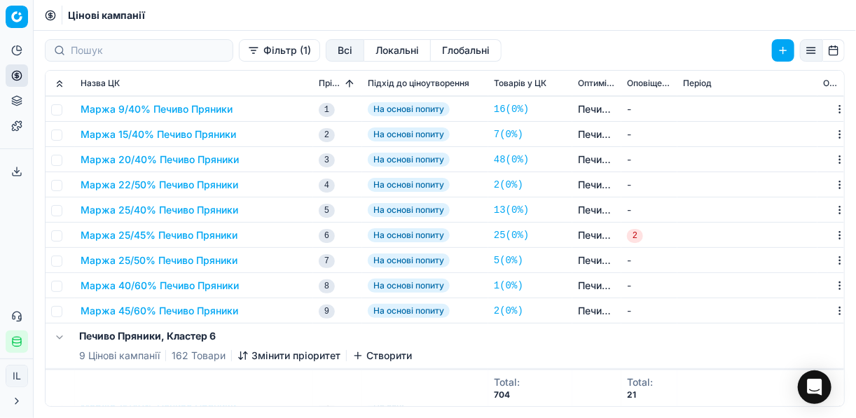
click at [128, 238] on button "Маржа 25/45% Печиво Пряники" at bounding box center [159, 235] width 157 height 14
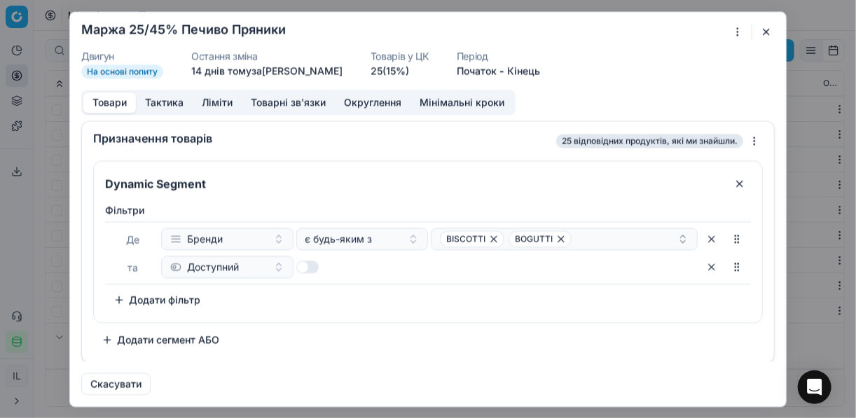
click at [310, 268] on button "button" at bounding box center [307, 267] width 22 height 13
checkbox input "true"
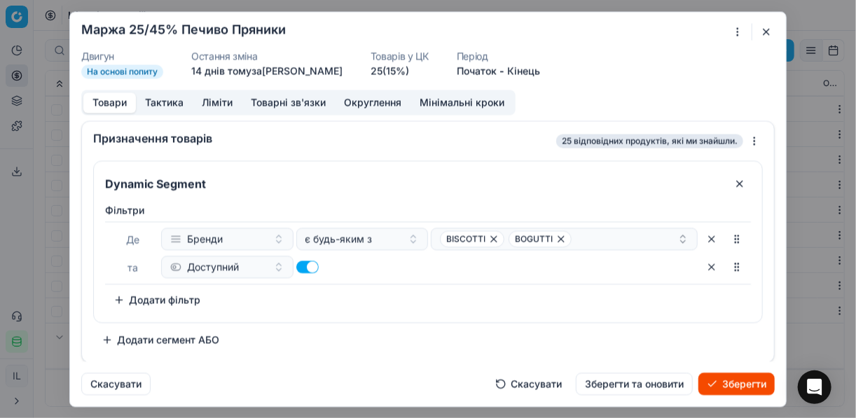
click at [711, 381] on button "Зберегти" at bounding box center [737, 384] width 76 height 22
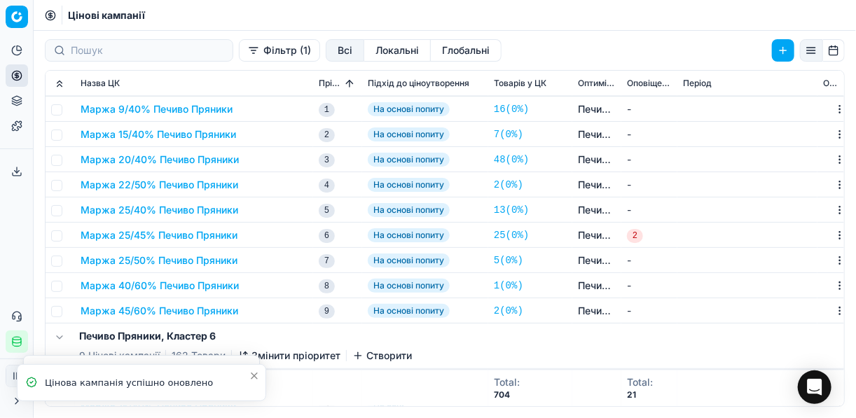
click at [149, 264] on button "Маржа 25/50% Печиво Пряники" at bounding box center [159, 261] width 157 height 14
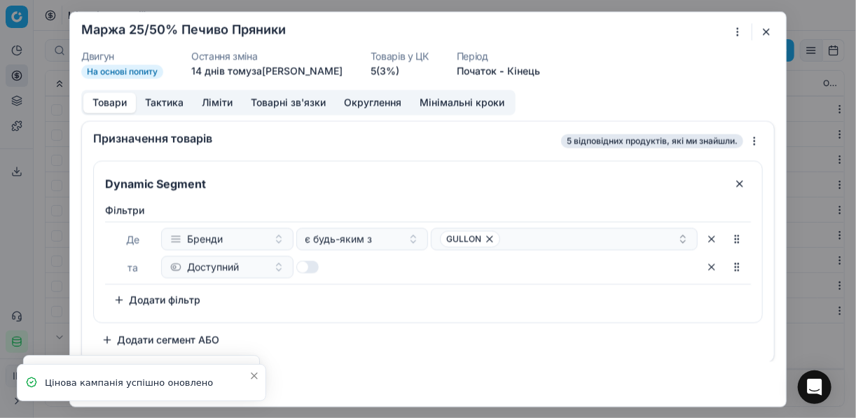
click at [310, 266] on button "button" at bounding box center [307, 267] width 22 height 13
checkbox input "true"
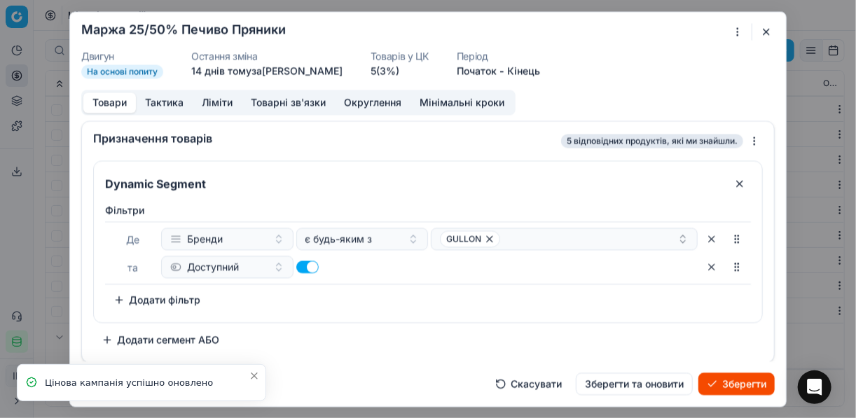
click at [725, 388] on button "Зберегти" at bounding box center [737, 384] width 76 height 22
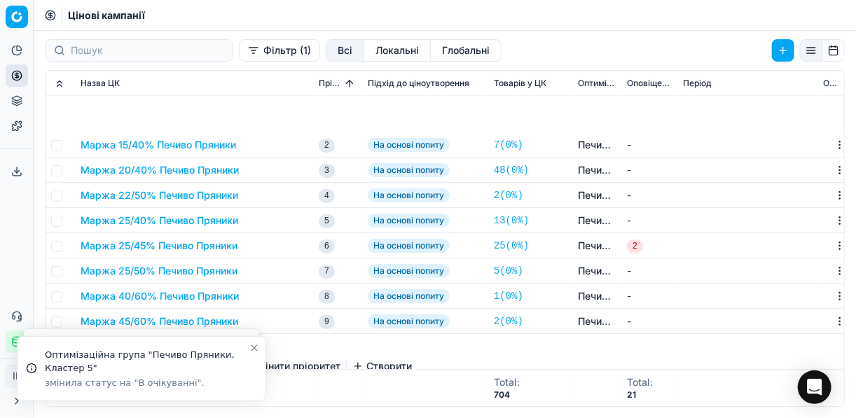
scroll to position [1290, 0]
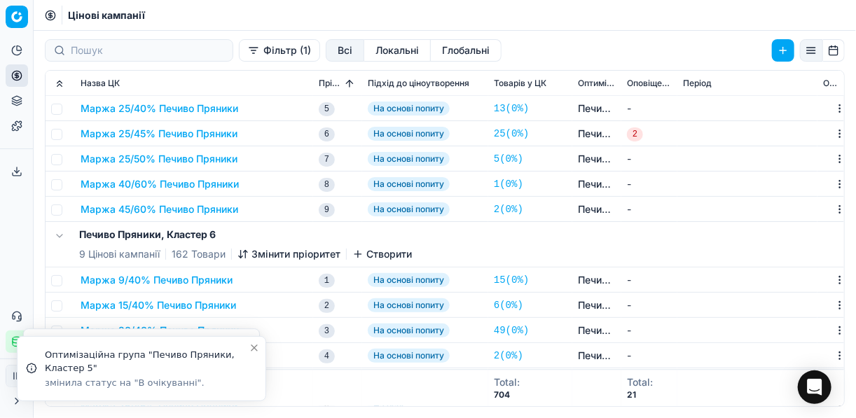
click at [165, 115] on td "Маржа 25/40% Печиво Пряники" at bounding box center [194, 108] width 238 height 25
click at [165, 110] on button "Маржа 25/40% Печиво Пряники" at bounding box center [160, 109] width 158 height 14
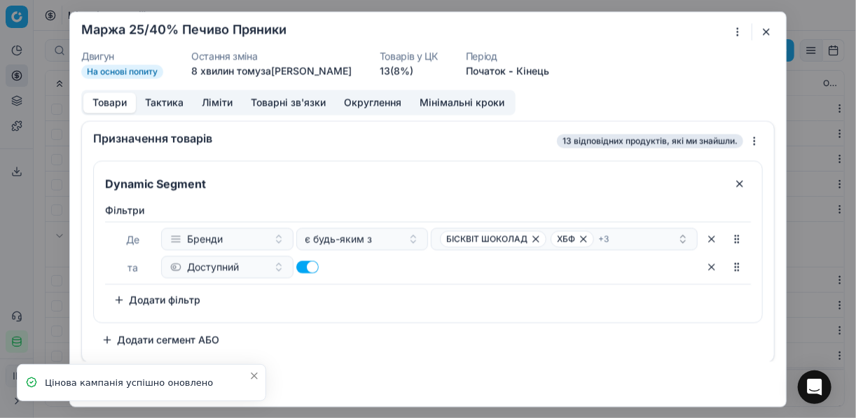
click at [764, 29] on button "button" at bounding box center [766, 31] width 17 height 17
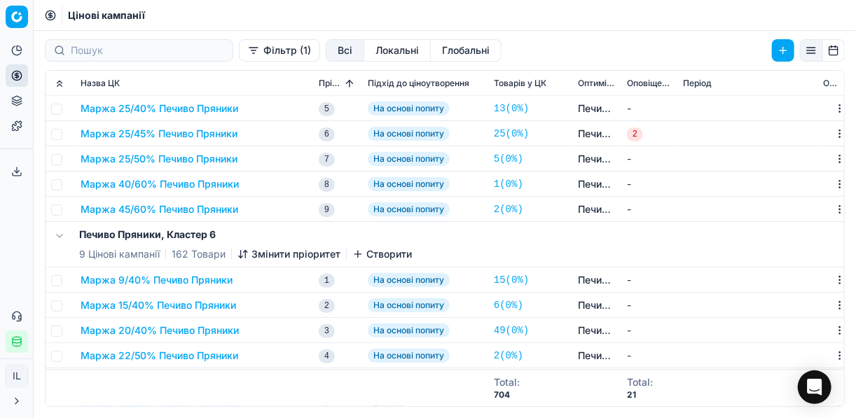
click at [163, 137] on button "Маржа 25/45% Печиво Пряники" at bounding box center [159, 134] width 157 height 14
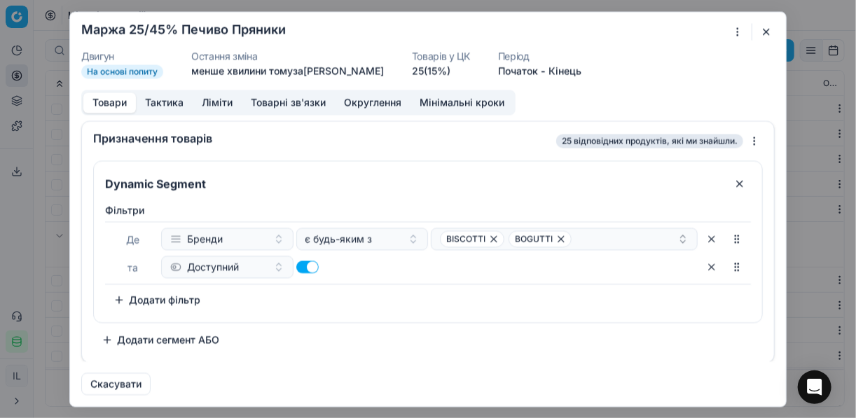
click at [767, 30] on button "button" at bounding box center [766, 31] width 17 height 17
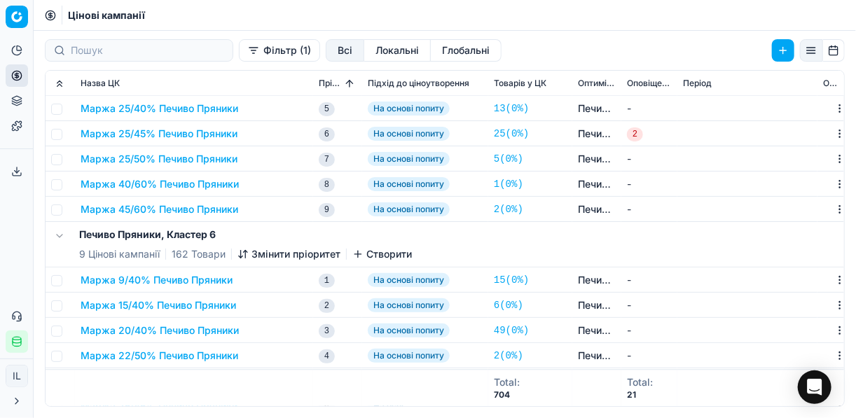
click at [174, 184] on button "Маржа 40/60% Печиво Пряники" at bounding box center [160, 184] width 158 height 14
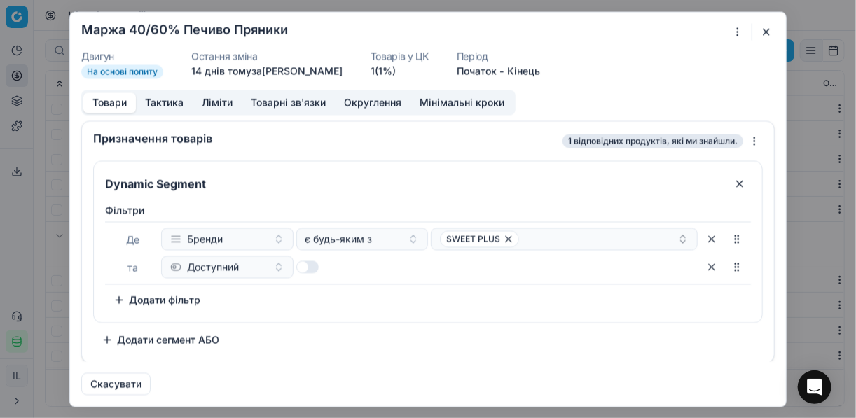
click at [315, 271] on button "button" at bounding box center [307, 267] width 22 height 13
checkbox input "true"
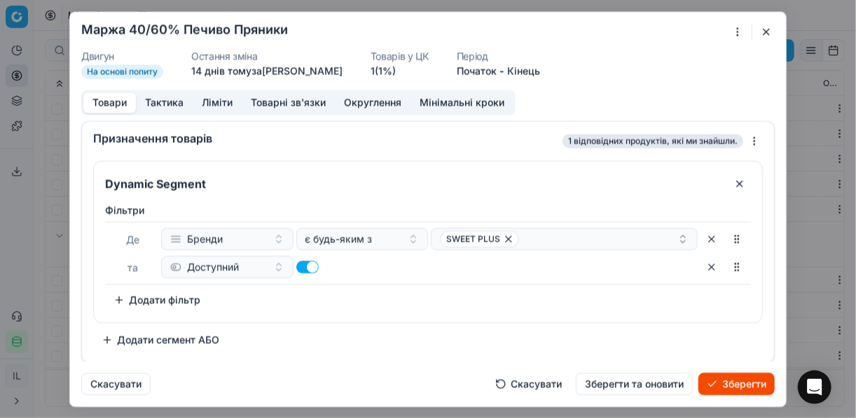
click at [741, 389] on button "Зберегти" at bounding box center [737, 384] width 76 height 22
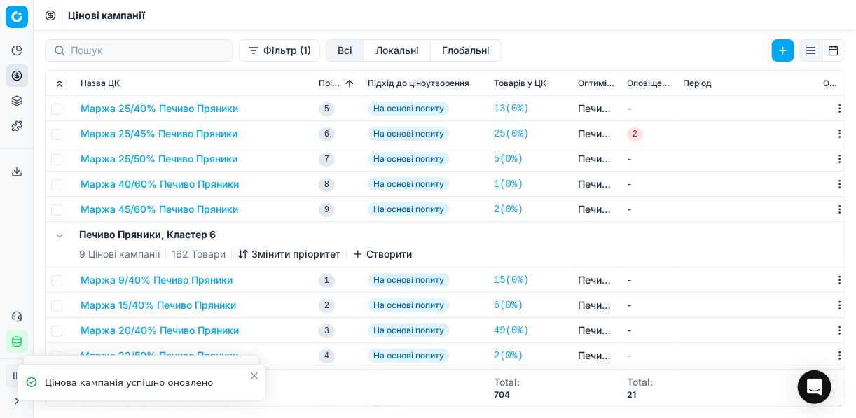
click at [178, 204] on button "Маржа 45/60% Печиво Пряники" at bounding box center [160, 210] width 158 height 14
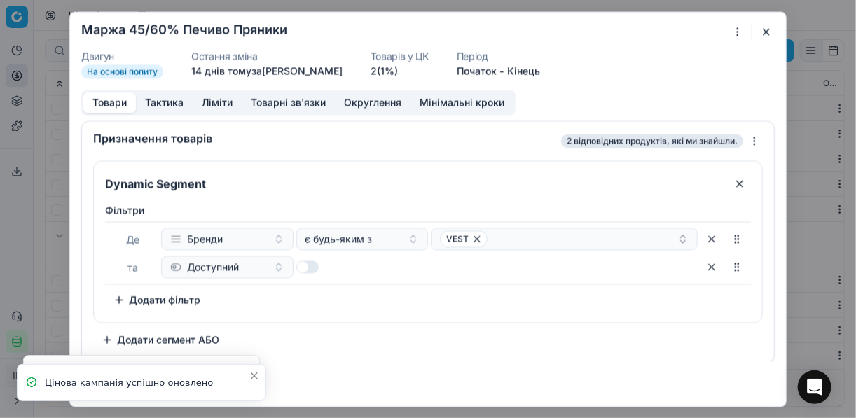
click at [311, 266] on button "button" at bounding box center [307, 267] width 22 height 13
checkbox input "true"
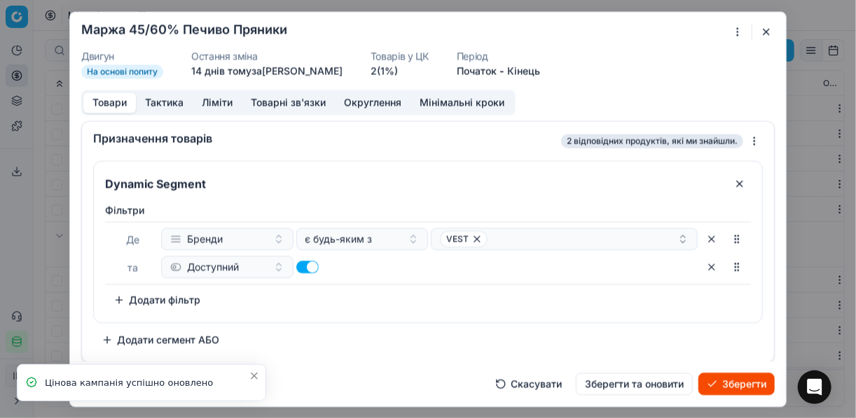
click at [739, 379] on button "Зберегти" at bounding box center [737, 384] width 76 height 22
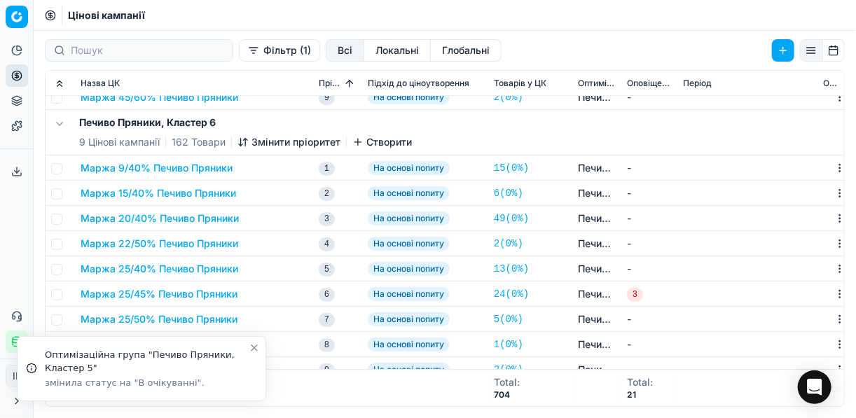
scroll to position [1414, 0]
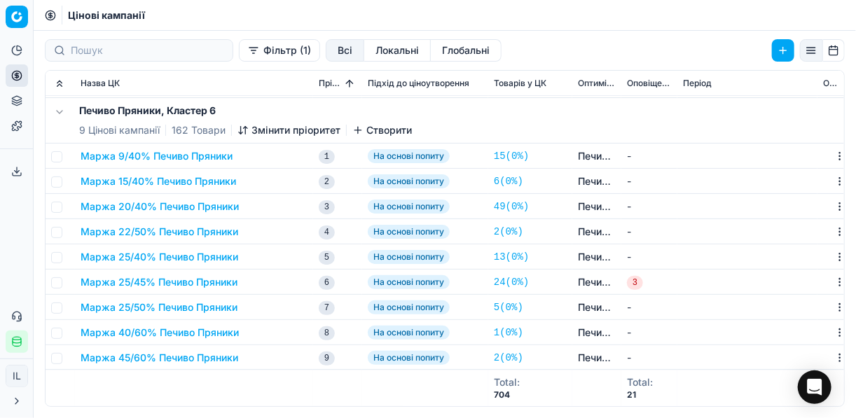
click at [175, 160] on button "Маржа 9/40% Печиво Пряники" at bounding box center [157, 156] width 152 height 14
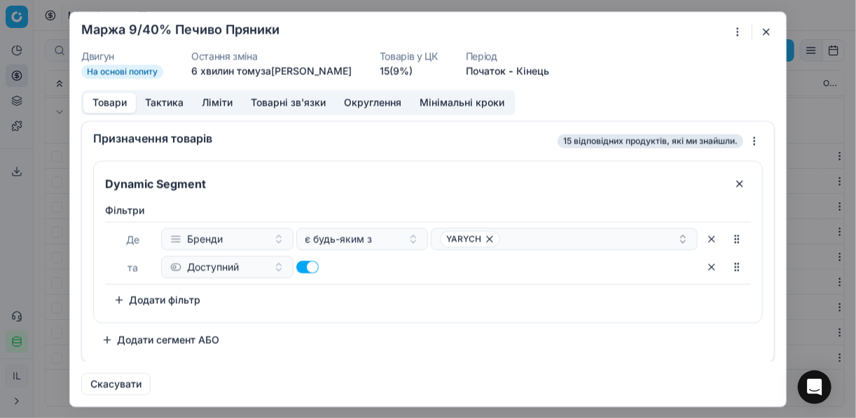
click at [762, 33] on button "button" at bounding box center [766, 31] width 17 height 17
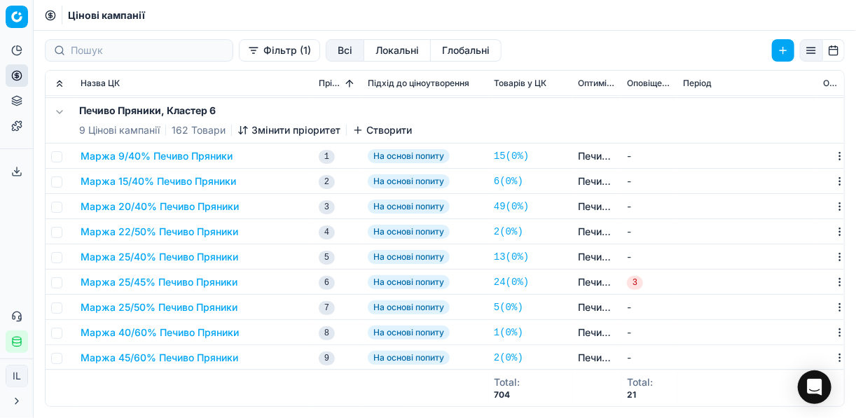
click at [156, 181] on button "Маржа 15/40% Печиво Пряники" at bounding box center [159, 182] width 156 height 14
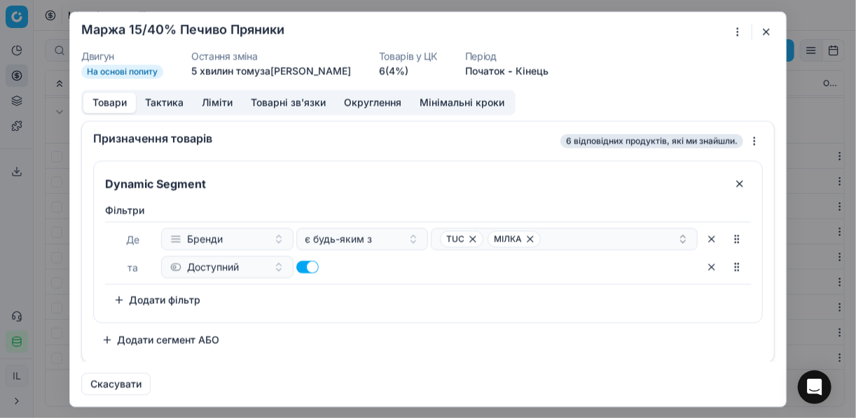
drag, startPoint x: 760, startPoint y: 36, endPoint x: 755, endPoint y: 44, distance: 9.7
click at [760, 36] on button "button" at bounding box center [766, 31] width 17 height 17
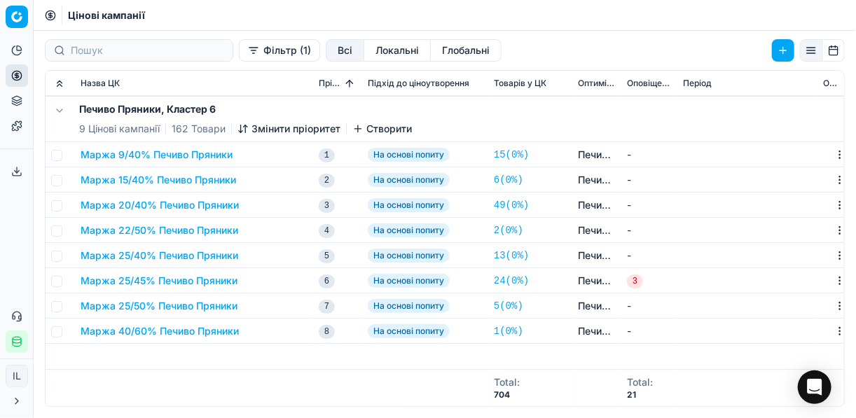
scroll to position [1245, 0]
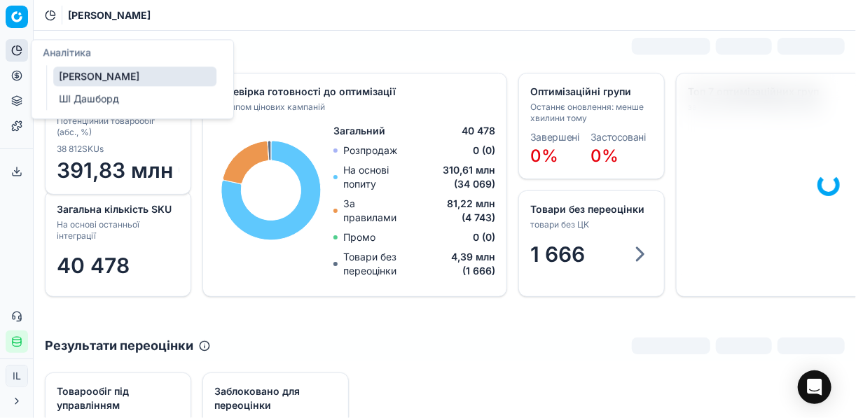
click at [18, 78] on icon at bounding box center [16, 75] width 11 height 11
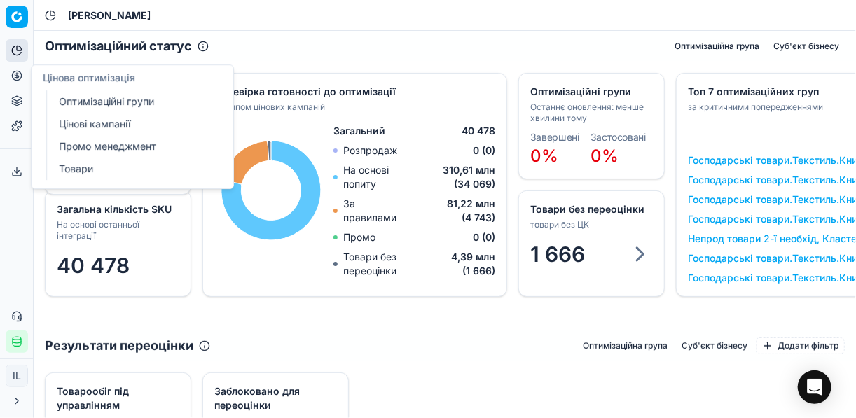
click at [104, 97] on link "Оптимізаційні групи" at bounding box center [134, 102] width 163 height 20
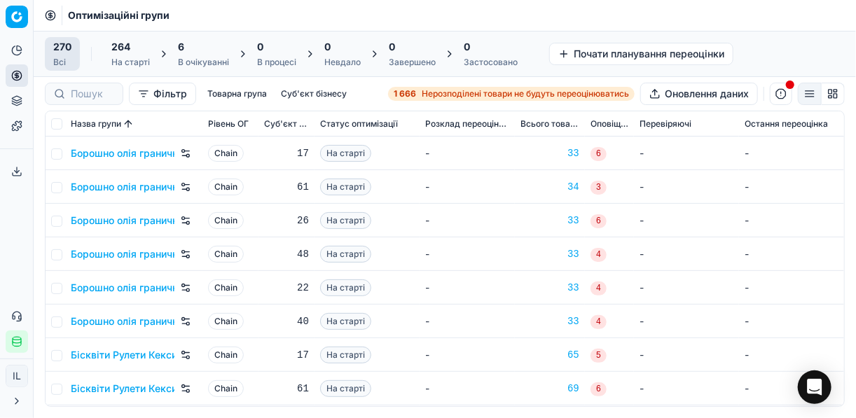
click at [186, 60] on div "В очікуванні" at bounding box center [203, 62] width 51 height 11
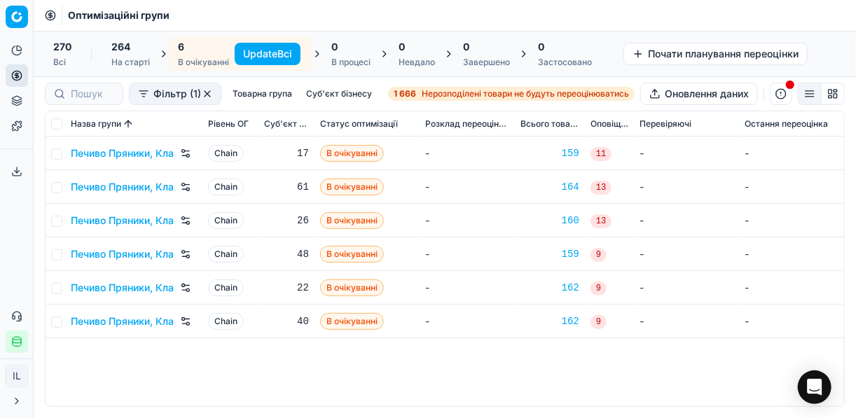
click at [252, 53] on button "Update Всі" at bounding box center [268, 54] width 66 height 22
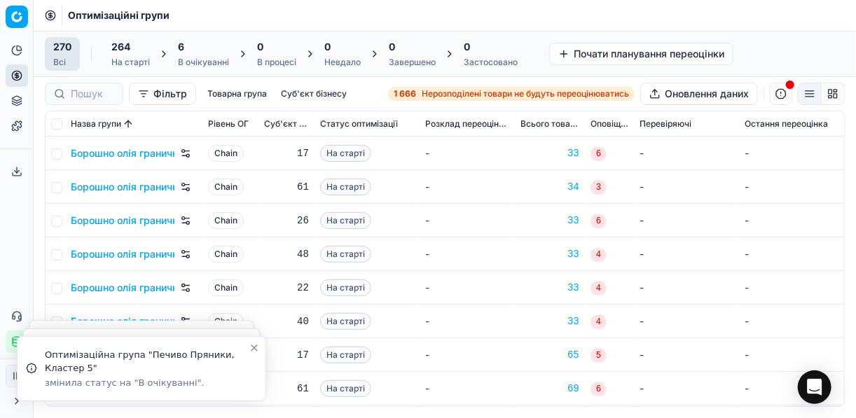
click at [200, 44] on div "6" at bounding box center [203, 47] width 51 height 14
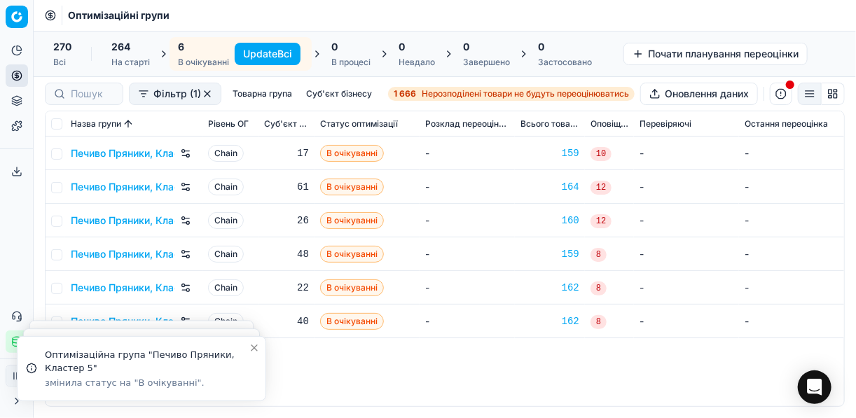
click at [256, 52] on button "Update Всі" at bounding box center [268, 54] width 66 height 22
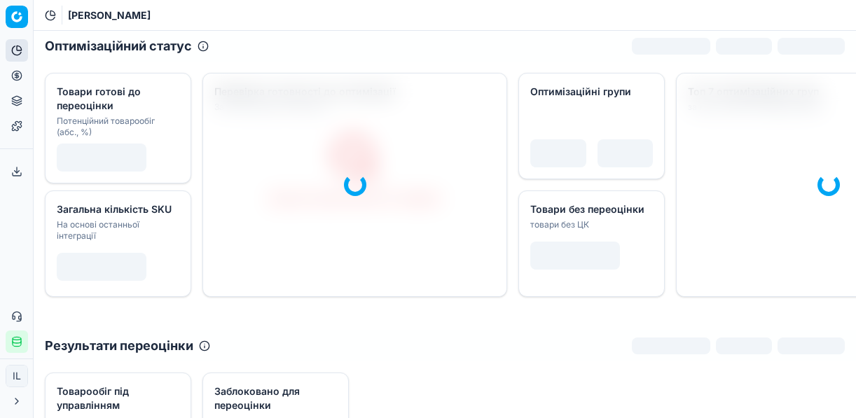
click at [15, 74] on icon at bounding box center [17, 76] width 4 height 4
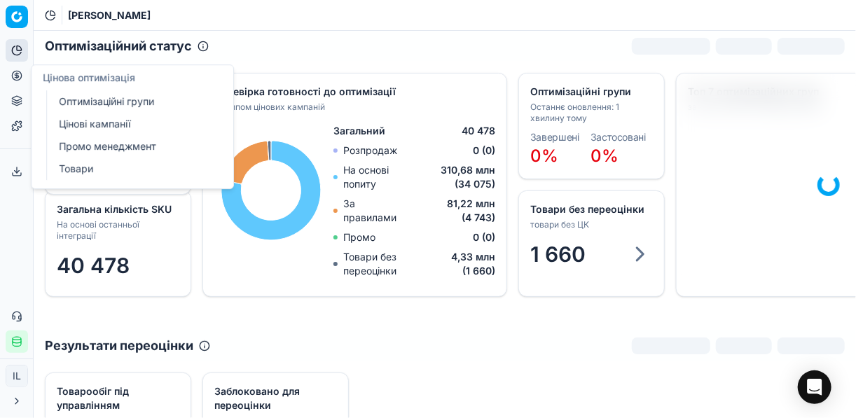
click at [83, 102] on link "Оптимізаційні групи" at bounding box center [134, 102] width 163 height 20
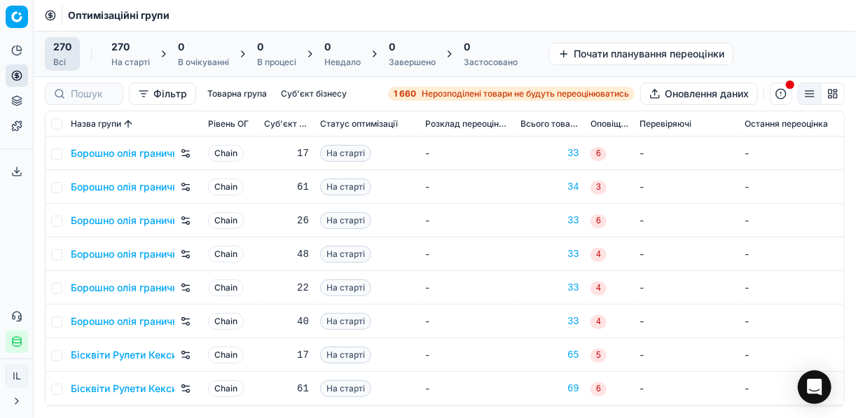
click at [428, 95] on span "Нерозподілені товари не будуть переоцінюватись" at bounding box center [525, 93] width 207 height 11
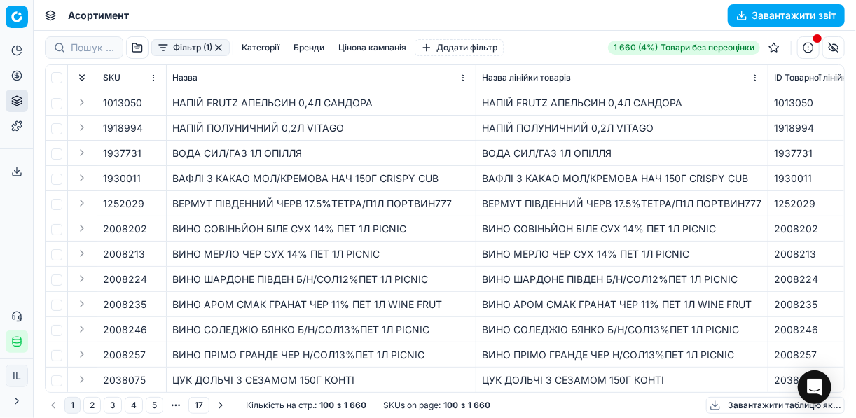
click at [167, 55] on button "Фільтр (1)" at bounding box center [190, 47] width 78 height 17
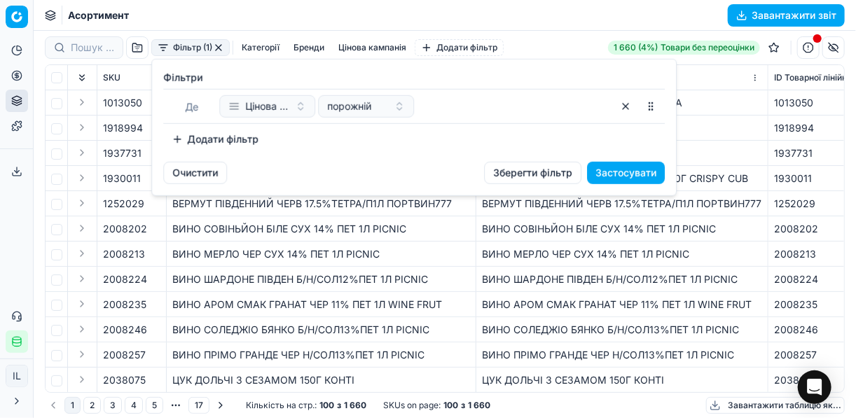
click at [198, 136] on button "Додати фільтр" at bounding box center [215, 139] width 104 height 22
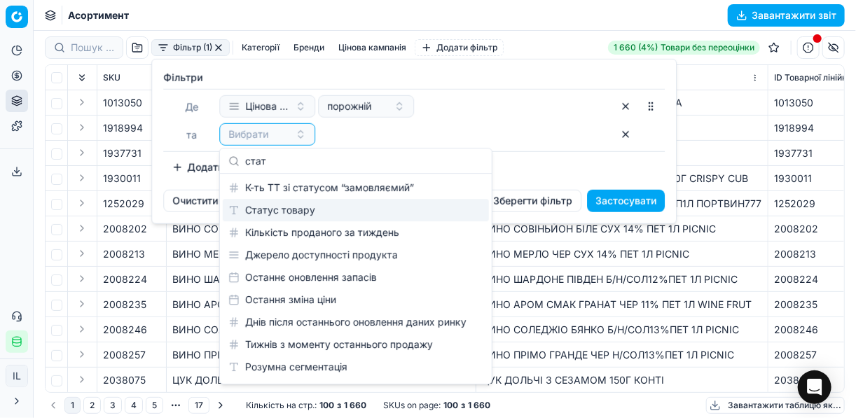
type input "стат"
click at [285, 211] on div "Статус товару" at bounding box center [356, 210] width 266 height 22
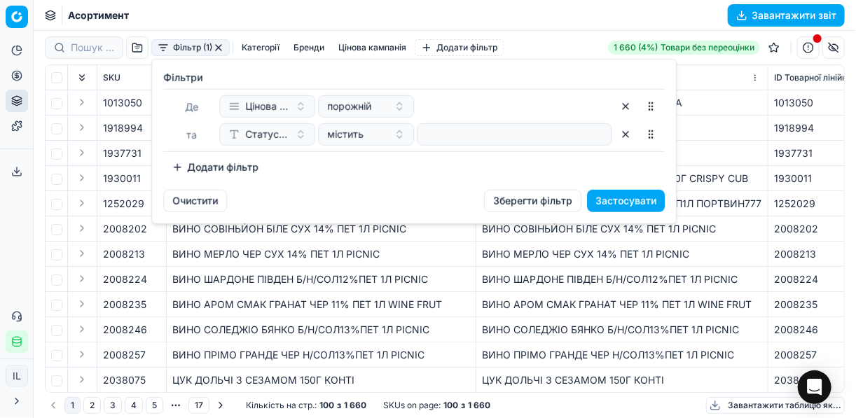
click at [178, 156] on button "Додати фільтр" at bounding box center [215, 167] width 104 height 22
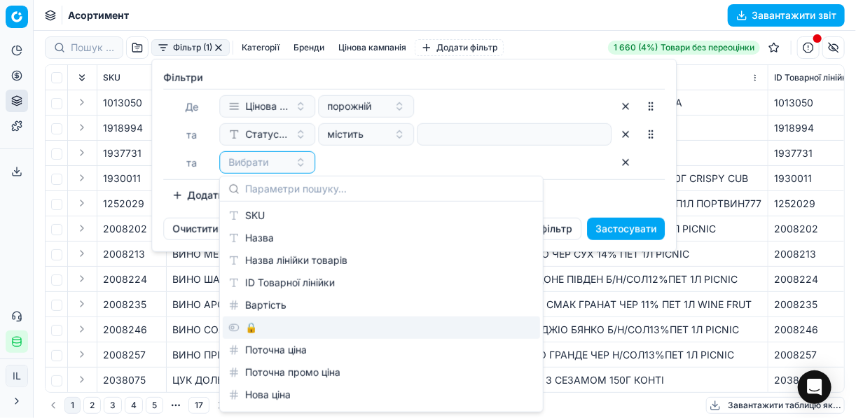
click at [260, 326] on div "🔒" at bounding box center [381, 328] width 317 height 22
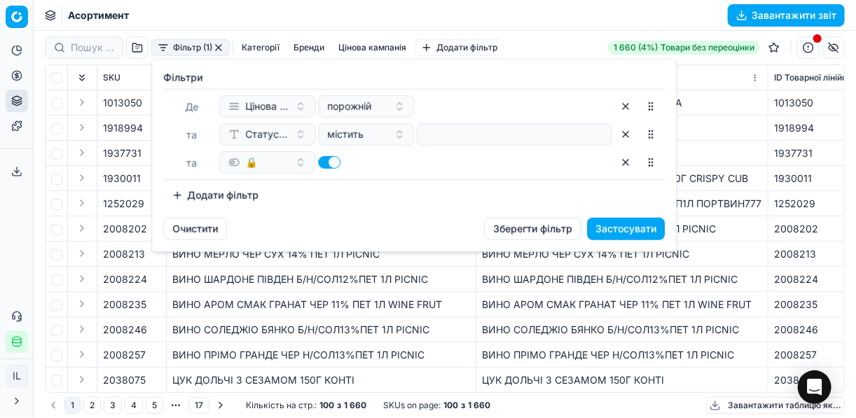
click at [323, 160] on button "button" at bounding box center [329, 162] width 22 height 13
checkbox input "false"
click at [179, 192] on button "Додати фільтр" at bounding box center [215, 195] width 104 height 22
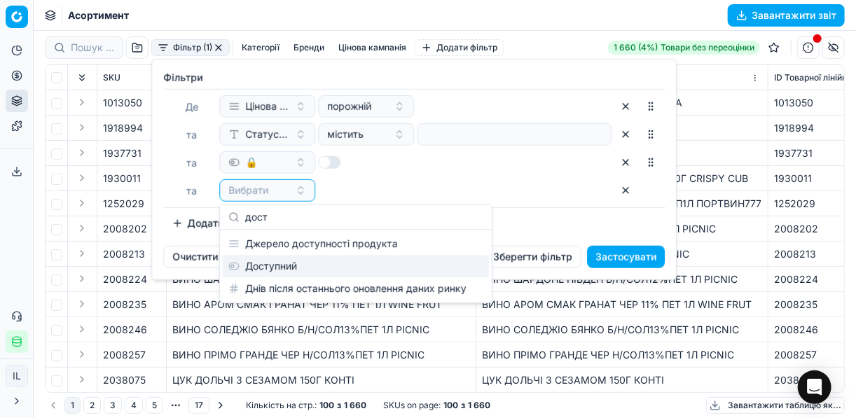
type input "дост"
click at [280, 273] on div "Доступний" at bounding box center [356, 266] width 266 height 22
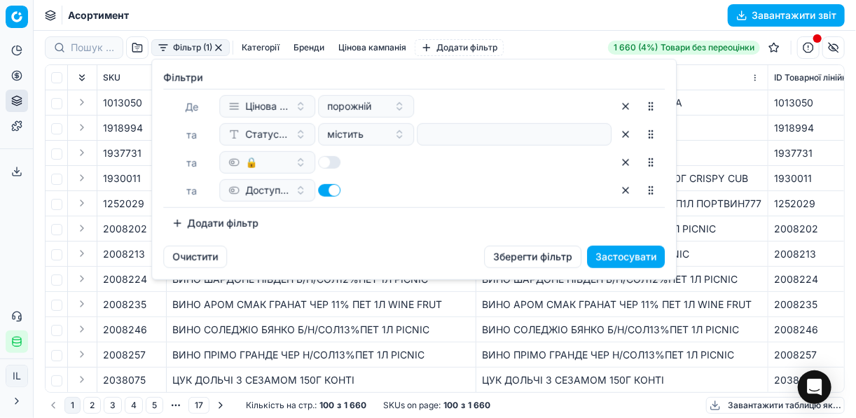
click at [638, 259] on button "Застосувати" at bounding box center [626, 257] width 78 height 22
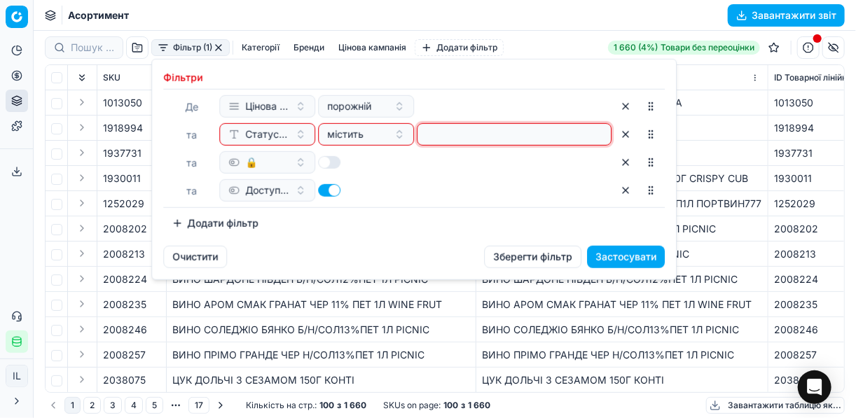
click at [446, 131] on input at bounding box center [514, 134] width 182 height 21
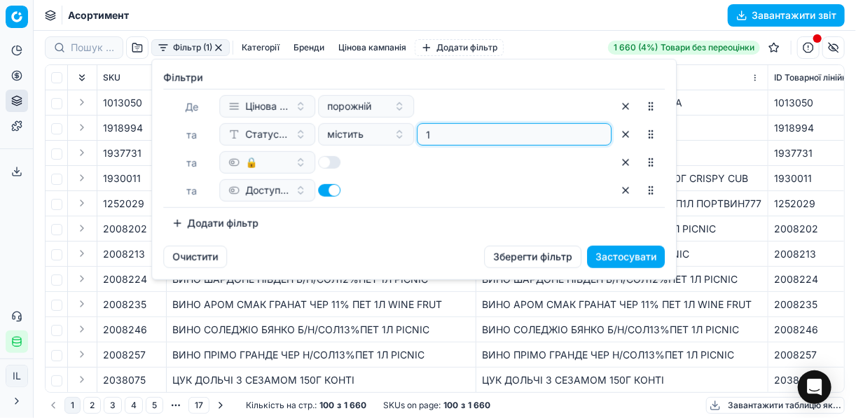
type input "1"
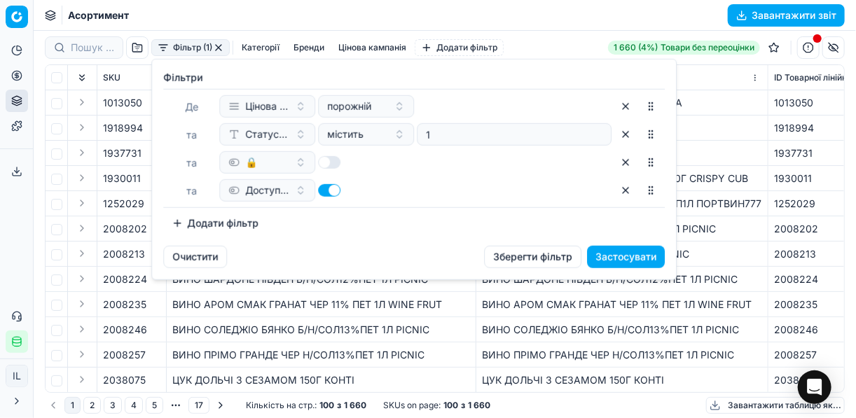
click at [630, 258] on button "Застосувати" at bounding box center [626, 257] width 78 height 22
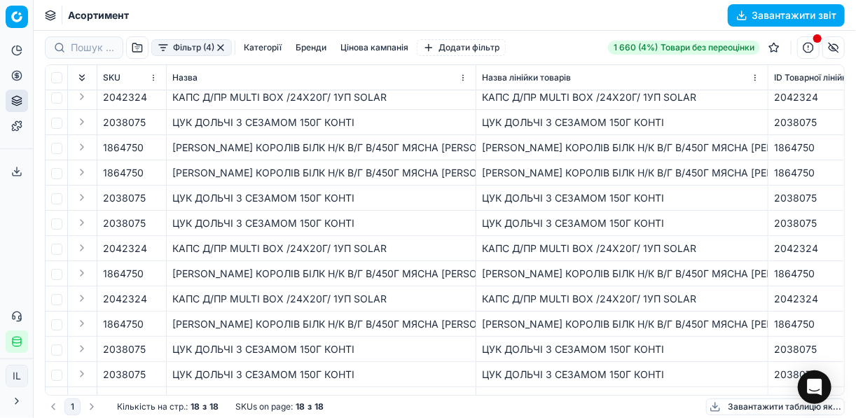
scroll to position [157, 0]
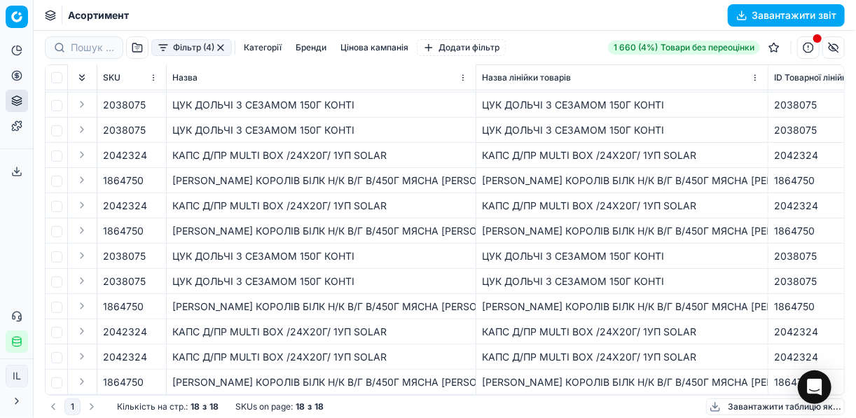
click at [152, 325] on button "button" at bounding box center [153, 332] width 14 height 14
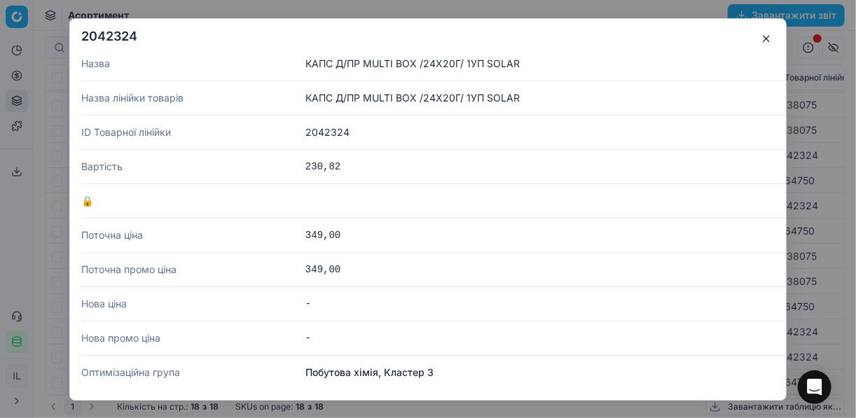
scroll to position [0, 0]
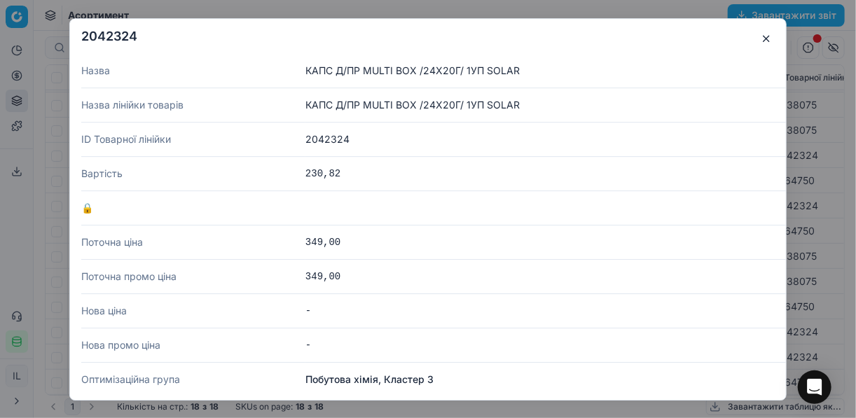
click at [761, 39] on button "button" at bounding box center [766, 38] width 17 height 17
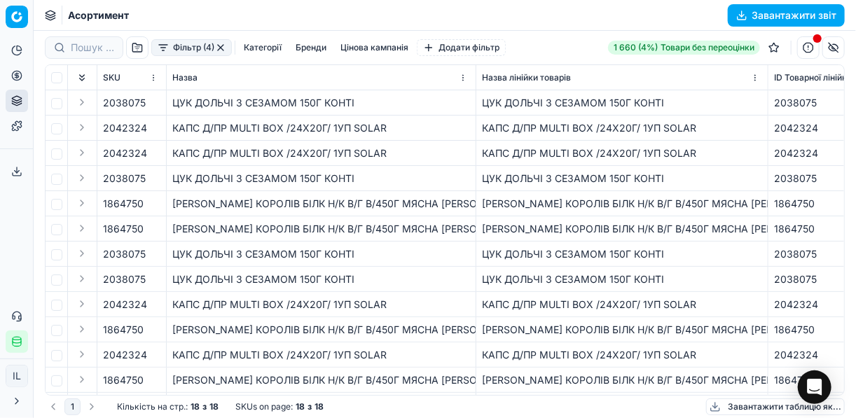
click at [220, 51] on button "button" at bounding box center [220, 47] width 11 height 11
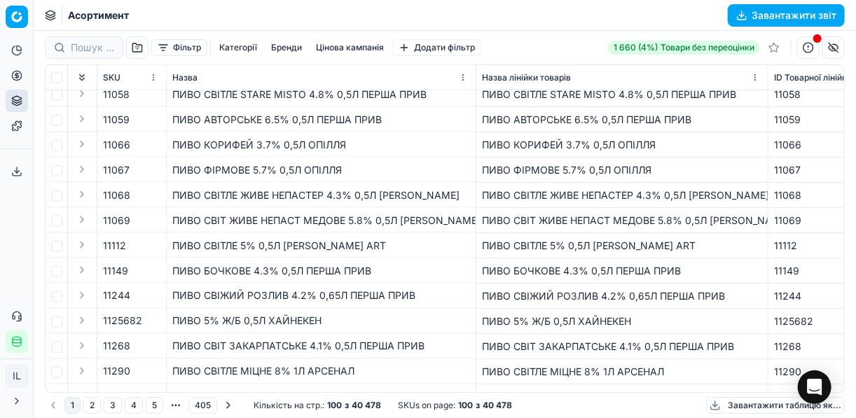
scroll to position [953, 0]
